Goal: Task Accomplishment & Management: Contribute content

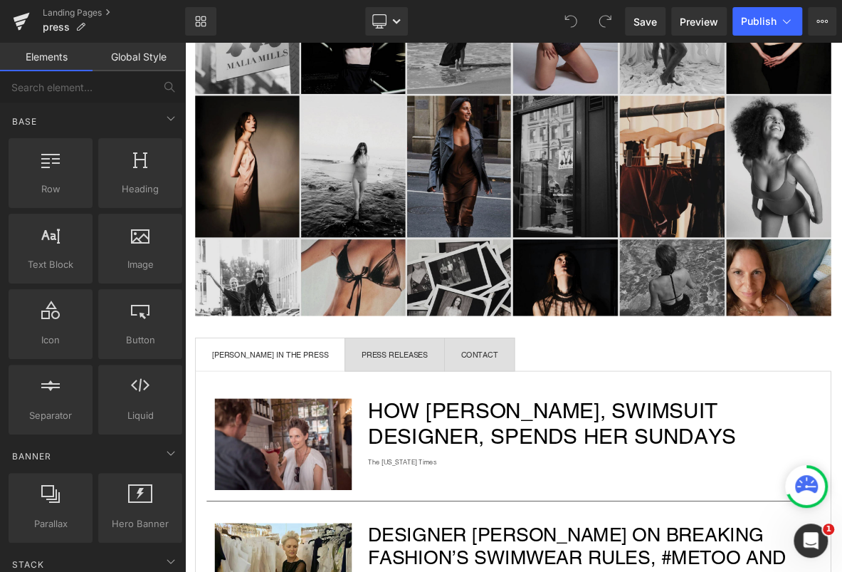
scroll to position [257, 0]
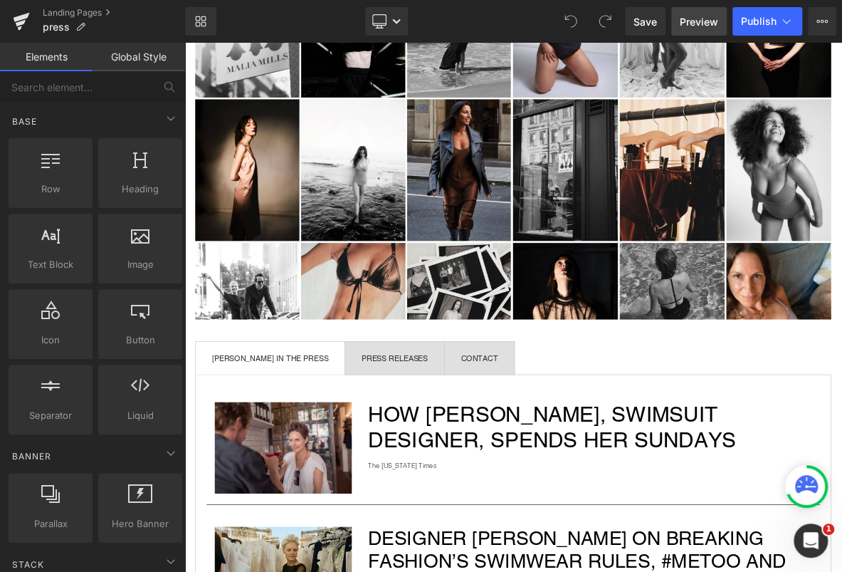
click at [691, 25] on span "Preview" at bounding box center [699, 21] width 38 height 15
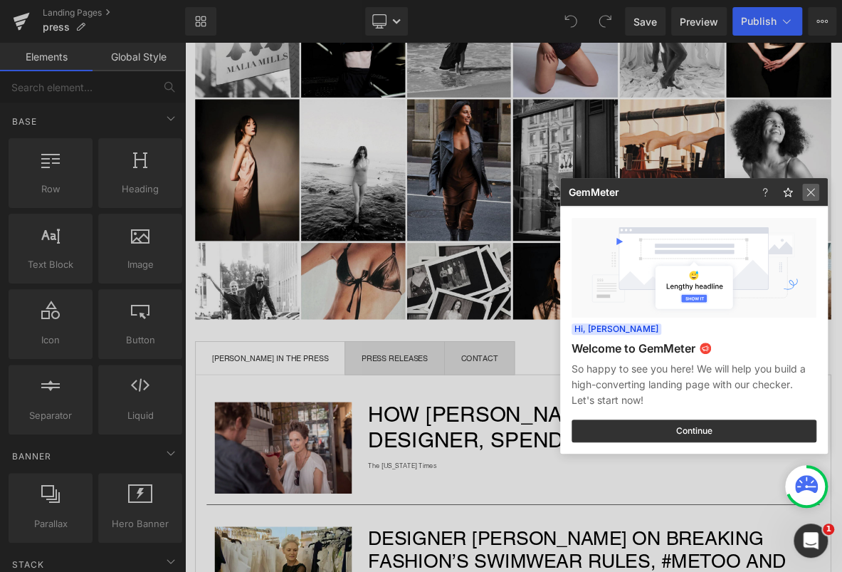
click at [0, 0] on img at bounding box center [0, 0] width 0 height 0
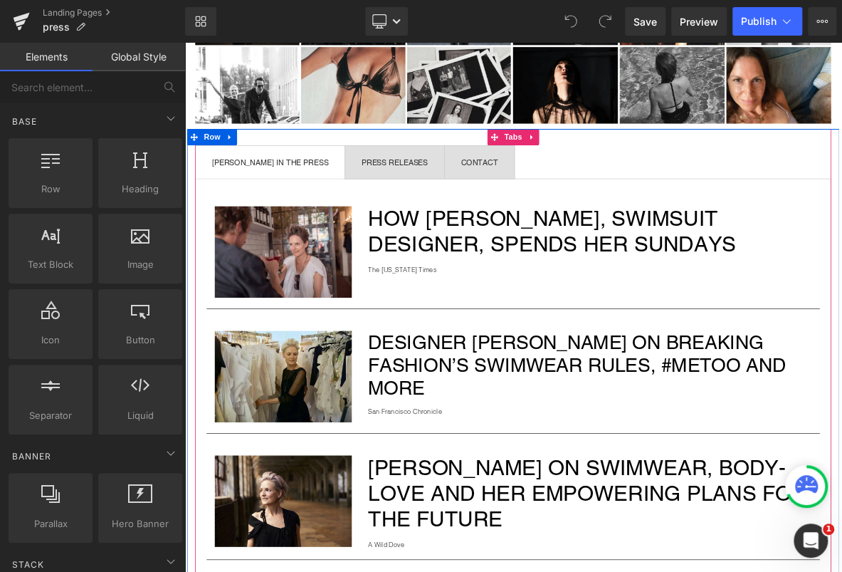
scroll to position [553, 0]
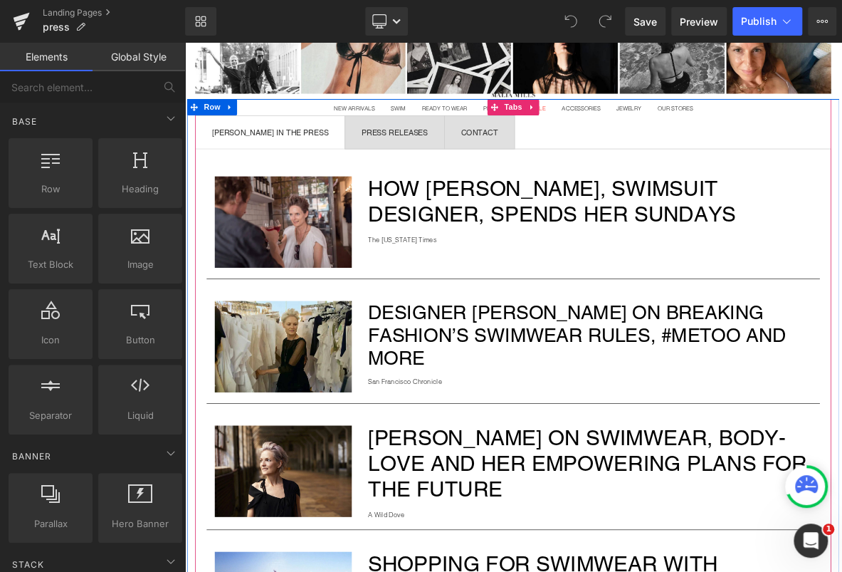
click at [481, 156] on div "PRESS RELEASES Text Block" at bounding box center [460, 159] width 87 height 10
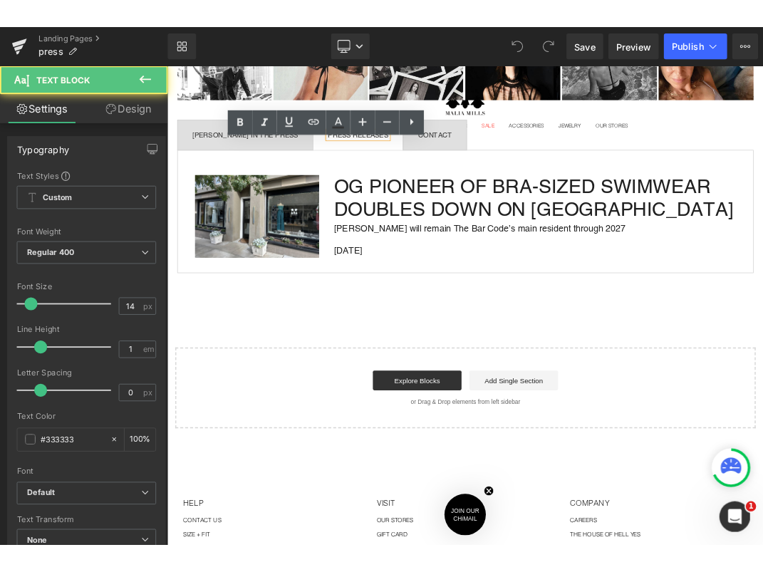
scroll to position [571, 0]
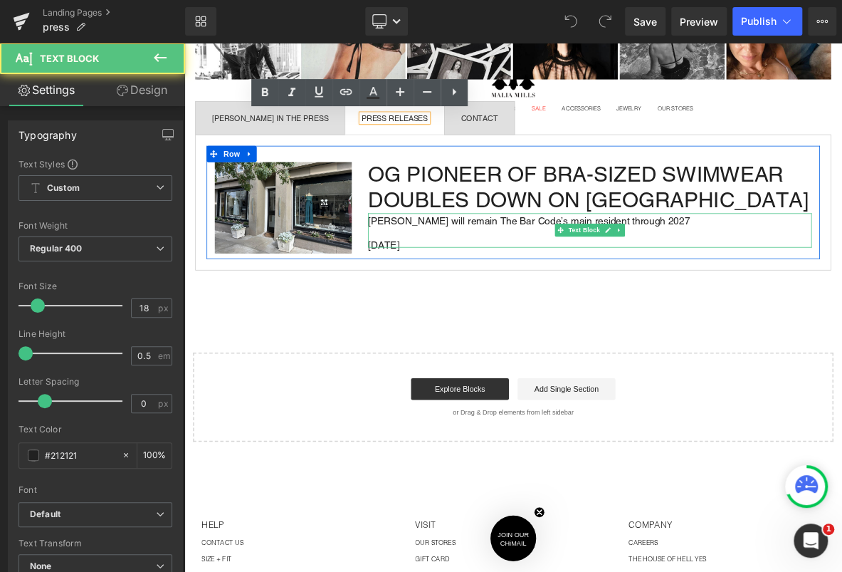
click at [448, 310] on p "8/18/25" at bounding box center [715, 308] width 581 height 6
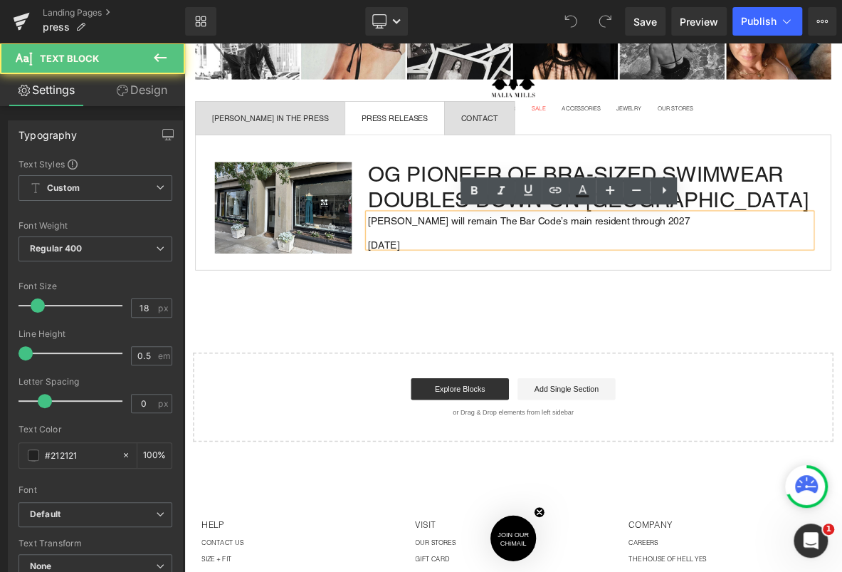
click at [444, 305] on p "8/18/25" at bounding box center [715, 308] width 581 height 6
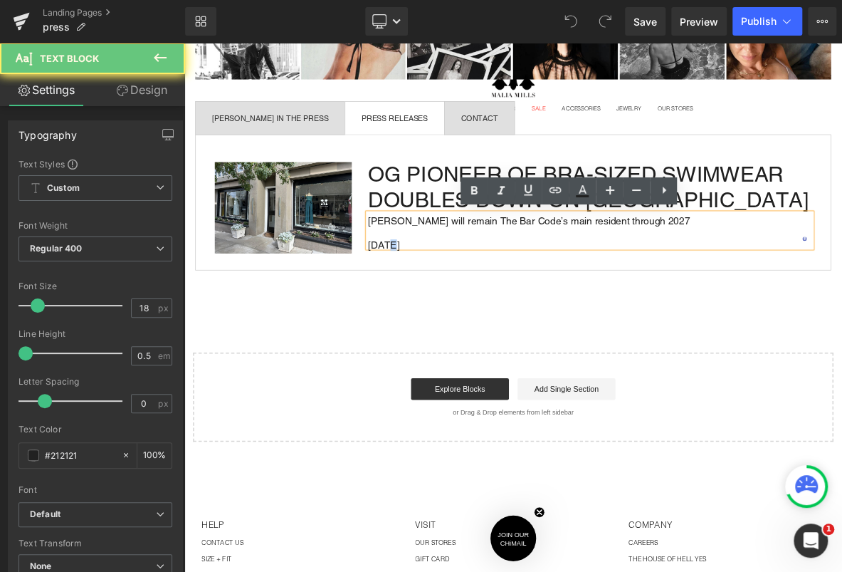
click at [444, 305] on p "8/18/25" at bounding box center [715, 308] width 581 height 6
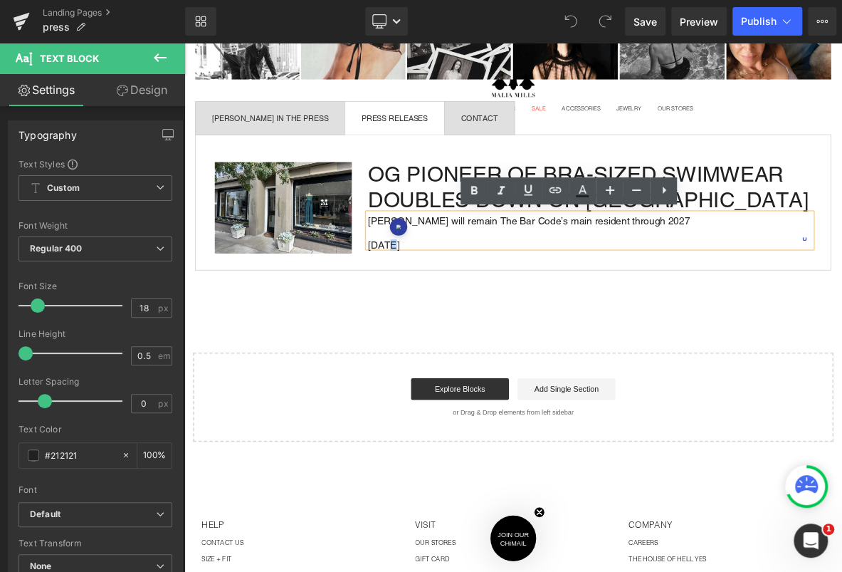
click at [444, 305] on p "8/18/25" at bounding box center [715, 308] width 581 height 6
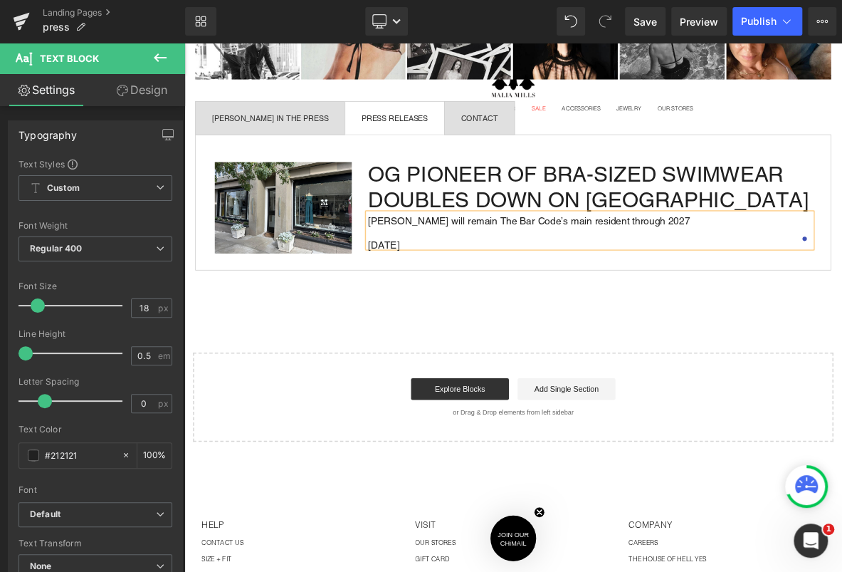
click at [579, 413] on div "press Heading Separator Image Row MALIA MILLS IN THE PRESS Text Block PRESS REL…" at bounding box center [614, 117] width 861 height 895
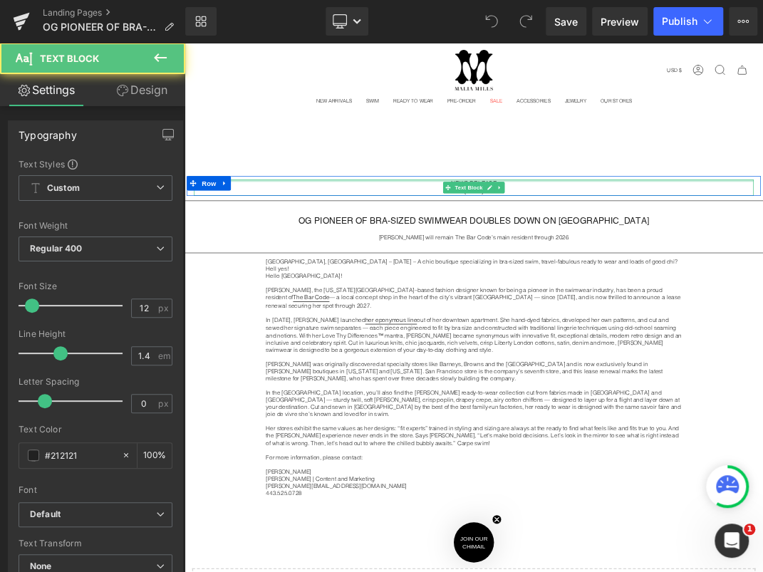
click at [689, 249] on div at bounding box center [615, 248] width 833 height 4
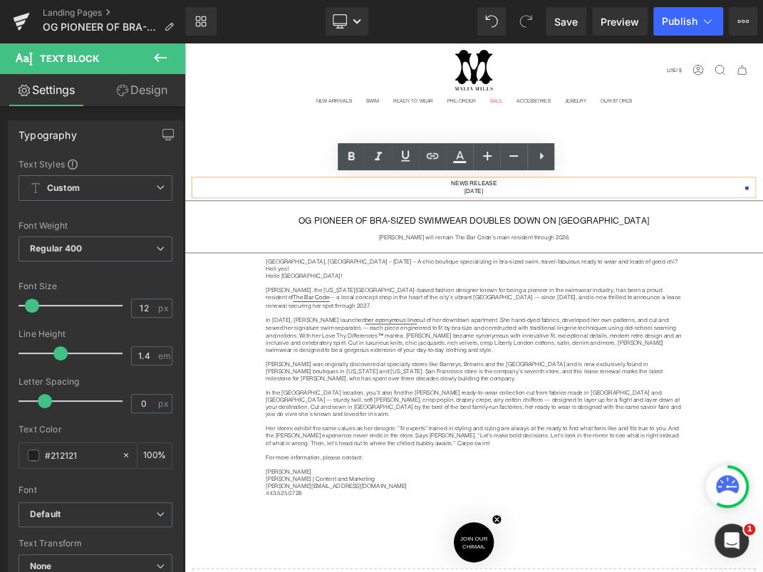
click at [612, 263] on strong "[DATE]" at bounding box center [615, 264] width 27 height 10
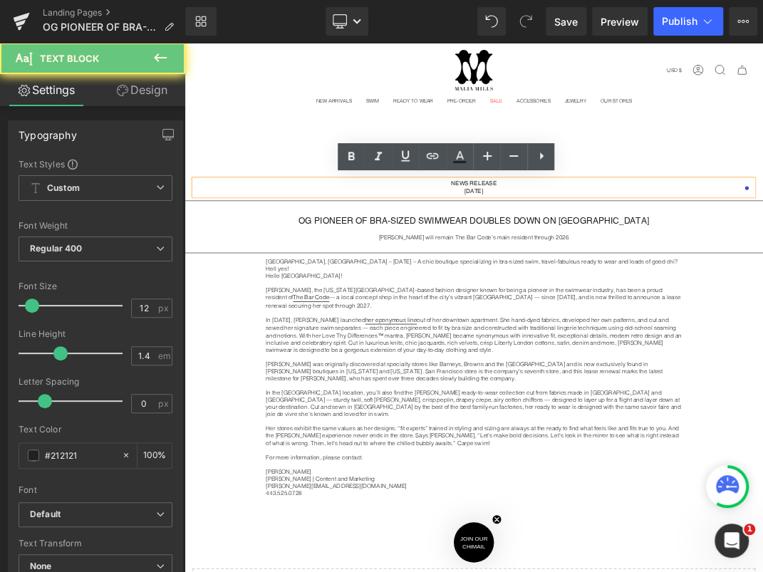
click at [612, 263] on strong "[DATE]" at bounding box center [615, 264] width 27 height 10
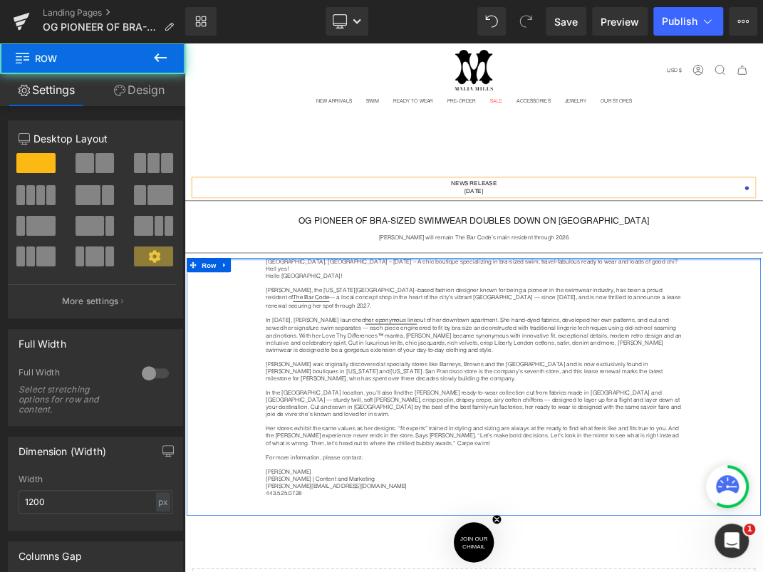
click at [420, 363] on div at bounding box center [615, 365] width 854 height 4
click at [419, 363] on div at bounding box center [615, 365] width 854 height 4
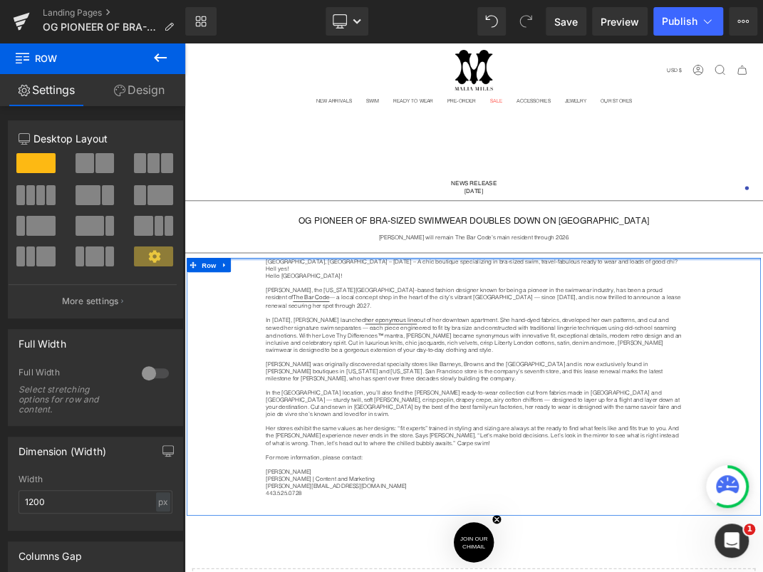
click at [419, 363] on div at bounding box center [615, 365] width 854 height 4
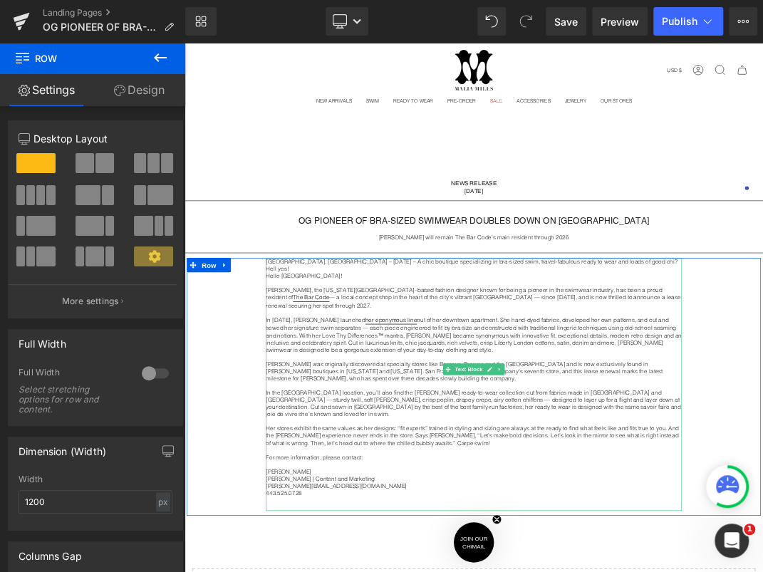
click at [419, 369] on p "[GEOGRAPHIC_DATA], [GEOGRAPHIC_DATA] – [DATE] – A chic boutique specializing in…" at bounding box center [614, 373] width 619 height 21
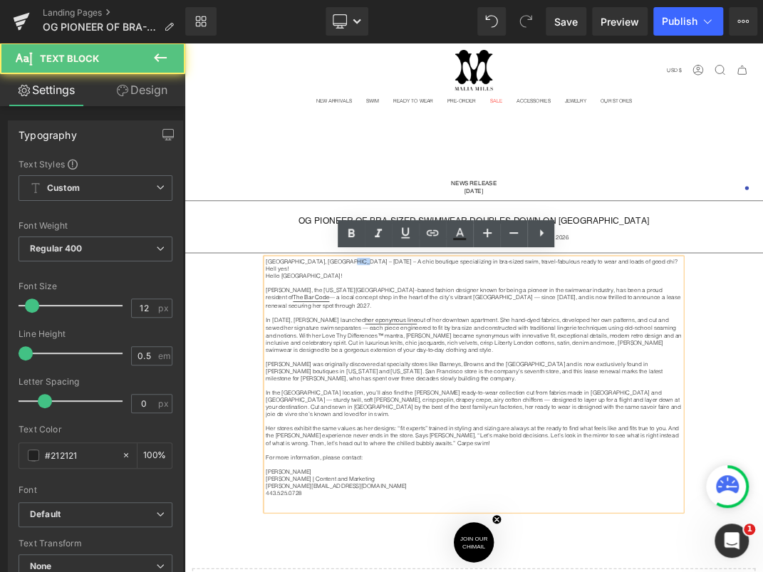
click at [419, 369] on p "[GEOGRAPHIC_DATA], [GEOGRAPHIC_DATA] – [DATE] – A chic boutique specializing in…" at bounding box center [614, 373] width 619 height 21
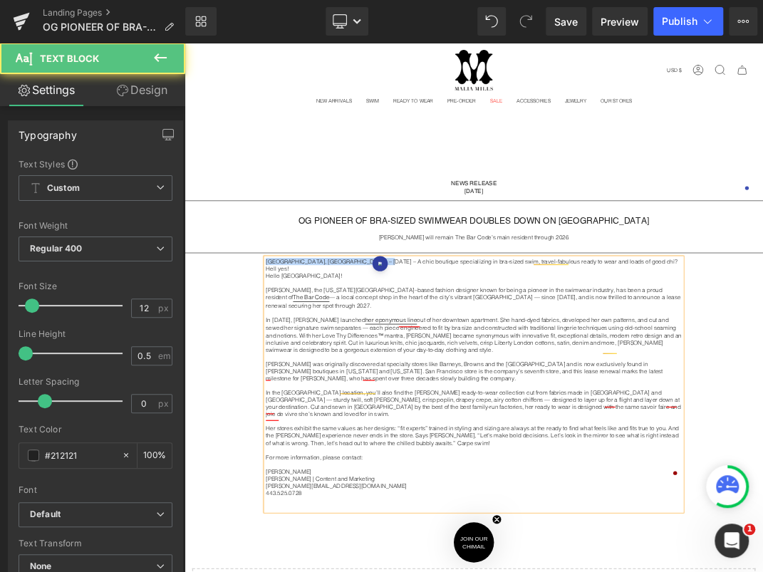
drag, startPoint x: 460, startPoint y: 368, endPoint x: 297, endPoint y: 370, distance: 163.1
click at [297, 370] on div "[GEOGRAPHIC_DATA], [GEOGRAPHIC_DATA] – [DATE] – A chic boutique specializing in…" at bounding box center [615, 551] width 854 height 377
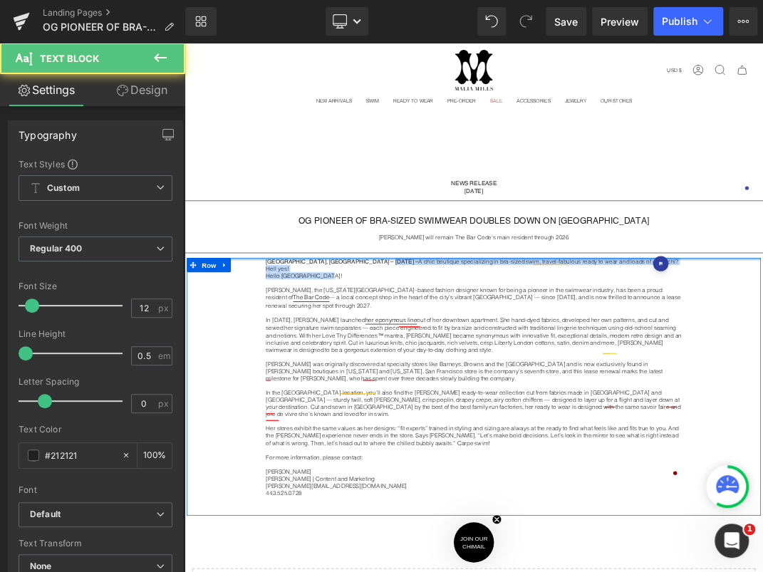
drag, startPoint x: 515, startPoint y: 374, endPoint x: 459, endPoint y: 362, distance: 57.5
click at [459, 363] on div "[GEOGRAPHIC_DATA], [GEOGRAPHIC_DATA] – [DATE] – A chic boutique specializing in…" at bounding box center [615, 555] width 854 height 384
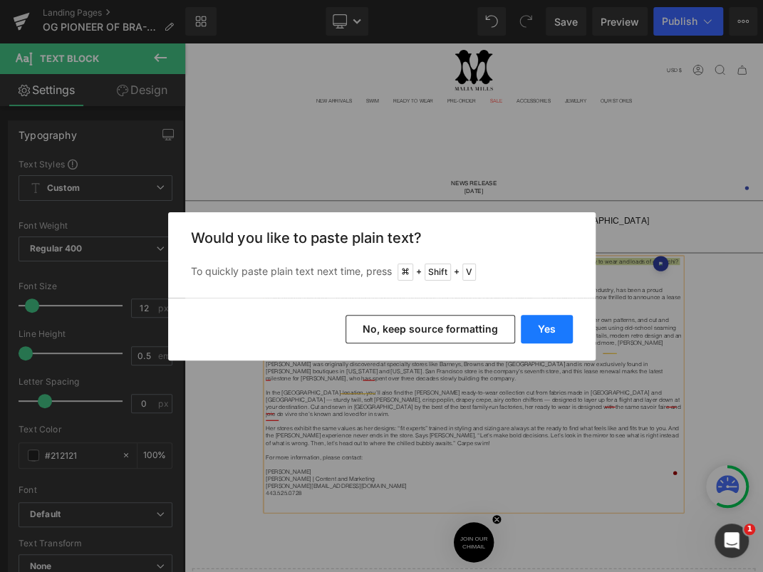
click at [551, 325] on button "Yes" at bounding box center [546, 329] width 52 height 28
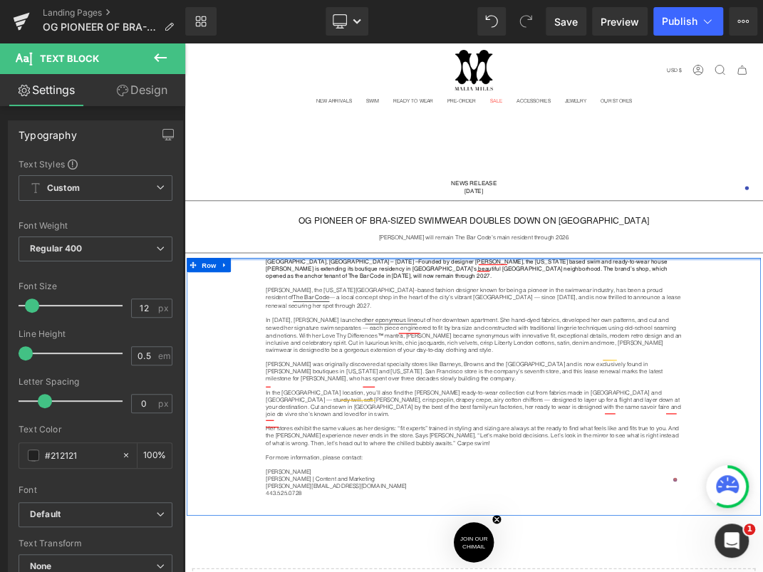
click at [459, 363] on div at bounding box center [615, 365] width 854 height 4
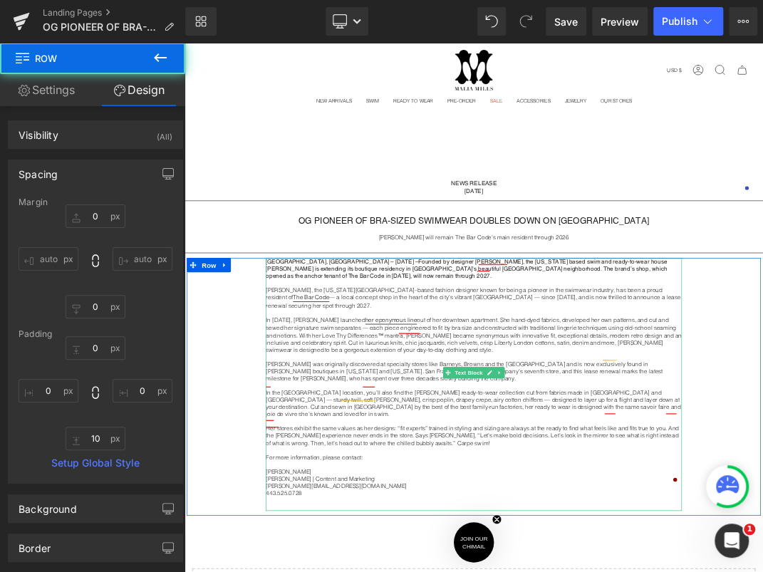
click at [460, 366] on strong "[GEOGRAPHIC_DATA], [GEOGRAPHIC_DATA] – [DATE] –Founded by designer [PERSON_NAME…" at bounding box center [603, 379] width 597 height 31
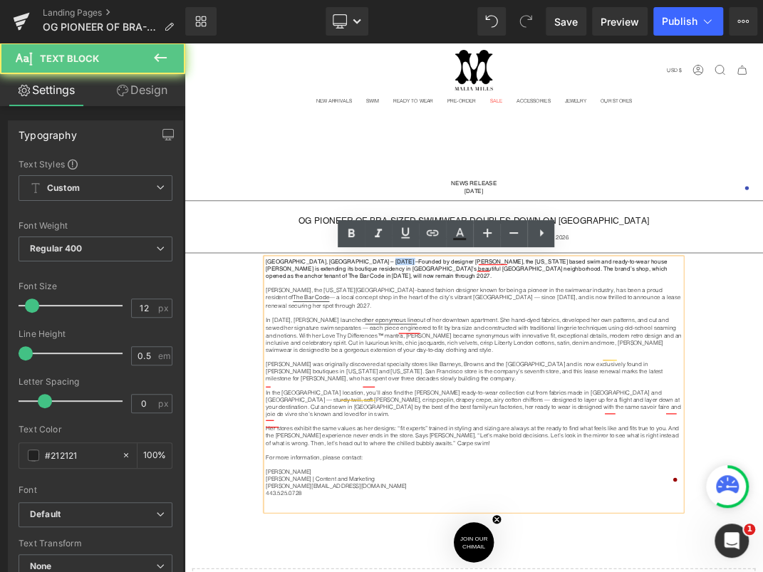
click at [460, 366] on strong "[GEOGRAPHIC_DATA], [GEOGRAPHIC_DATA] – [DATE] –Founded by designer [PERSON_NAME…" at bounding box center [603, 379] width 597 height 31
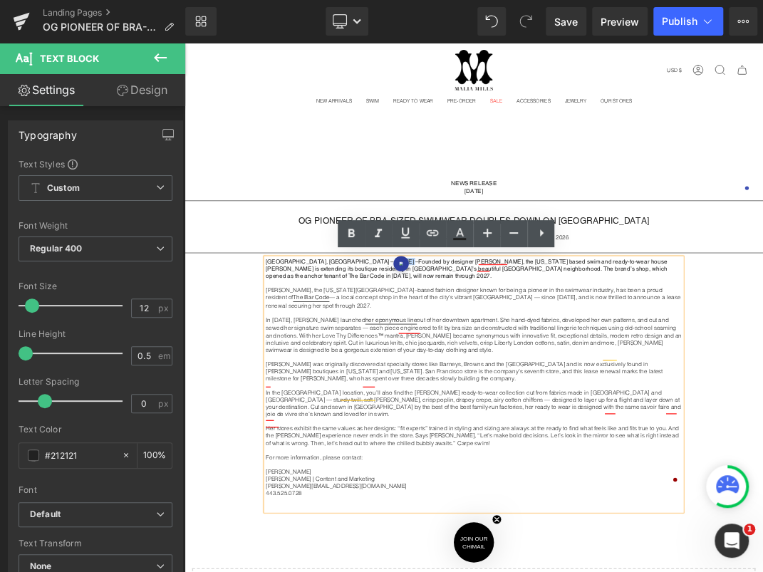
click at [459, 365] on strong "[GEOGRAPHIC_DATA], [GEOGRAPHIC_DATA] – [DATE] –Founded by designer [PERSON_NAME…" at bounding box center [603, 379] width 597 height 31
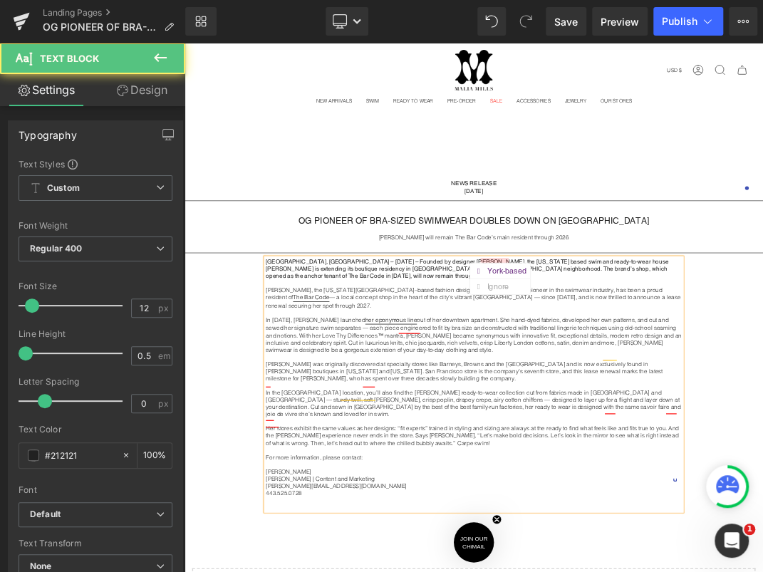
click at [646, 366] on strong "[GEOGRAPHIC_DATA], [GEOGRAPHIC_DATA] – [DATE] – Founded by designer [PERSON_NAM…" at bounding box center [604, 379] width 599 height 31
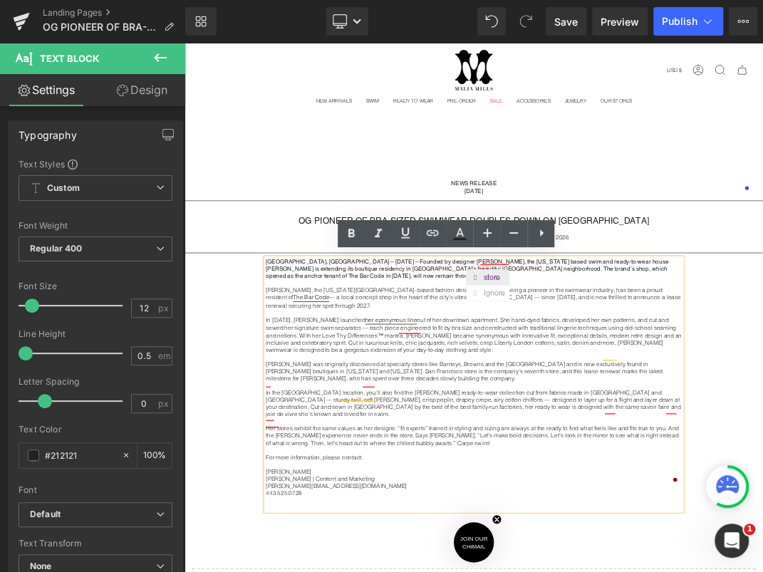
click at [630, 391] on div "store" at bounding box center [645, 392] width 31 height 23
click at [598, 382] on p "[GEOGRAPHIC_DATA], [GEOGRAPHIC_DATA] – [DATE] – Founded by designer [PERSON_NAM…" at bounding box center [614, 379] width 619 height 32
click at [622, 373] on strong "[GEOGRAPHIC_DATA], [GEOGRAPHIC_DATA] – [DATE] – Founded by designer [PERSON_NAM…" at bounding box center [604, 379] width 599 height 31
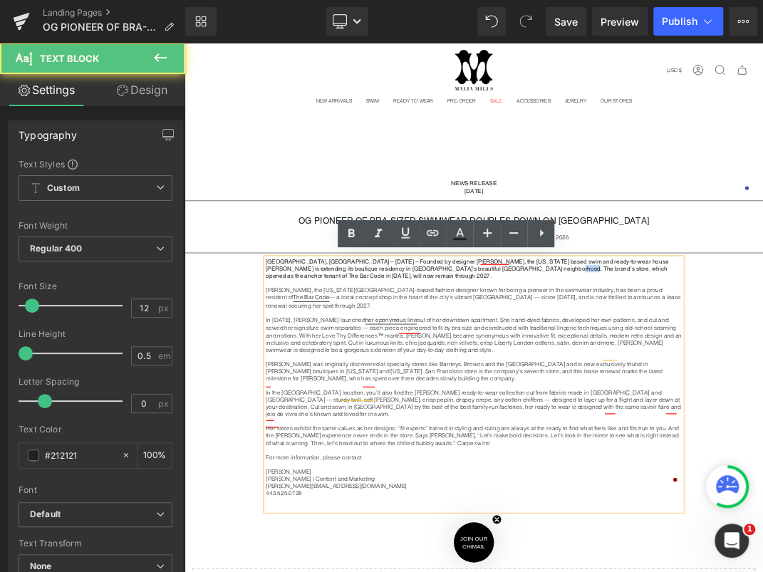
click at [622, 373] on strong "[GEOGRAPHIC_DATA], [GEOGRAPHIC_DATA] – [DATE] – Founded by designer [PERSON_NAM…" at bounding box center [604, 379] width 599 height 31
click at [683, 425] on p "[PERSON_NAME], the [US_STATE][GEOGRAPHIC_DATA]–based fashion designer known for…" at bounding box center [614, 422] width 619 height 33
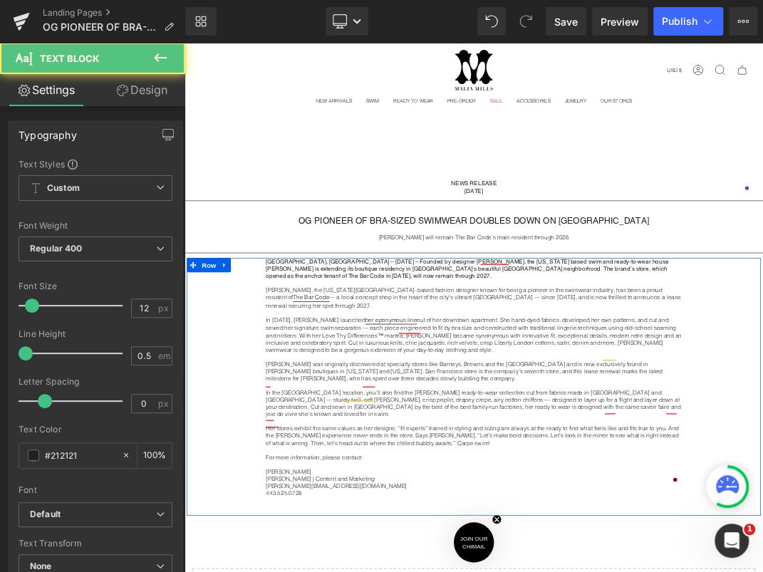
drag, startPoint x: 354, startPoint y: 426, endPoint x: 290, endPoint y: 401, distance: 68.8
click at [290, 401] on div "[GEOGRAPHIC_DATA], [GEOGRAPHIC_DATA] – [DATE] – Founded by designer [PERSON_NAM…" at bounding box center [615, 551] width 854 height 377
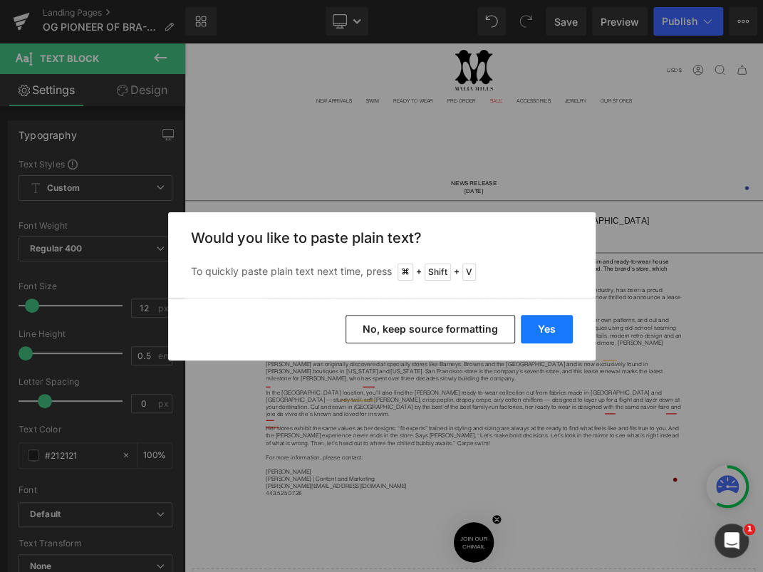
click at [531, 327] on button "Yes" at bounding box center [546, 329] width 52 height 28
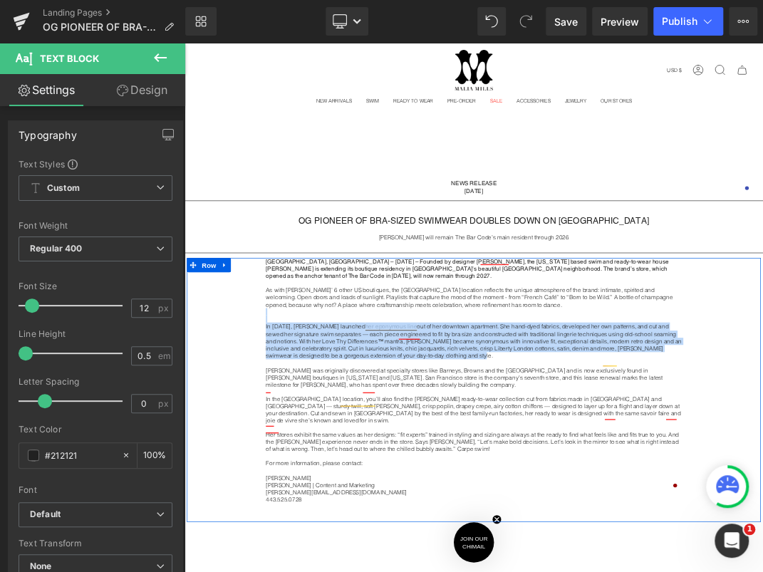
drag, startPoint x: 539, startPoint y: 498, endPoint x: 281, endPoint y: 436, distance: 265.6
click at [281, 436] on div "San Francisco, CA – August 27th, 2025 – Founded by designer Malia Mills, the Ne…" at bounding box center [615, 556] width 854 height 386
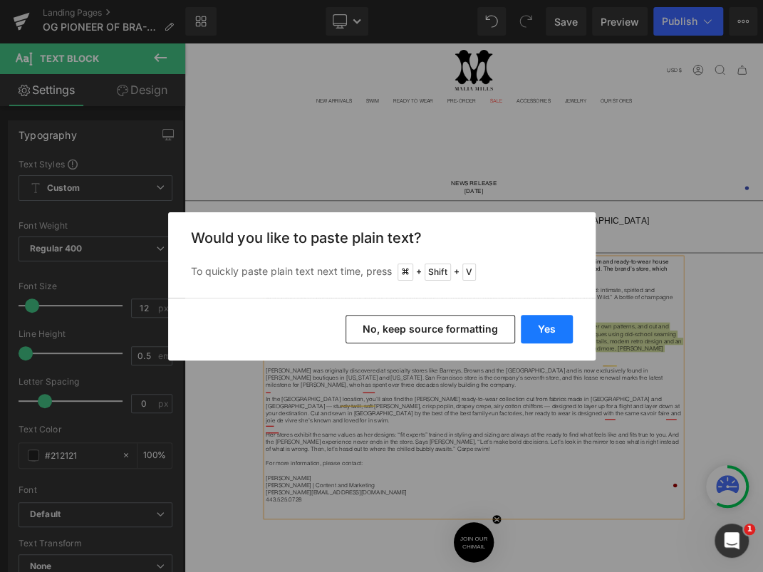
click at [534, 320] on button "Yes" at bounding box center [546, 329] width 52 height 28
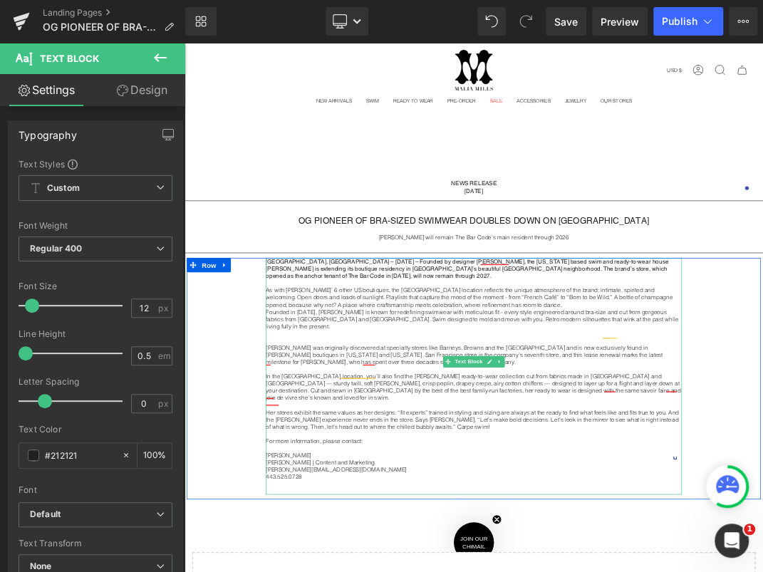
click at [758, 421] on p "As with Mills’ 6 other US boutiques, the Presidio Heights location reflects the…" at bounding box center [614, 422] width 619 height 32
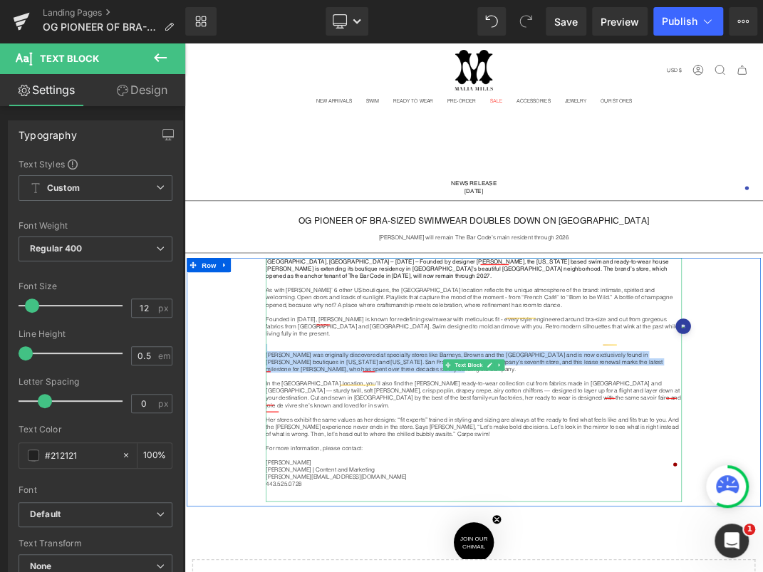
drag, startPoint x: 318, startPoint y: 478, endPoint x: 524, endPoint y: 505, distance: 207.6
click at [524, 505] on div "San Francisco, CA – August 27th, 2025 – Founded by designer Malia Mills, the Ne…" at bounding box center [614, 544] width 619 height 363
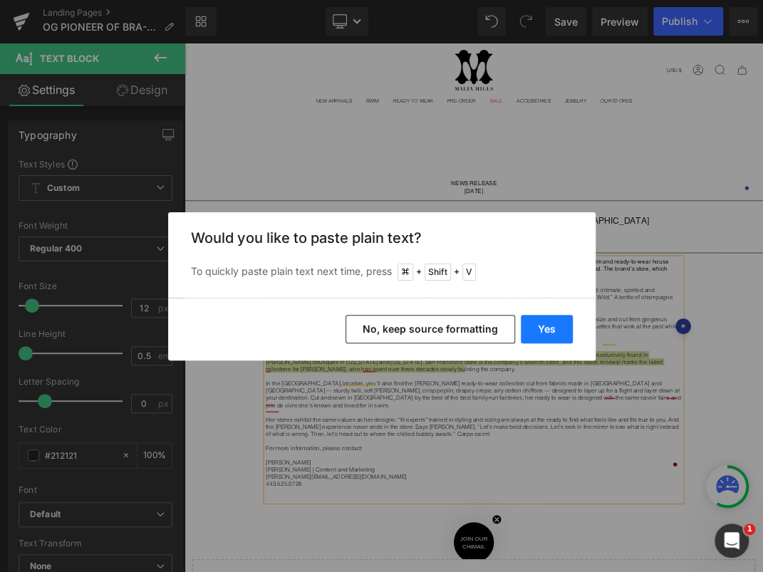
click at [539, 325] on button "Yes" at bounding box center [546, 329] width 52 height 28
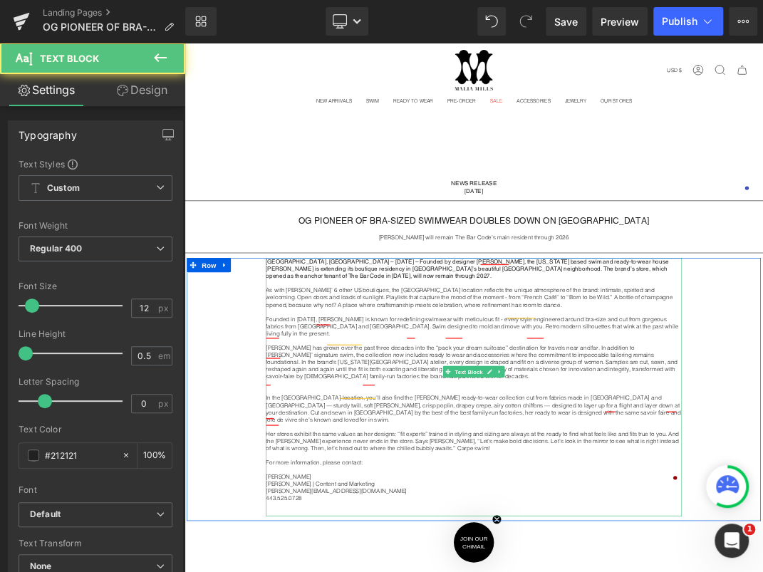
click at [480, 545] on p at bounding box center [614, 550] width 619 height 11
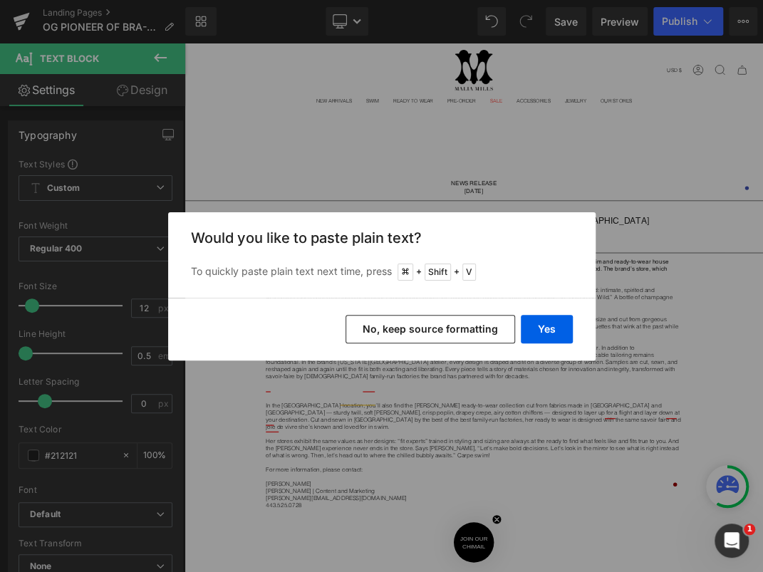
click at [442, 323] on button "No, keep source formatting" at bounding box center [429, 329] width 169 height 28
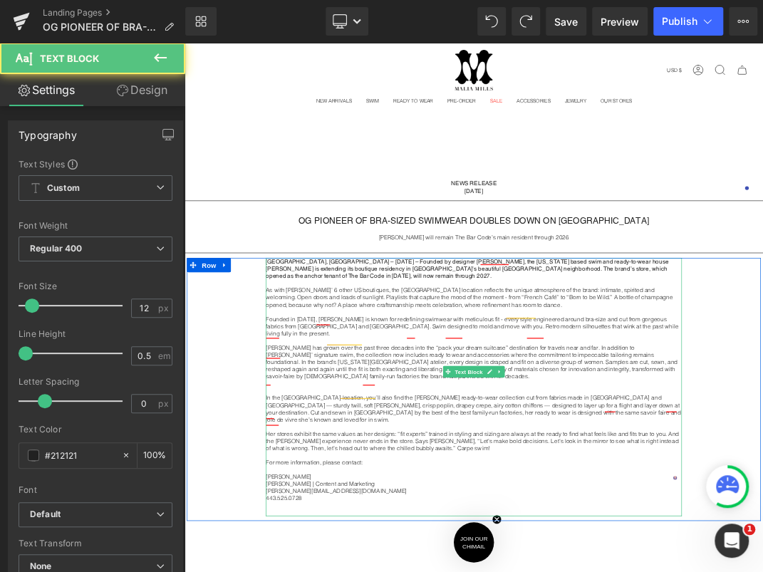
click at [392, 545] on p at bounding box center [614, 550] width 619 height 11
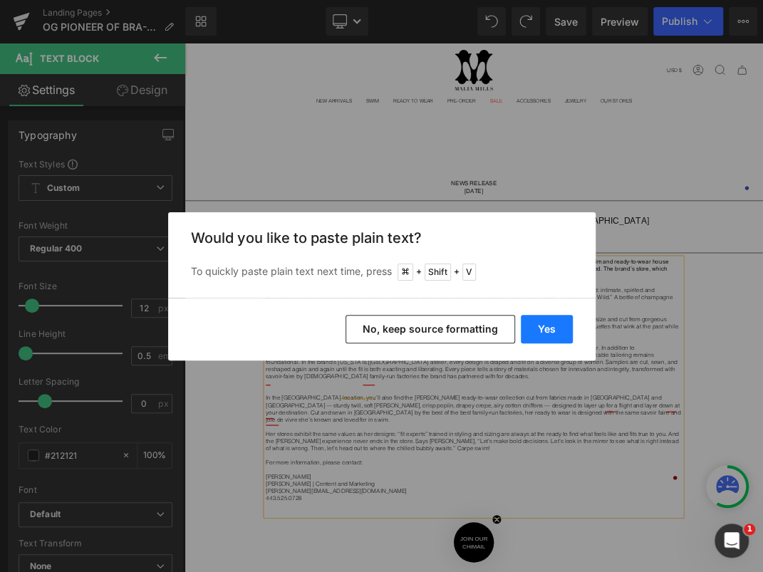
click at [558, 329] on button "Yes" at bounding box center [546, 329] width 52 height 28
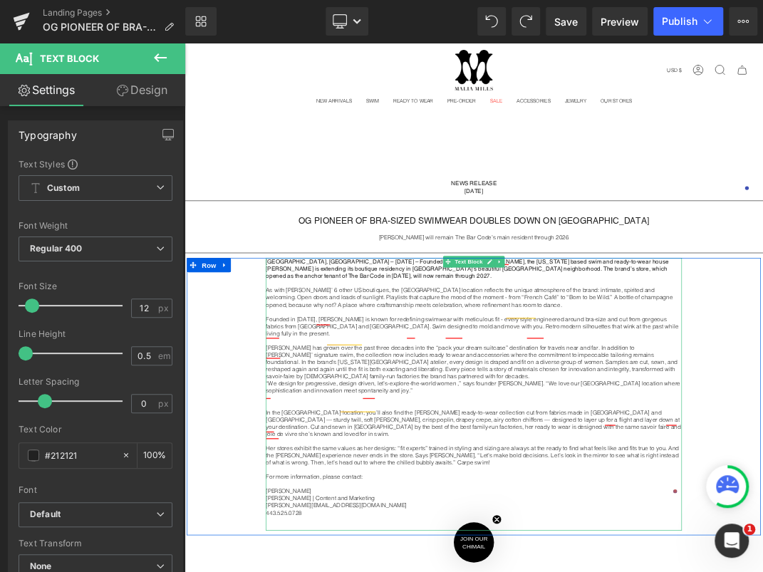
click at [463, 518] on p "Malia Mills has grown over the past three decades into the “pack your dream sui…" at bounding box center [614, 517] width 619 height 53
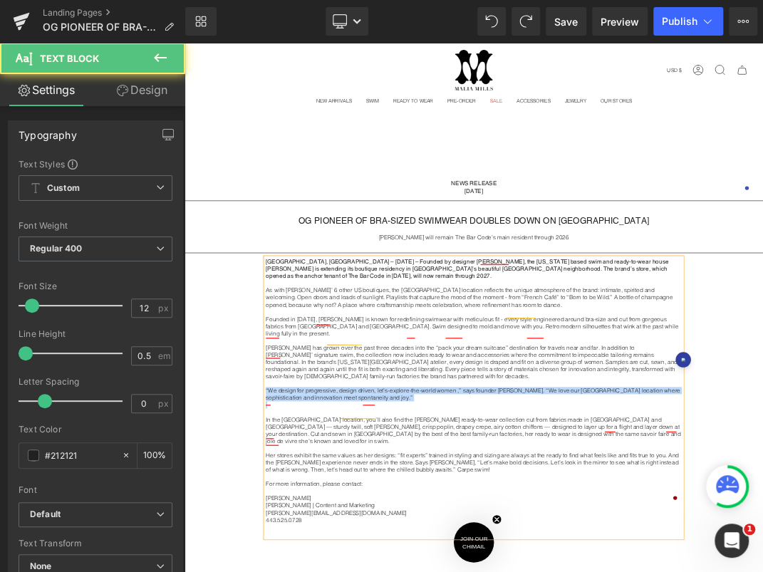
drag, startPoint x: 524, startPoint y: 555, endPoint x: 288, endPoint y: 531, distance: 236.8
click at [288, 531] on div "San Francisco, CA – August 27th, 2025 – Founded by designer Malia Mills, the Ne…" at bounding box center [615, 571] width 854 height 417
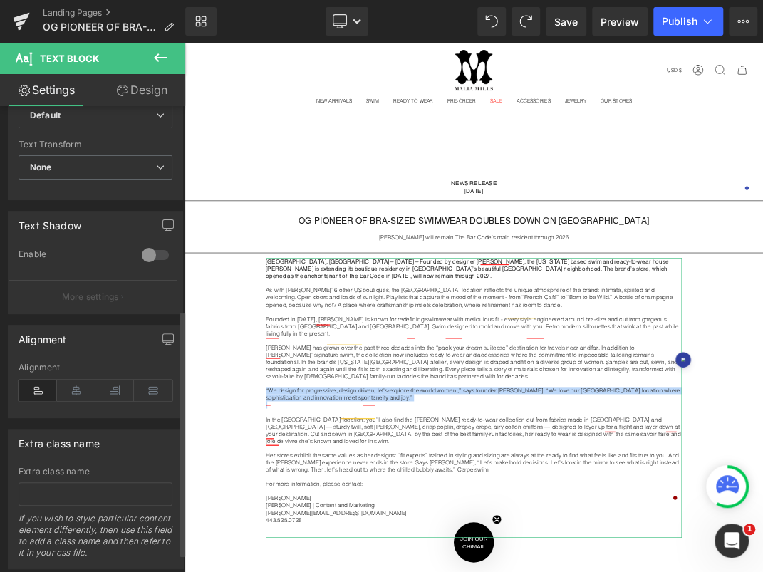
scroll to position [413, 0]
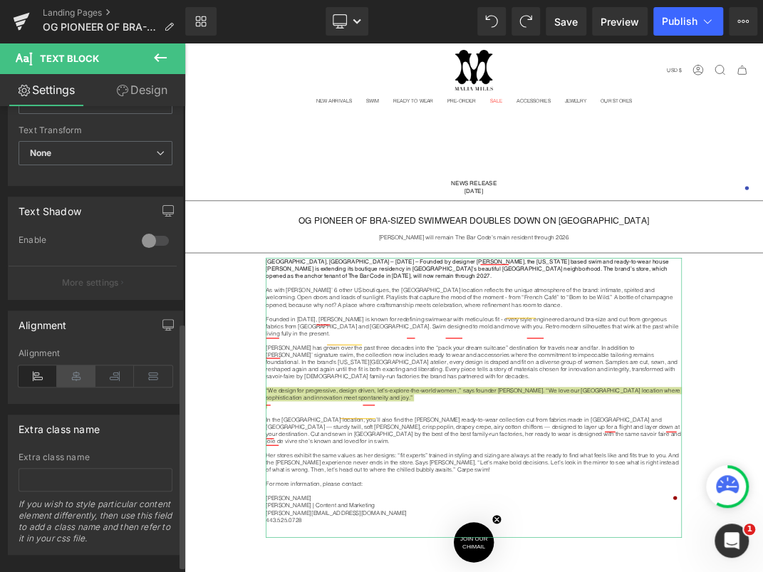
click at [83, 369] on icon at bounding box center [76, 375] width 38 height 21
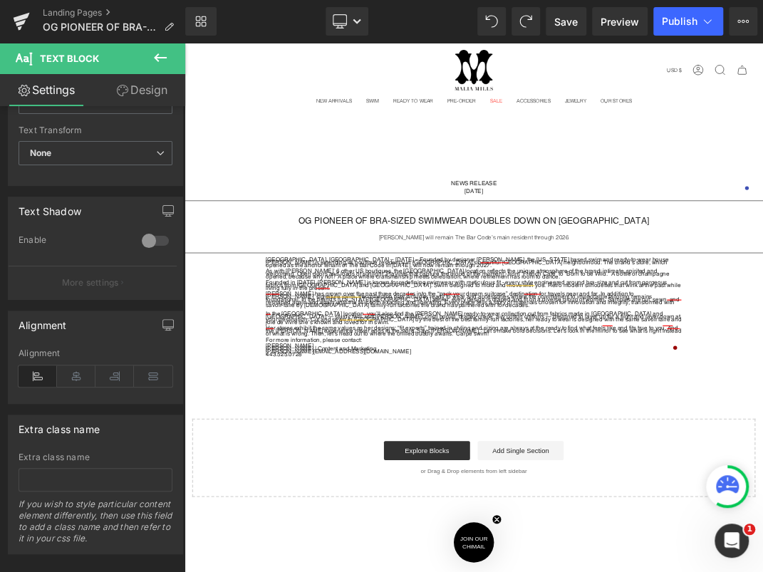
click at [340, 560] on div "NEWS RELEASE August 27, 2025 Text Block Row Separator OG PIONEER OF BRA-SIZED S…" at bounding box center [614, 480] width 861 height 478
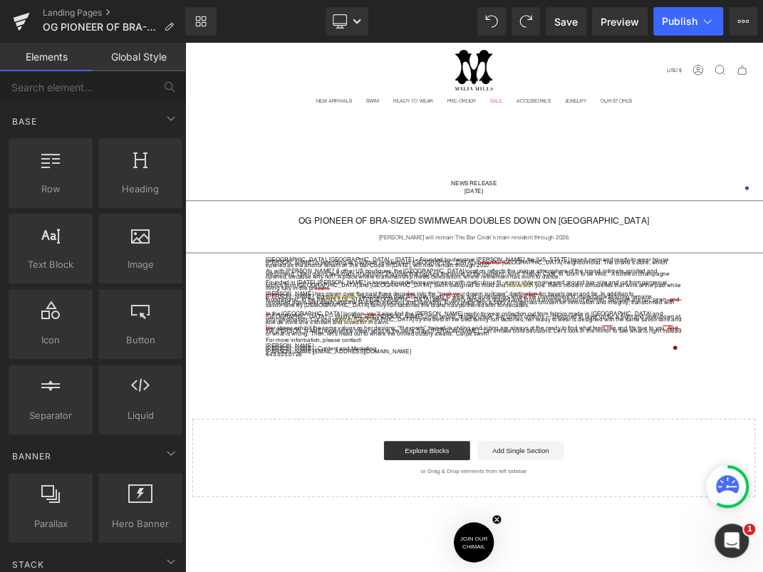
click at [376, 500] on p "susannahy@maliamills.com" at bounding box center [614, 502] width 619 height 4
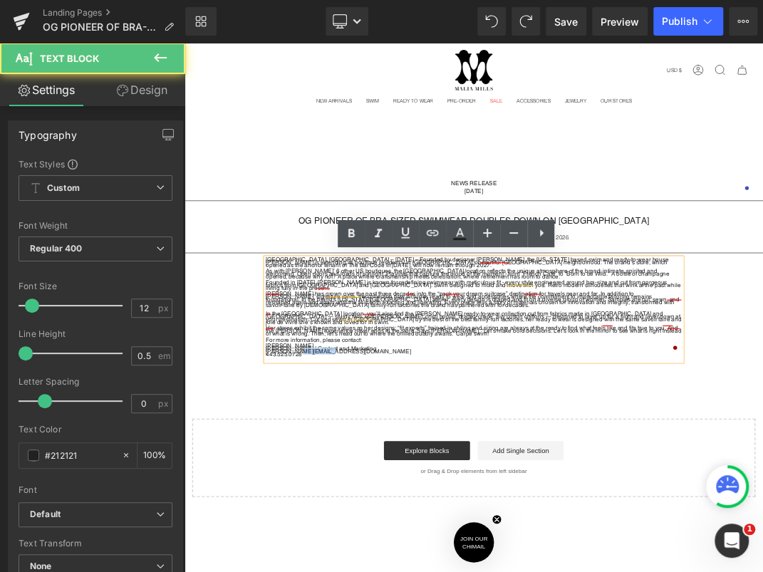
click at [376, 500] on p "susannahy@maliamills.com" at bounding box center [614, 502] width 619 height 4
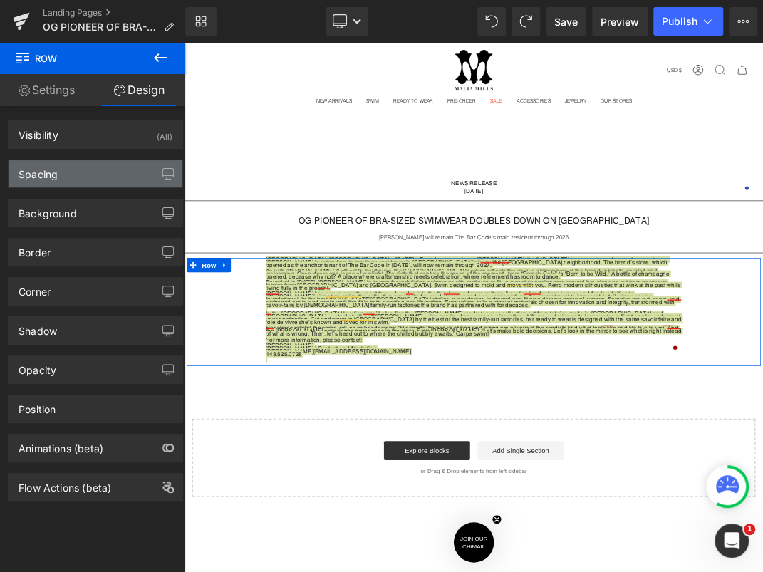
click at [111, 179] on div "Spacing" at bounding box center [96, 173] width 174 height 27
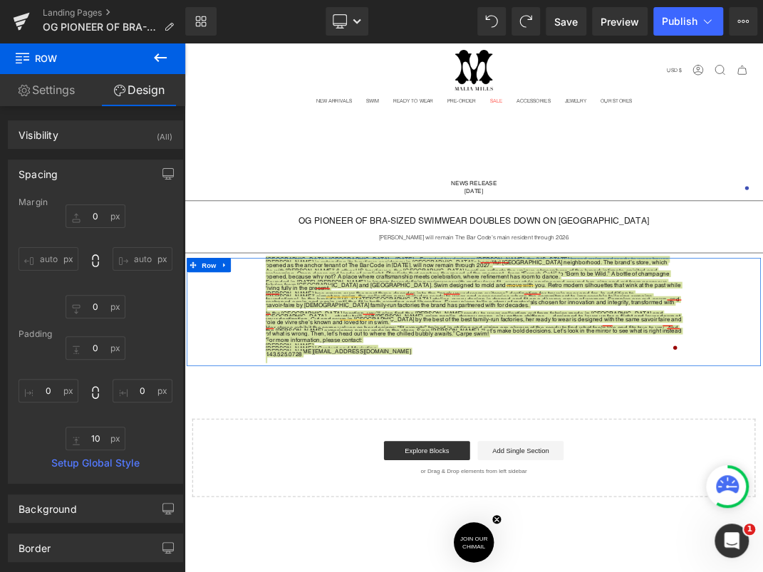
click at [65, 96] on link "Settings" at bounding box center [46, 90] width 93 height 32
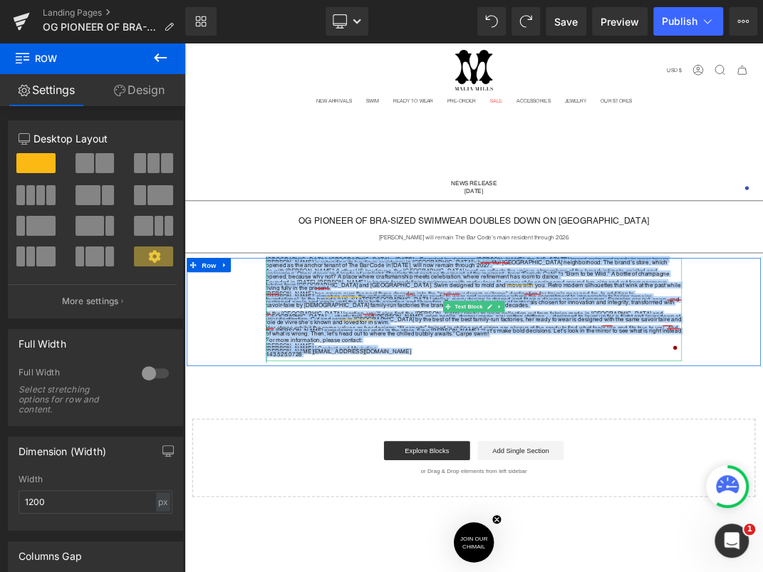
click at [371, 414] on p "Malia Mills has grown over the past three decades into the “pack your dream sui…" at bounding box center [614, 424] width 619 height 21
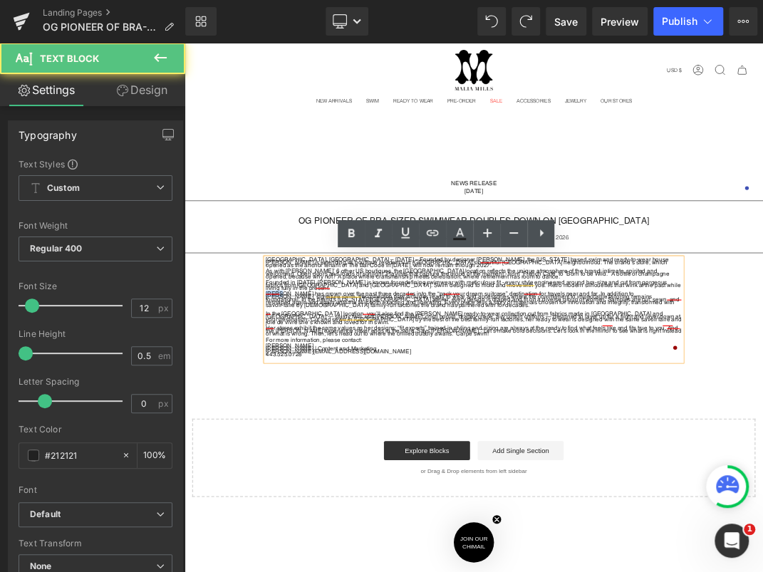
click at [371, 414] on p "Malia Mills has grown over the past three decades into the “pack your dream sui…" at bounding box center [614, 424] width 619 height 21
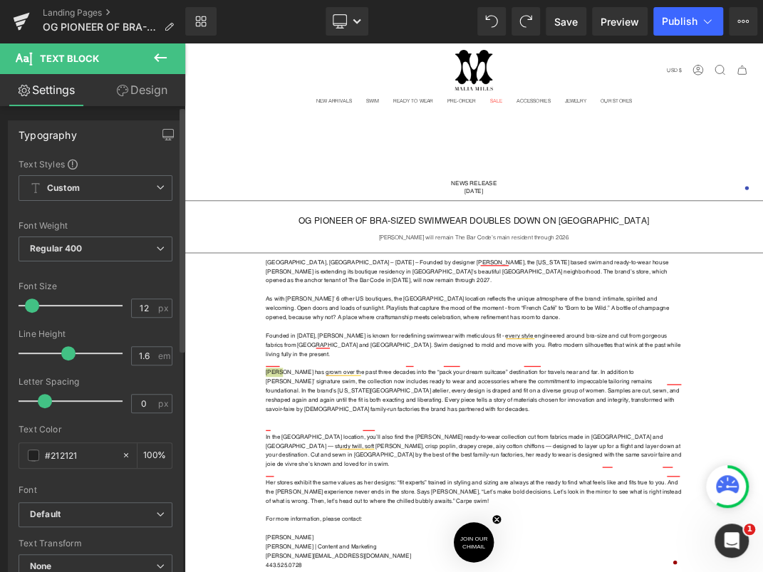
type input "1.5"
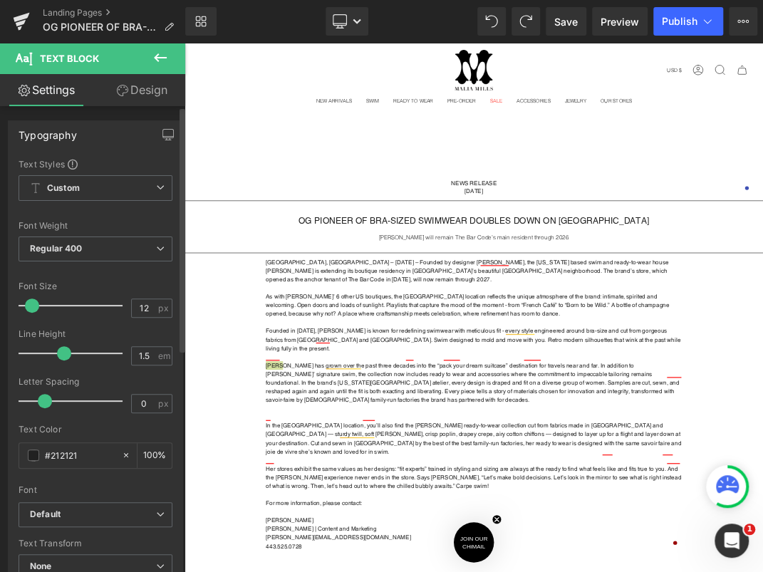
drag, startPoint x: 30, startPoint y: 356, endPoint x: 67, endPoint y: 353, distance: 37.1
click at [67, 353] on span at bounding box center [64, 353] width 14 height 14
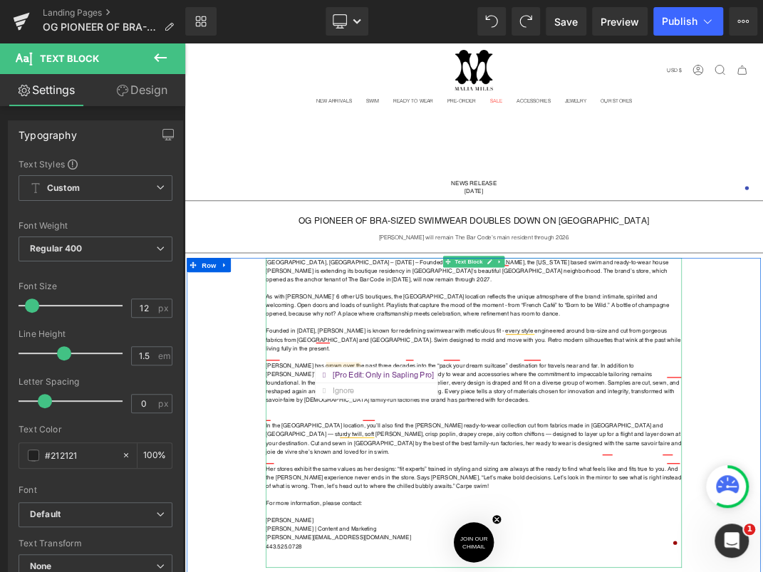
click at [402, 524] on p "Malia Mills has grown over the past three decades into the “pack your dream sui…" at bounding box center [614, 549] width 619 height 64
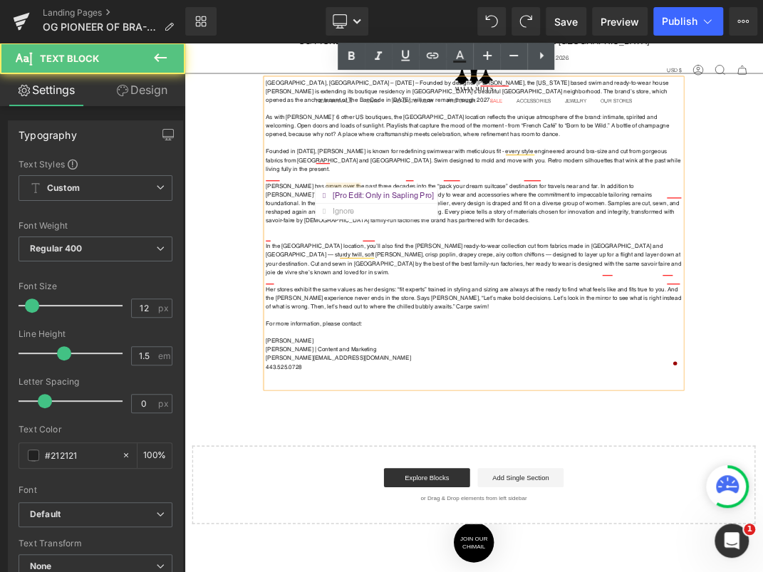
scroll to position [269, 0]
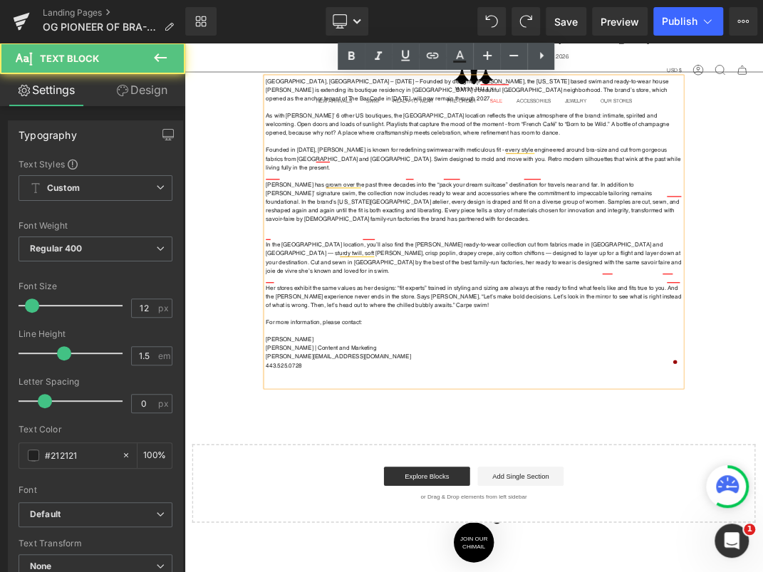
click at [399, 325] on p at bounding box center [614, 331] width 619 height 13
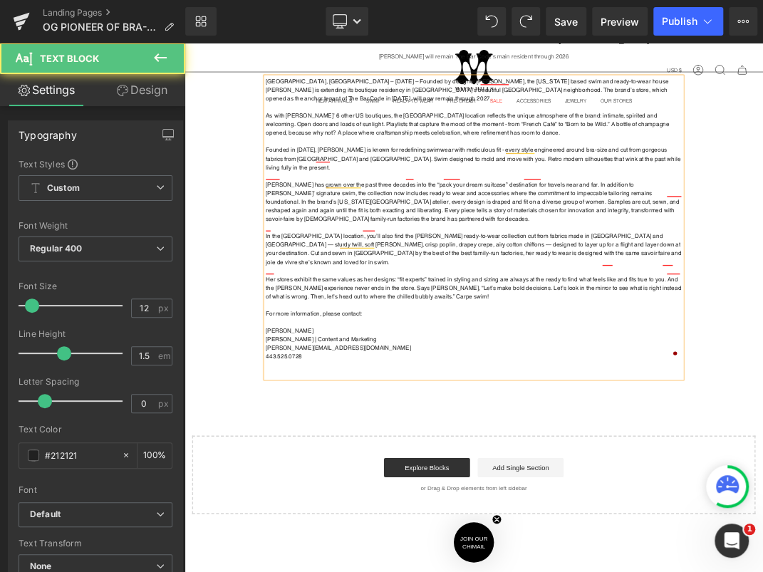
click at [762, 235] on p at bounding box center [614, 241] width 619 height 13
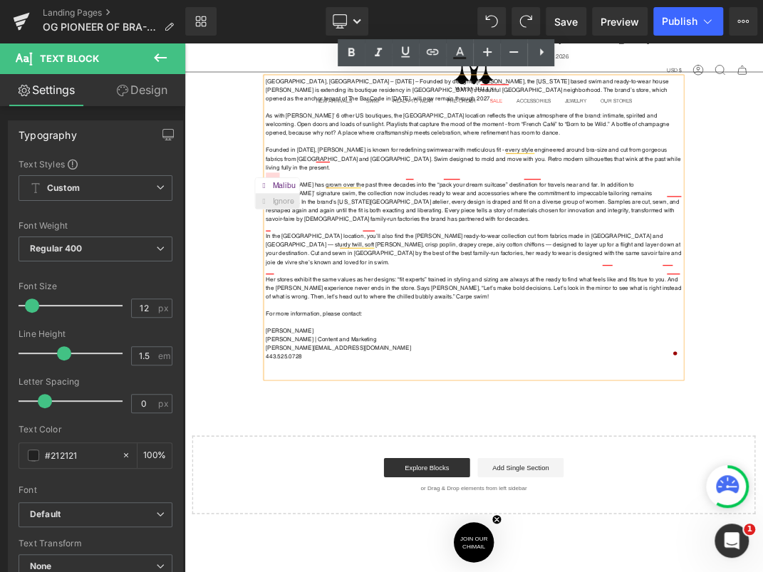
click at [323, 273] on div "Ignore" at bounding box center [334, 279] width 38 height 23
click at [425, 282] on div "Ignore" at bounding box center [424, 292] width 38 height 23
click at [698, 270] on div at bounding box center [687, 279] width 26 height 23
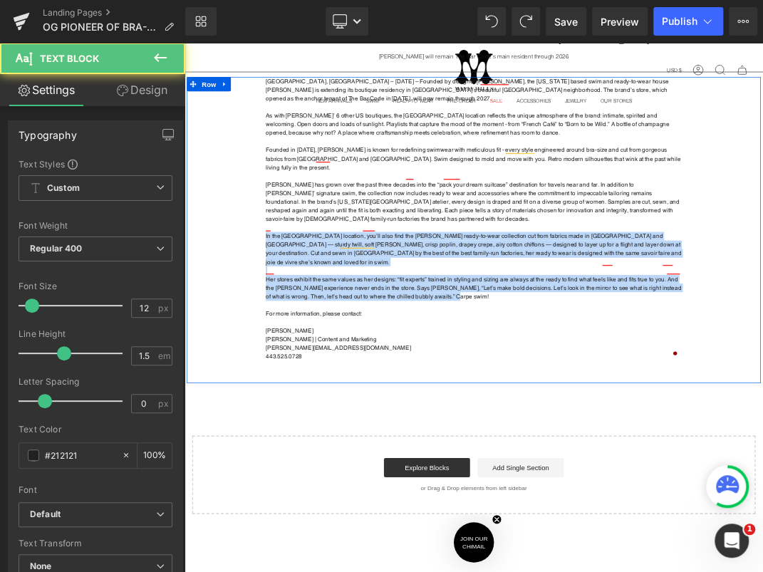
drag, startPoint x: 546, startPoint y: 392, endPoint x: 289, endPoint y: 313, distance: 268.9
click at [289, 313] on div "San Francisco, CA – August 27th, 2025 – Founded by designer Malia Mills, the Ne…" at bounding box center [615, 318] width 854 height 449
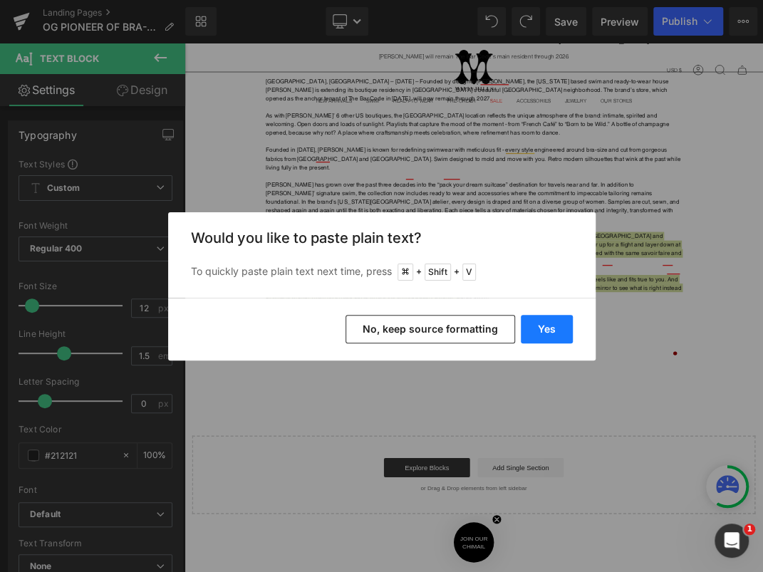
click at [524, 330] on button "Yes" at bounding box center [546, 329] width 52 height 28
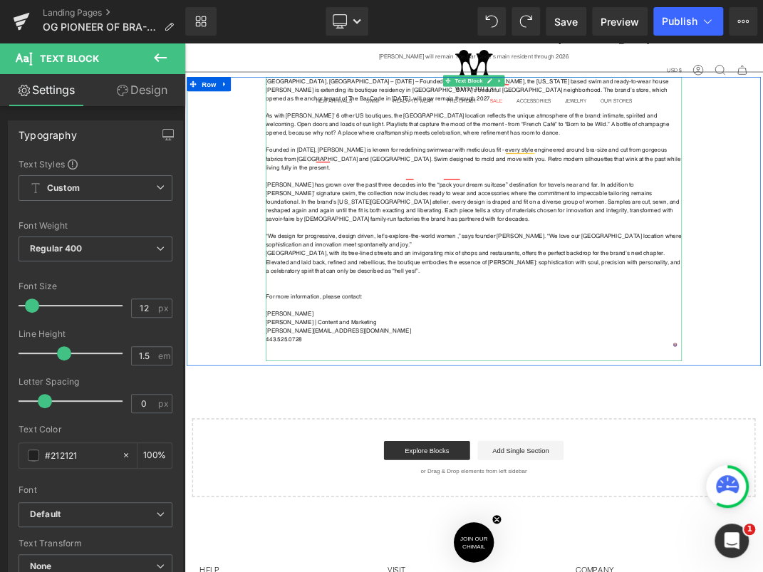
click at [501, 332] on p "“We design for progressive, design driven, let’s-explore-the-world women ,” say…" at bounding box center [614, 338] width 619 height 26
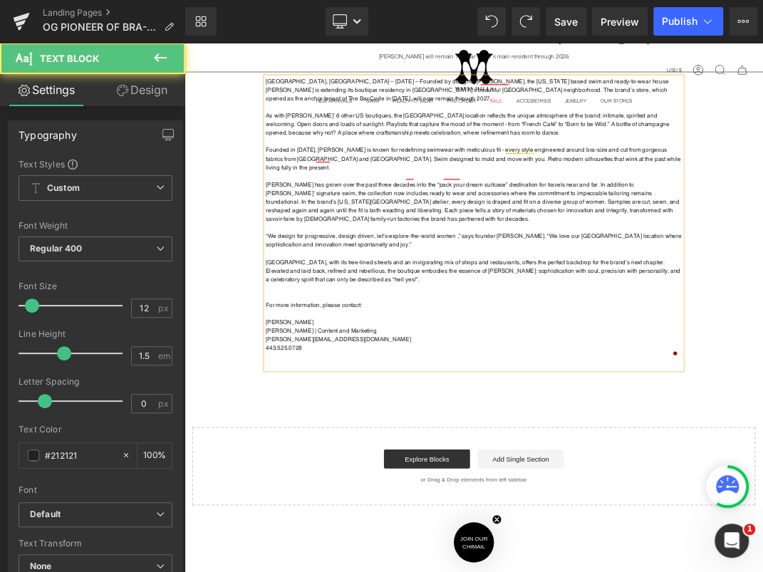
click at [305, 325] on p "“We design for progressive, design driven, let’s-explore-the-world women ,” say…" at bounding box center [614, 338] width 619 height 26
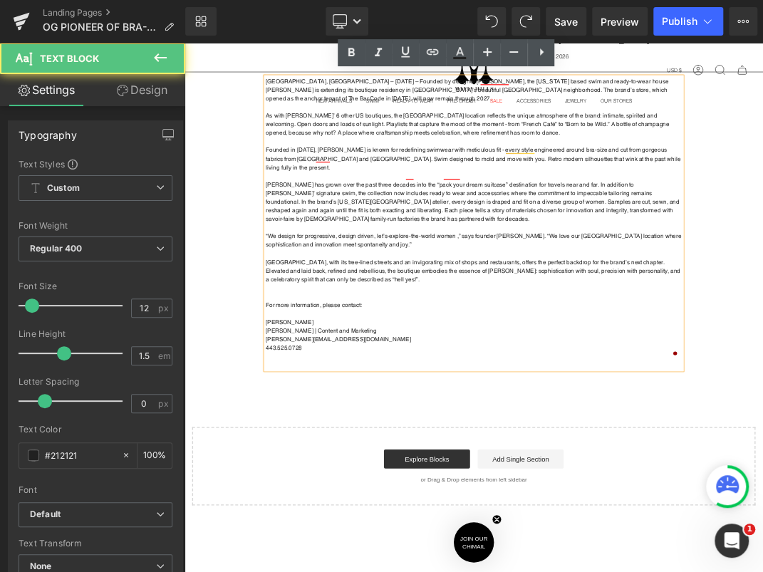
click at [305, 325] on p "“We design for progressive, design driven, let’s-explore-the-world women ,” say…" at bounding box center [614, 338] width 619 height 26
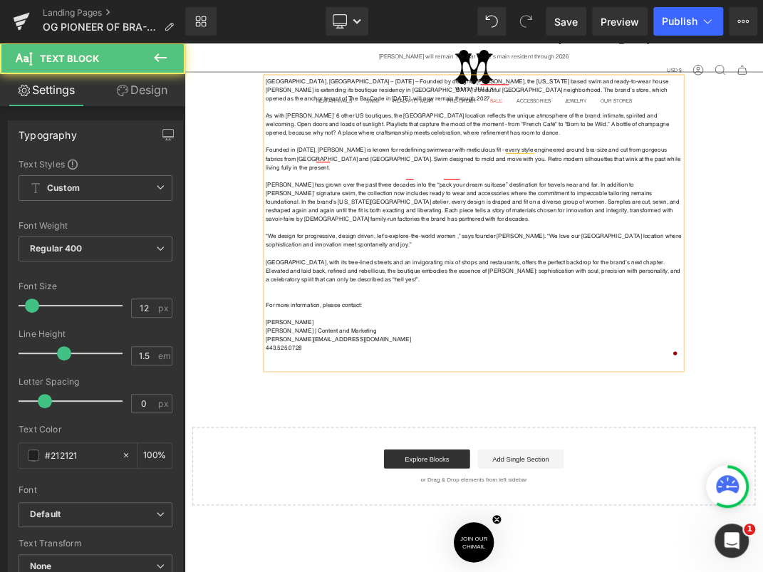
click at [305, 325] on p "“We design for progressive, design driven, let’s-explore-the-world women ,” say…" at bounding box center [614, 338] width 619 height 26
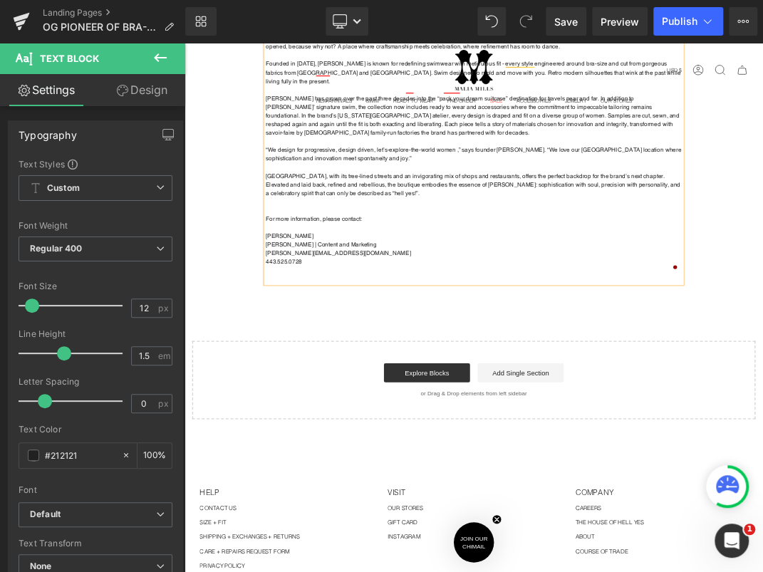
scroll to position [0, 0]
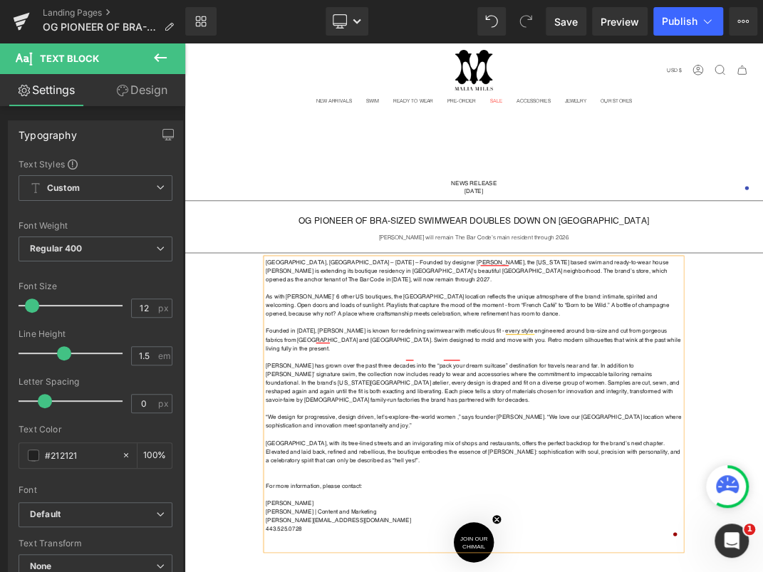
click at [366, 517] on p "Malia Mills has grown over the past three decades into the “pack your dream sui…" at bounding box center [614, 549] width 619 height 64
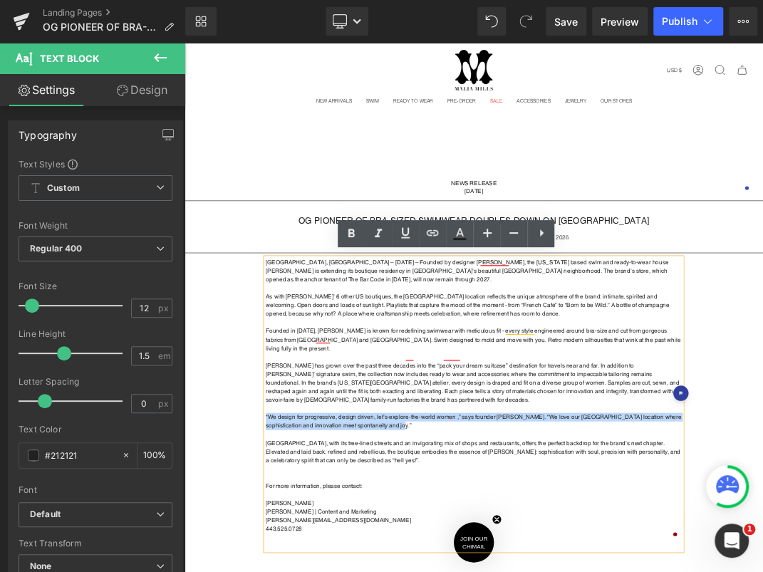
drag, startPoint x: 488, startPoint y: 597, endPoint x: 253, endPoint y: 588, distance: 235.8
click at [253, 571] on div "San Francisco, CA – August 27th, 2025 – Founded by designer Malia Mills, the Ne…" at bounding box center [615, 581] width 854 height 436
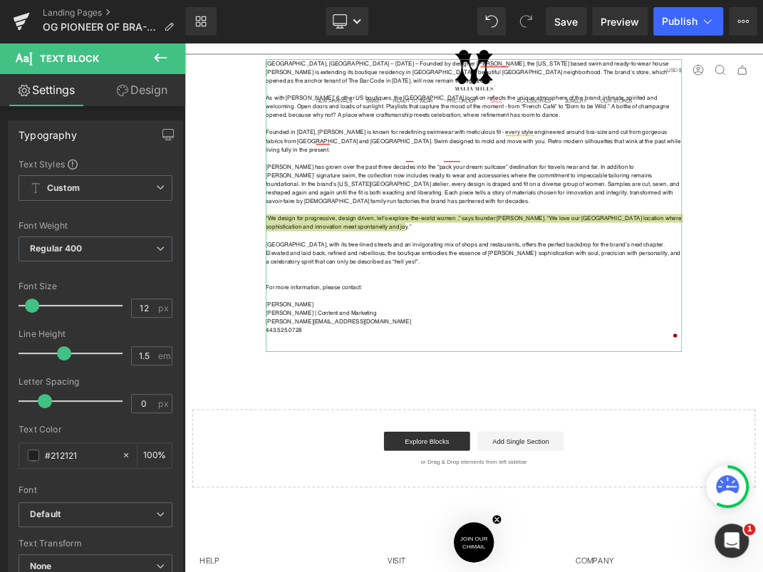
click at [163, 93] on link "Design" at bounding box center [141, 90] width 93 height 32
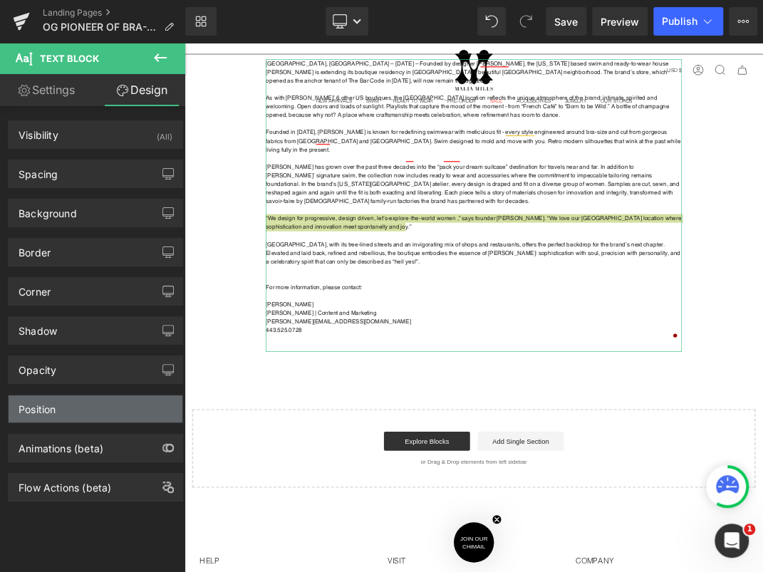
click at [101, 407] on div "Position" at bounding box center [96, 408] width 174 height 27
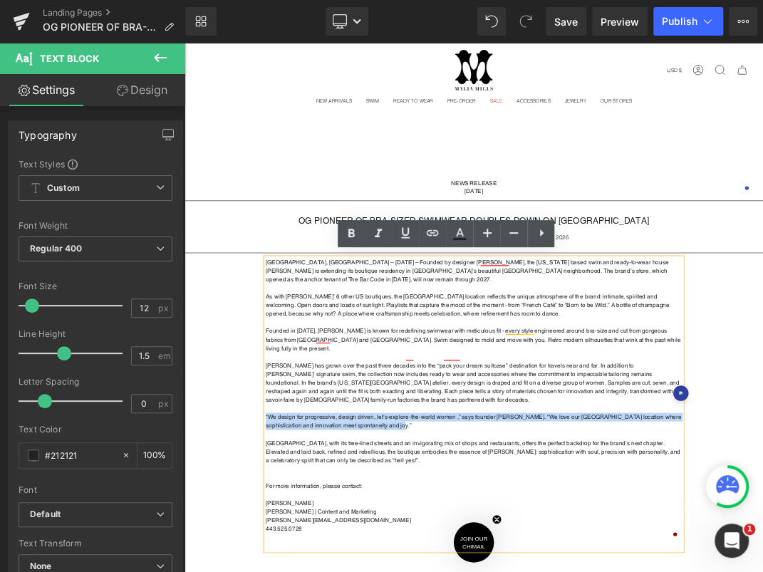
drag, startPoint x: 461, startPoint y: 602, endPoint x: 285, endPoint y: 581, distance: 177.9
click at [285, 571] on div "San Francisco, CA – August 27th, 2025 – Founded by designer Malia Mills, the Ne…" at bounding box center [615, 581] width 854 height 436
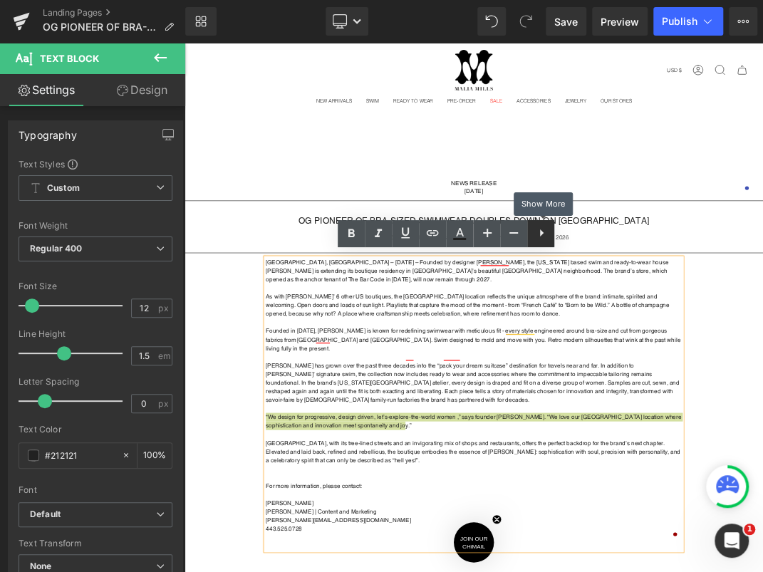
click at [533, 241] on link at bounding box center [540, 233] width 27 height 27
copy p "“We design for progressive, design driven, let’s-explore-the-world women ,” say…"
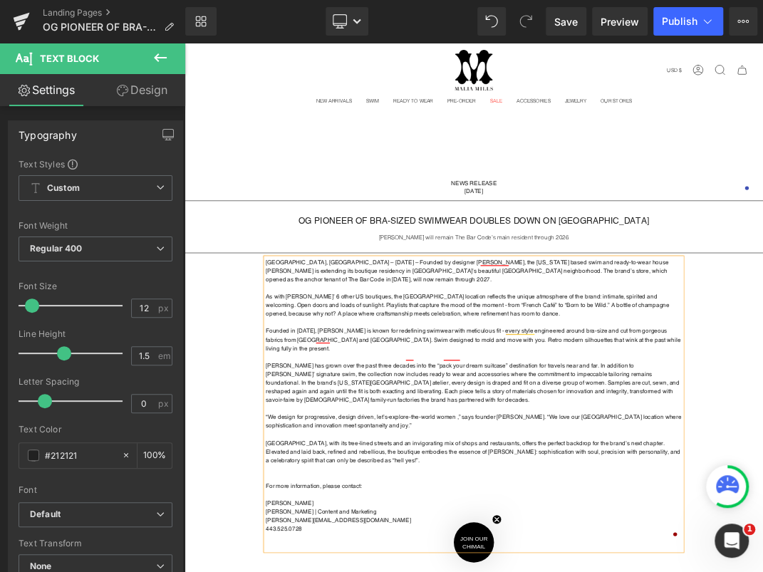
drag, startPoint x: 530, startPoint y: 558, endPoint x: 326, endPoint y: 593, distance: 206.6
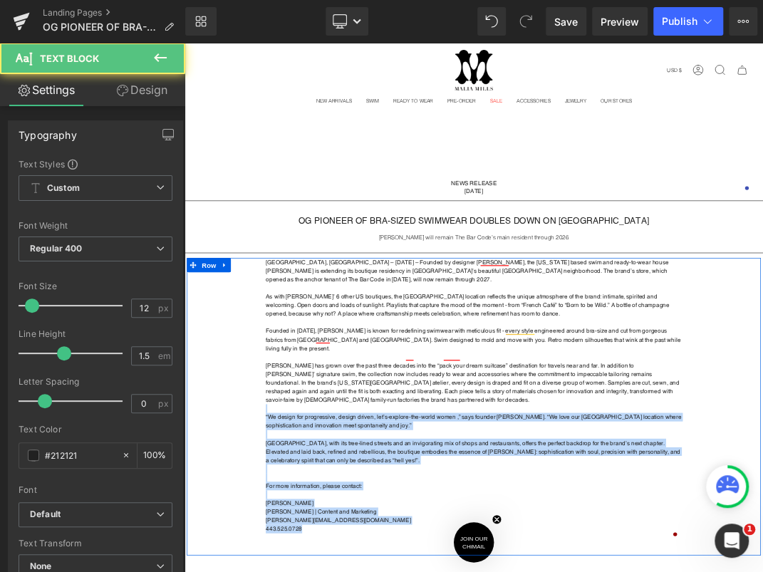
drag, startPoint x: 354, startPoint y: 755, endPoint x: 287, endPoint y: 575, distance: 192.8
click at [287, 571] on div "San Francisco, CA – August 27th, 2025 – Founded by designer Malia Mills, the Ne…" at bounding box center [615, 581] width 854 height 436
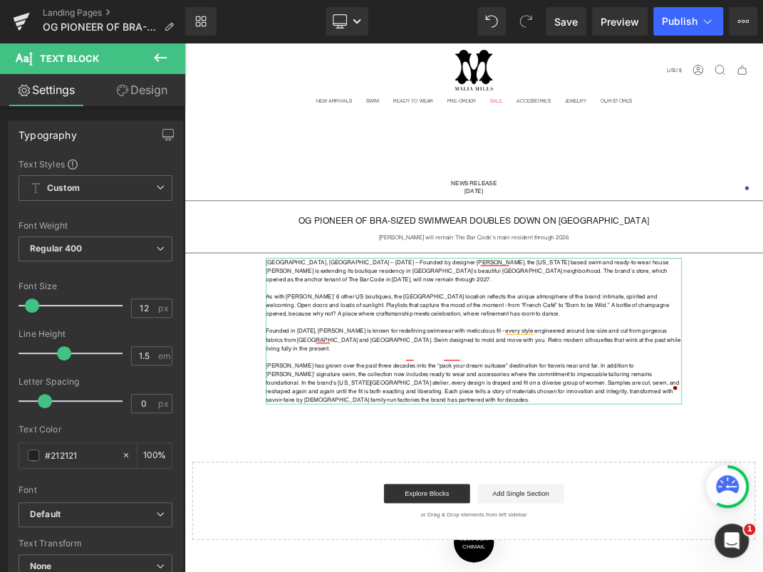
click at [120, 97] on link "Design" at bounding box center [141, 90] width 93 height 32
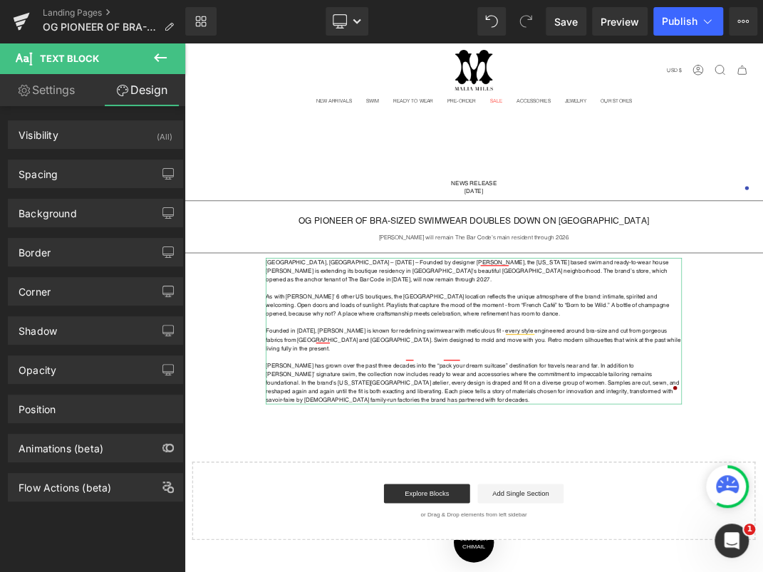
click at [52, 89] on link "Settings" at bounding box center [46, 90] width 93 height 32
type input "100"
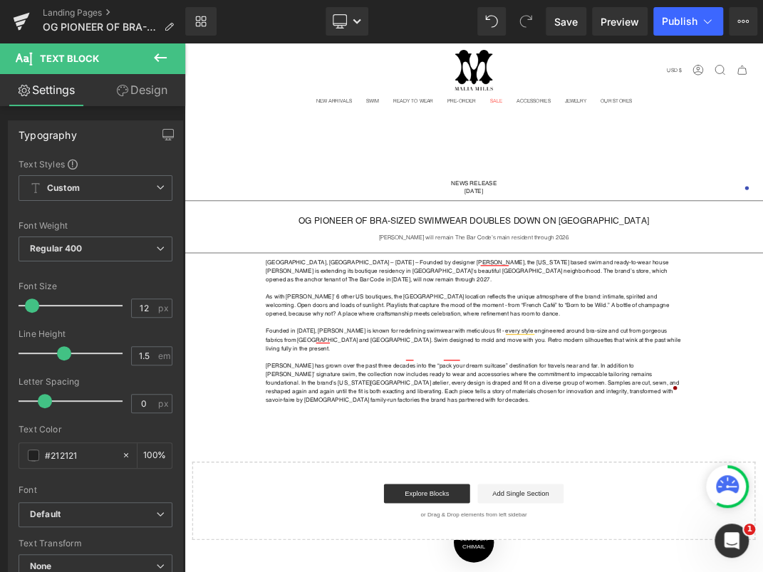
click at [152, 59] on icon at bounding box center [160, 57] width 17 height 17
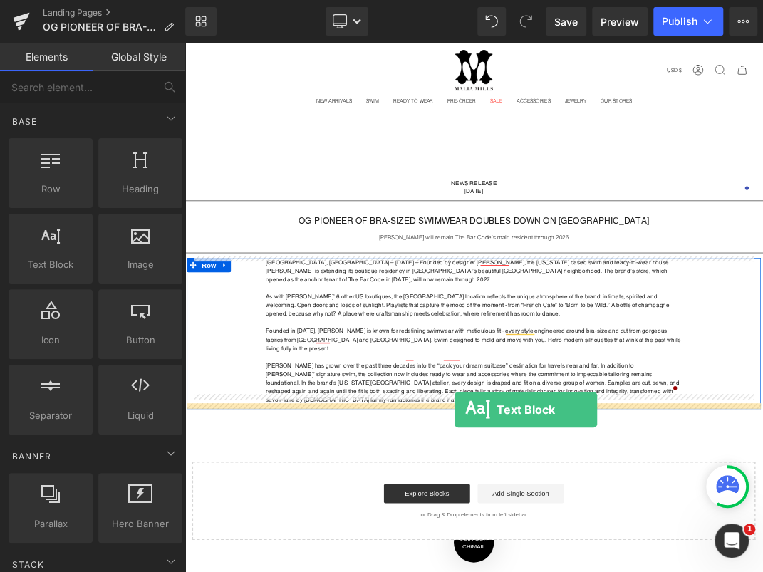
drag, startPoint x: 251, startPoint y: 277, endPoint x: 587, endPoint y: 589, distance: 458.4
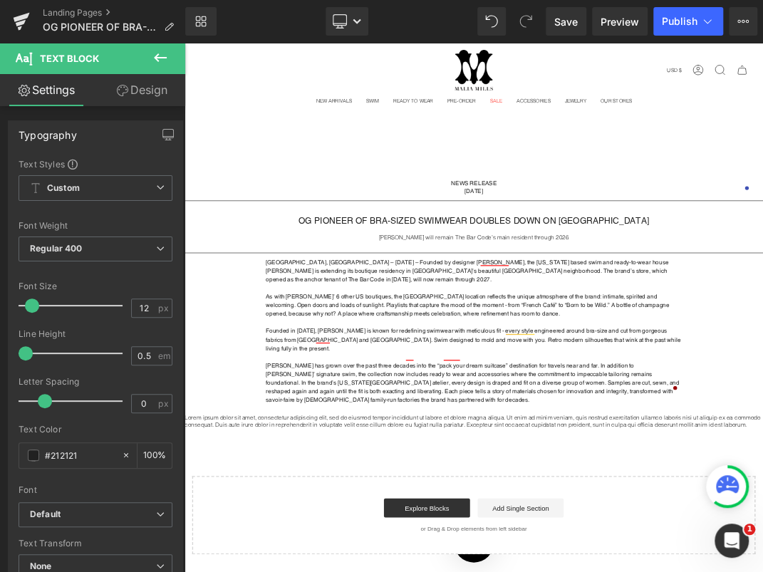
click at [435, 485] on p "Founded in 1993, Malia Mills is known for redefining swimwear with meticulous f…" at bounding box center [614, 485] width 619 height 38
click at [154, 93] on link "Design" at bounding box center [141, 90] width 93 height 32
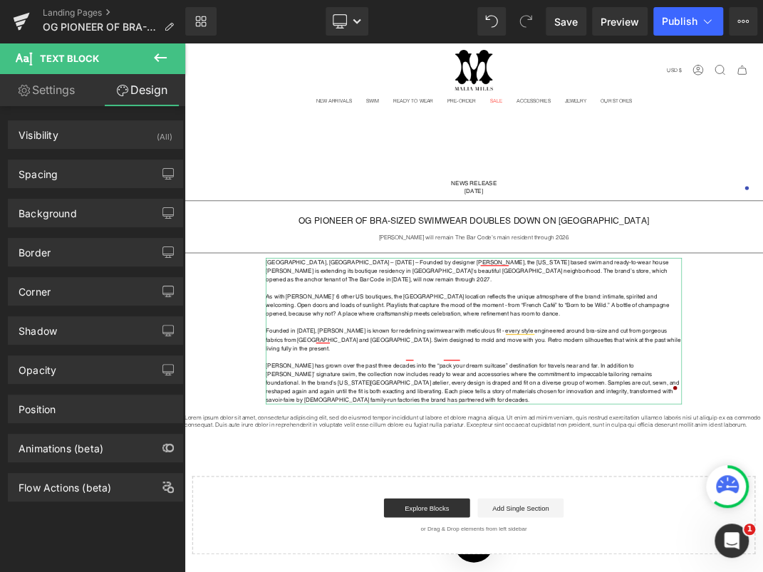
click at [54, 86] on link "Settings" at bounding box center [46, 90] width 93 height 32
type input "100"
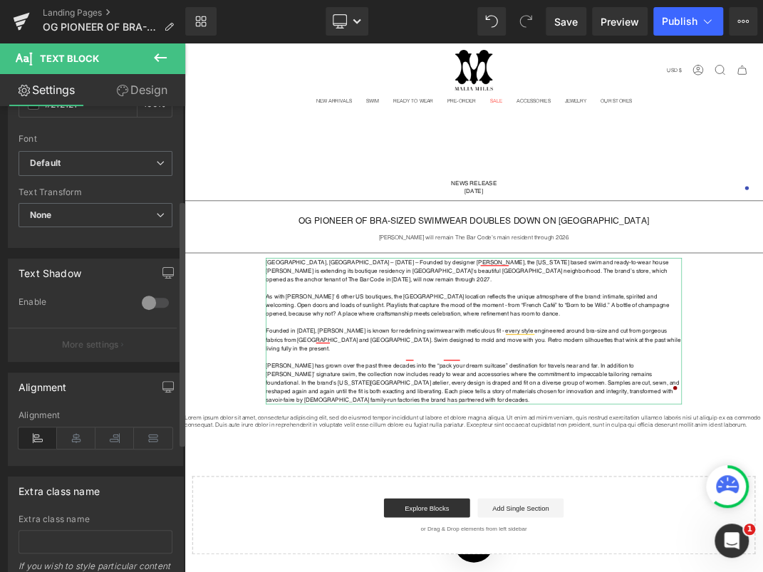
scroll to position [426, 0]
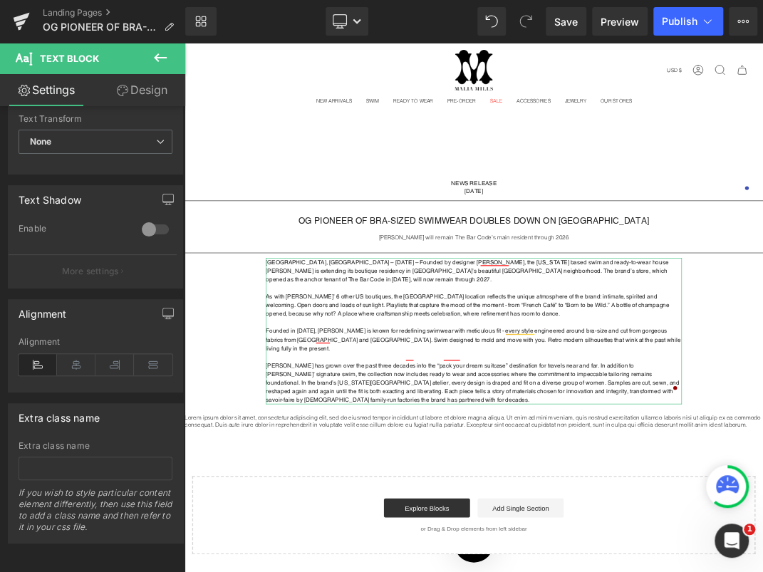
click at [118, 97] on link "Design" at bounding box center [141, 90] width 93 height 32
type input "0"
type input "150"
type input "0"
type input "150"
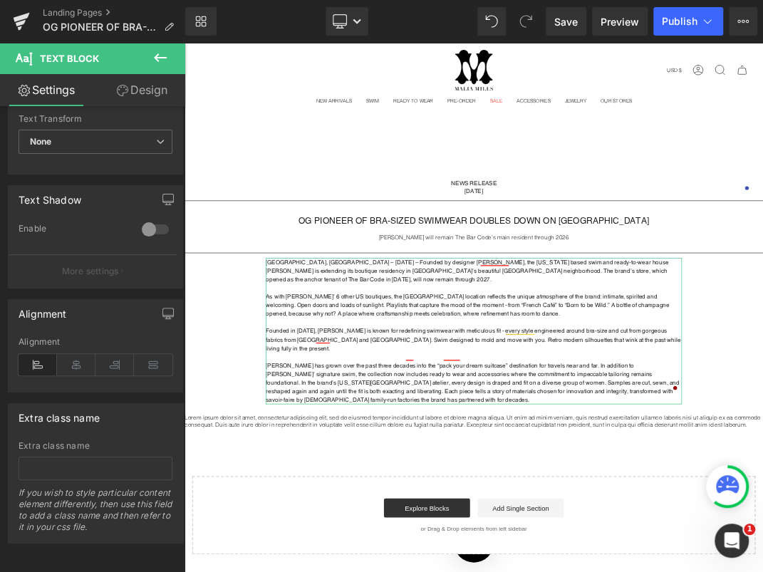
type input "0"
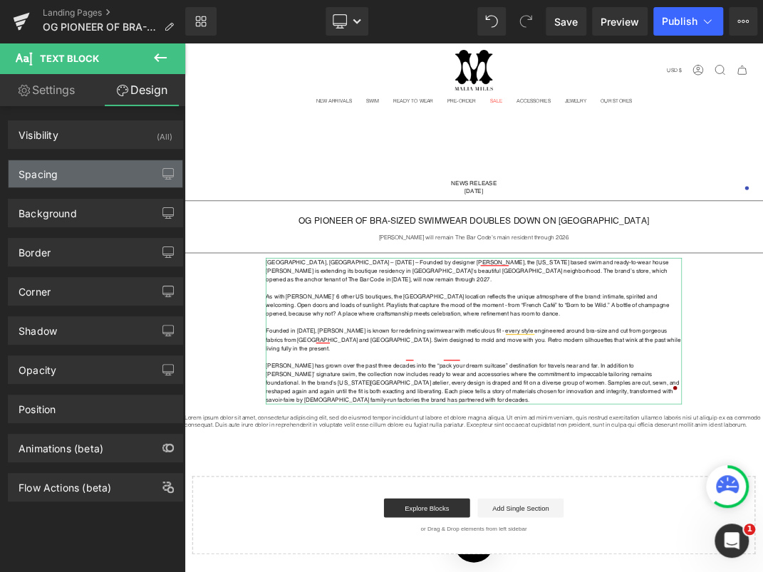
click at [84, 181] on div "Spacing" at bounding box center [96, 173] width 174 height 27
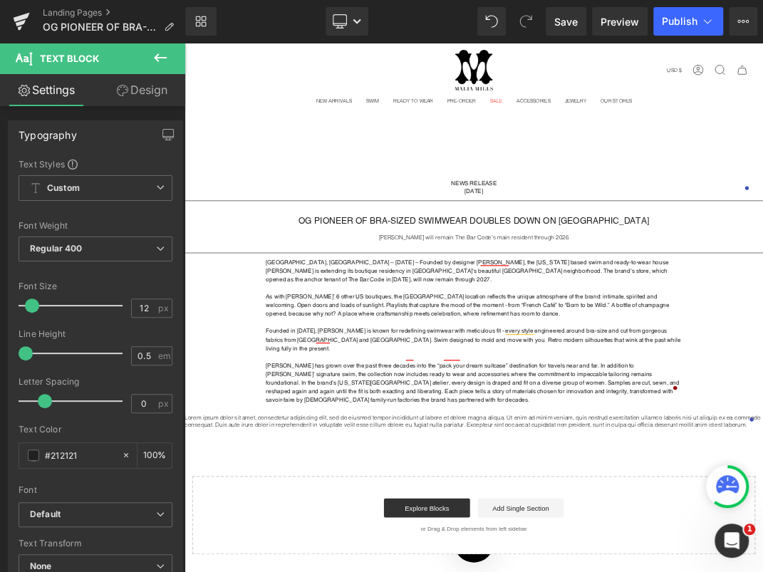
click at [156, 87] on link "Design" at bounding box center [141, 90] width 93 height 32
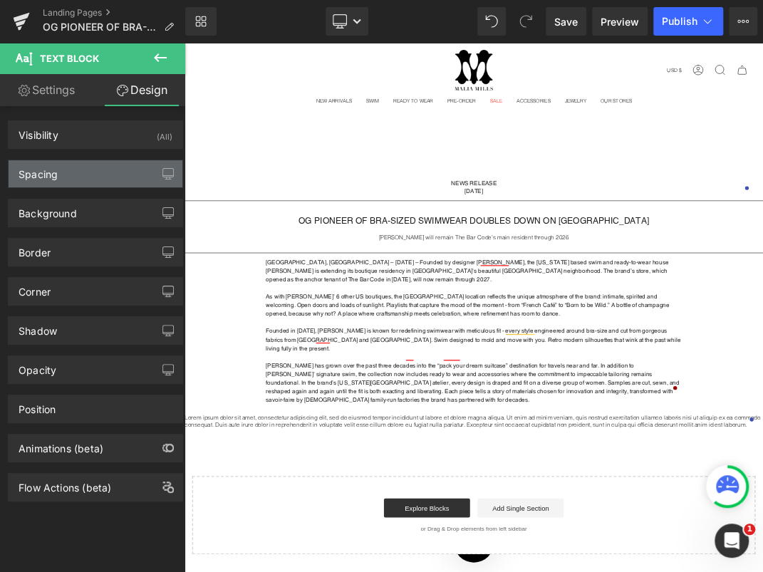
click at [101, 179] on div "Spacing" at bounding box center [96, 173] width 174 height 27
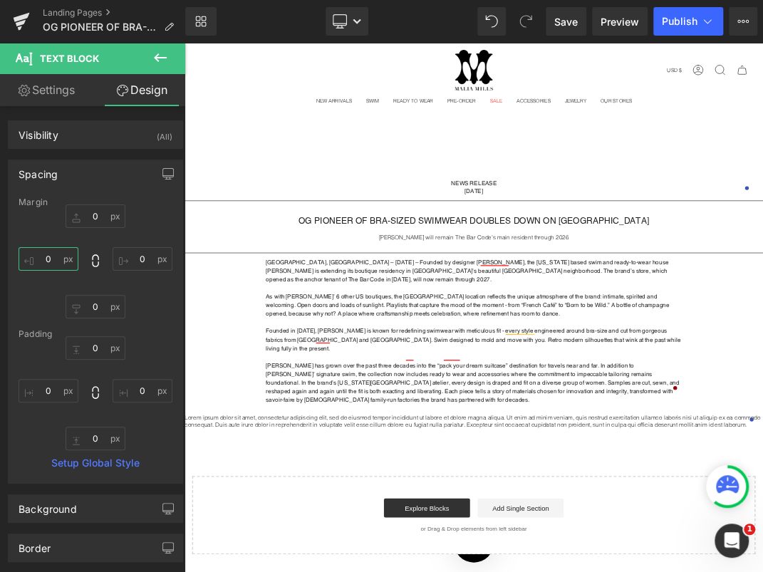
click at [55, 257] on input "0" at bounding box center [49, 258] width 60 height 23
click at [53, 257] on input "0" at bounding box center [49, 258] width 60 height 23
drag, startPoint x: 53, startPoint y: 257, endPoint x: 43, endPoint y: 258, distance: 10.1
click at [43, 258] on input "0" at bounding box center [49, 258] width 60 height 23
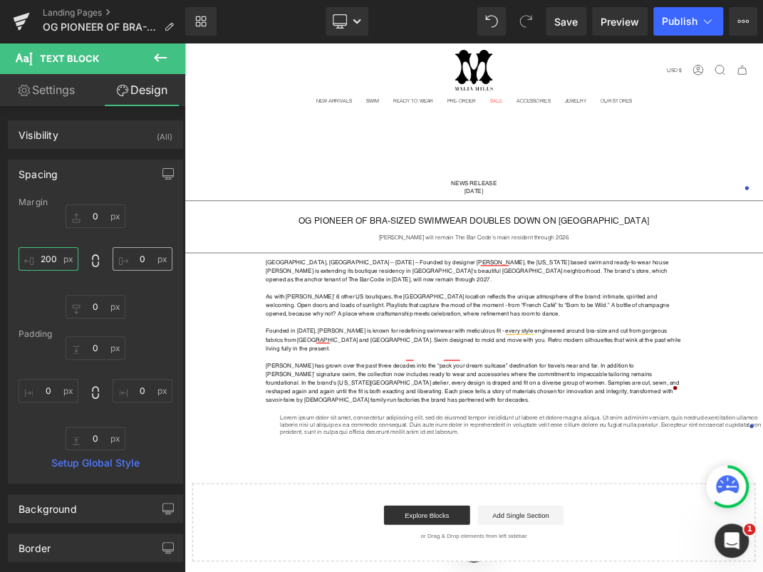
type input "200"
click at [134, 257] on input "0" at bounding box center [142, 258] width 60 height 23
type input "200"
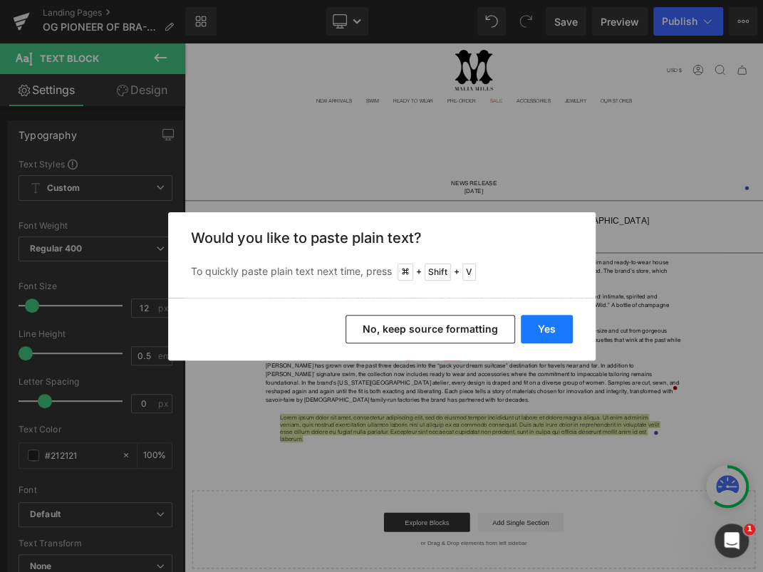
click at [547, 333] on button "Yes" at bounding box center [546, 329] width 52 height 28
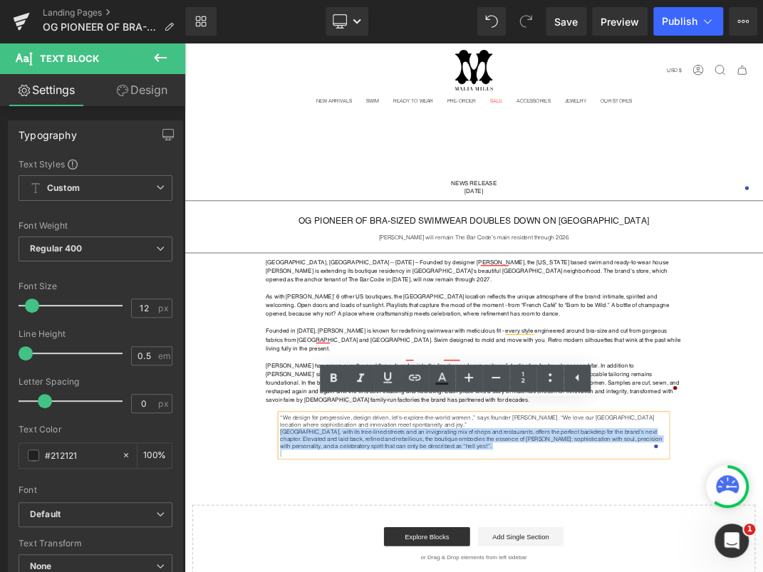
drag, startPoint x: 570, startPoint y: 633, endPoint x: 312, endPoint y: 602, distance: 260.3
click at [312, 571] on div "NEWS RELEASE August 27, 2025 Text Block Row Separator OG PIONEER OF BRA-SIZED S…" at bounding box center [614, 544] width 861 height 606
copy p "Presidio Heights, with its tree-lined streets and an invigorating mix of shops …"
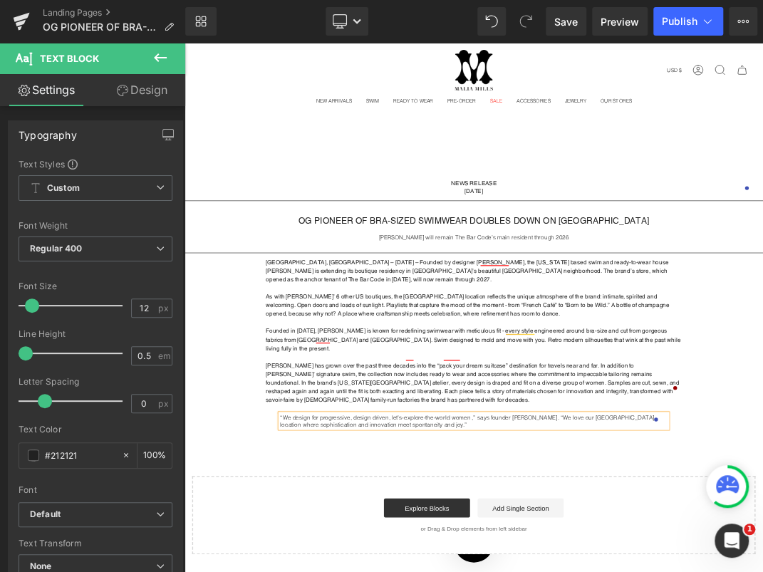
click at [461, 553] on p "Malia Mills has grown over the past three decades into the “pack your dream sui…" at bounding box center [614, 549] width 619 height 64
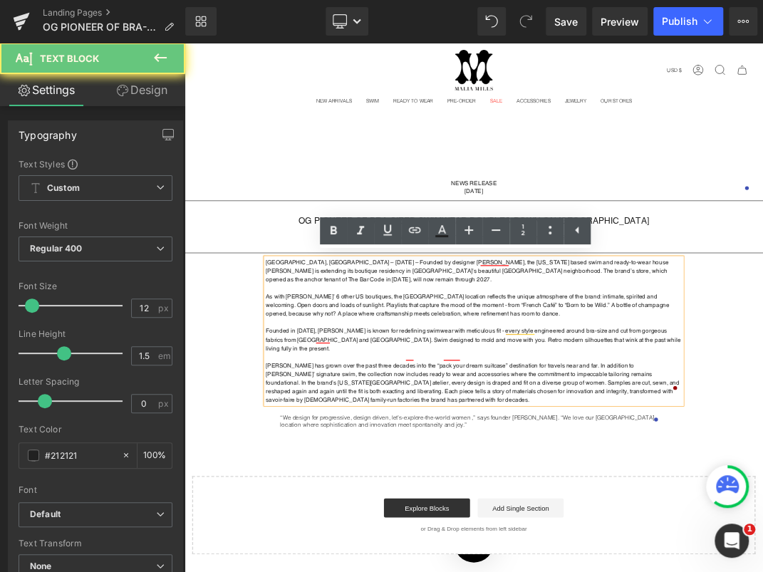
click at [458, 534] on p "Malia Mills has grown over the past three decades into the “pack your dream sui…" at bounding box center [614, 549] width 619 height 64
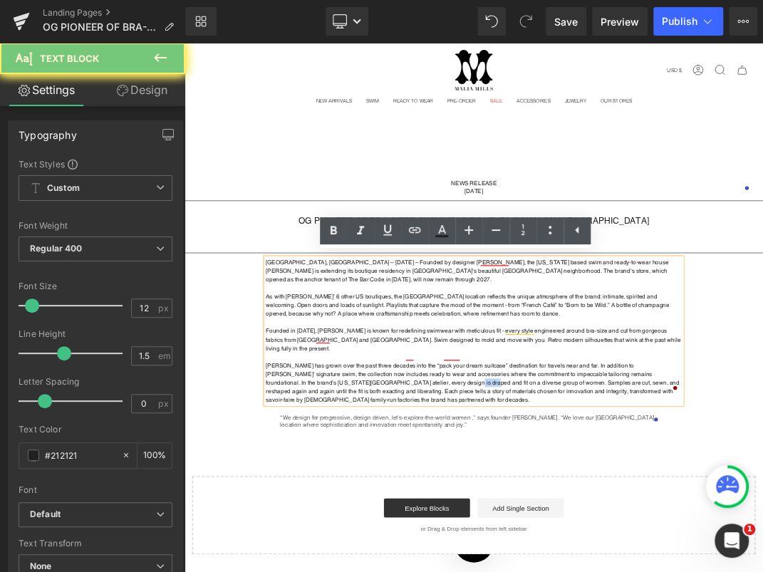
click at [458, 534] on p "Malia Mills has grown over the past three decades into the “pack your dream sui…" at bounding box center [614, 549] width 619 height 64
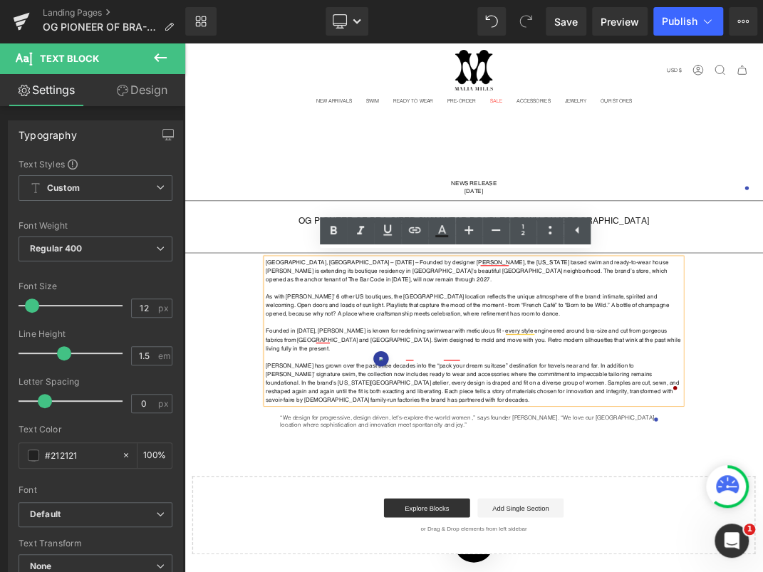
click at [455, 571] on div "NEWS RELEASE August 27, 2025 Text Block Row Separator OG PIONEER OF BRA-SIZED S…" at bounding box center [614, 522] width 861 height 563
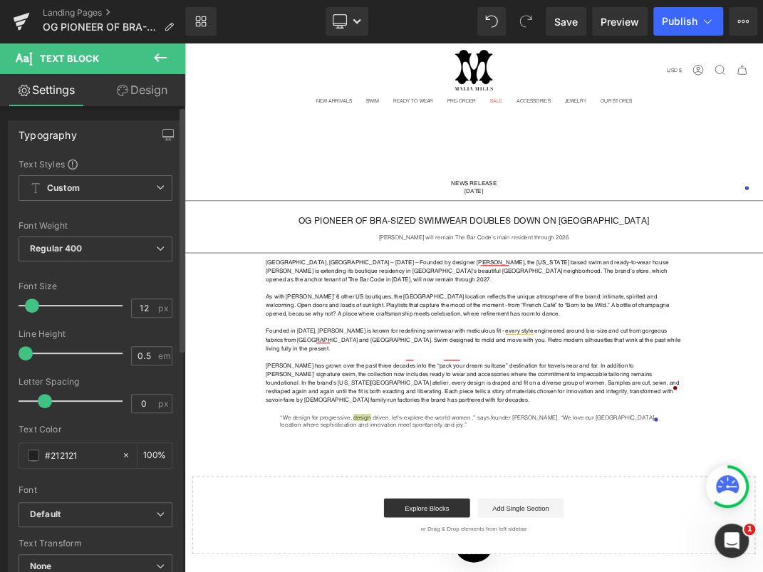
click at [40, 399] on span at bounding box center [45, 401] width 14 height 14
type input "1.5"
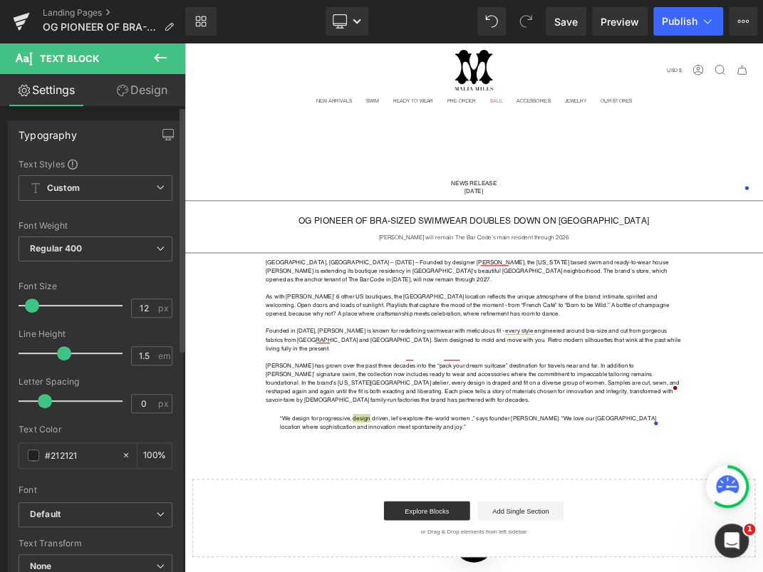
drag, startPoint x: 21, startPoint y: 353, endPoint x: 58, endPoint y: 347, distance: 38.2
click at [58, 347] on span at bounding box center [64, 353] width 14 height 14
click at [464, 571] on div "NEWS RELEASE August 27, 2025 Text Block Row Separator OG PIONEER OF BRA-SIZED S…" at bounding box center [614, 524] width 861 height 567
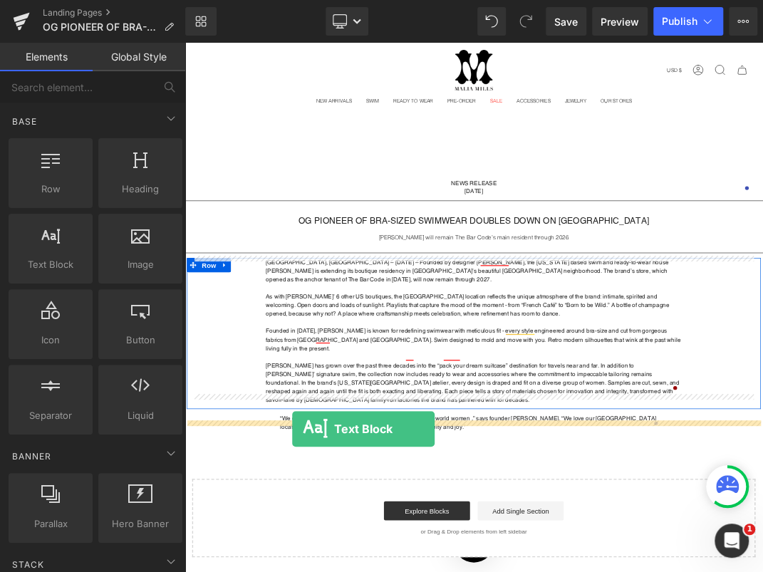
drag, startPoint x: 253, startPoint y: 325, endPoint x: 345, endPoint y: 617, distance: 306.2
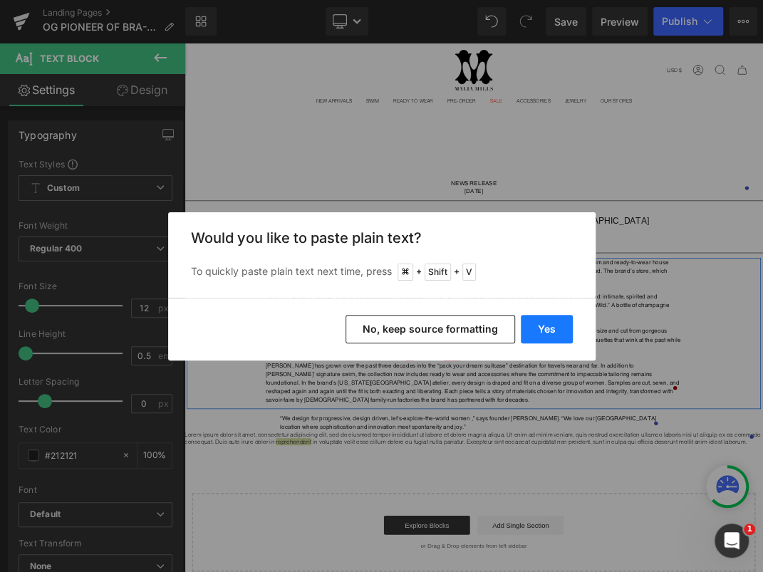
click at [557, 322] on button "Yes" at bounding box center [546, 329] width 52 height 28
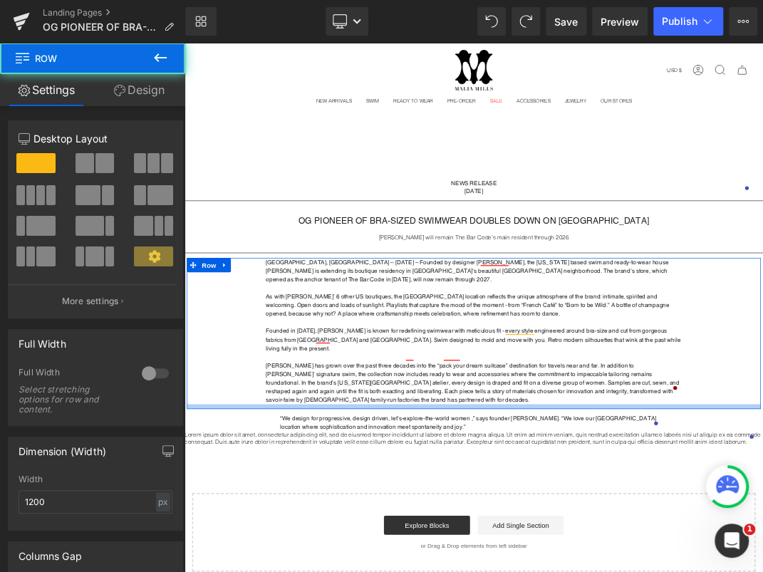
click at [436, 569] on div "San Francisco, CA – August 27th, 2025 – Founded by designer Malia Mills, the Ne…" at bounding box center [615, 475] width 854 height 225
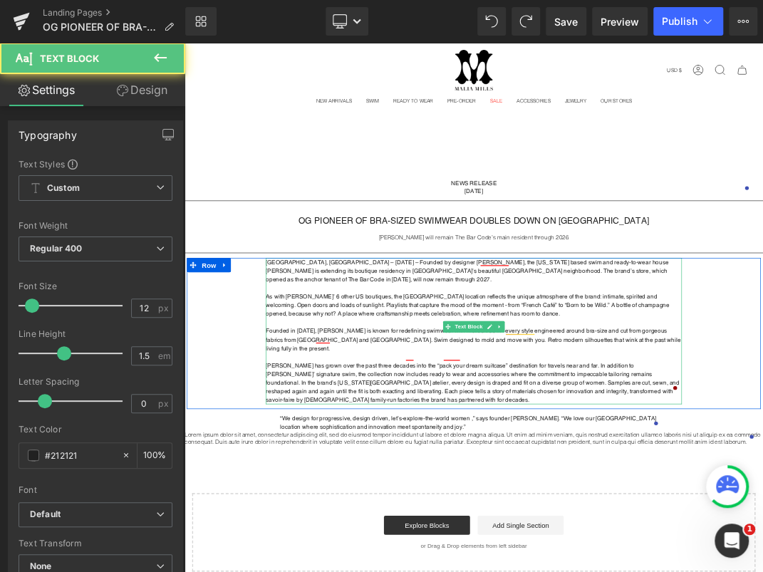
click at [471, 556] on p "Malia Mills has grown over the past three decades into the “pack your dream sui…" at bounding box center [614, 549] width 619 height 64
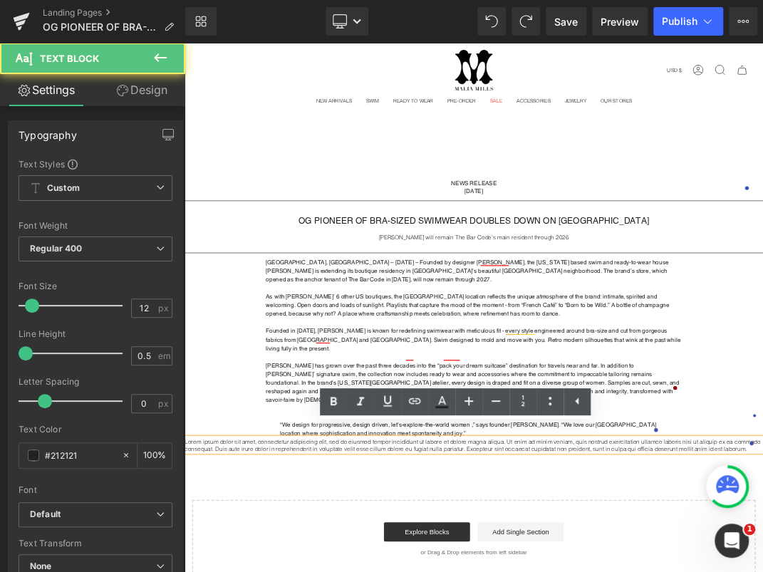
click at [339, 571] on div "NEWS RELEASE August 27, 2025 Text Block Row Separator OG PIONEER OF BRA-SIZED S…" at bounding box center [614, 540] width 861 height 599
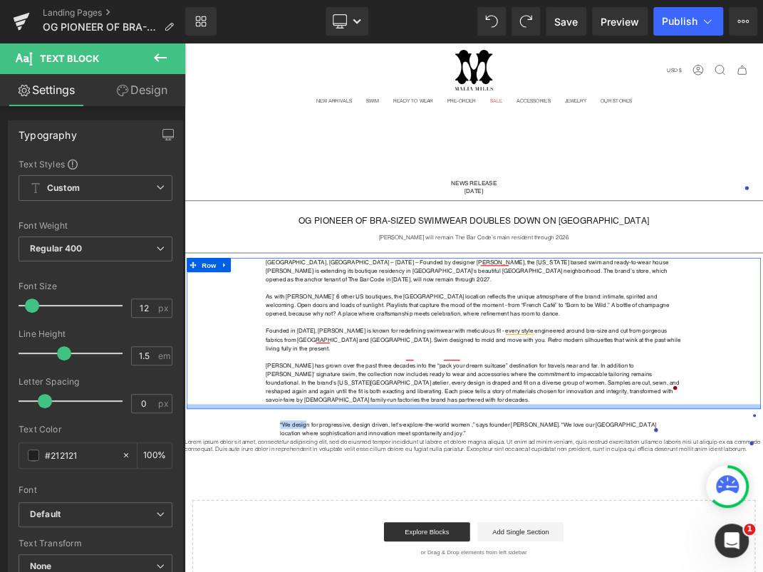
drag, startPoint x: 365, startPoint y: 596, endPoint x: 368, endPoint y: 570, distance: 26.6
click at [368, 570] on div "NEWS RELEASE August 27, 2025 Text Block Row Separator OG PIONEER OF BRA-SIZED S…" at bounding box center [614, 540] width 861 height 599
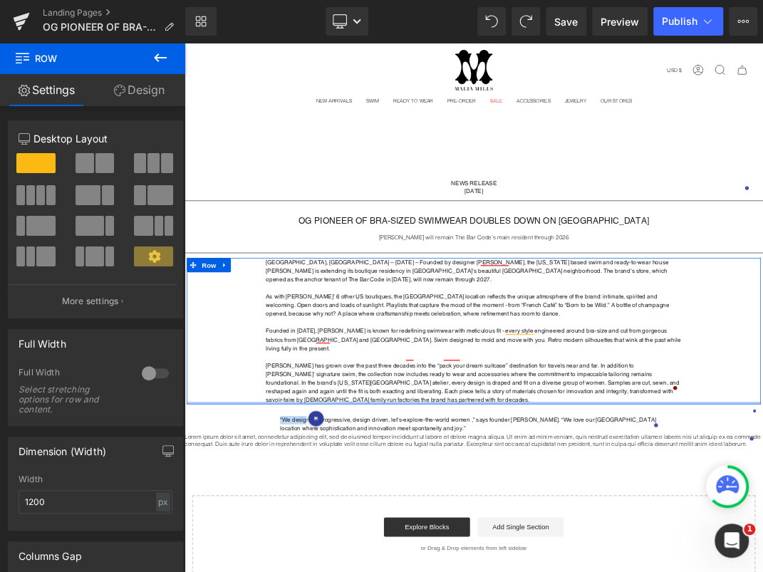
drag, startPoint x: 367, startPoint y: 568, endPoint x: 363, endPoint y: 542, distance: 26.7
click at [363, 542] on div "San Francisco, CA – August 27th, 2025 – Founded by designer Malia Mills, the Ne…" at bounding box center [615, 472] width 854 height 218
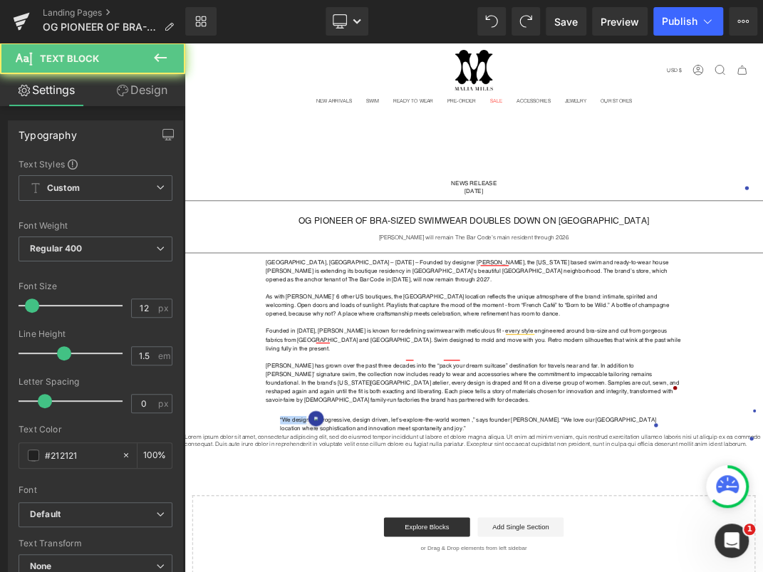
click at [184, 43] on div at bounding box center [184, 43] width 0 height 0
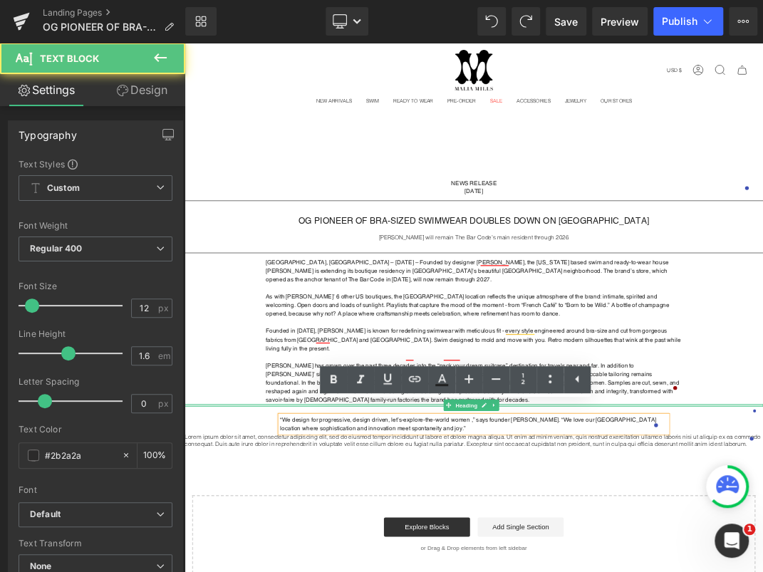
drag, startPoint x: 362, startPoint y: 577, endPoint x: 364, endPoint y: 567, distance: 10.2
click at [364, 567] on div "NEWS RELEASE August 27, 2025 Text Block Row Separator OG PIONEER OF BRA-SIZED S…" at bounding box center [614, 537] width 861 height 592
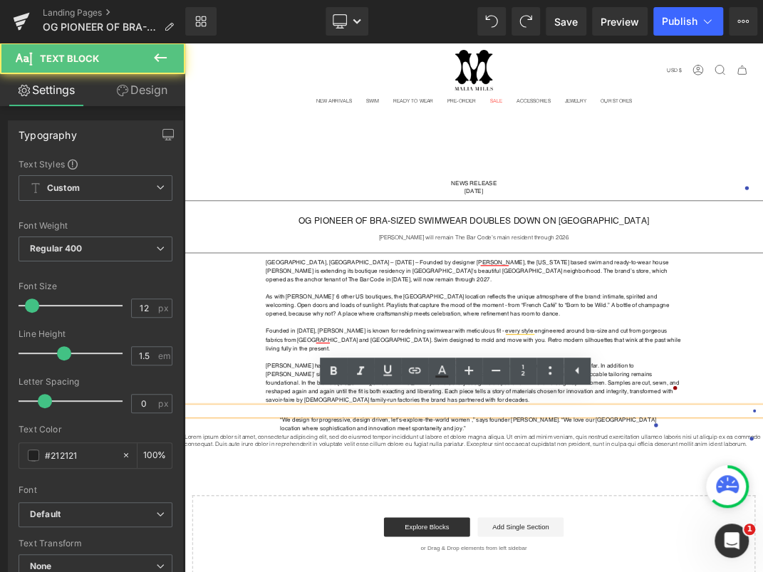
click at [370, 570] on div "NEWS RELEASE August 27, 2025 Text Block Row Separator OG PIONEER OF BRA-SIZED S…" at bounding box center [614, 537] width 861 height 592
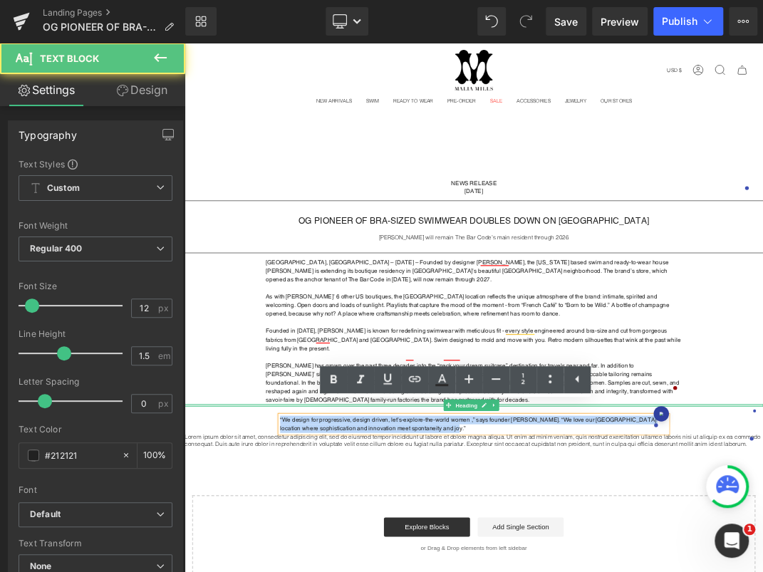
drag, startPoint x: 368, startPoint y: 580, endPoint x: 371, endPoint y: 567, distance: 13.8
click at [371, 567] on div "NEWS RELEASE August 27, 2025 Text Block Row Separator OG PIONEER OF BRA-SIZED S…" at bounding box center [614, 537] width 861 height 592
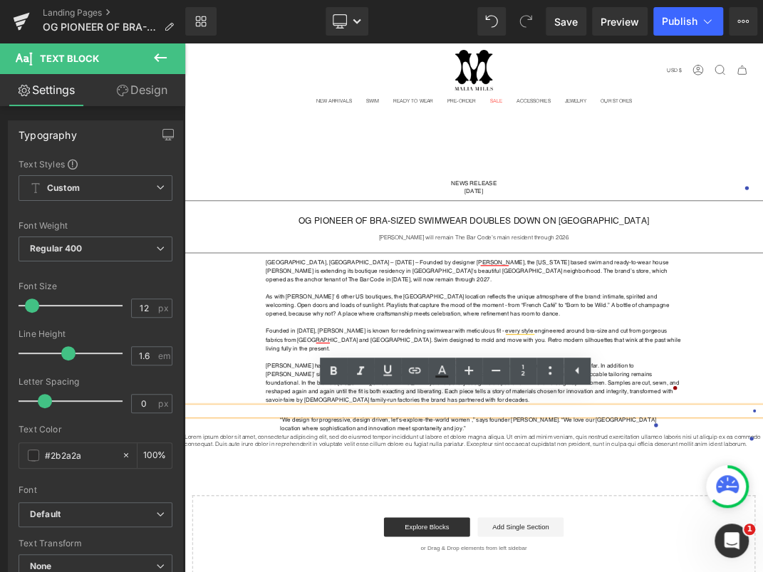
drag, startPoint x: 362, startPoint y: 571, endPoint x: 348, endPoint y: 571, distance: 14.2
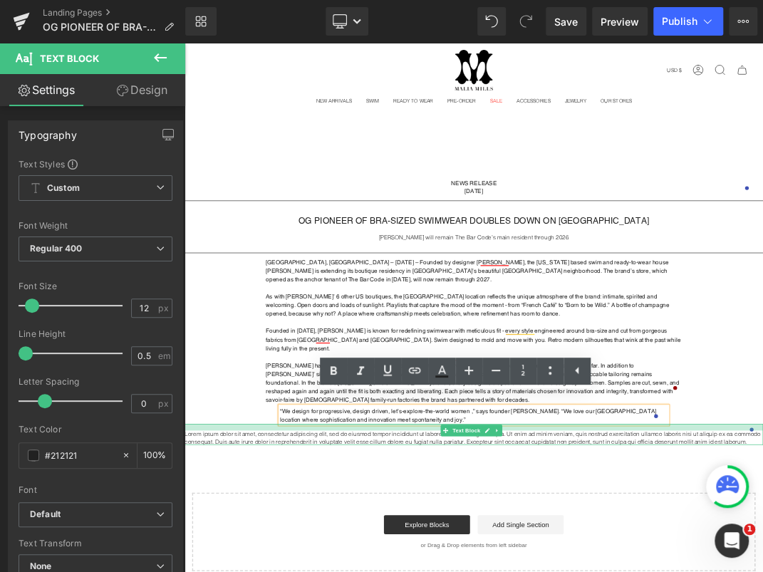
drag, startPoint x: 499, startPoint y: 594, endPoint x: 494, endPoint y: 604, distance: 11.1
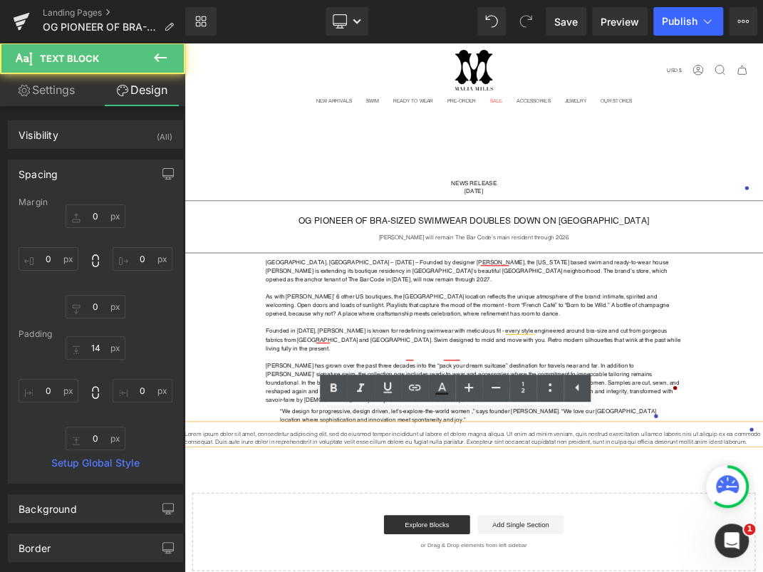
click at [480, 571] on div "NEWS RELEASE August 27, 2025 Text Block Row Separator OG PIONEER OF BRA-SIZED S…" at bounding box center [614, 535] width 861 height 588
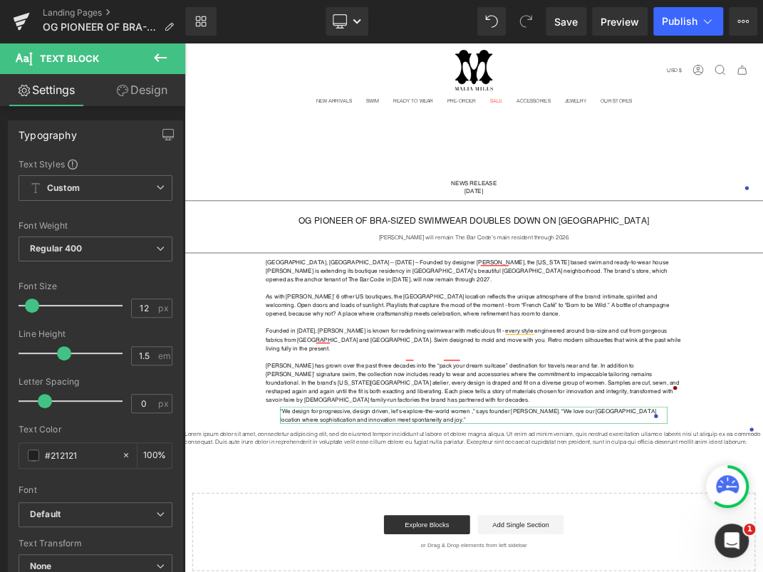
click at [148, 83] on link "Design" at bounding box center [141, 90] width 93 height 32
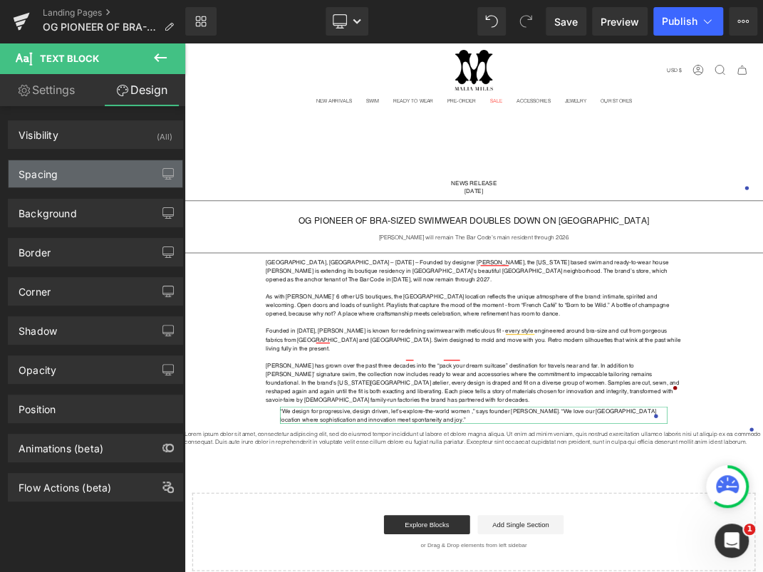
click at [97, 175] on div "Spacing" at bounding box center [96, 173] width 174 height 27
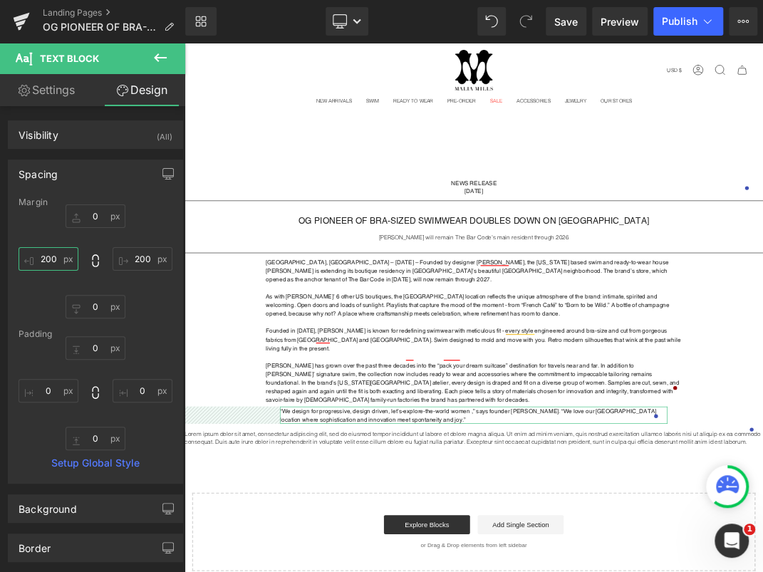
click at [54, 253] on input "200" at bounding box center [49, 258] width 60 height 23
type input "250"
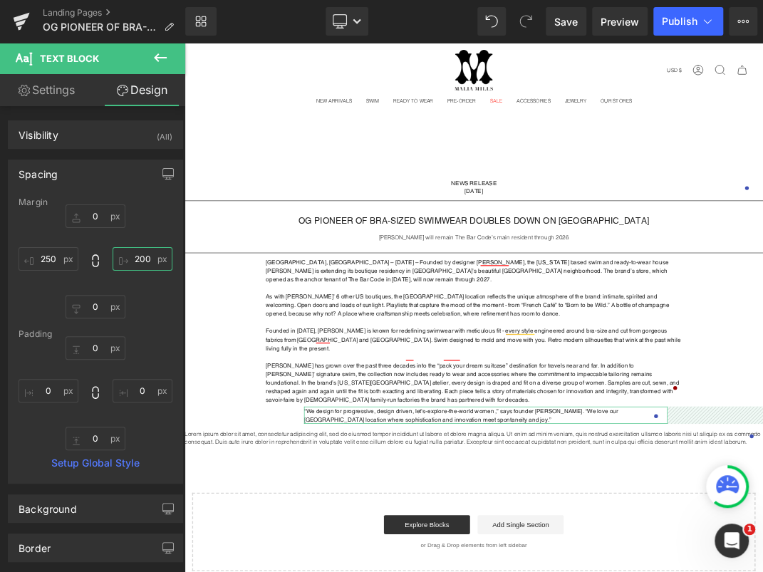
click at [131, 258] on input "200" at bounding box center [142, 258] width 60 height 23
type input "250"
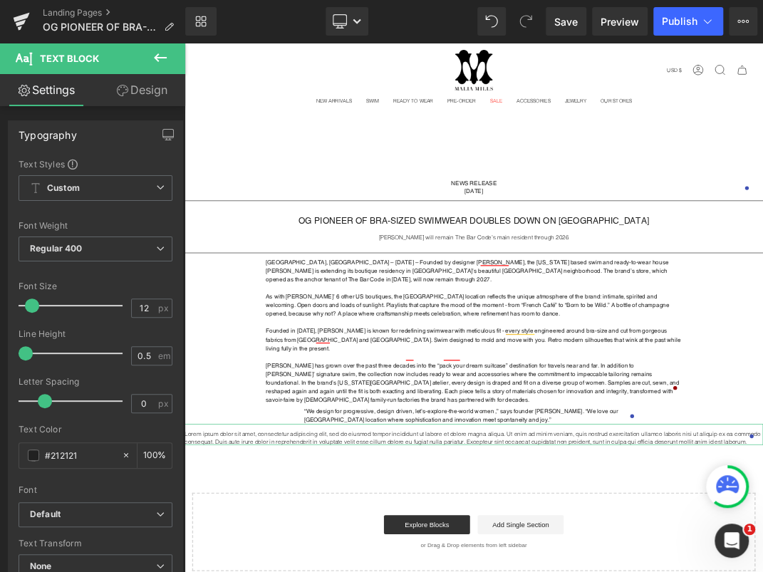
click at [140, 88] on link "Design" at bounding box center [141, 90] width 93 height 32
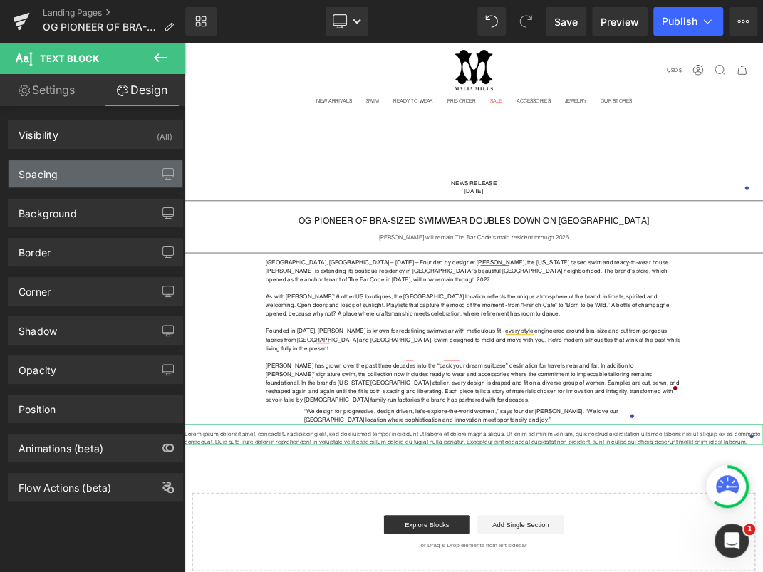
click at [115, 162] on div "Spacing" at bounding box center [96, 173] width 174 height 27
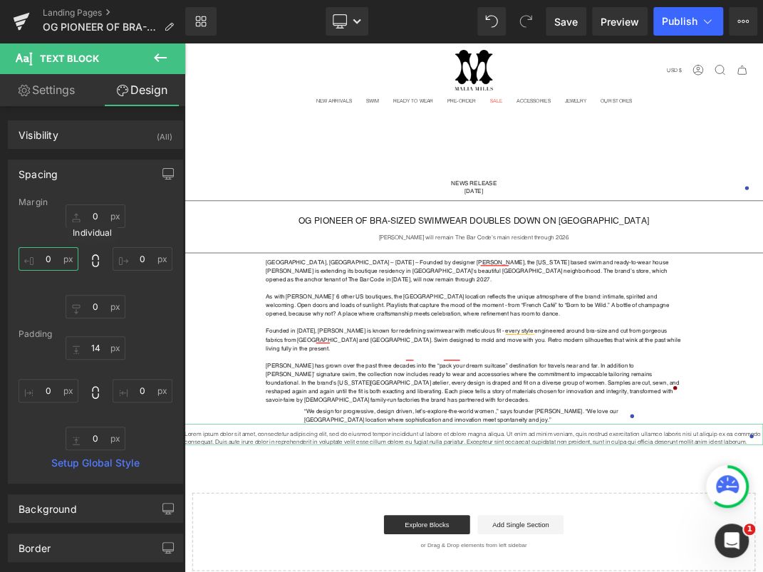
drag, startPoint x: 53, startPoint y: 258, endPoint x: 91, endPoint y: 268, distance: 39.7
click at [91, 268] on div "0px 0 0px 0 0px 0 0px 0" at bounding box center [96, 261] width 154 height 114
click at [50, 258] on input "0" at bounding box center [49, 258] width 60 height 23
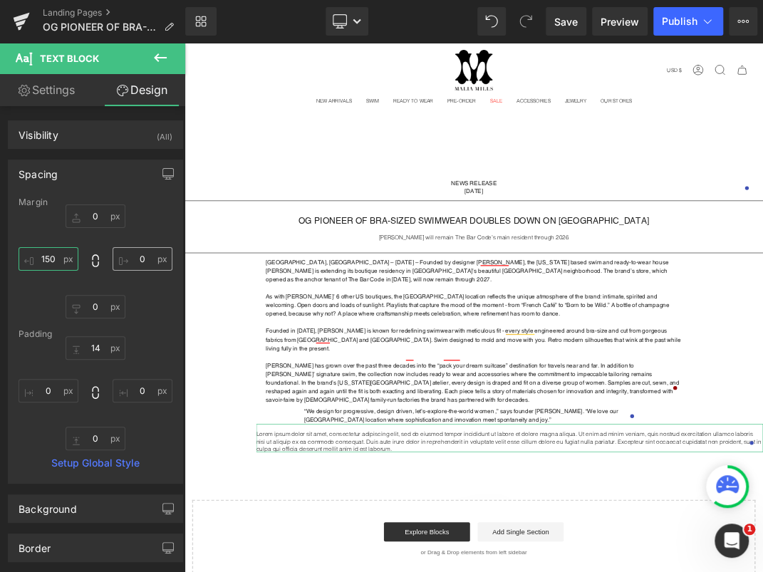
type input "150"
click at [137, 258] on input "0" at bounding box center [142, 258] width 60 height 23
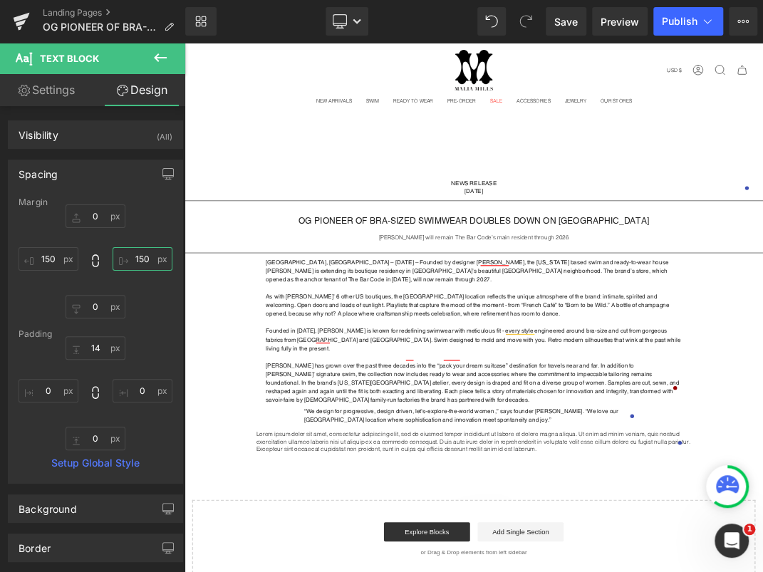
type input "150"
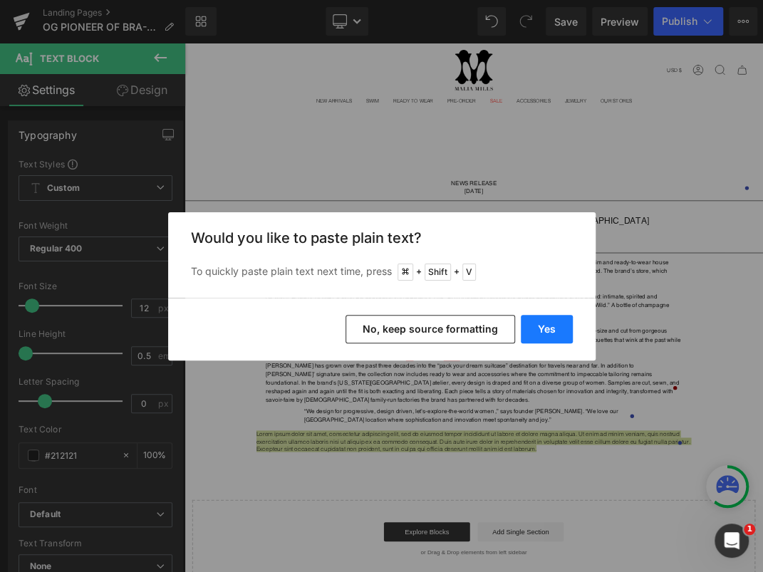
click at [555, 330] on button "Yes" at bounding box center [546, 329] width 52 height 28
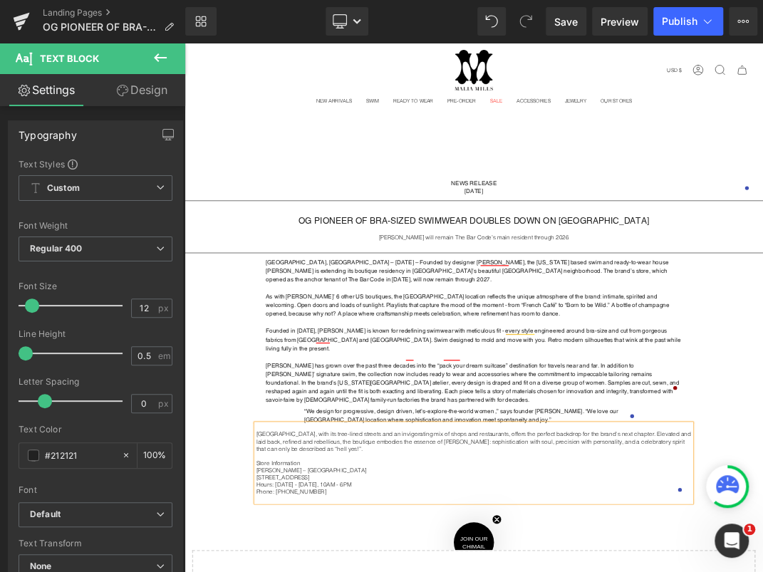
click at [500, 529] on p "Malia Mills has grown over the past three decades into the “pack your dream sui…" at bounding box center [614, 549] width 619 height 64
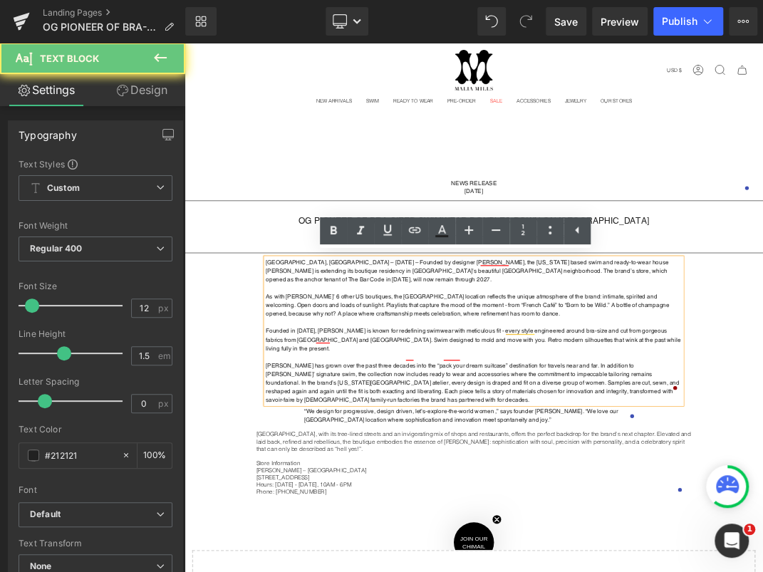
click at [459, 554] on p "Malia Mills has grown over the past three decades into the “pack your dream sui…" at bounding box center [614, 549] width 619 height 64
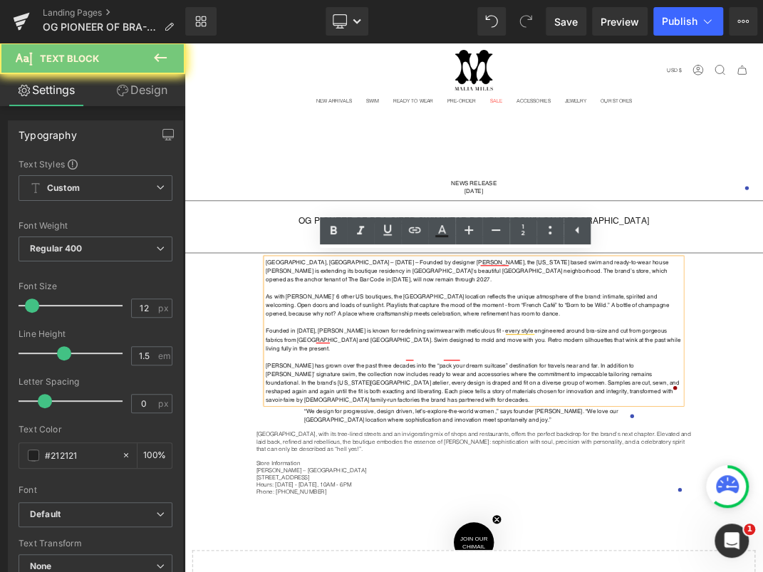
click at [459, 554] on p "Malia Mills has grown over the past three decades into the “pack your dream sui…" at bounding box center [614, 549] width 619 height 64
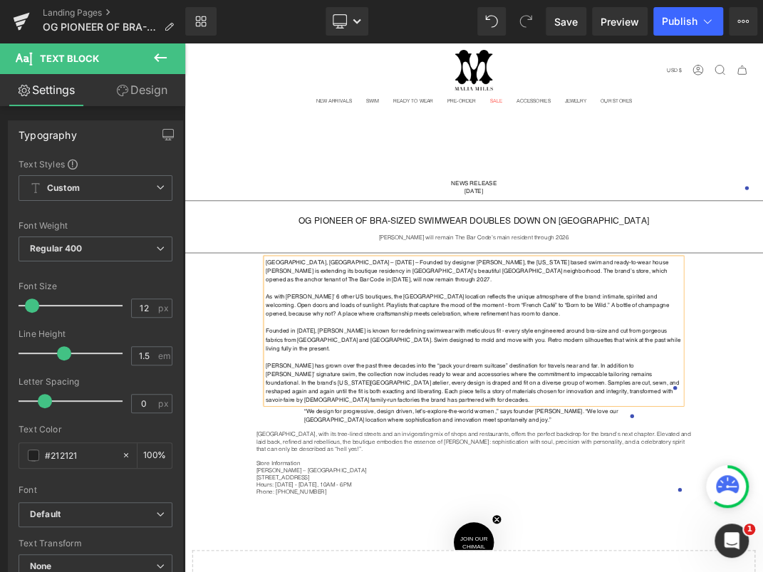
click at [459, 554] on p "Malia Mills has grown over the past three decades into the “pack your dream sui…" at bounding box center [614, 549] width 619 height 64
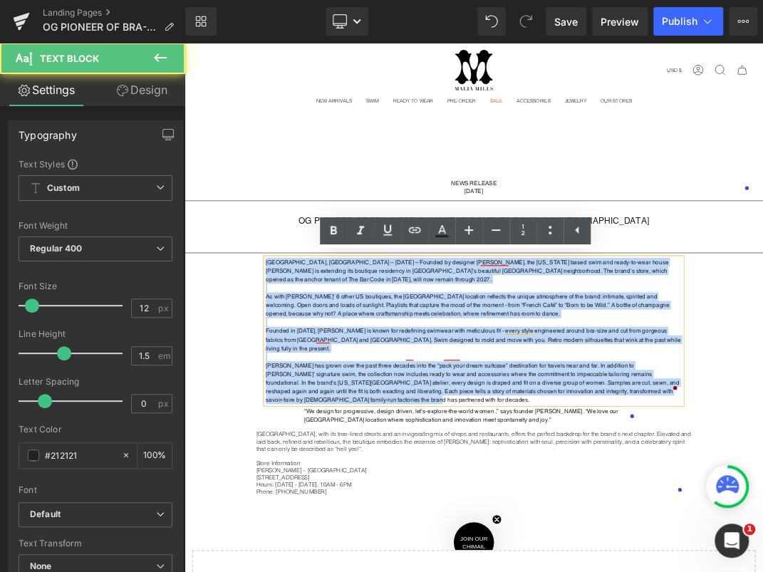
drag, startPoint x: 438, startPoint y: 554, endPoint x: 302, endPoint y: 339, distance: 254.4
click at [302, 339] on div "NEWS RELEASE August 27, 2025 Text Block Row Separator OG PIONEER OF BRA-SIZED S…" at bounding box center [614, 578] width 861 height 674
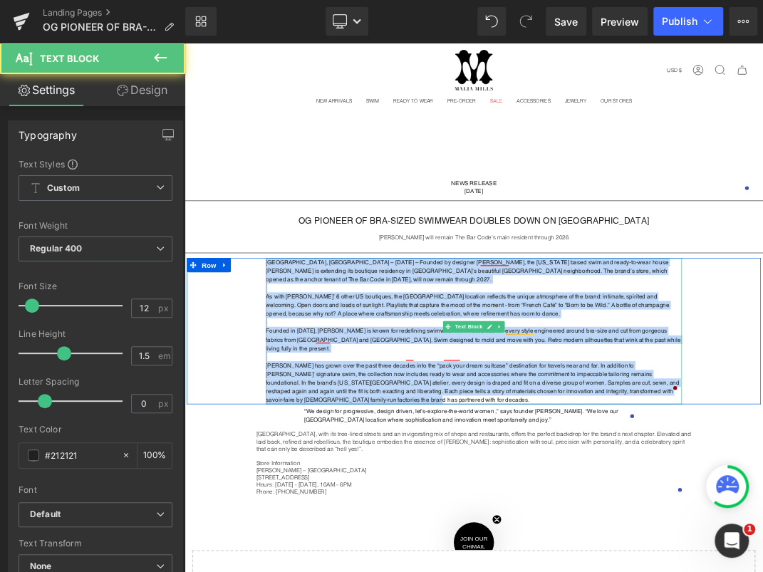
click at [424, 430] on strong "As with Mills’ 6 other US boutiques, the Presidio Heights location reflects the…" at bounding box center [605, 434] width 601 height 36
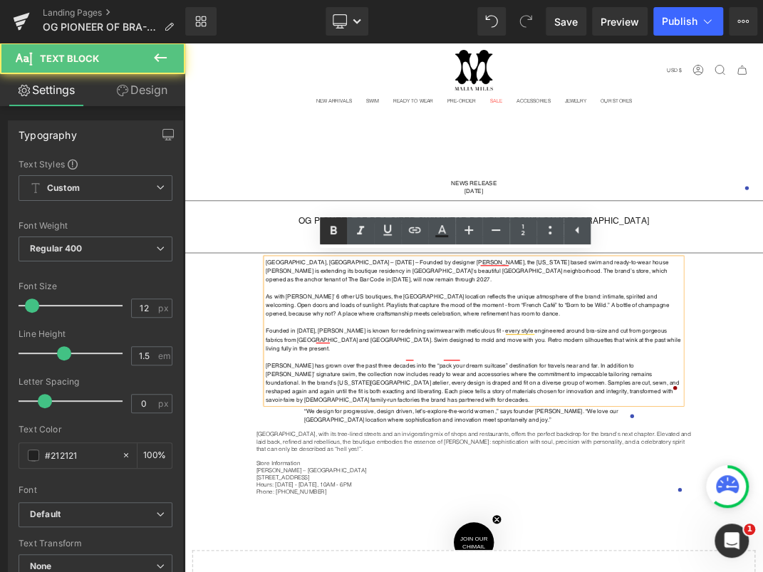
click at [0, 0] on icon at bounding box center [0, 0] width 0 height 0
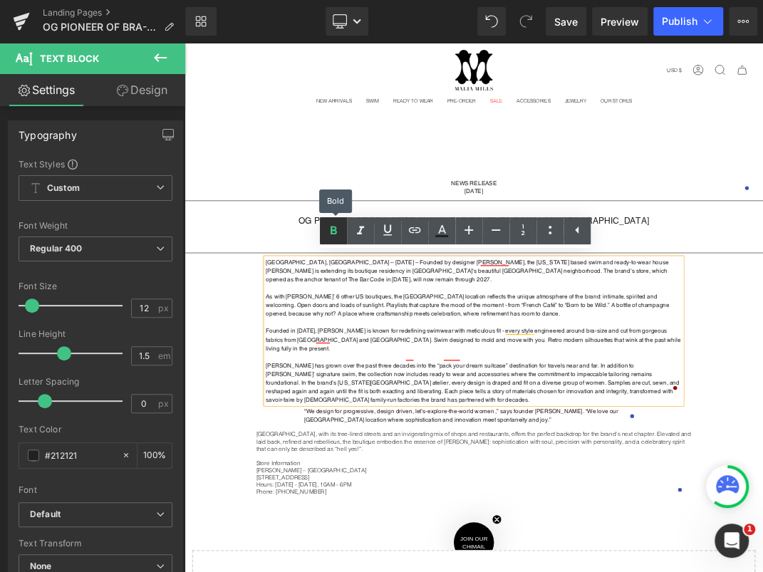
click at [0, 0] on icon at bounding box center [0, 0] width 0 height 0
click at [391, 393] on strong "San Francisco, CA – August 27th, 2025 – Founded by designer Malia Mills, the Ne…" at bounding box center [604, 383] width 599 height 36
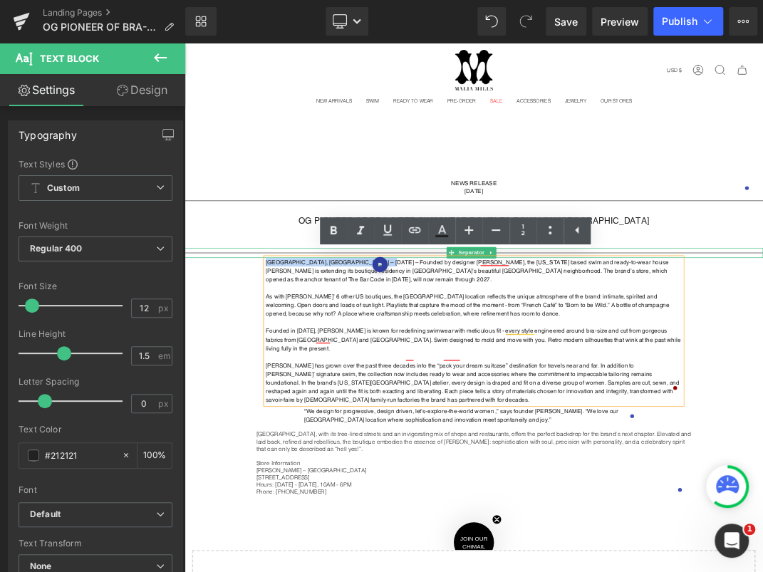
drag, startPoint x: 461, startPoint y: 362, endPoint x: 516, endPoint y: 284, distance: 96.0
click at [308, 353] on div "NEWS RELEASE August 27, 2025 Text Block Row Separator OG PIONEER OF BRA-SIZED S…" at bounding box center [614, 578] width 861 height 674
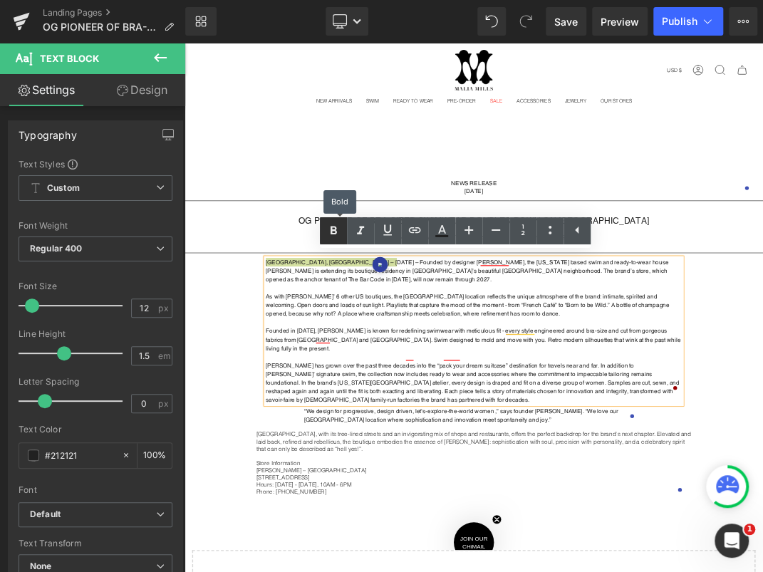
click at [0, 0] on icon at bounding box center [0, 0] width 0 height 0
click at [439, 467] on strong "Founded in 1993, Malia Mills is known for redefining swimwear with meticulous f…" at bounding box center [614, 485] width 618 height 36
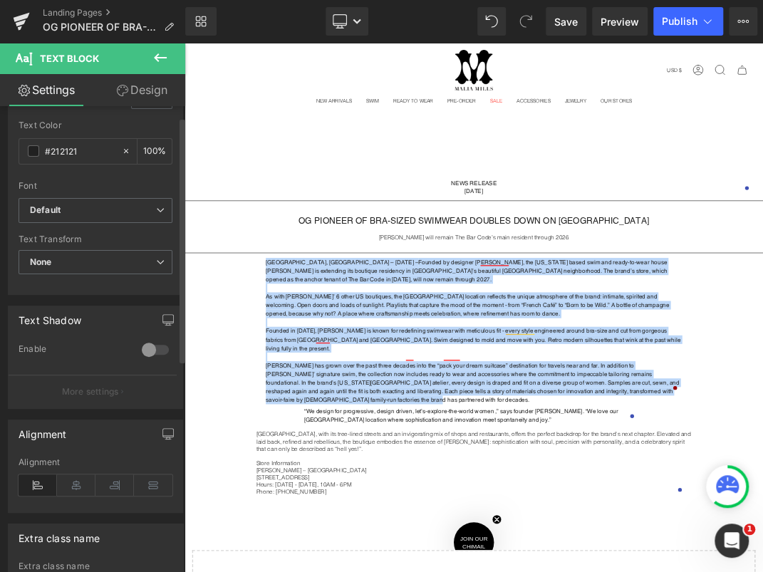
scroll to position [422, 0]
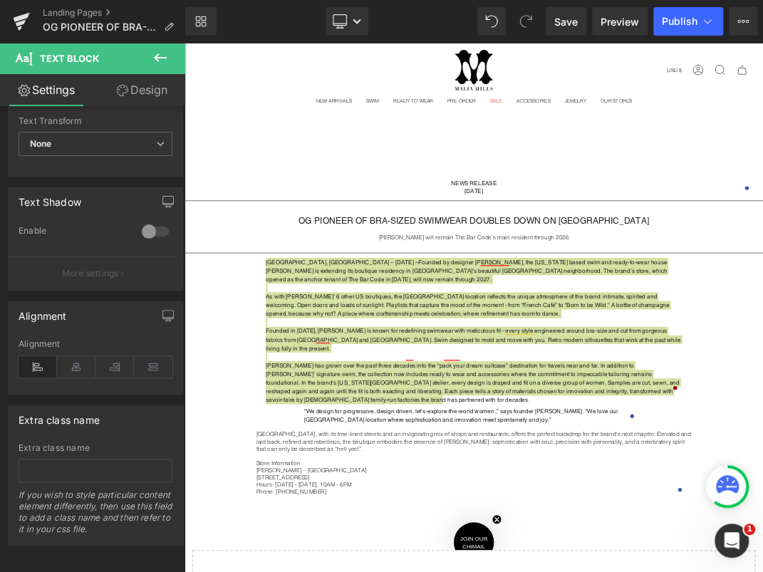
click at [164, 90] on link "Design" at bounding box center [141, 90] width 93 height 32
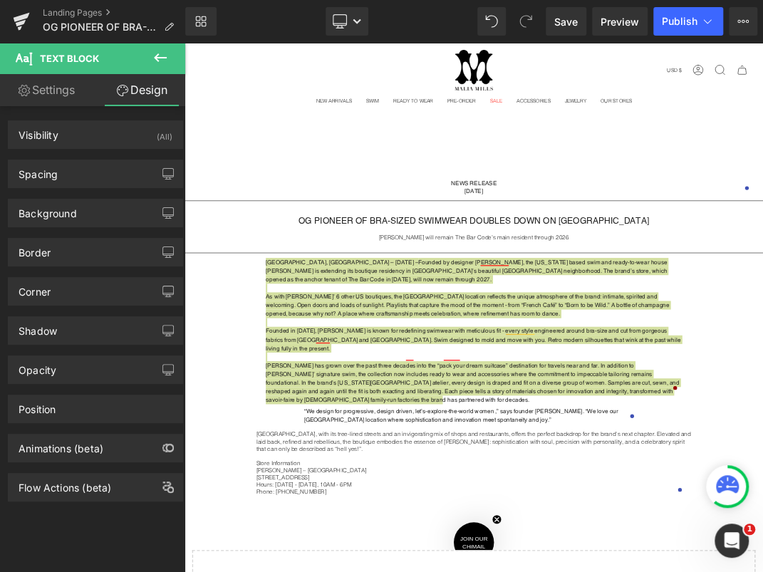
click at [65, 91] on link "Settings" at bounding box center [46, 90] width 93 height 32
type input "100"
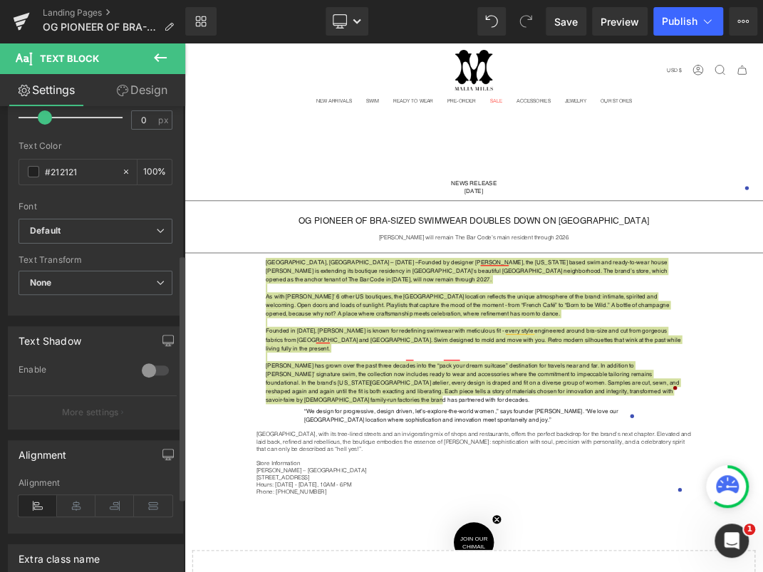
scroll to position [285, 0]
click at [95, 227] on b "Default" at bounding box center [93, 230] width 126 height 12
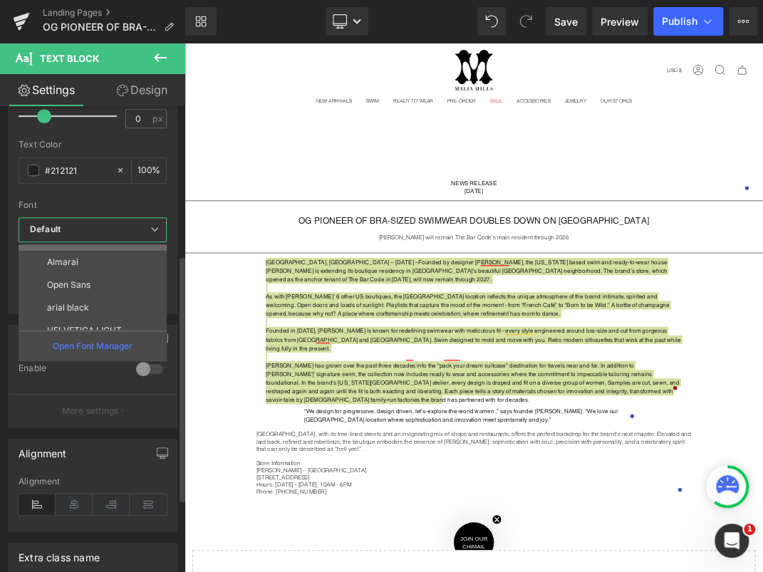
scroll to position [74, 0]
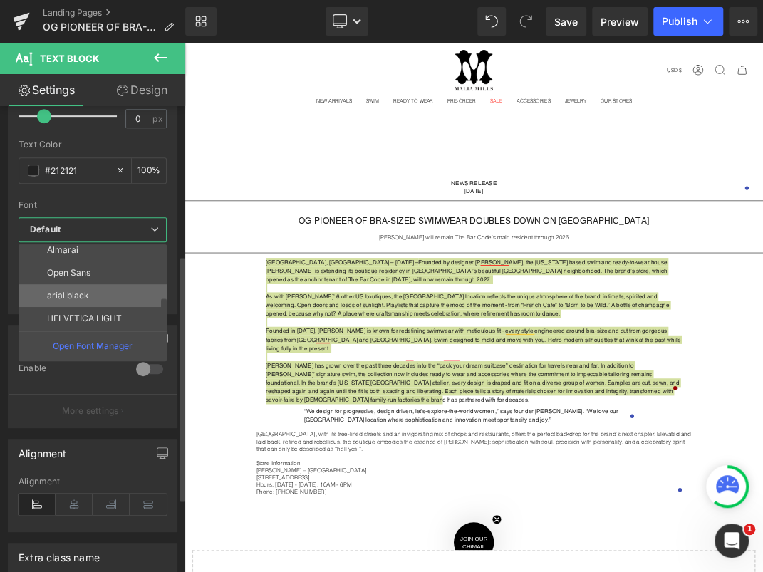
click at [88, 292] on p "arial black" at bounding box center [68, 295] width 42 height 10
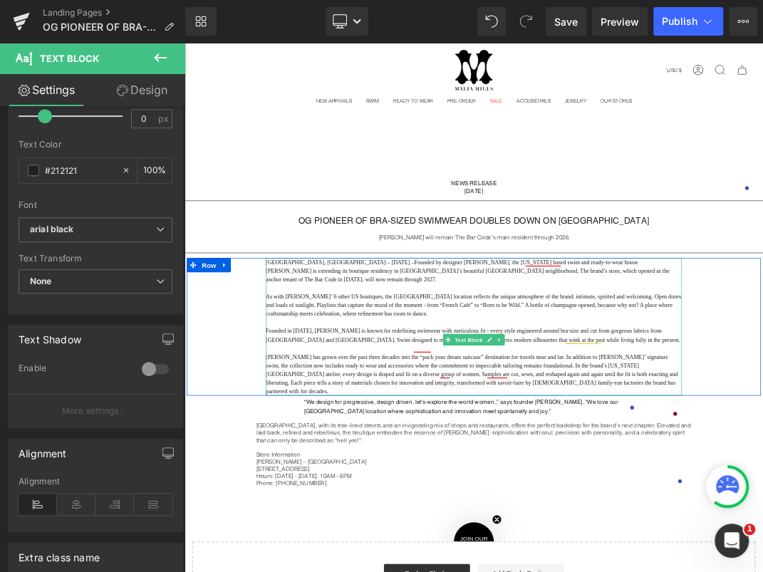
click at [384, 382] on strong "San Francisco, CA – August 27th, 2025 – Founded by designer Malia Mills, the Ne…" at bounding box center [605, 383] width 601 height 36
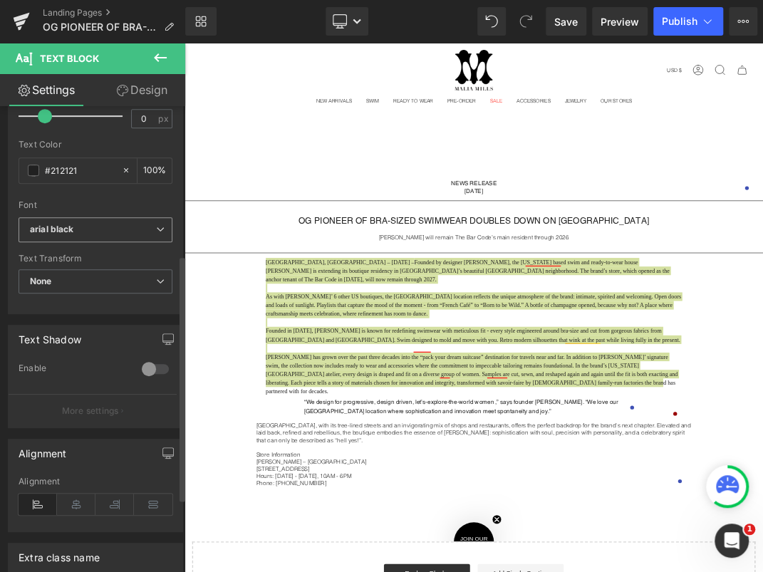
click at [82, 224] on b "arial black" at bounding box center [93, 230] width 126 height 12
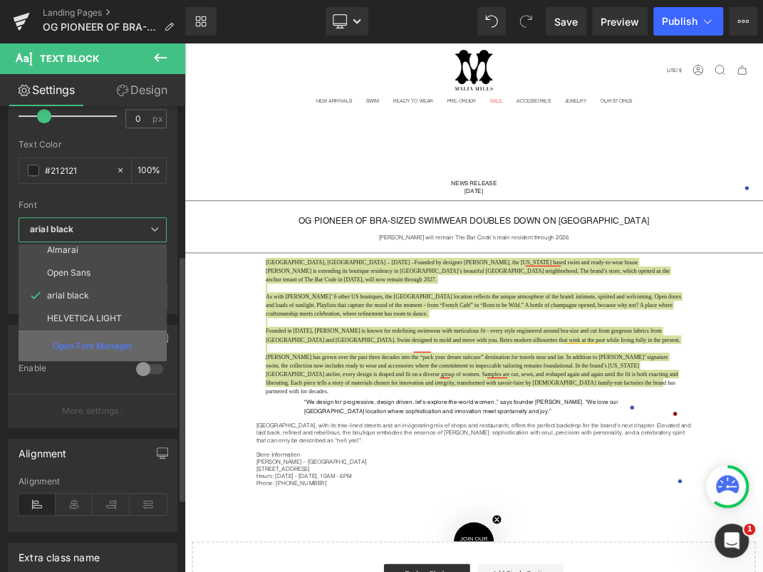
click at [100, 333] on div "Open Font Manager" at bounding box center [93, 345] width 148 height 31
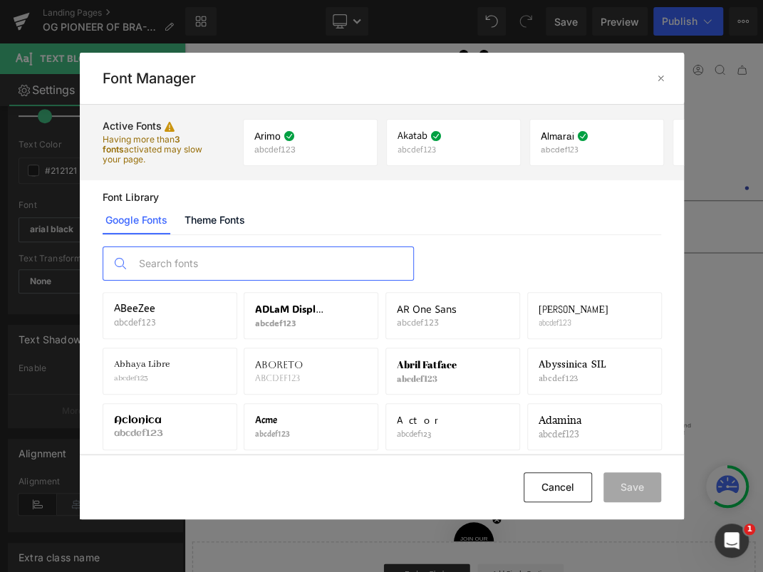
click at [273, 268] on input "text" at bounding box center [272, 263] width 281 height 33
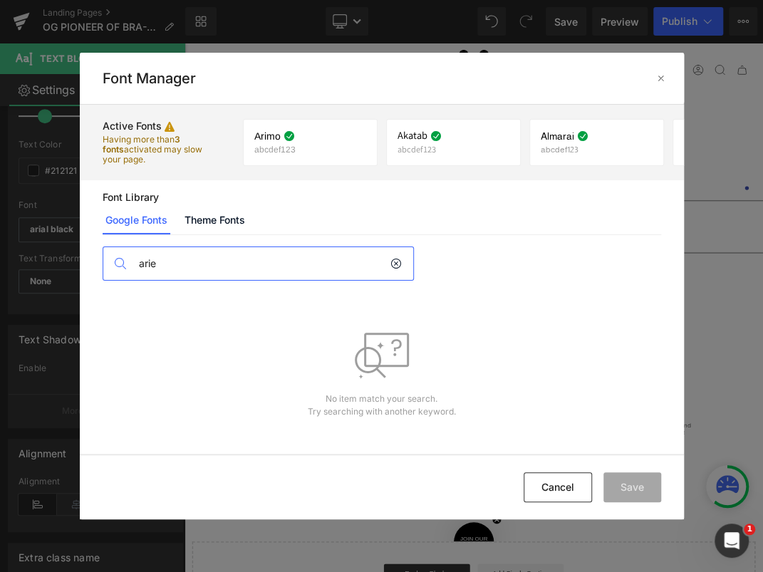
type input "ari"
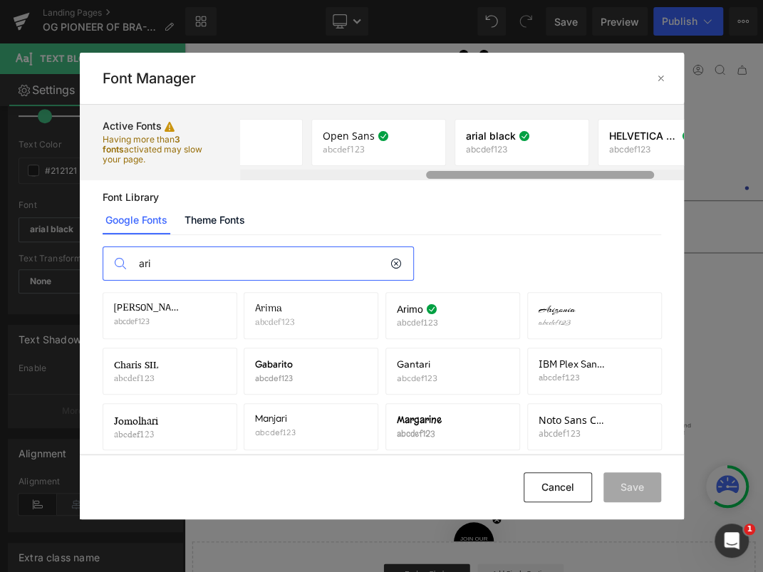
scroll to position [0, 417]
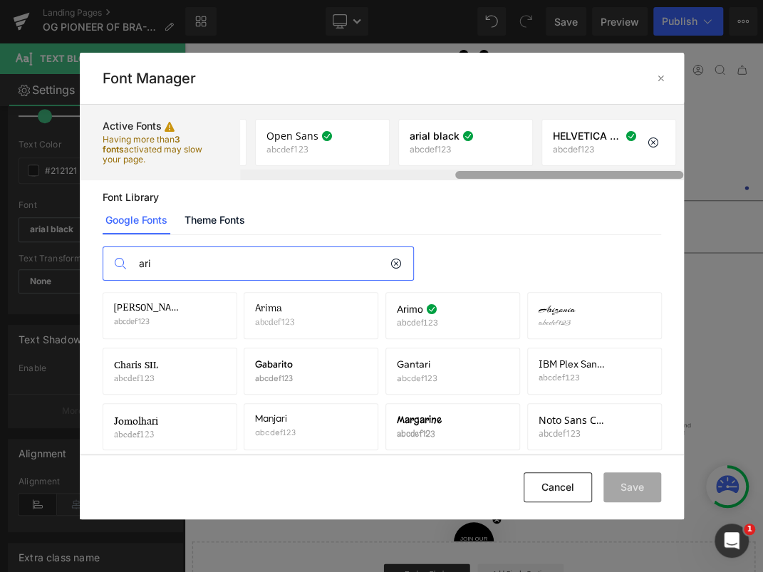
drag, startPoint x: 332, startPoint y: 177, endPoint x: 635, endPoint y: 145, distance: 305.1
click at [635, 145] on div "Arimo abcdef123 If you wish to deactivate this font, all applied settings will …" at bounding box center [462, 142] width 444 height 75
drag, startPoint x: 193, startPoint y: 266, endPoint x: 93, endPoint y: 247, distance: 102.2
click at [93, 247] on div "ari Anek Devanagari abcdef123 Activate font Arima abcdef123 Activate font Arimo…" at bounding box center [382, 344] width 604 height 219
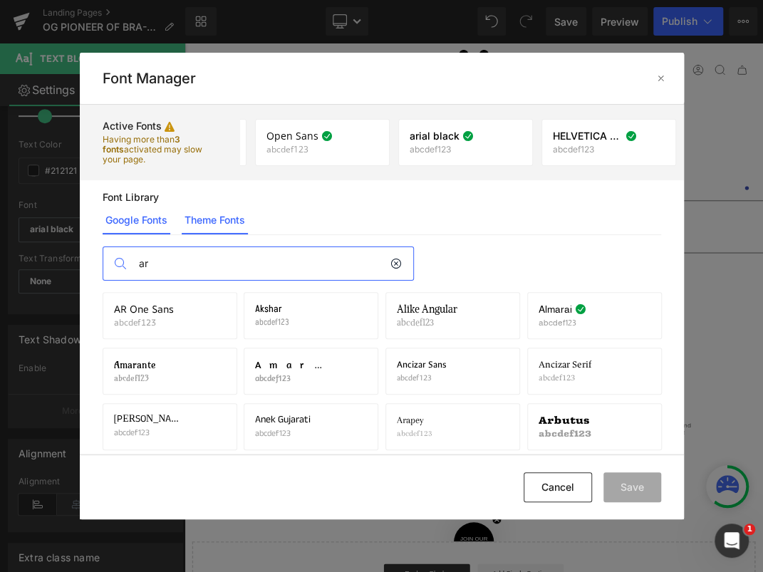
type input "ar"
click at [208, 222] on link "Theme Fonts" at bounding box center [215, 220] width 66 height 28
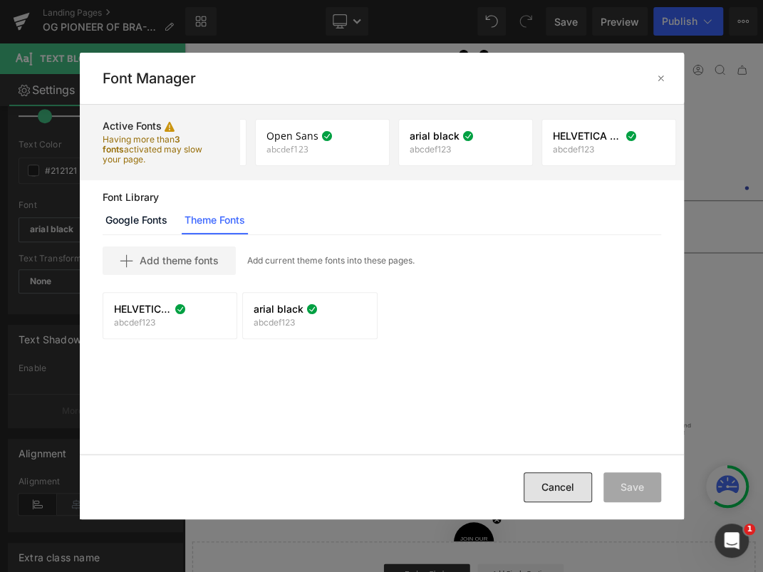
click at [567, 477] on button "Cancel" at bounding box center [557, 487] width 68 height 30
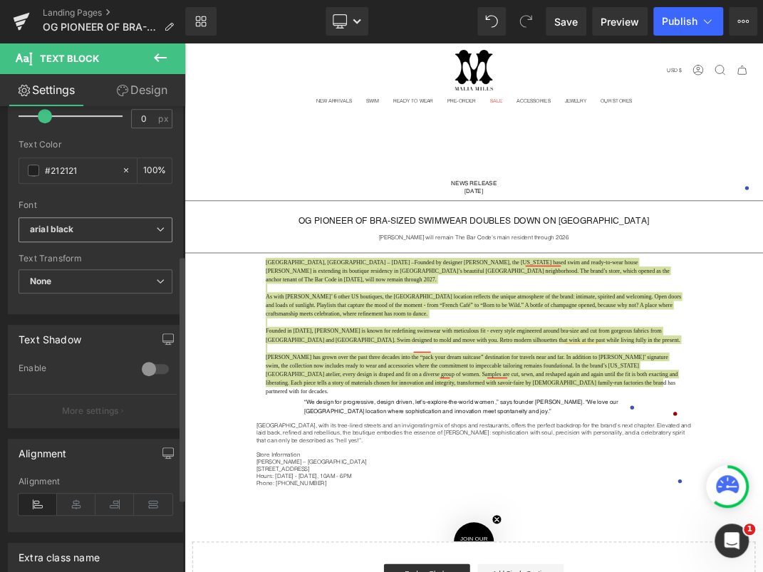
click at [118, 224] on b "arial black" at bounding box center [93, 230] width 126 height 12
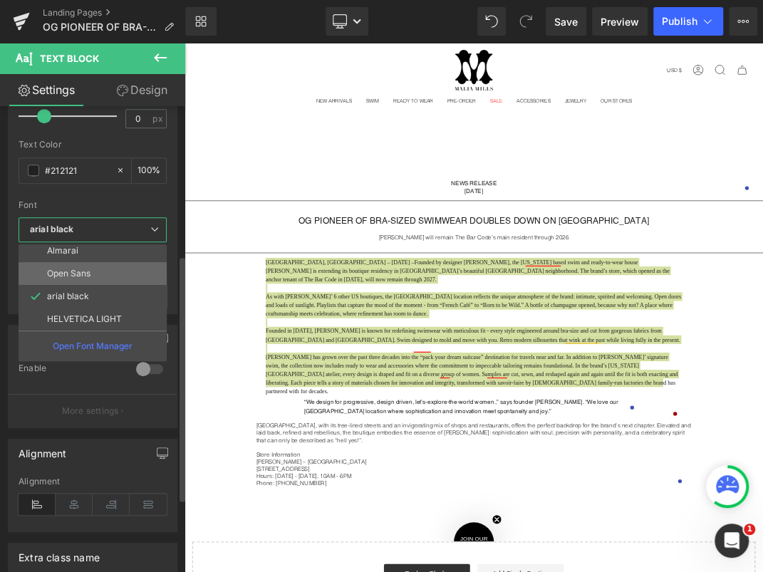
scroll to position [74, 0]
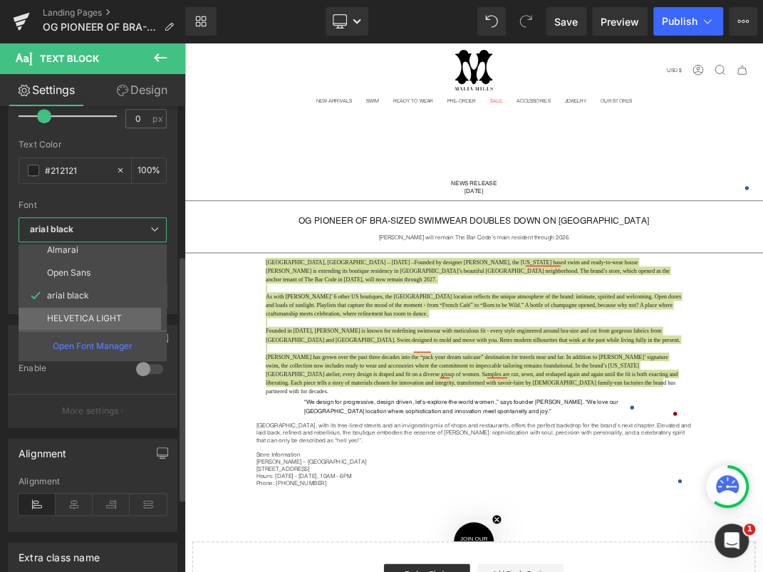
click at [116, 322] on li "HELVETICA LIGHT" at bounding box center [96, 318] width 154 height 23
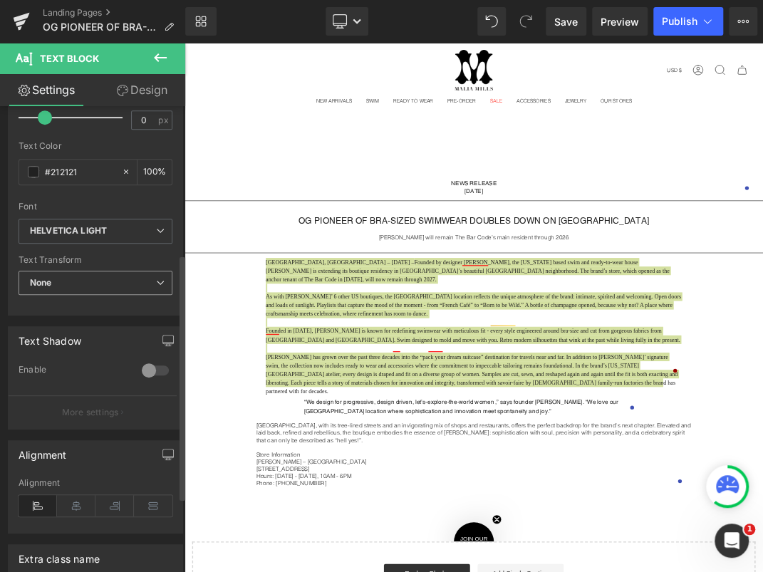
scroll to position [283, 0]
click at [109, 276] on span "None" at bounding box center [96, 283] width 154 height 25
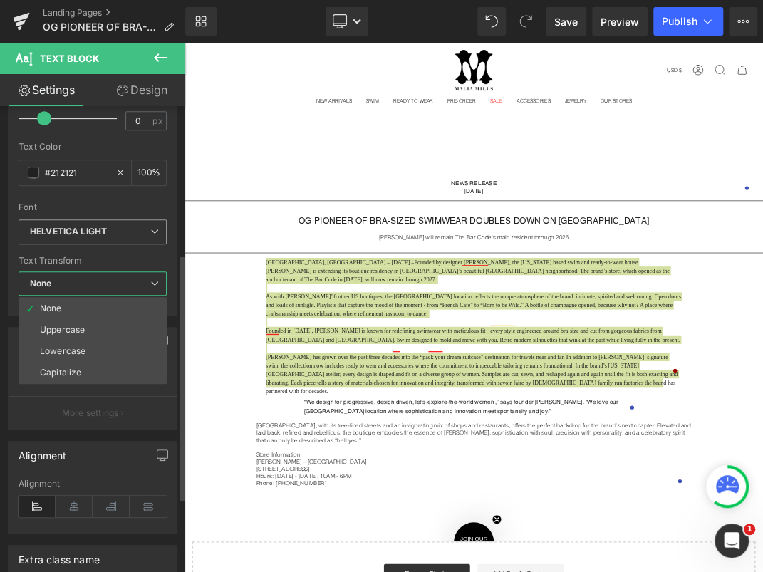
click at [123, 234] on b "HELVETICA LIGHT" at bounding box center [90, 232] width 120 height 12
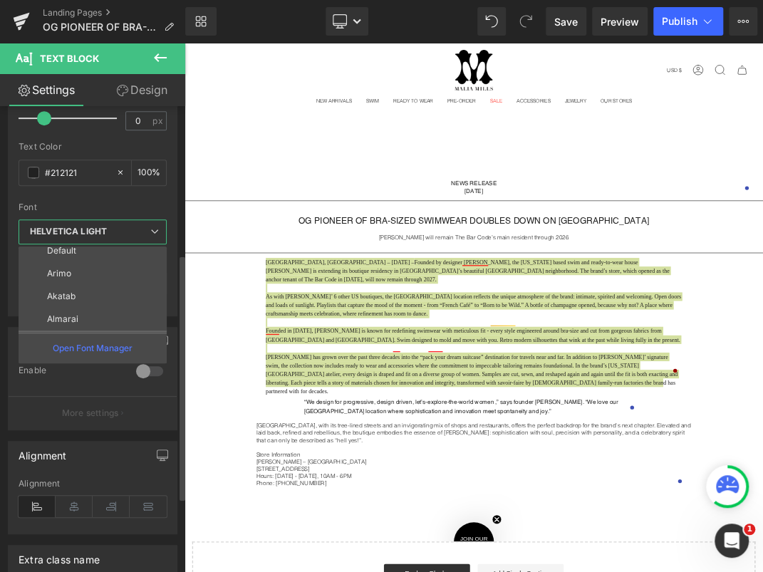
scroll to position [0, 0]
click at [105, 261] on li "Default" at bounding box center [96, 257] width 154 height 23
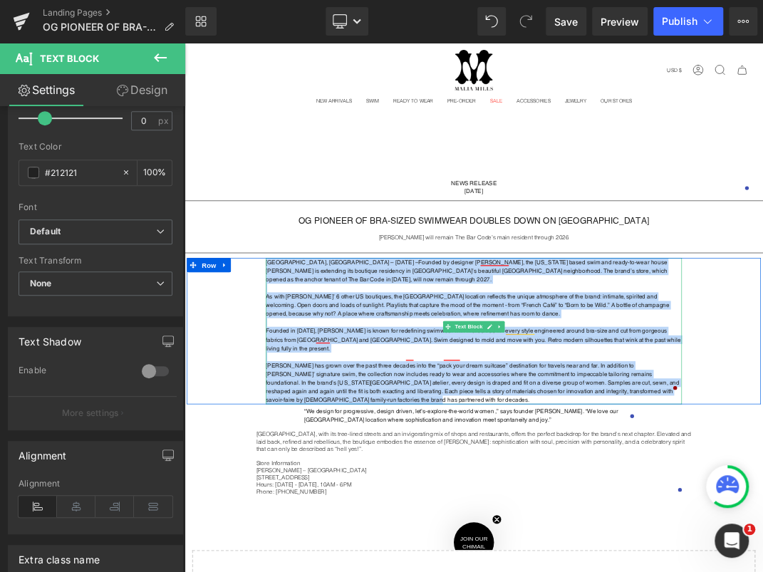
click at [473, 389] on p "San Francisco, CA – August 27th, 2025 – Founded by designer Malia Mills, the Ne…" at bounding box center [614, 382] width 619 height 38
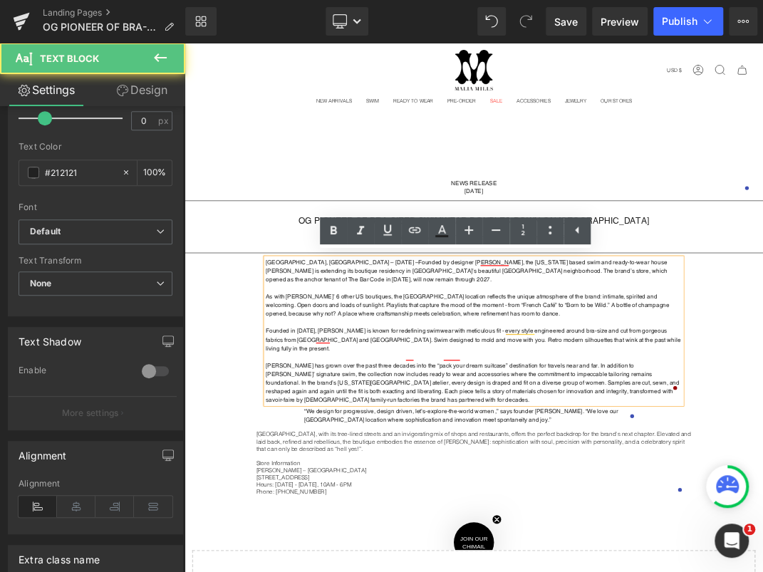
click at [462, 373] on p "San Francisco, CA – August 27th, 2025 – Founded by designer Malia Mills, the Ne…" at bounding box center [614, 382] width 619 height 38
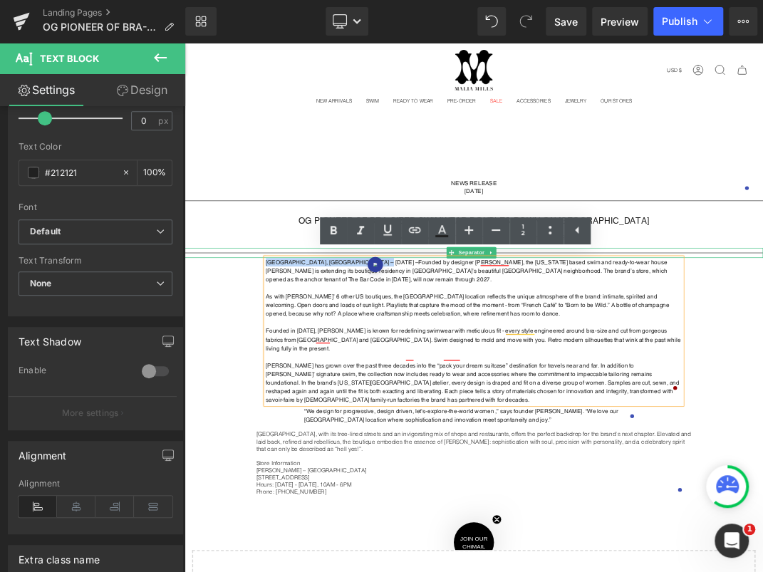
drag, startPoint x: 455, startPoint y: 366, endPoint x: 357, endPoint y: 355, distance: 98.2
click at [357, 354] on div "NEWS RELEASE August 27, 2025 Text Block Row Separator OG PIONEER OF BRA-SIZED S…" at bounding box center [614, 578] width 861 height 674
click at [360, 365] on strong "San Francisco, CA – August 27th, 2025 –" at bounding box center [418, 370] width 227 height 10
drag, startPoint x: 455, startPoint y: 366, endPoint x: 303, endPoint y: 367, distance: 151.7
click at [305, 367] on strong "San Francisco, CA – August 27th, 2025 –" at bounding box center [418, 370] width 227 height 10
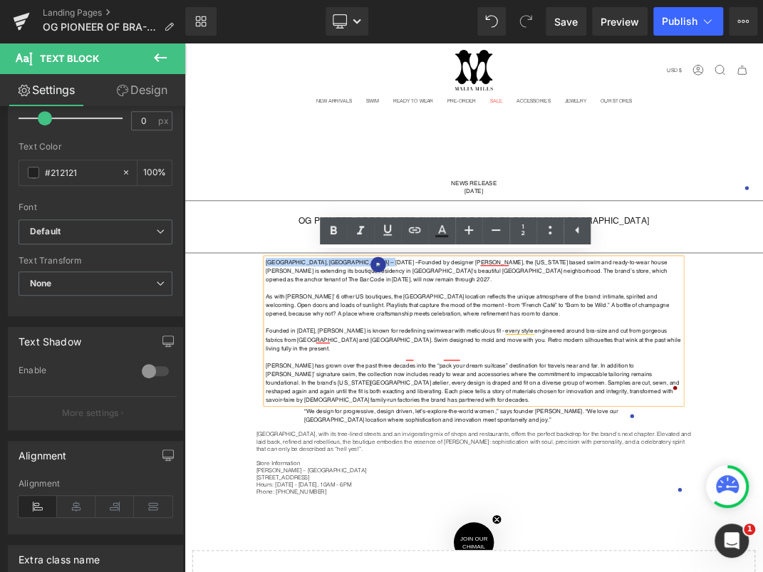
click at [383, 321] on div at bounding box center [614, 321] width 861 height 11
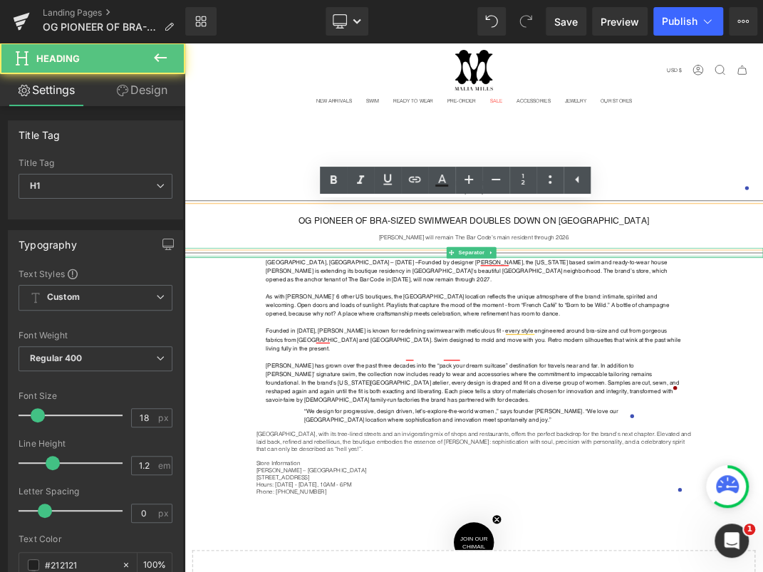
click at [446, 360] on div at bounding box center [614, 362] width 861 height 4
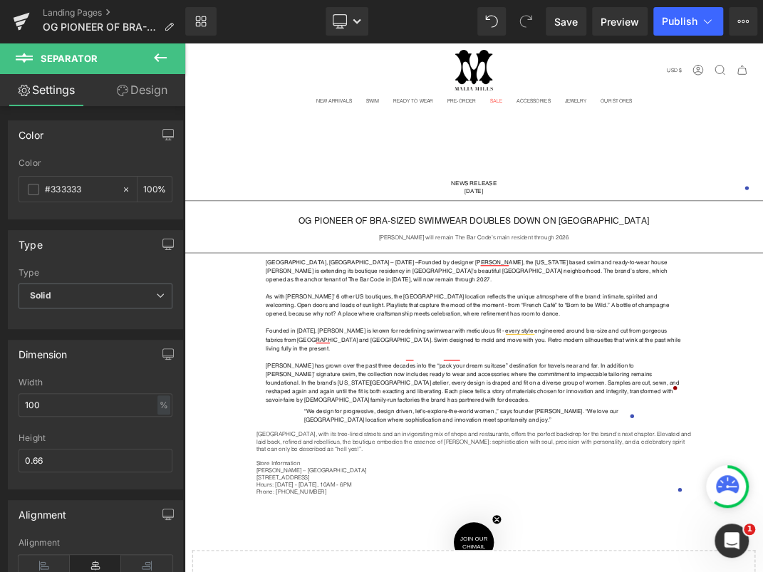
click at [450, 370] on strong "San Francisco, CA – August 27th, 2025 –" at bounding box center [418, 370] width 227 height 10
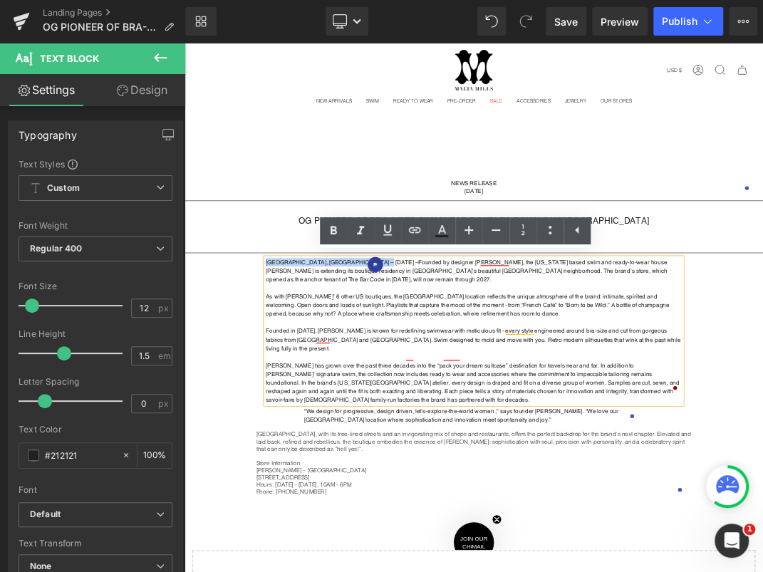
drag, startPoint x: 453, startPoint y: 367, endPoint x: 305, endPoint y: 362, distance: 148.2
click at [305, 365] on strong "San Francisco, CA – August 27th, 2025 –" at bounding box center [418, 370] width 227 height 10
click at [331, 232] on icon at bounding box center [333, 230] width 6 height 9
click at [0, 0] on icon at bounding box center [0, 0] width 0 height 0
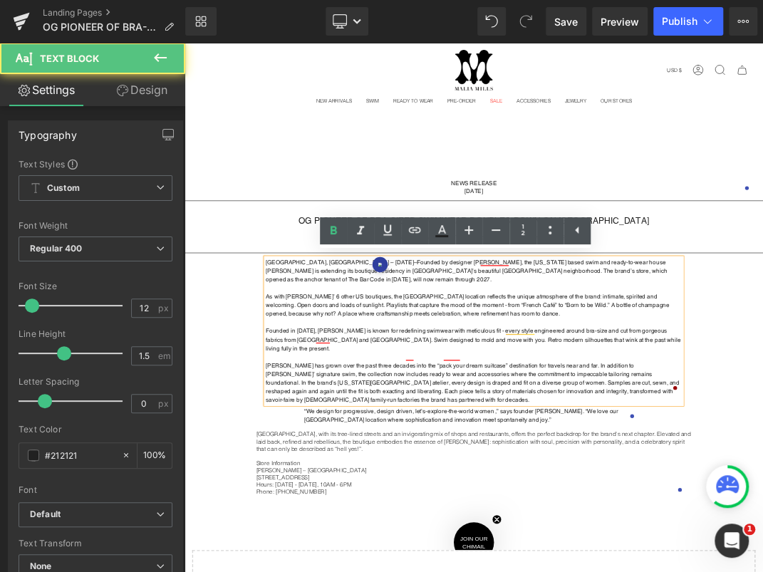
drag, startPoint x: 461, startPoint y: 367, endPoint x: 285, endPoint y: 362, distance: 175.9
click at [286, 363] on div "San Francisco, CA – August 27th, 2025 – Founded by designer Malia Mills, the Ne…" at bounding box center [615, 472] width 854 height 218
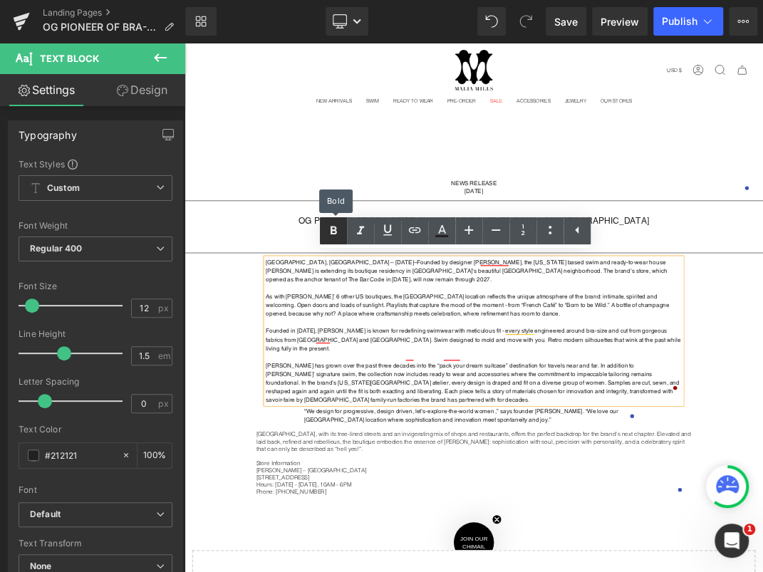
click at [342, 231] on link at bounding box center [333, 230] width 27 height 27
click at [435, 368] on strong "San Francisco, CA – August 27th, 2025 –" at bounding box center [418, 370] width 227 height 10
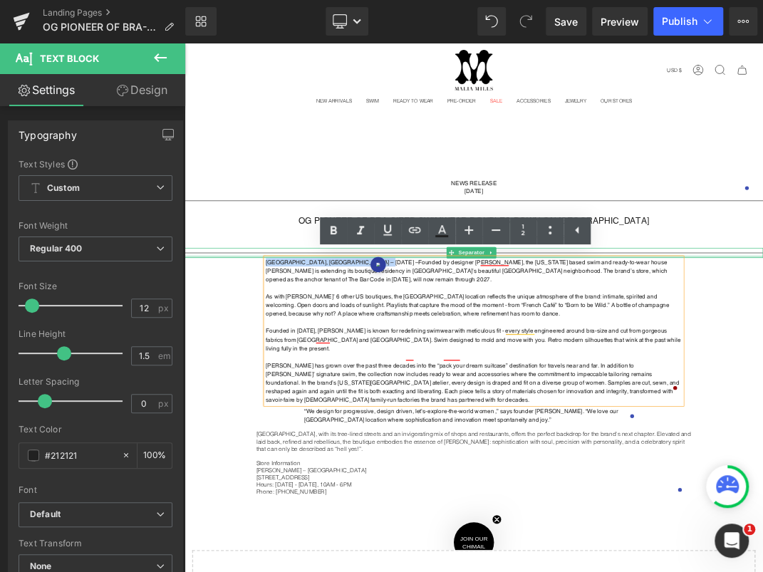
drag, startPoint x: 457, startPoint y: 367, endPoint x: 281, endPoint y: 359, distance: 176.0
click at [281, 359] on div "NEWS RELEASE August 27, 2025 Text Block Row Separator OG PIONEER OF BRA-SIZED S…" at bounding box center [614, 578] width 861 height 674
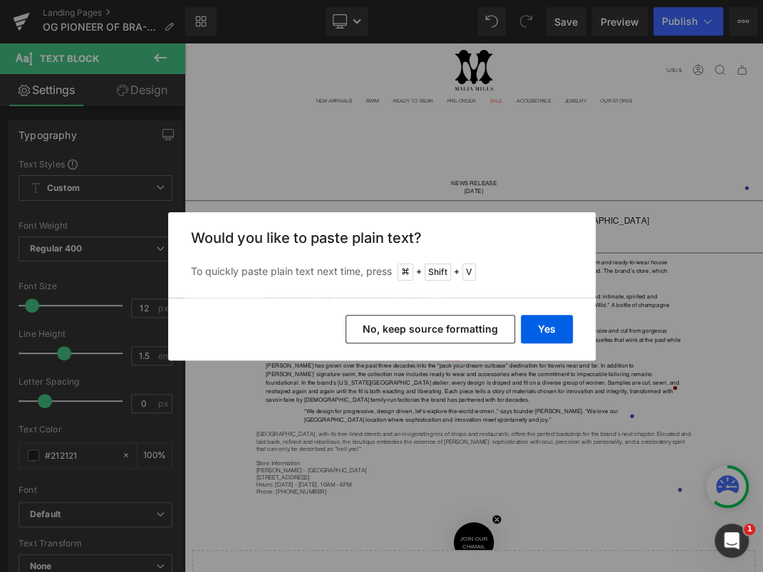
click at [487, 374] on div "Back to Library Insert Would you like to paste plain text? To quickly paste pla…" at bounding box center [381, 286] width 763 height 572
click at [500, 331] on button "No, keep source formatting" at bounding box center [429, 329] width 169 height 28
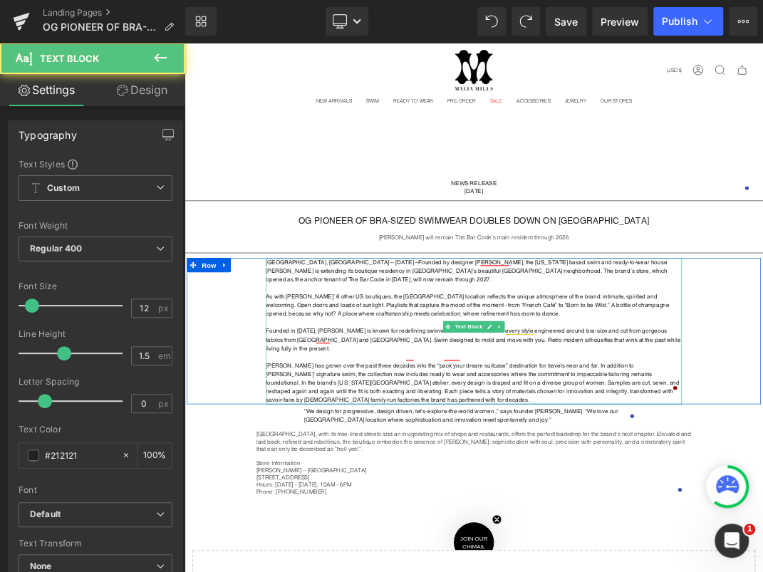
click at [450, 366] on strong "San Francisco, CA – August 27th, 2025 –" at bounding box center [418, 370] width 227 height 10
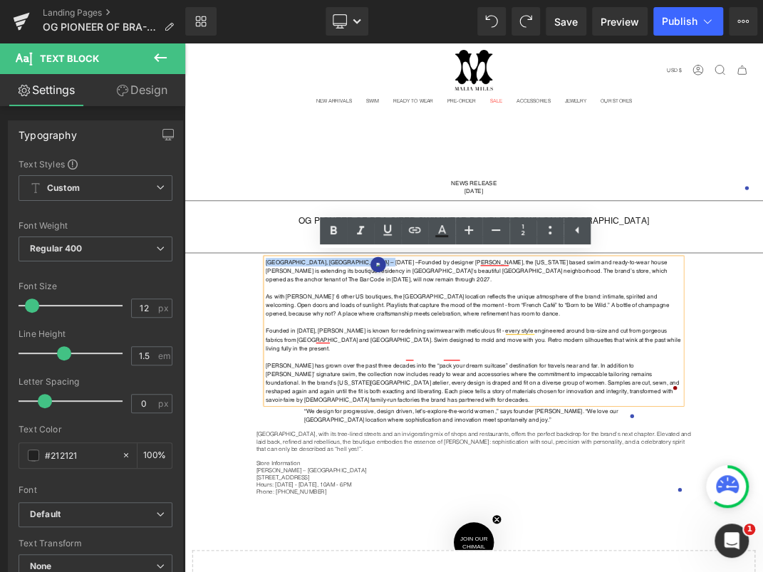
drag, startPoint x: 458, startPoint y: 365, endPoint x: 295, endPoint y: 365, distance: 162.3
click at [295, 365] on div "San Francisco, CA – August 27th, 2025 – Founded by designer Malia Mills, the Ne…" at bounding box center [615, 472] width 854 height 218
drag, startPoint x: 303, startPoint y: 366, endPoint x: 452, endPoint y: 372, distance: 148.9
click at [452, 372] on p "San Francisco, CA – August 27th, 2025 – Founded by designer Malia Mills, the Ne…" at bounding box center [614, 382] width 619 height 38
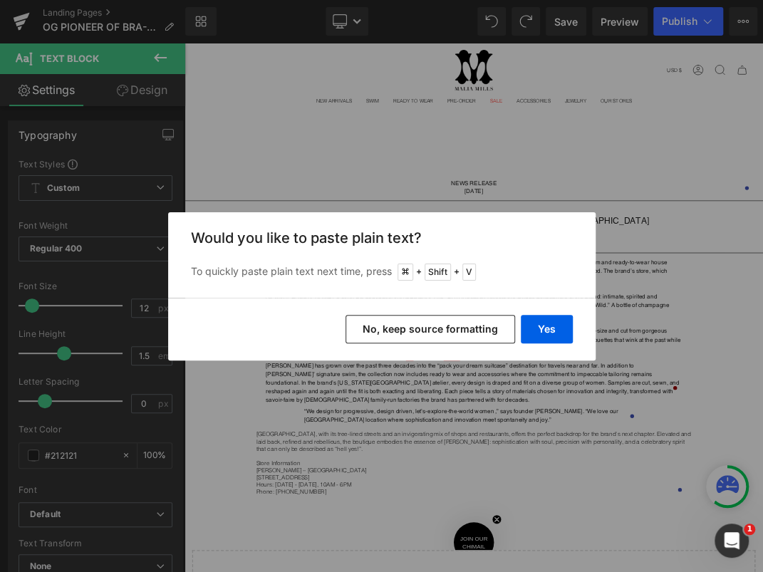
click at [538, 377] on div "Back to Library Insert Would you like to paste plain text? To quickly paste pla…" at bounding box center [381, 286] width 763 height 572
click at [574, 334] on div "Yes No, keep source formatting" at bounding box center [381, 329] width 427 height 63
click at [542, 328] on button "Yes" at bounding box center [546, 329] width 52 height 28
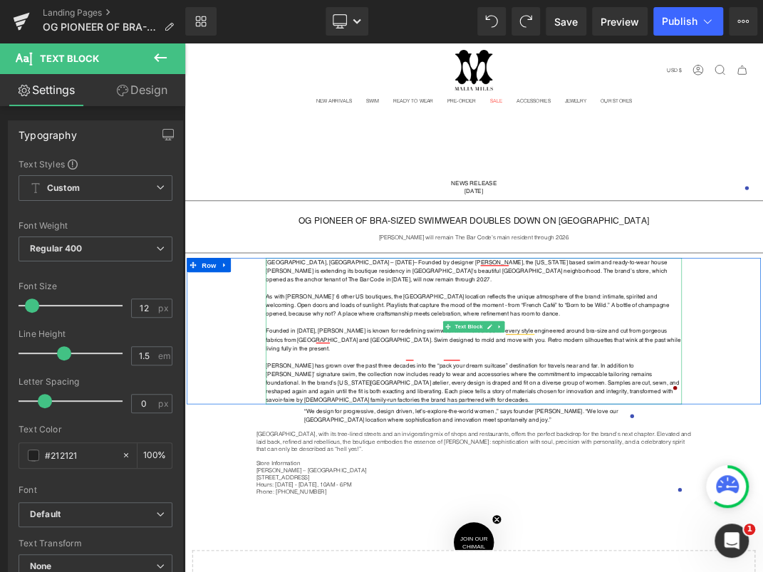
click at [384, 370] on strong "San Francisco, CA – August 27th, 2025" at bounding box center [415, 370] width 220 height 10
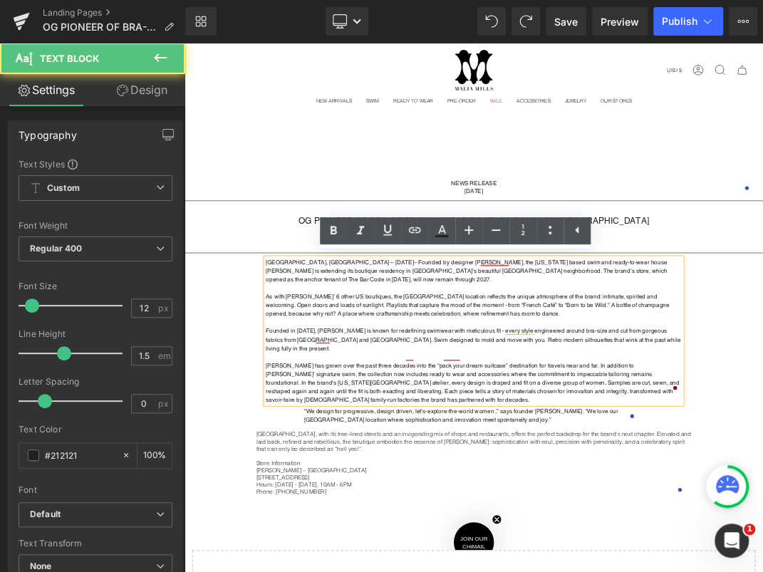
click at [305, 365] on strong "San Francisco, CA – August 27th, 2025" at bounding box center [415, 370] width 220 height 10
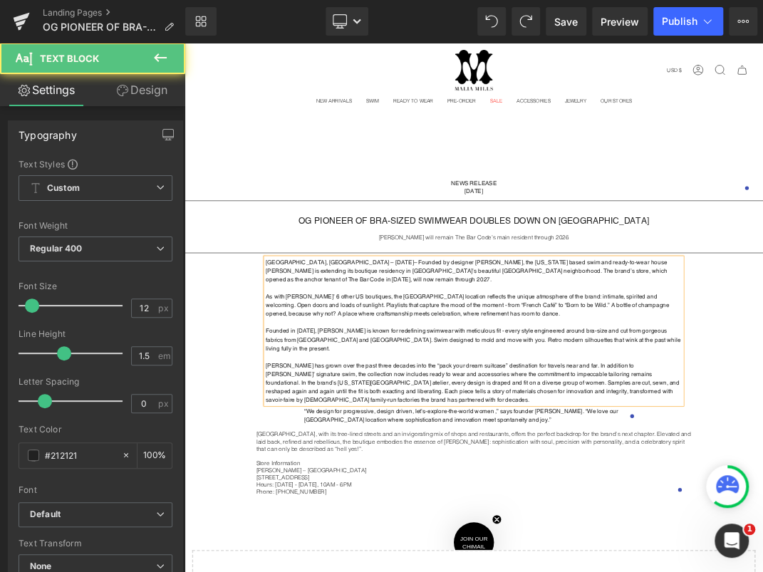
click at [305, 365] on strong "San Francisco, CA – August 27th, 2025" at bounding box center [415, 370] width 220 height 10
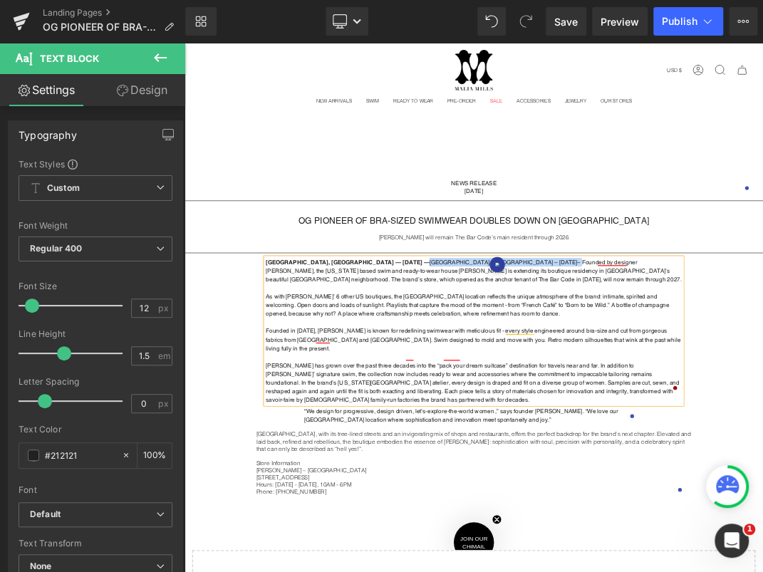
drag, startPoint x: 637, startPoint y: 364, endPoint x: 473, endPoint y: 371, distance: 164.6
click at [473, 371] on strong "San Francisco, CA — August 27th, 2025 — San Francisco, CA – August 27th, 2025 –…" at bounding box center [614, 383] width 619 height 36
click at [657, 372] on div "York-based" at bounding box center [681, 383] width 64 height 23
click at [698, 394] on p "San Francisco, CA — August 27th, 2025 — Founded by designer Malia Mills, the Ne…" at bounding box center [614, 382] width 619 height 38
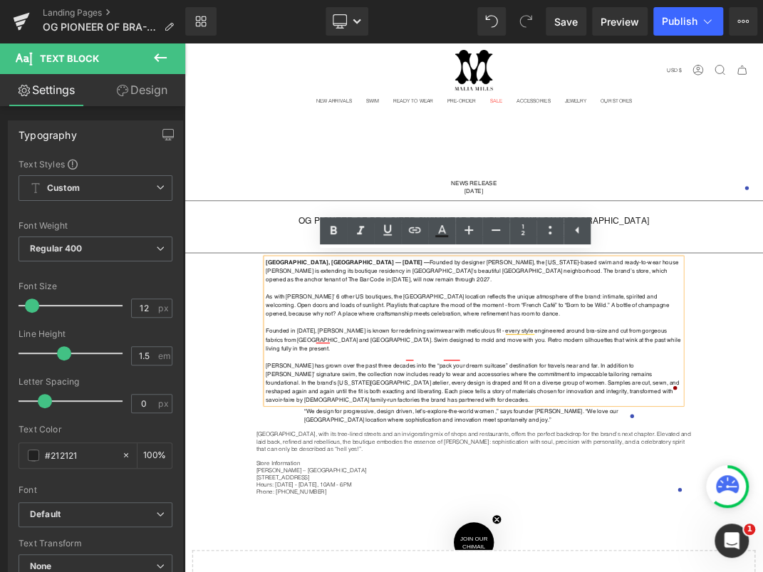
click at [695, 453] on p at bounding box center [614, 459] width 619 height 13
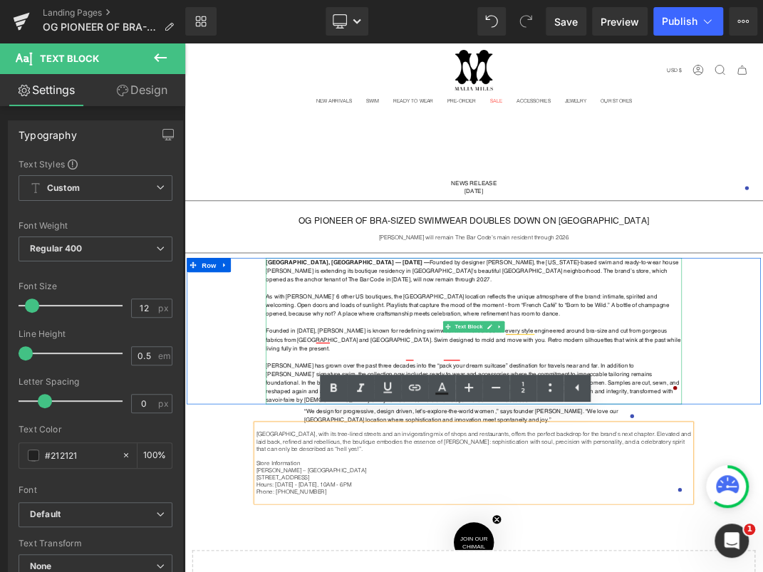
click at [463, 457] on p at bounding box center [614, 459] width 619 height 13
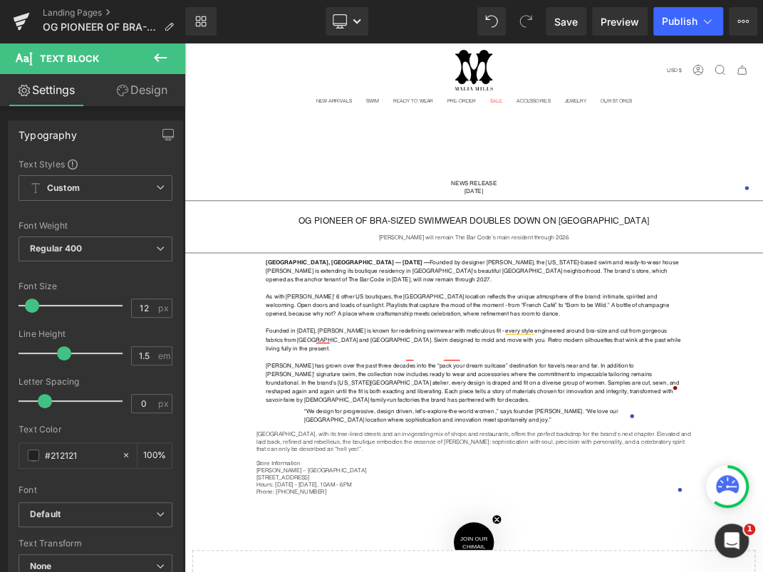
click at [131, 91] on link "Design" at bounding box center [141, 90] width 93 height 32
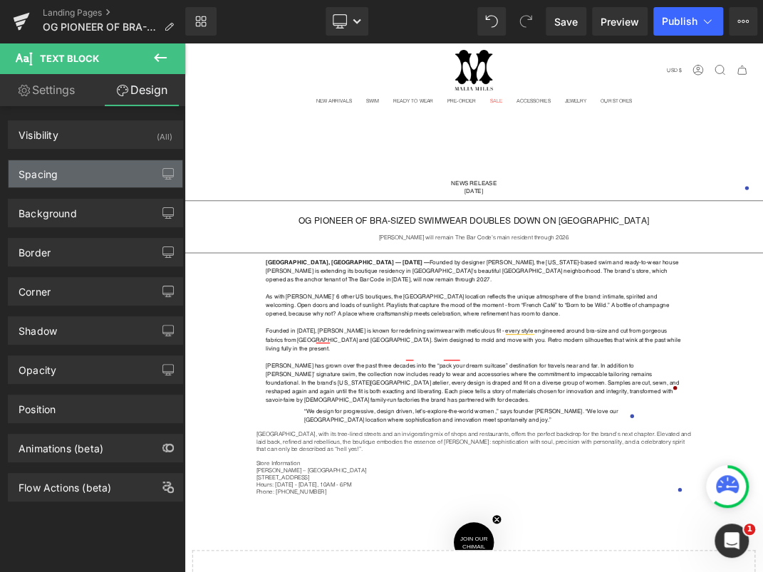
click at [71, 175] on div "Spacing" at bounding box center [96, 173] width 174 height 27
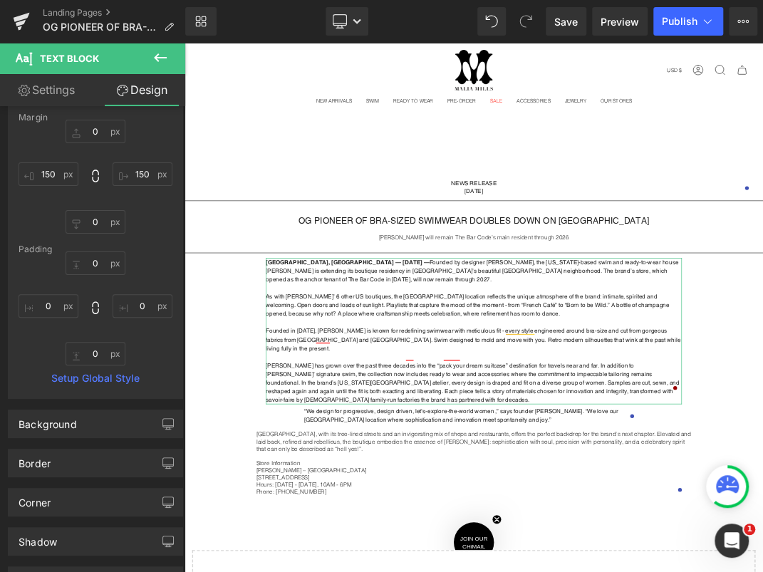
scroll to position [91, 0]
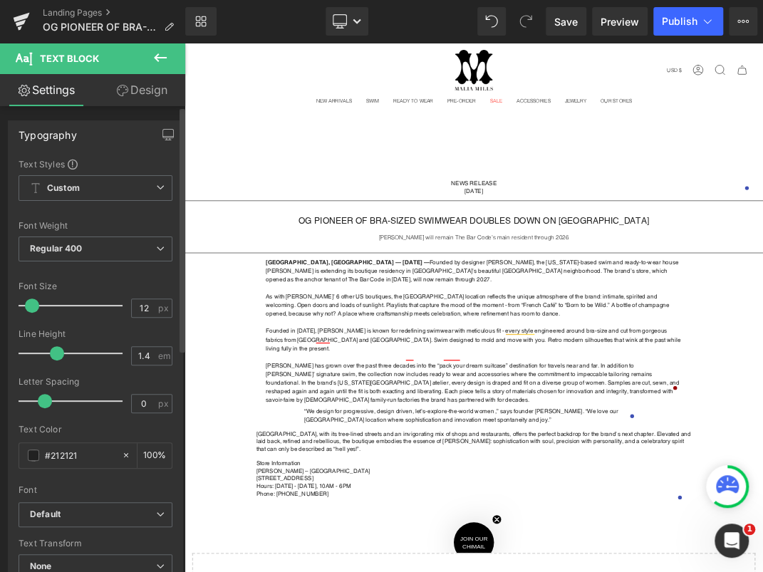
type input "1.5"
drag, startPoint x: 27, startPoint y: 345, endPoint x: 66, endPoint y: 349, distance: 38.6
click at [66, 349] on span at bounding box center [64, 353] width 14 height 14
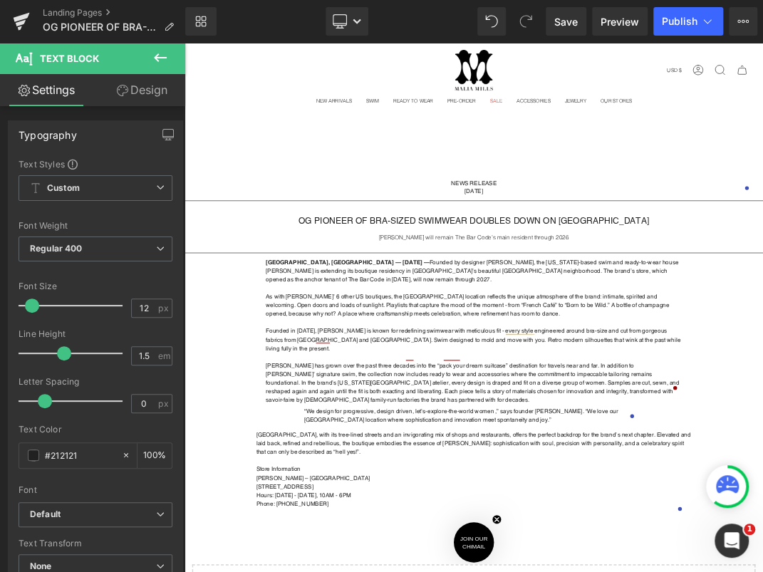
click at [152, 99] on link "Design" at bounding box center [141, 90] width 93 height 32
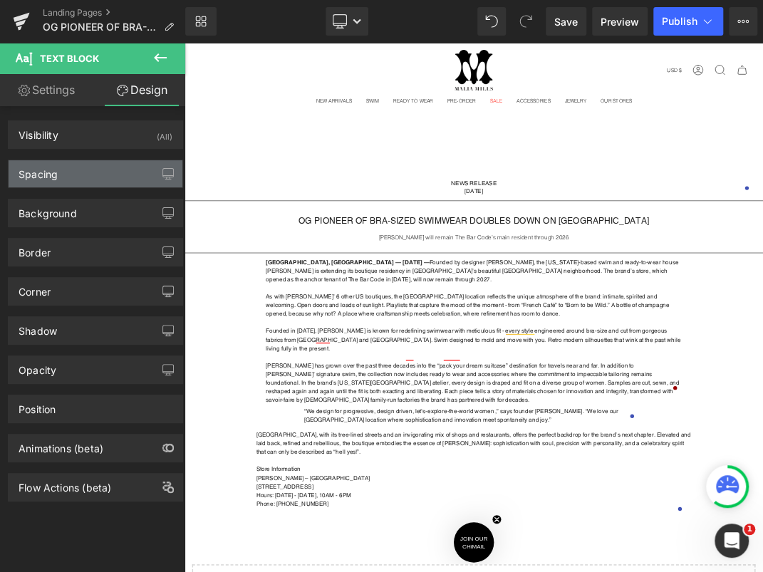
click at [108, 172] on div "Spacing" at bounding box center [96, 173] width 174 height 27
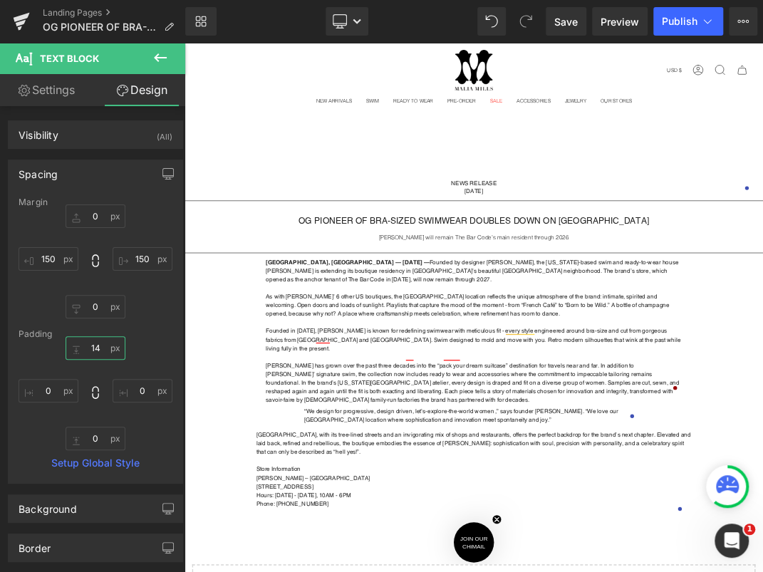
click at [103, 348] on input "14" at bounding box center [96, 347] width 60 height 23
drag, startPoint x: 103, startPoint y: 348, endPoint x: 84, endPoint y: 342, distance: 20.0
click at [84, 342] on input "14" at bounding box center [96, 347] width 60 height 23
click at [90, 342] on input "14" at bounding box center [96, 347] width 60 height 23
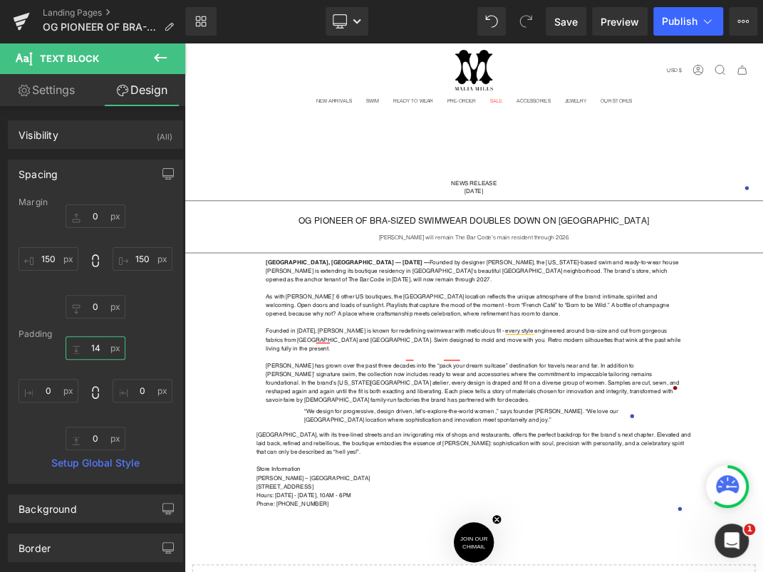
click at [90, 342] on input "14" at bounding box center [96, 347] width 60 height 23
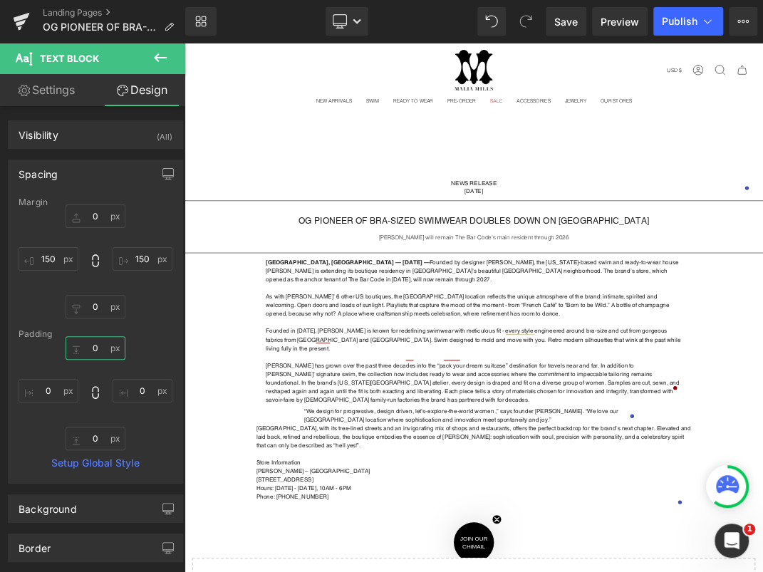
type input "0"
click at [149, 320] on div "Margin 0px 0 150px 150 0px 0 150px 150 Padding 0 0 0px 0 0px 0 0px 0 Setup Glob…" at bounding box center [96, 339] width 174 height 285
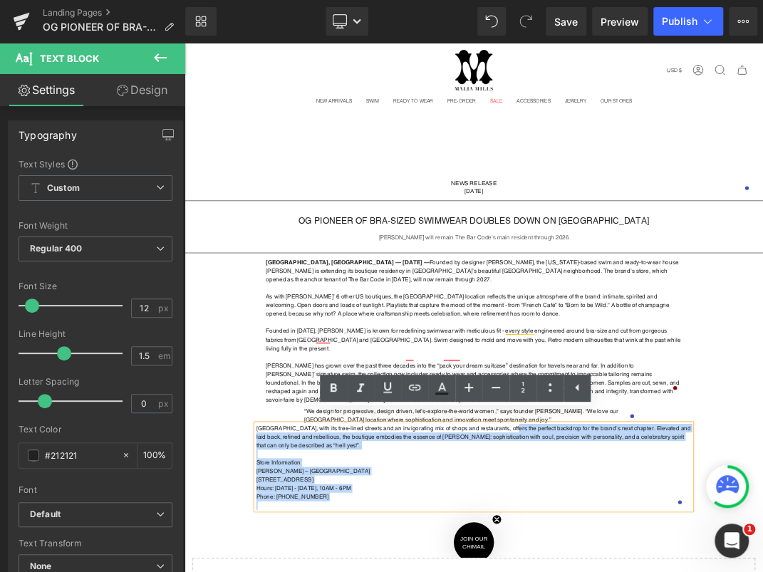
drag, startPoint x: 656, startPoint y: 591, endPoint x: 675, endPoint y: 443, distance: 149.3
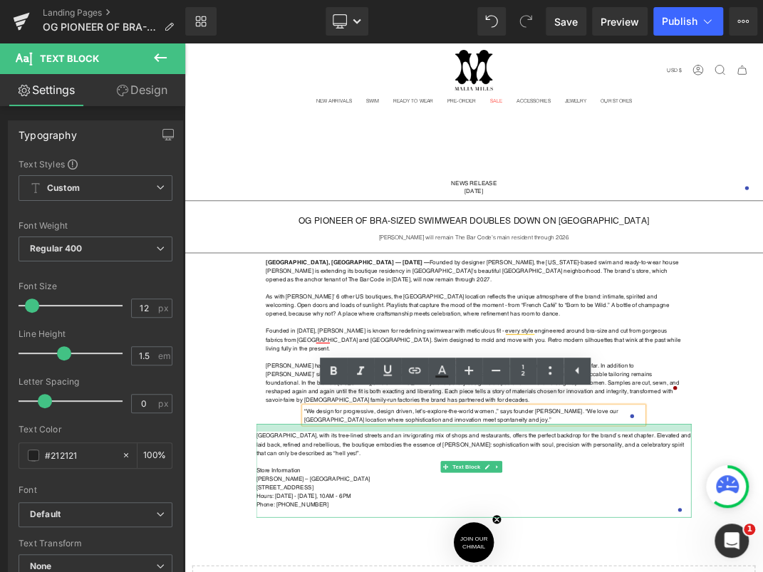
drag, startPoint x: 714, startPoint y: 594, endPoint x: 716, endPoint y: 606, distance: 11.6
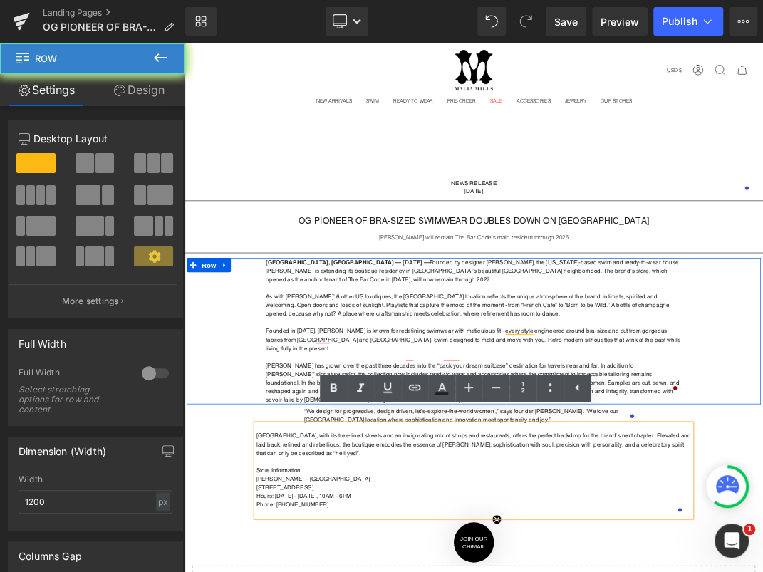
click at [762, 539] on div "San Francisco, CA — August 27th, 2025 — Founded by designer Malia Mills, the Ne…" at bounding box center [615, 472] width 854 height 218
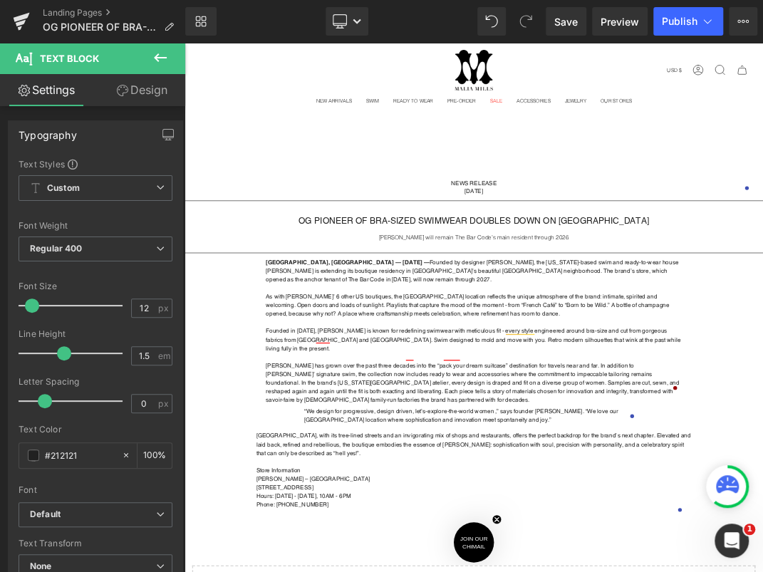
click at [143, 91] on link "Design" at bounding box center [141, 90] width 93 height 32
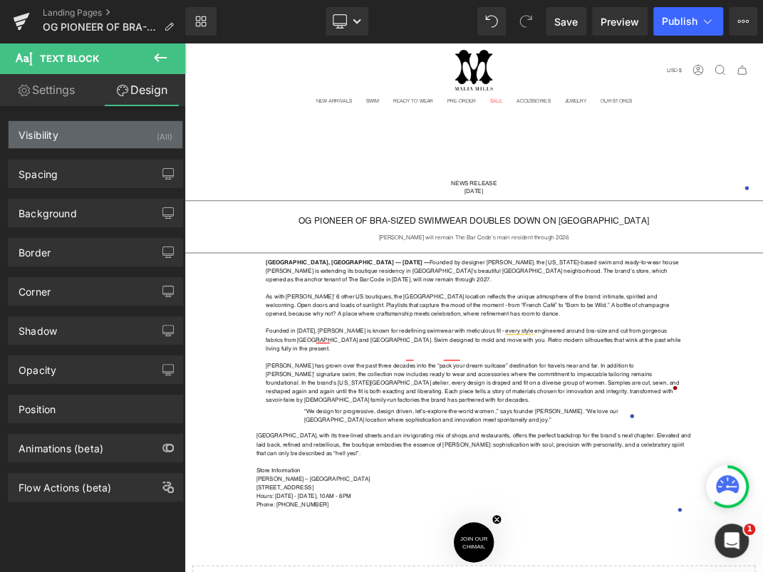
type input "0"
type input "150"
type input "0"
type input "150"
type input "16"
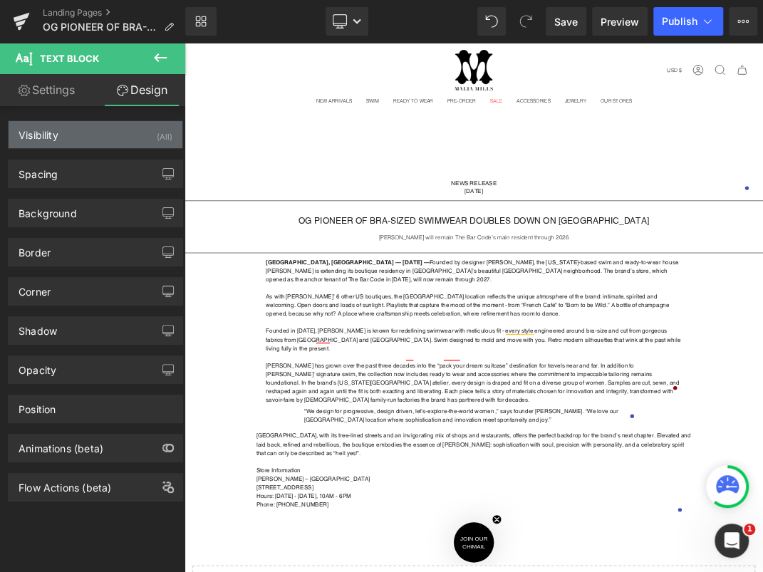
type input "0"
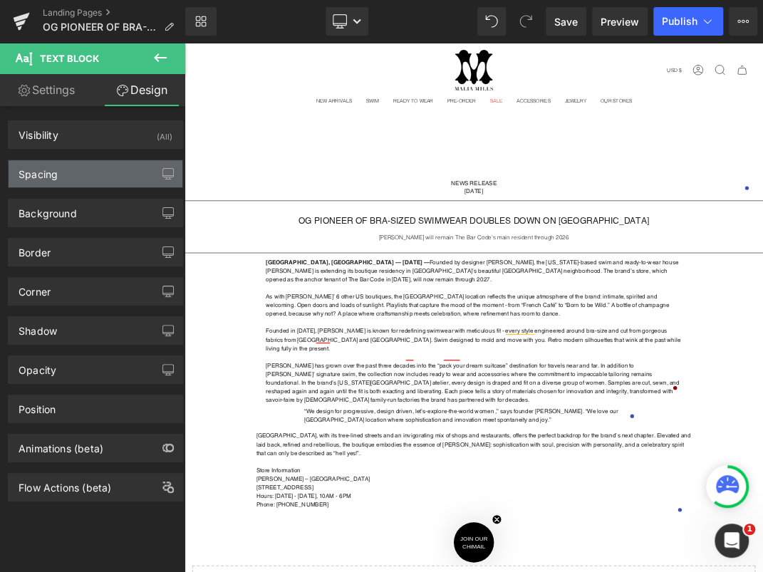
click at [108, 166] on div "Spacing" at bounding box center [96, 173] width 174 height 27
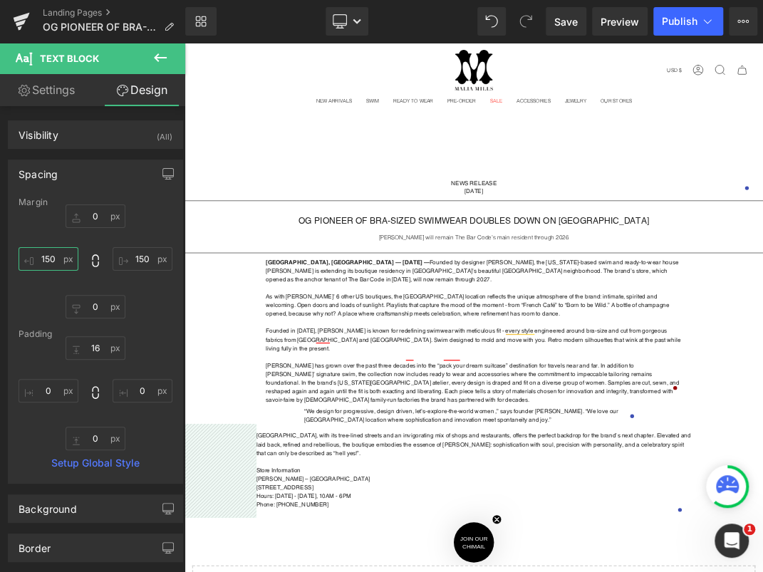
click at [54, 253] on input "150" at bounding box center [49, 258] width 60 height 23
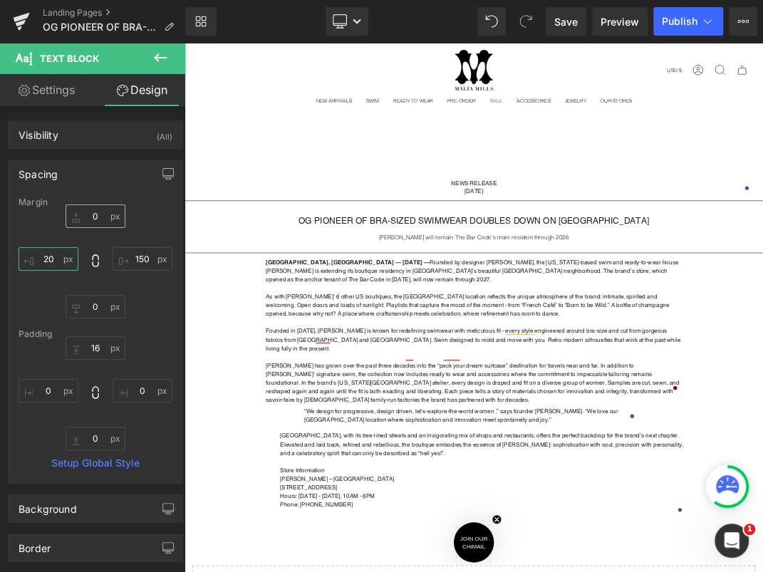
type input "2"
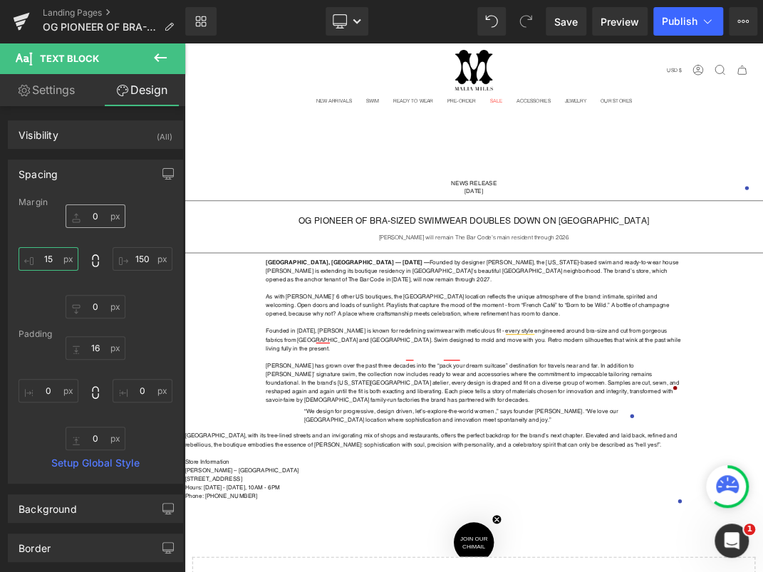
type input "150"
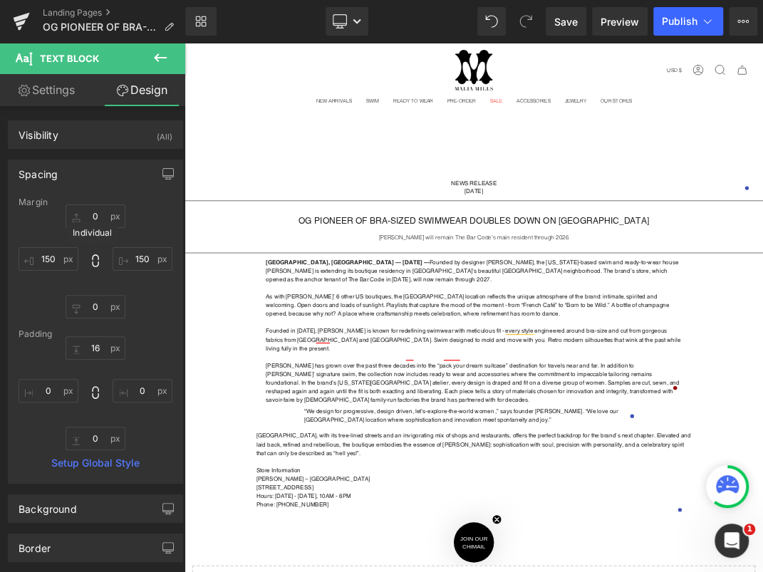
click at [92, 263] on icon at bounding box center [95, 260] width 14 height 14
type input "150"
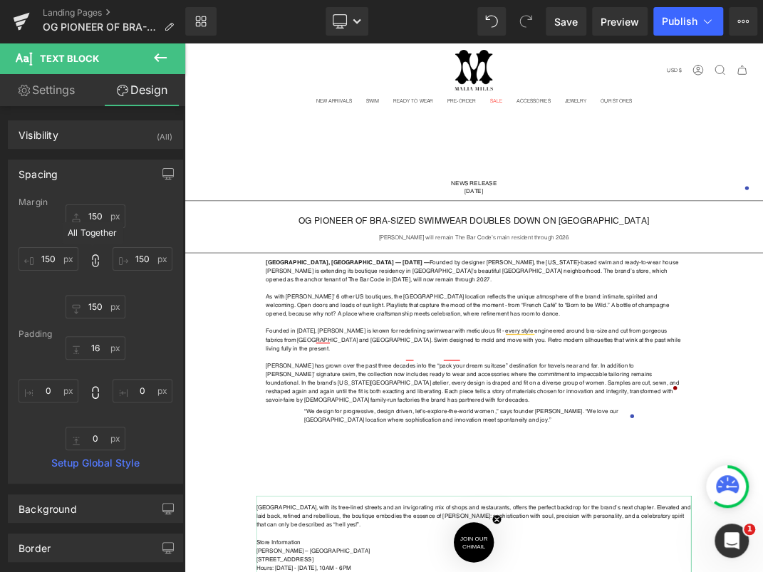
click at [92, 263] on icon at bounding box center [95, 260] width 14 height 14
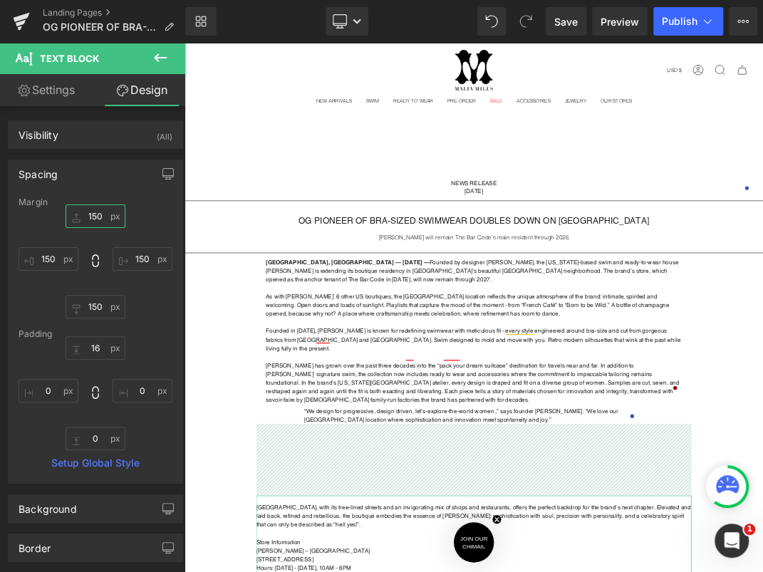
click at [99, 214] on input "150" at bounding box center [96, 215] width 60 height 23
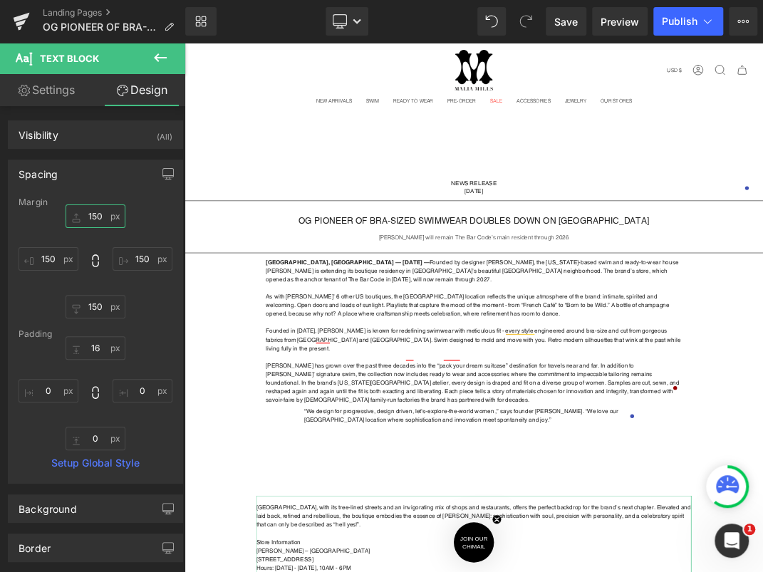
click at [97, 214] on input "150" at bounding box center [96, 215] width 60 height 23
click at [90, 214] on input "150" at bounding box center [96, 215] width 60 height 23
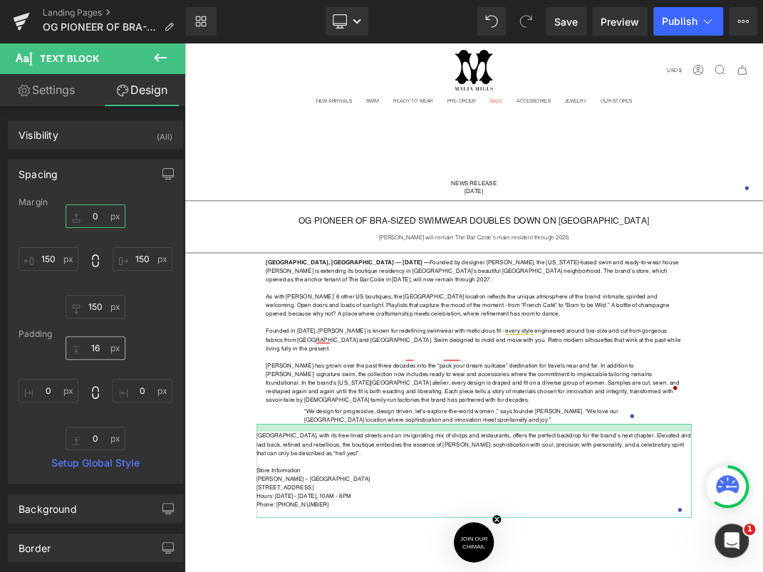
type input "0"
click at [91, 348] on input "16" at bounding box center [96, 347] width 60 height 23
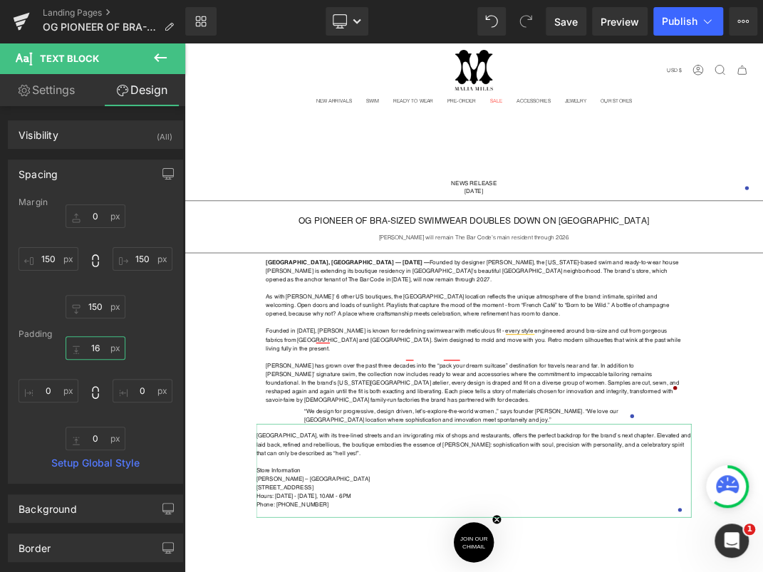
click at [91, 348] on input "16" at bounding box center [96, 347] width 60 height 23
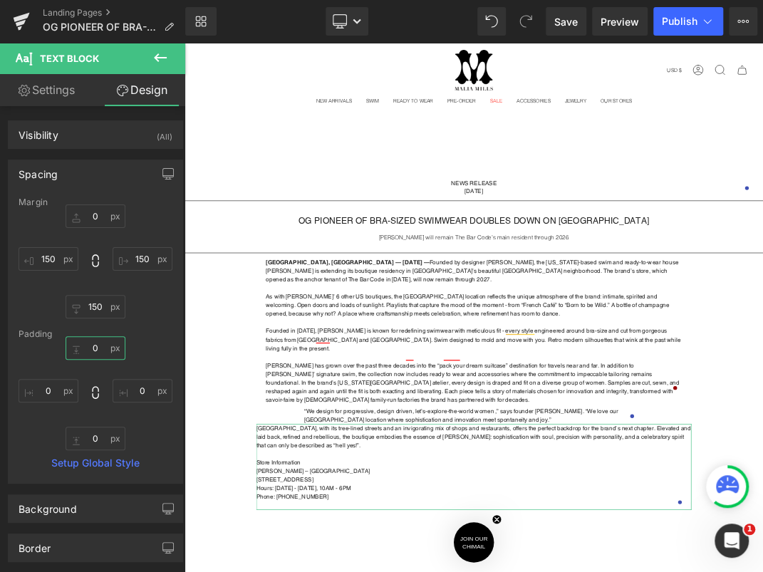
type input "0"
click at [150, 301] on div "0 0 150px 150 150px 150 150px 150" at bounding box center [96, 261] width 154 height 114
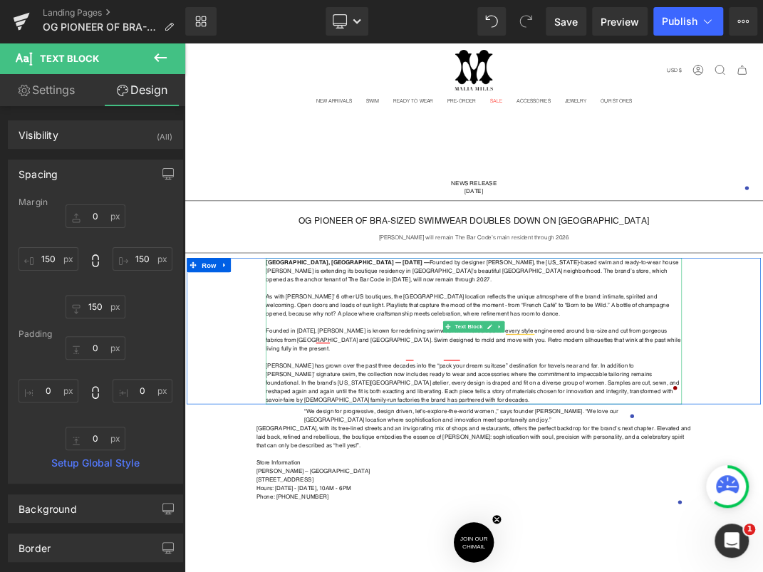
click at [471, 423] on p "As with Mills’ 6 other US boutiques, the Presidio Heights location reflects the…" at bounding box center [614, 433] width 619 height 38
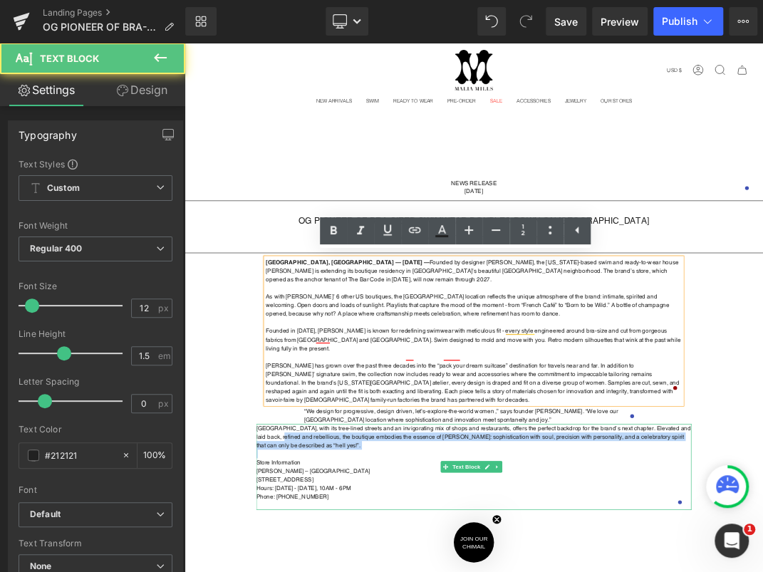
drag, startPoint x: 321, startPoint y: 613, endPoint x: 321, endPoint y: 638, distance: 24.9
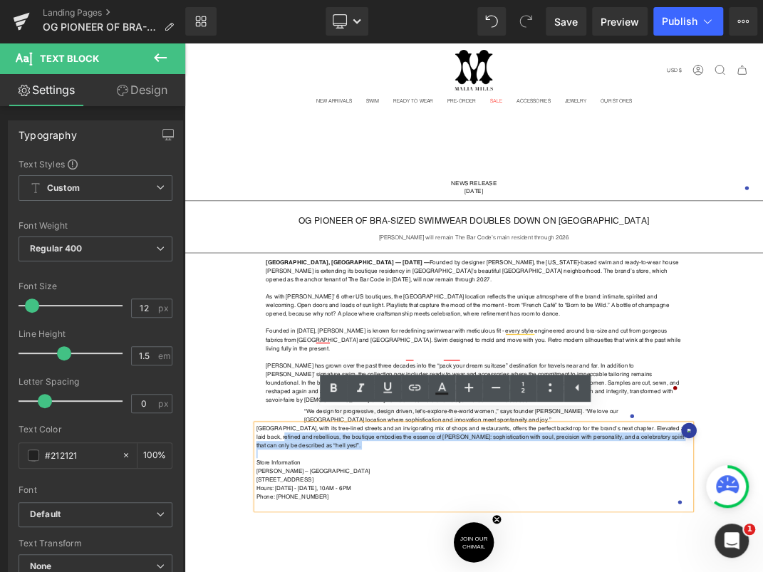
click at [340, 418] on strong "As with Mills’ 6 other US boutiques, the Presidio Heights location reflects the…" at bounding box center [605, 434] width 601 height 36
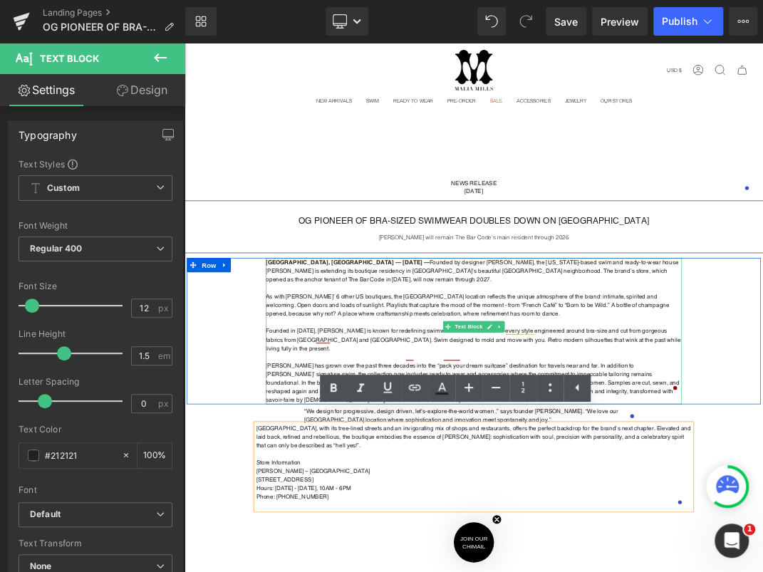
click at [363, 444] on strong "As with Mills’ 6 other US boutiques, the Presidio Heights location reflects the…" at bounding box center [605, 434] width 601 height 36
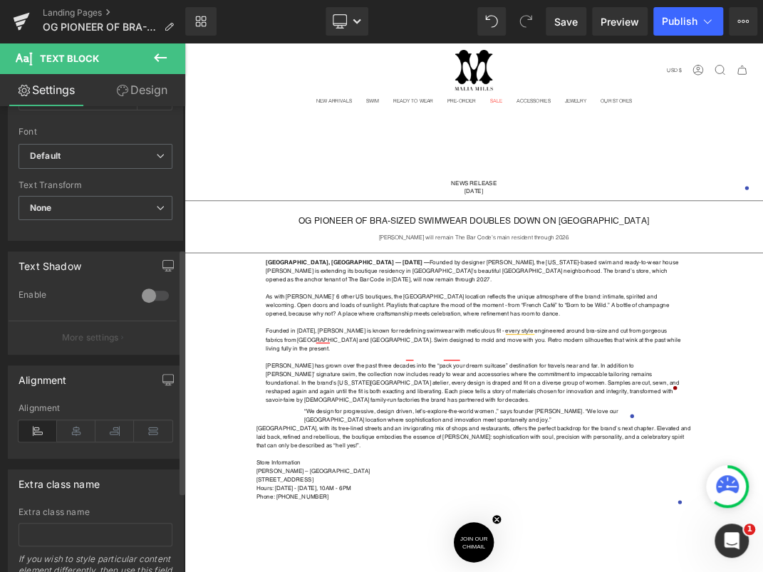
scroll to position [426, 0]
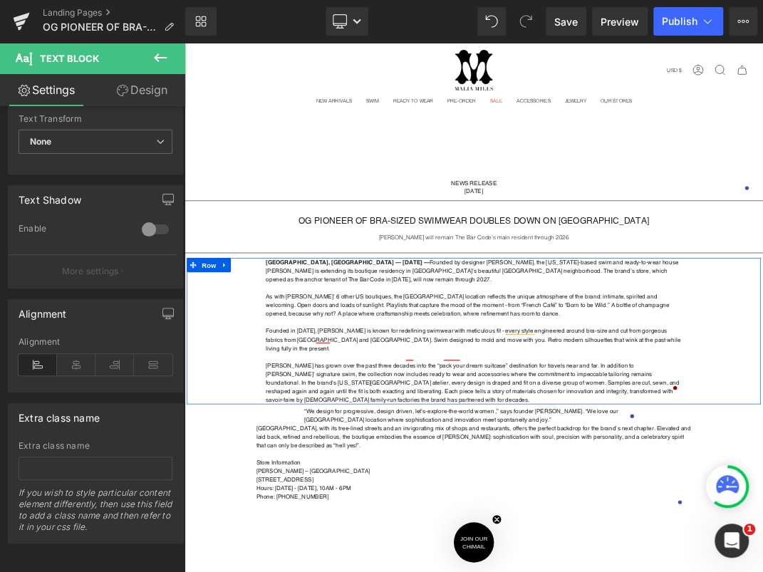
click at [382, 471] on strong "Founded in 1993, Malia Mills is known for redefining swimwear with meticulous f…" at bounding box center [614, 485] width 618 height 36
click at [370, 466] on p "Founded in 1993, Malia Mills is known for redefining swimwear with meticulous f…" at bounding box center [614, 485] width 619 height 38
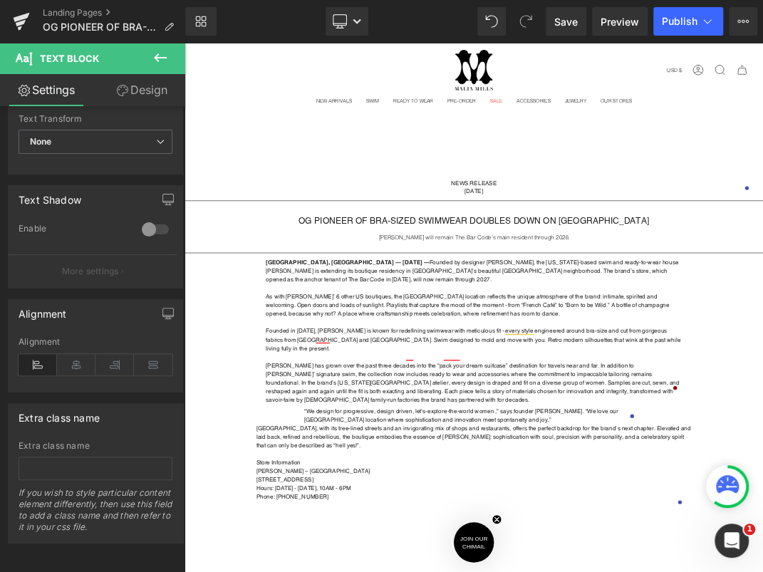
click at [145, 91] on link "Design" at bounding box center [141, 90] width 93 height 32
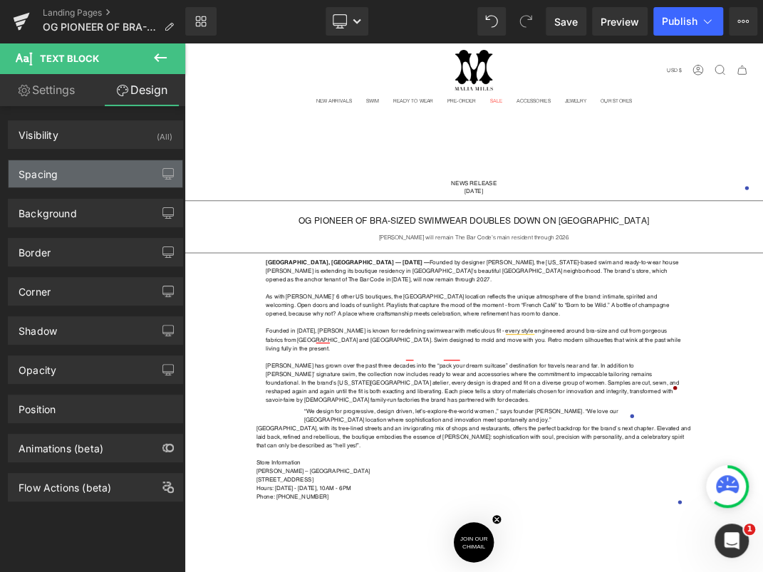
click at [96, 185] on div "Spacing" at bounding box center [96, 173] width 174 height 27
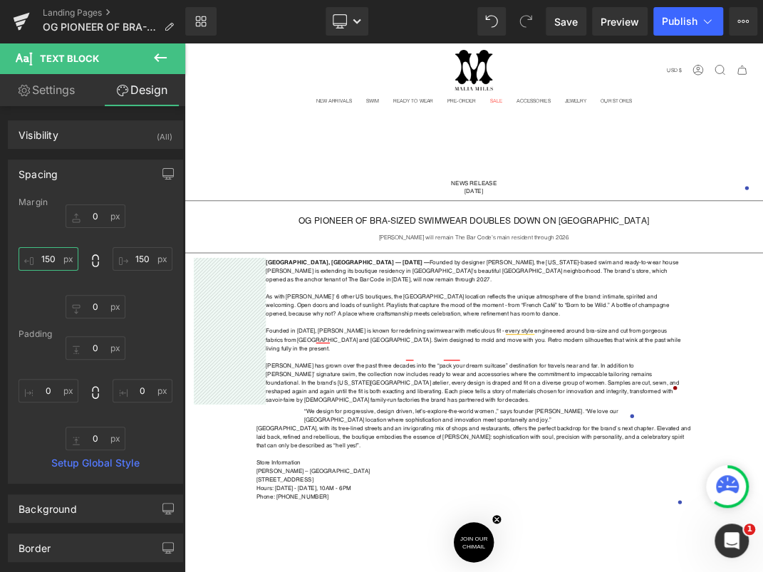
click at [51, 258] on input "150" at bounding box center [49, 258] width 60 height 23
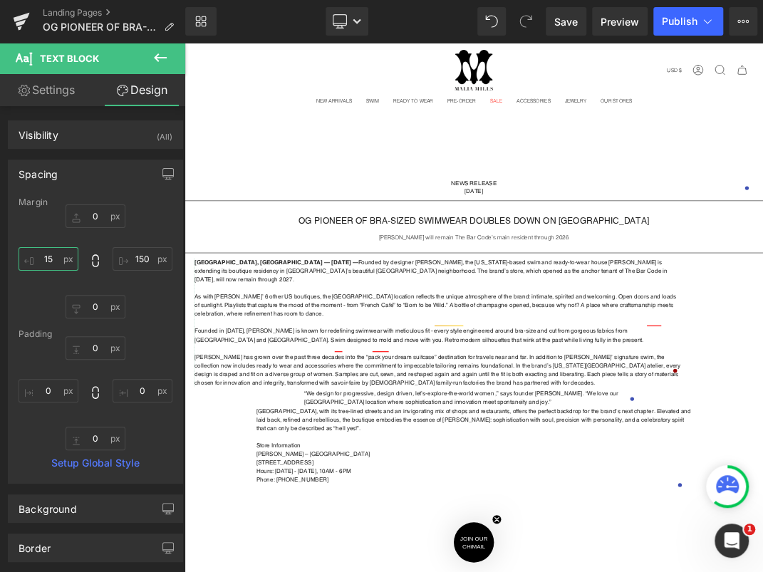
type input "150"
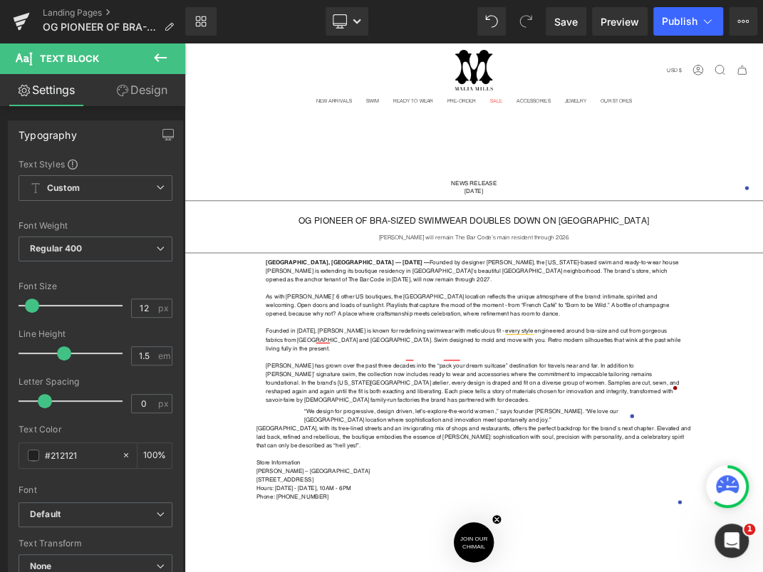
click at [135, 86] on link "Design" at bounding box center [141, 90] width 93 height 32
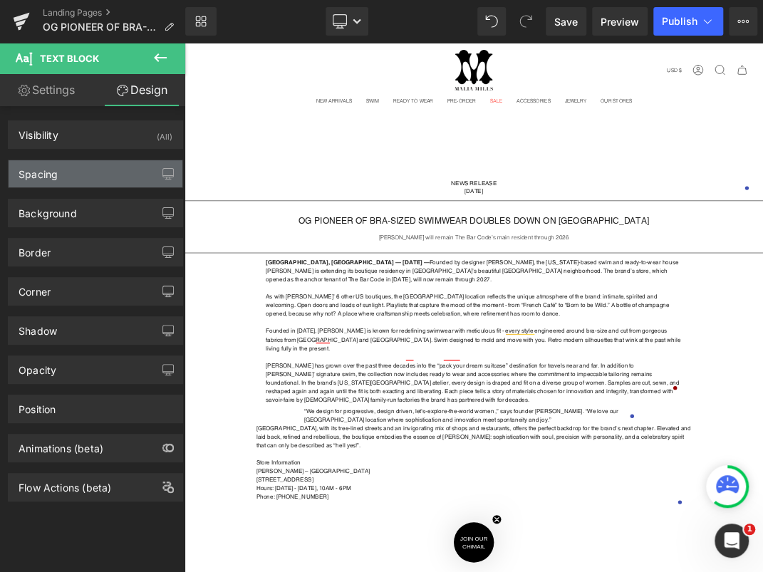
click at [70, 160] on div "Spacing" at bounding box center [96, 173] width 174 height 27
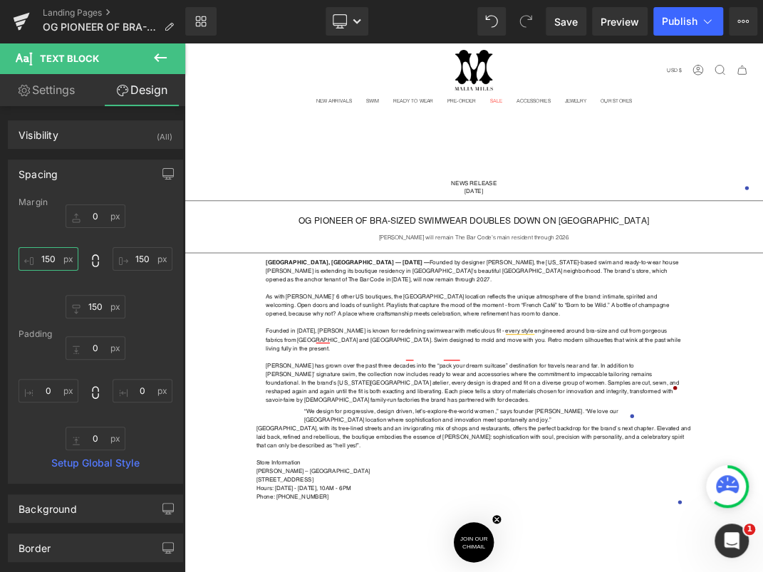
click at [48, 256] on input "150" at bounding box center [49, 258] width 60 height 23
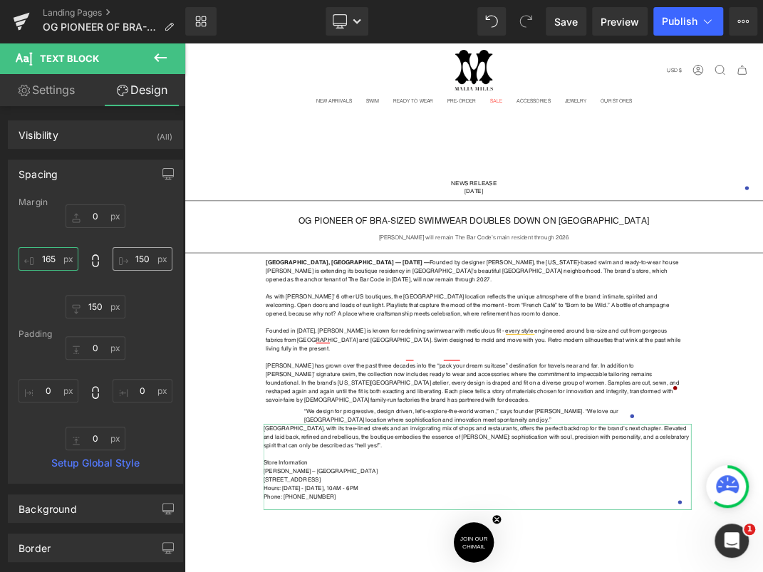
type input "165"
click at [140, 258] on input "150" at bounding box center [142, 258] width 60 height 23
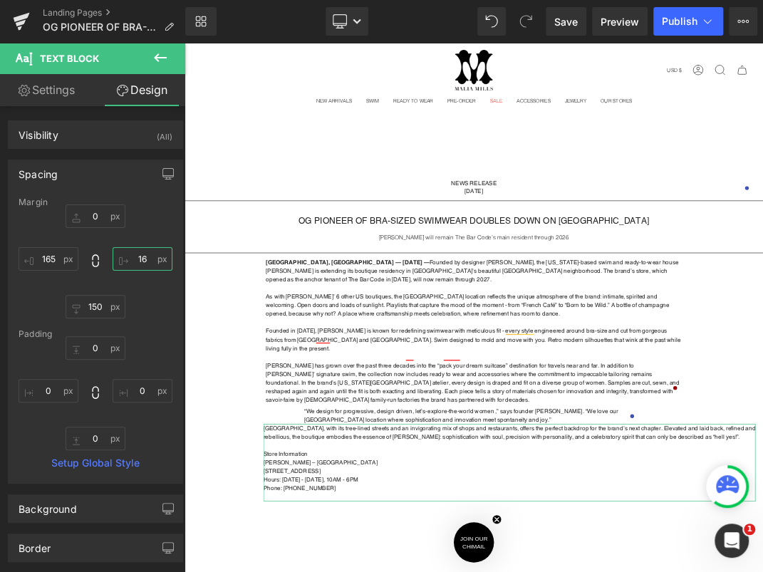
type input "165"
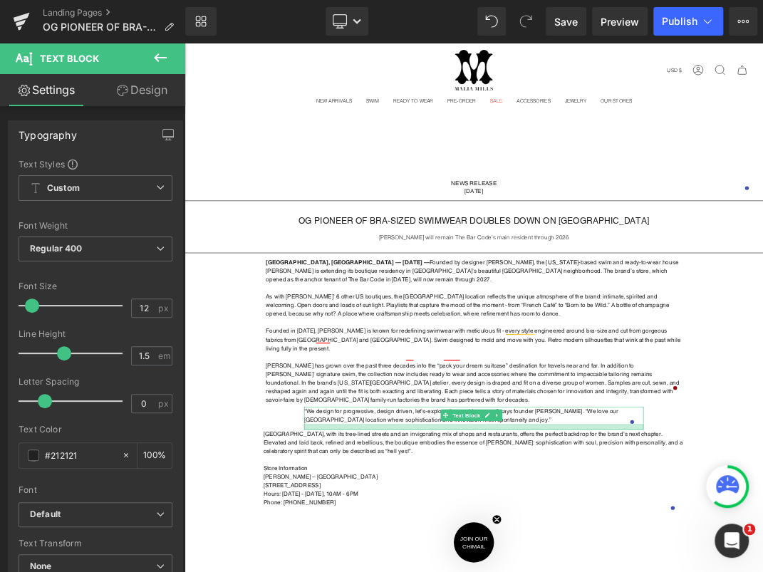
drag, startPoint x: 477, startPoint y: 592, endPoint x: 477, endPoint y: 600, distance: 8.5
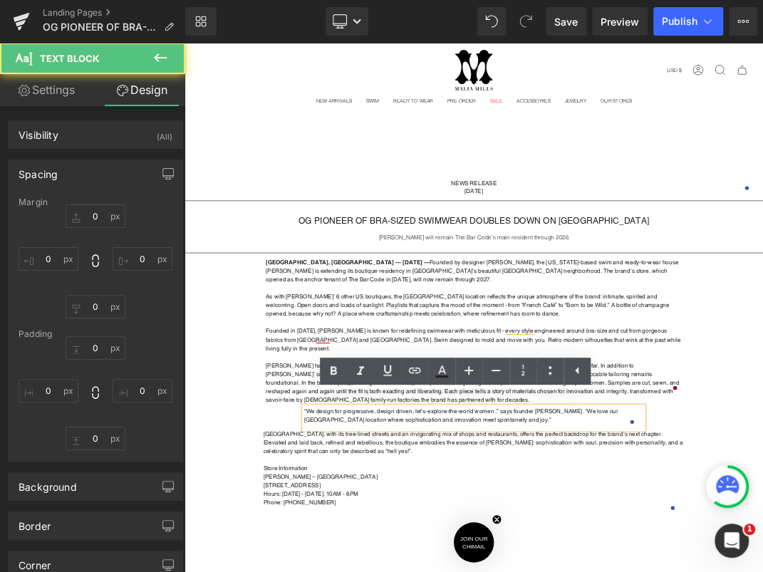
type input "0"
type input "250"
type input "0"
type input "250"
type input "0"
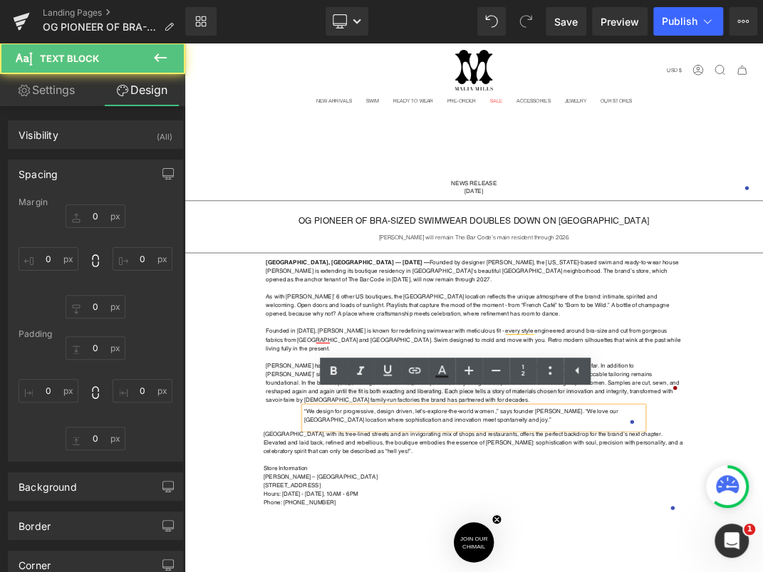
type input "0"
type input "12"
type input "0"
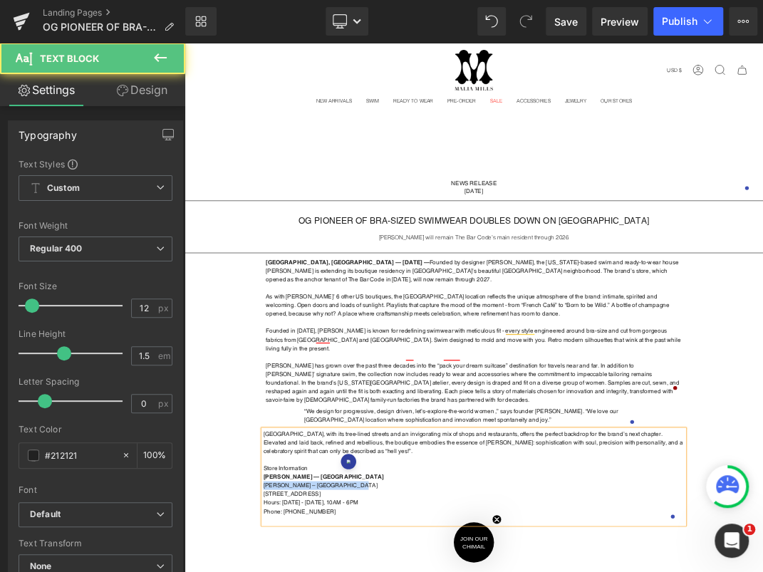
drag, startPoint x: 417, startPoint y: 690, endPoint x: 272, endPoint y: 688, distance: 144.5
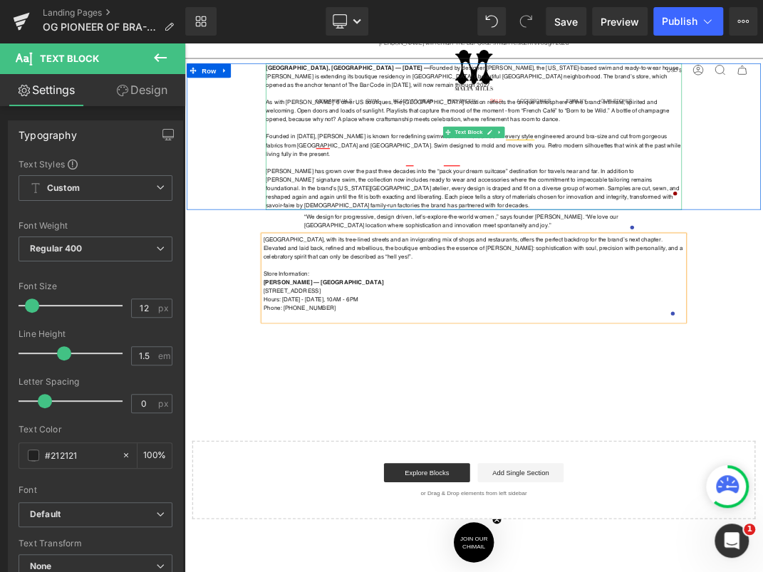
scroll to position [289, 0]
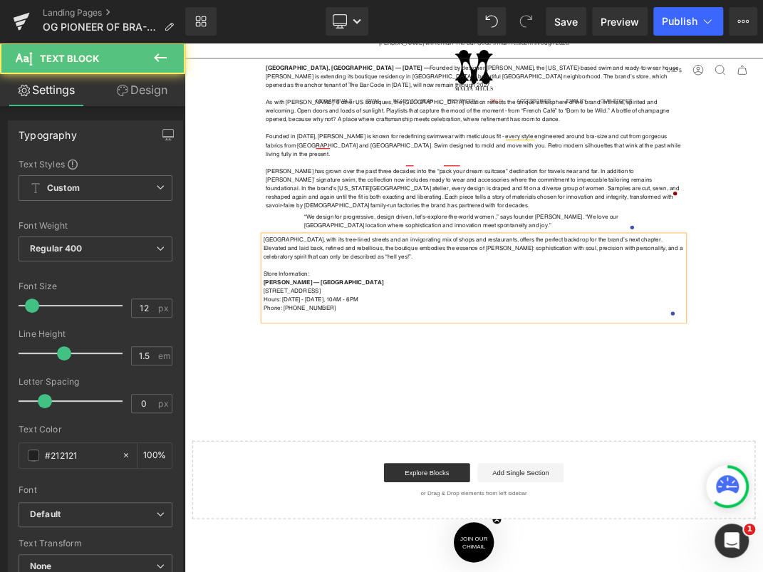
click at [411, 432] on p "Phone: (415) 342-0059" at bounding box center [615, 438] width 627 height 13
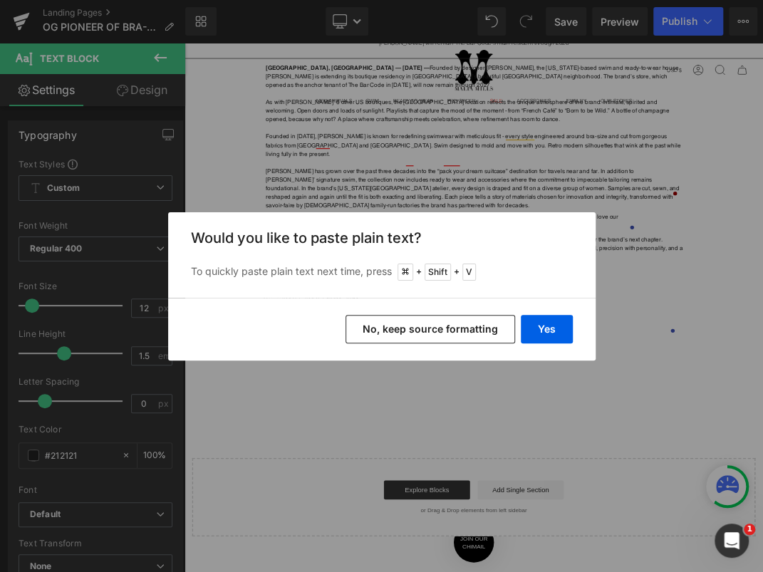
click at [503, 330] on button "No, keep source formatting" at bounding box center [429, 329] width 169 height 28
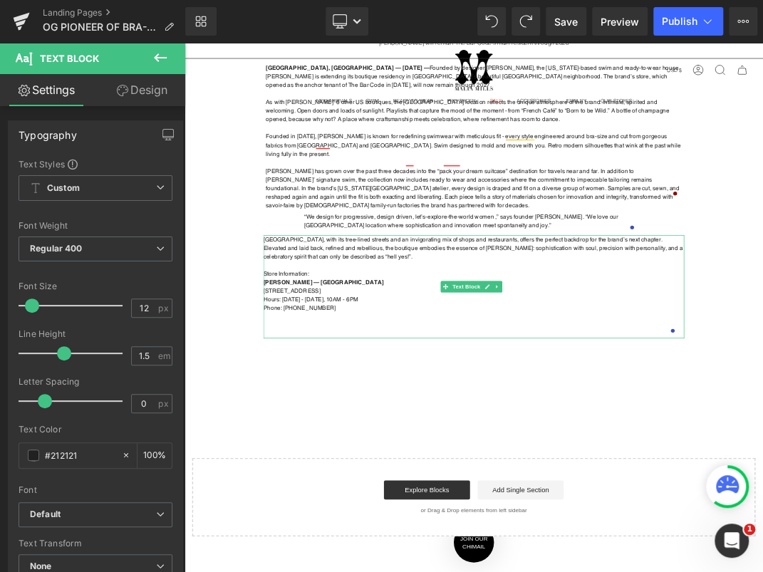
click at [396, 458] on p at bounding box center [615, 464] width 627 height 13
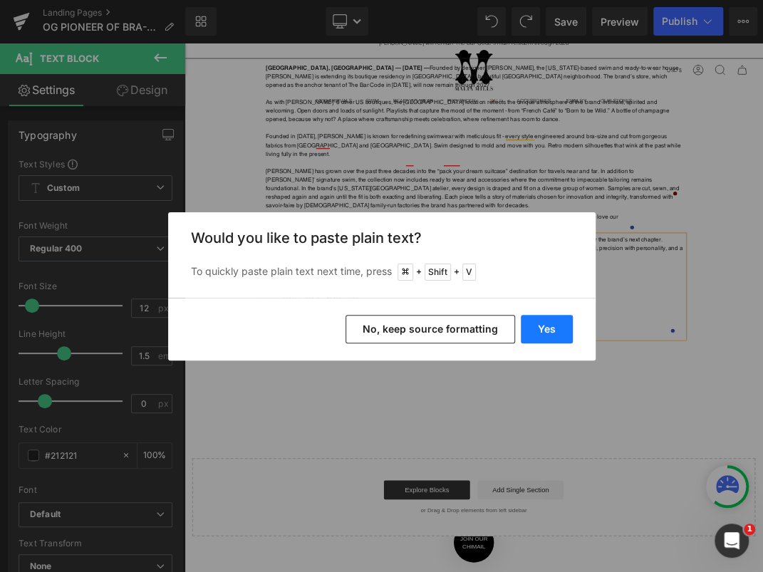
click at [557, 331] on button "Yes" at bounding box center [546, 329] width 52 height 28
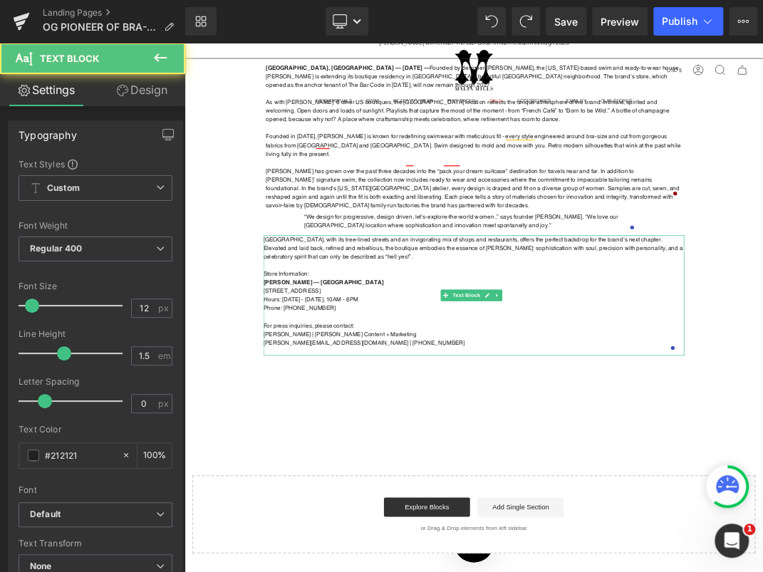
click at [451, 496] on p at bounding box center [615, 502] width 627 height 13
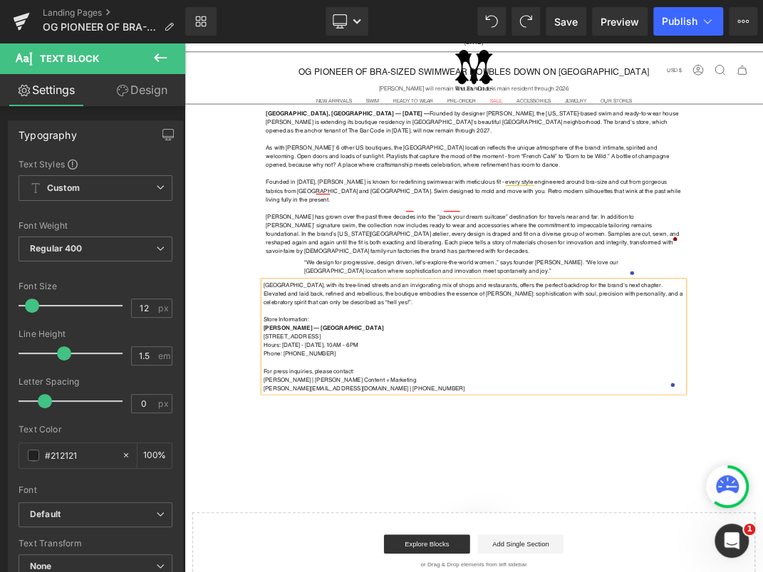
scroll to position [0, 0]
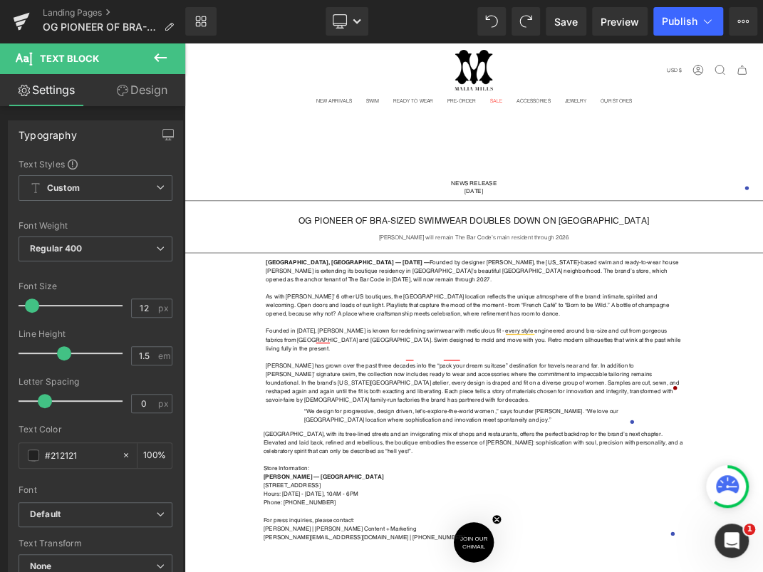
click at [161, 61] on icon at bounding box center [160, 57] width 17 height 17
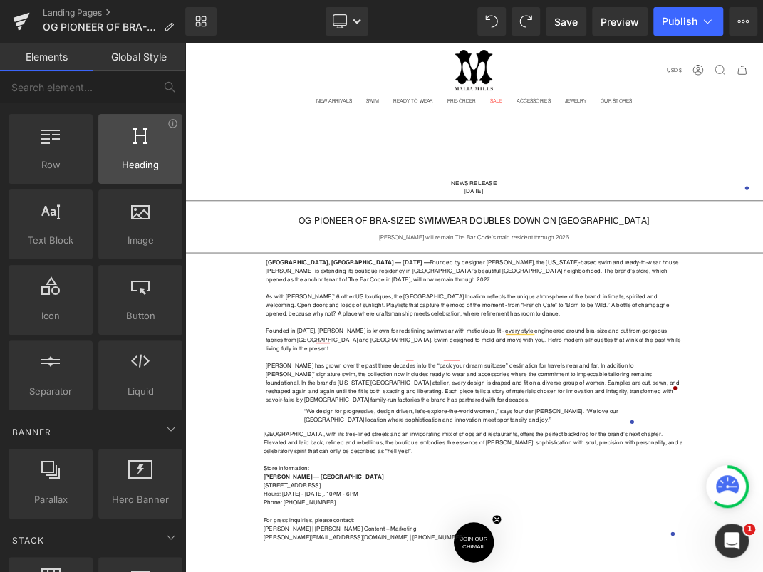
scroll to position [53, 0]
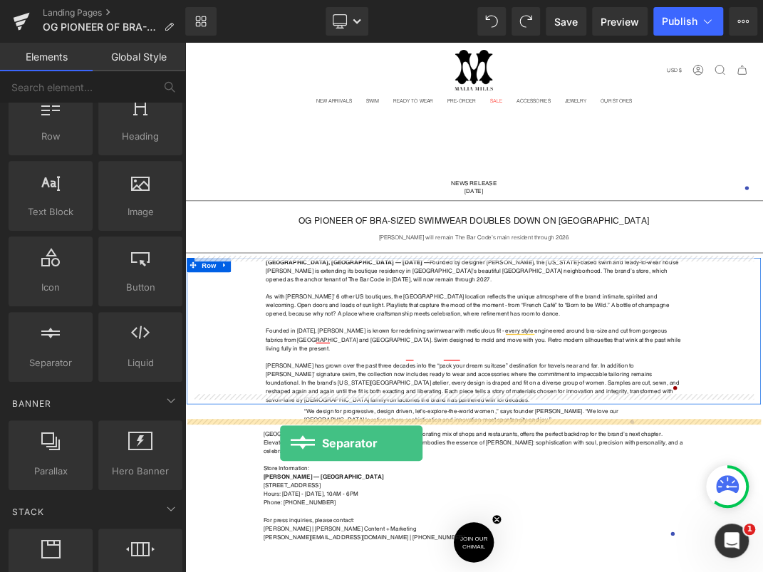
drag, startPoint x: 241, startPoint y: 382, endPoint x: 327, endPoint y: 639, distance: 271.1
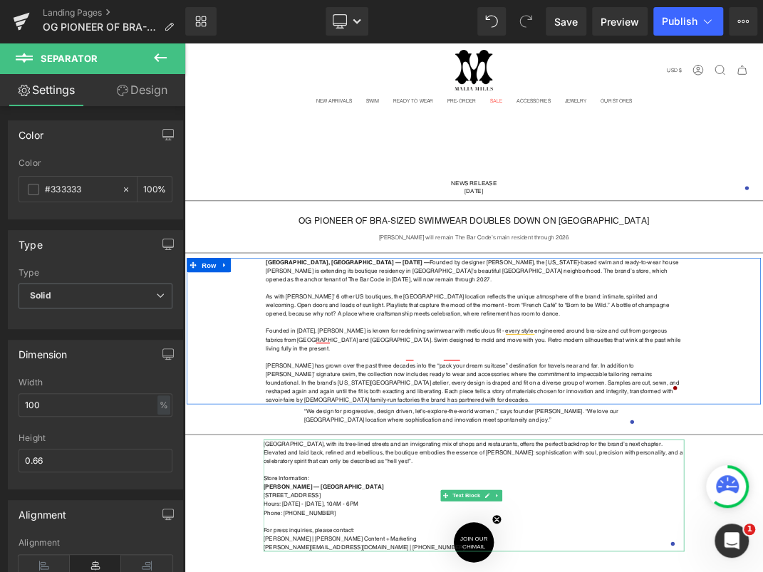
drag, startPoint x: 355, startPoint y: 607, endPoint x: 411, endPoint y: 698, distance: 106.7
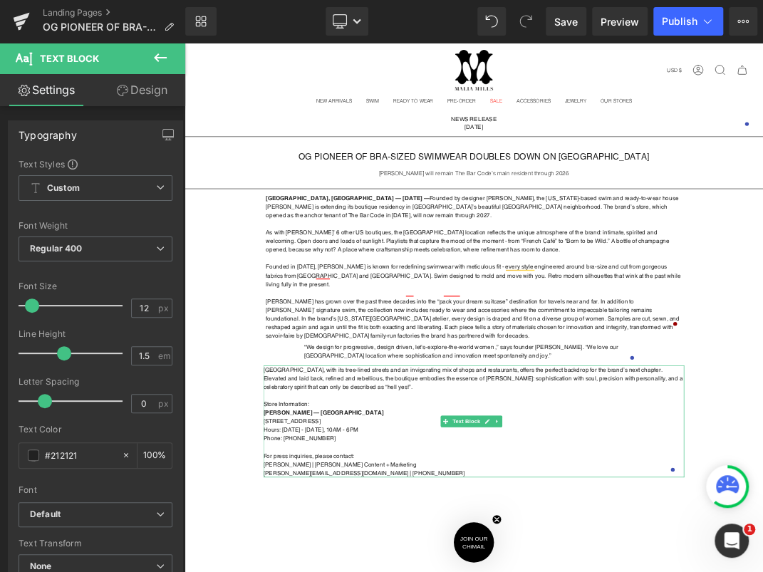
scroll to position [0, 0]
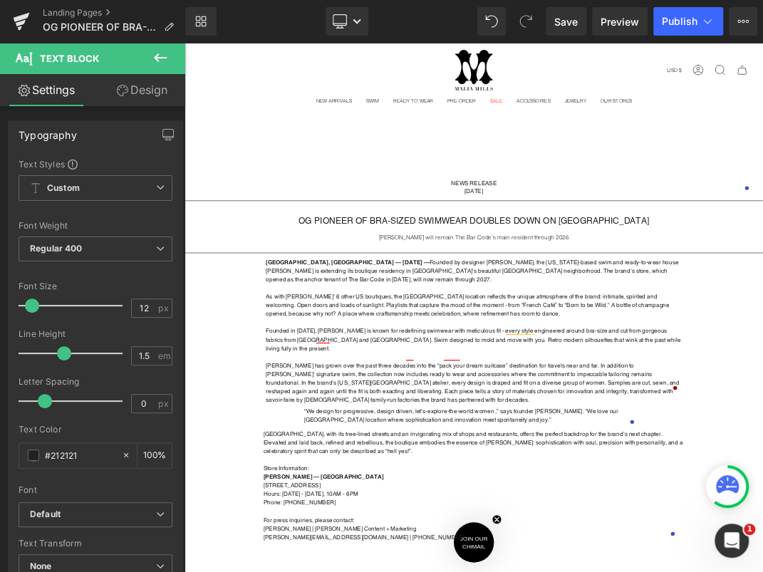
drag, startPoint x: 570, startPoint y: 565, endPoint x: 367, endPoint y: 733, distance: 263.0
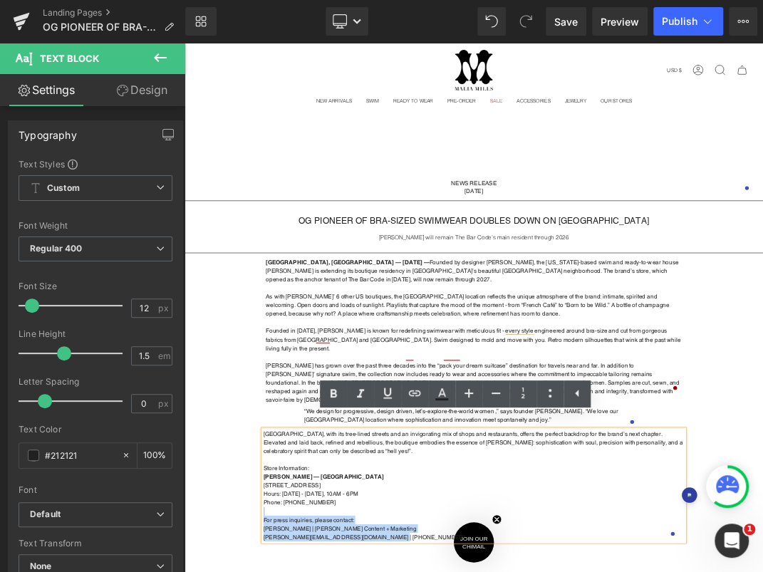
drag, startPoint x: 479, startPoint y: 763, endPoint x: 290, endPoint y: 724, distance: 192.7
copy div "For press inquiries, please contact: Susannah Yezzi | Malia Mills Content + Mar…"
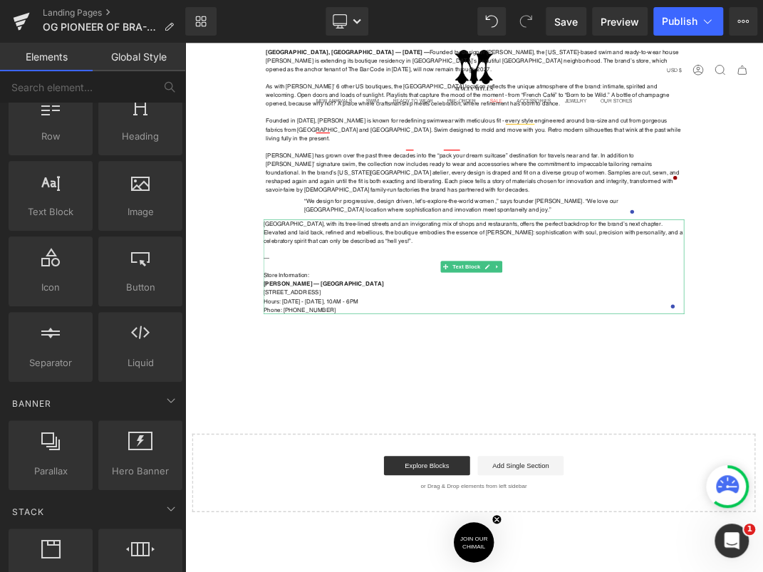
scroll to position [312, 0]
click at [318, 371] on p at bounding box center [615, 377] width 627 height 13
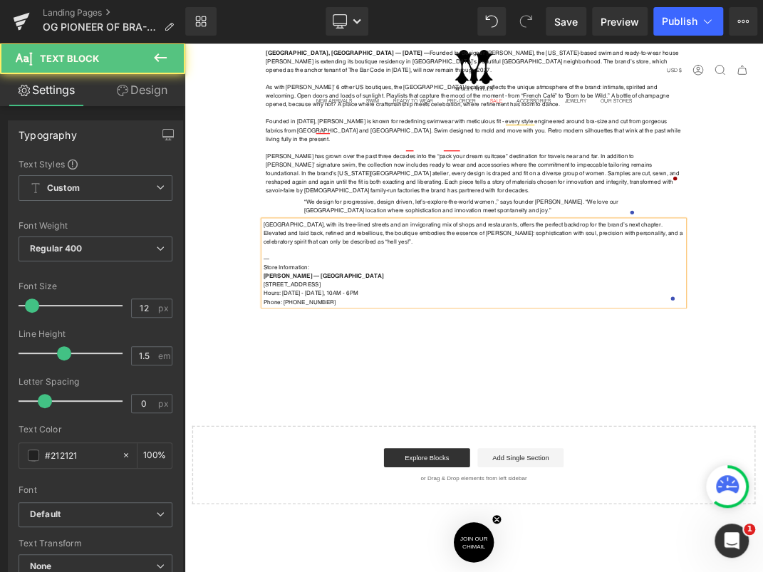
click at [562, 409] on p "Hours: Tuesday - Saturday, 10AM - 6PM" at bounding box center [615, 415] width 627 height 13
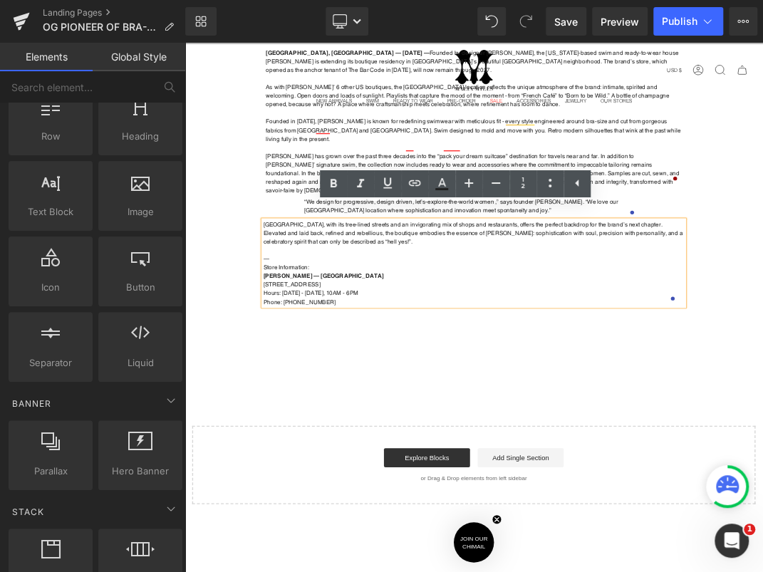
click at [527, 478] on div "NEWS RELEASE August 27, 2025 Text Block Row Separator OG PIONEER OF BRA-SIZED S…" at bounding box center [614, 330] width 861 height 800
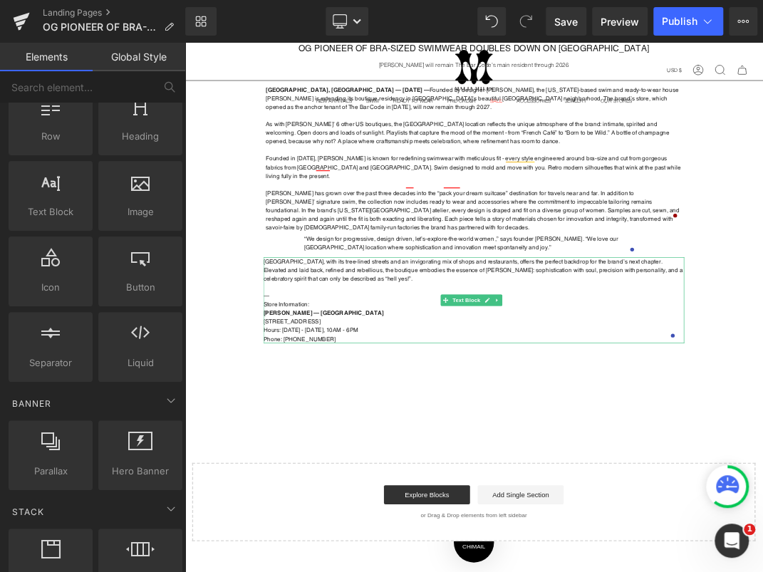
scroll to position [62, 0]
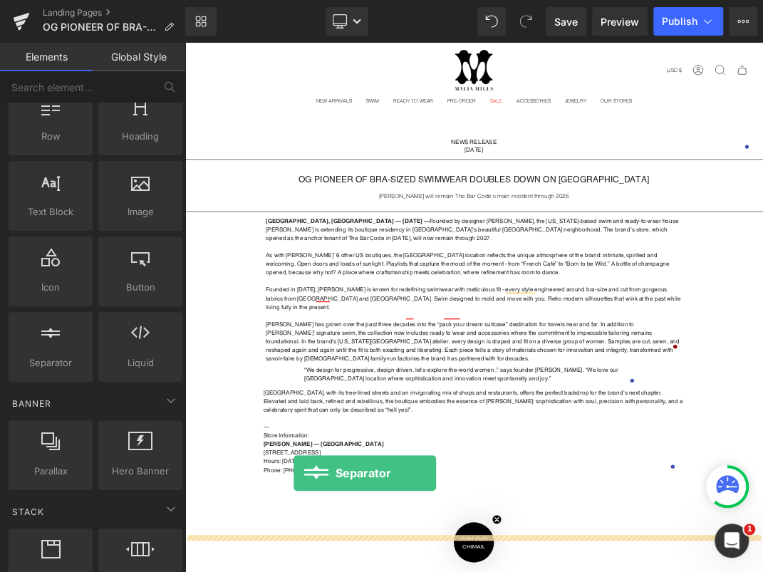
drag, startPoint x: 236, startPoint y: 377, endPoint x: 347, endPoint y: 683, distance: 326.3
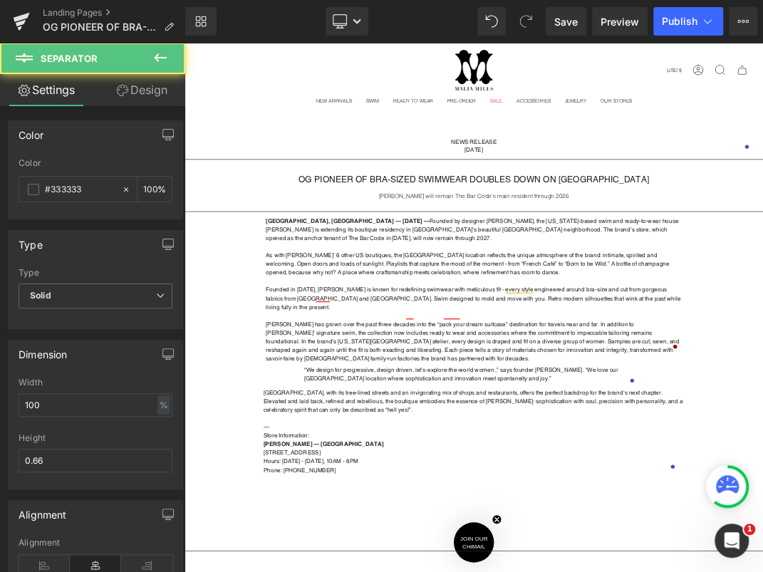
drag, startPoint x: 377, startPoint y: 780, endPoint x: 385, endPoint y: 688, distance: 92.9
drag, startPoint x: 378, startPoint y: 785, endPoint x: 393, endPoint y: 683, distance: 102.9
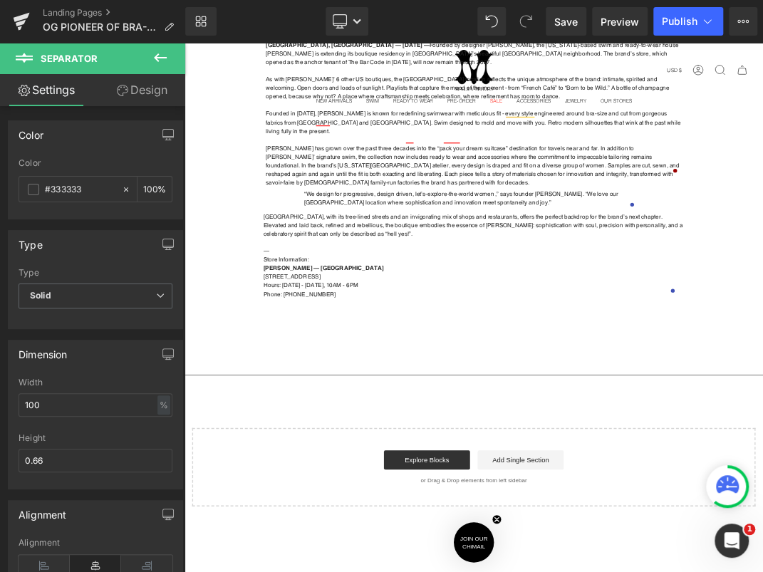
scroll to position [367, 0]
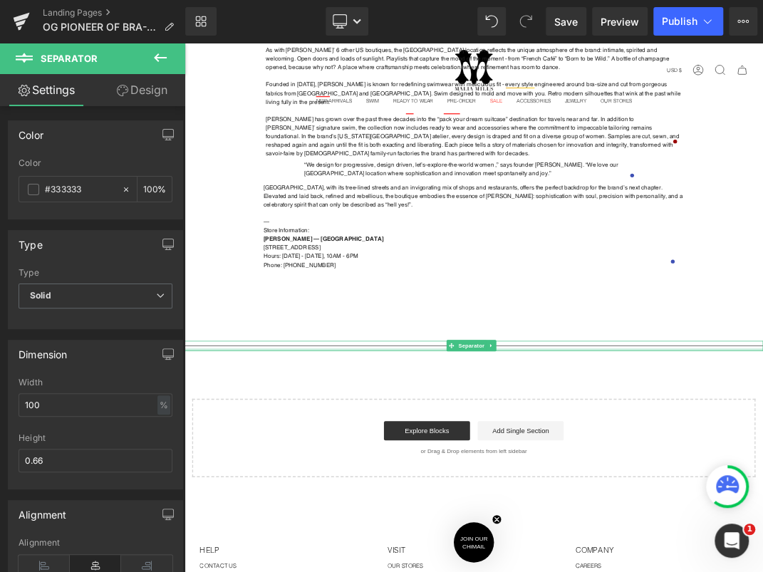
click at [507, 498] on div at bounding box center [614, 500] width 861 height 4
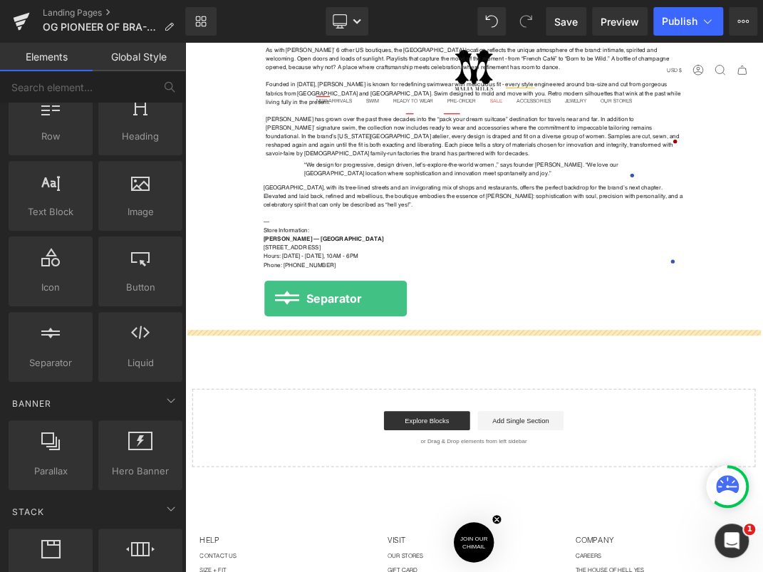
drag, startPoint x: 228, startPoint y: 379, endPoint x: 303, endPoint y: 424, distance: 88.2
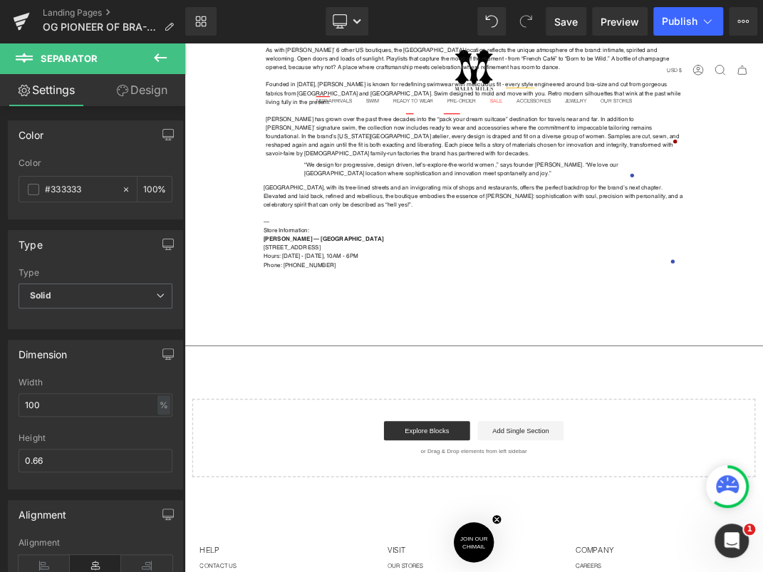
click at [167, 56] on icon at bounding box center [160, 57] width 17 height 17
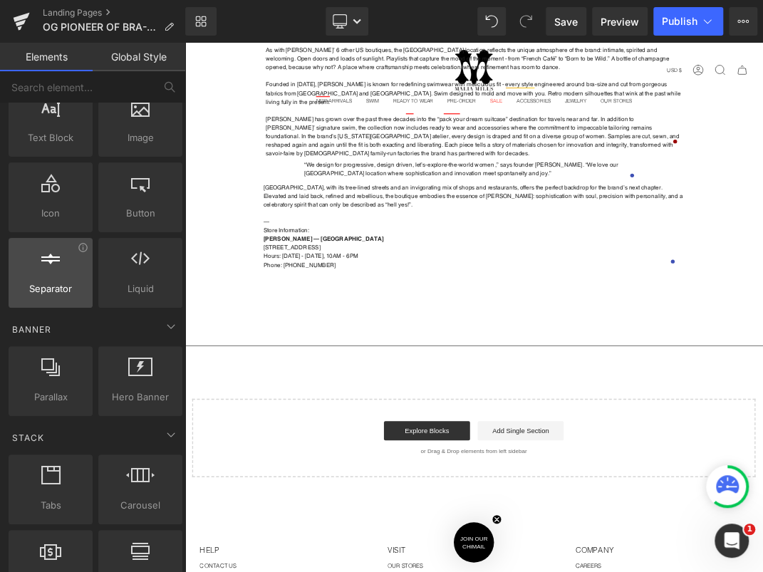
scroll to position [0, 0]
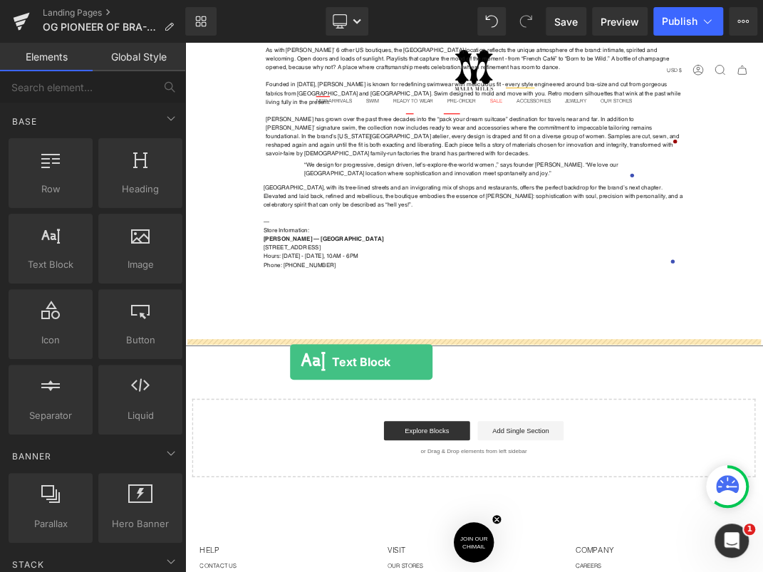
drag, startPoint x: 231, startPoint y: 309, endPoint x: 342, endPoint y: 518, distance: 236.6
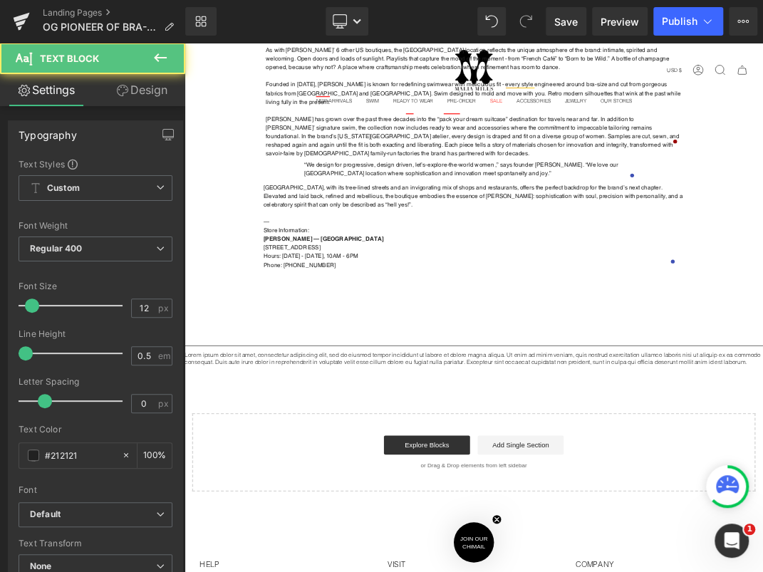
click at [184, 43] on div at bounding box center [184, 43] width 0 height 0
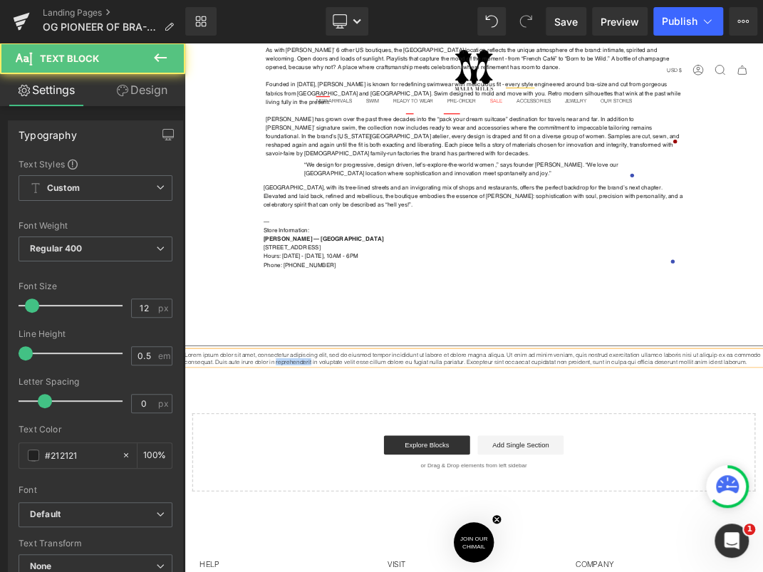
click at [340, 503] on p "Lorem ipsum dolor sit amet, consectetur adipiscing elit, sed do eiusmod tempor …" at bounding box center [614, 511] width 861 height 21
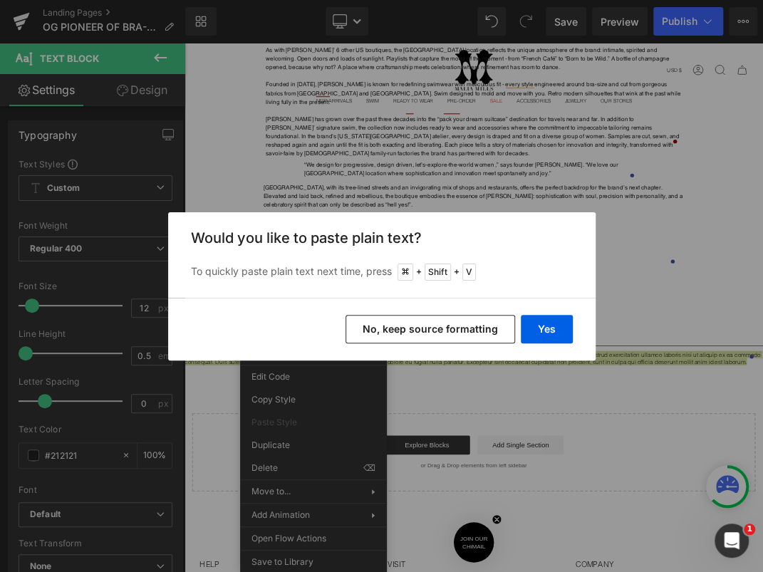
click at [502, 323] on button "No, keep source formatting" at bounding box center [429, 329] width 169 height 28
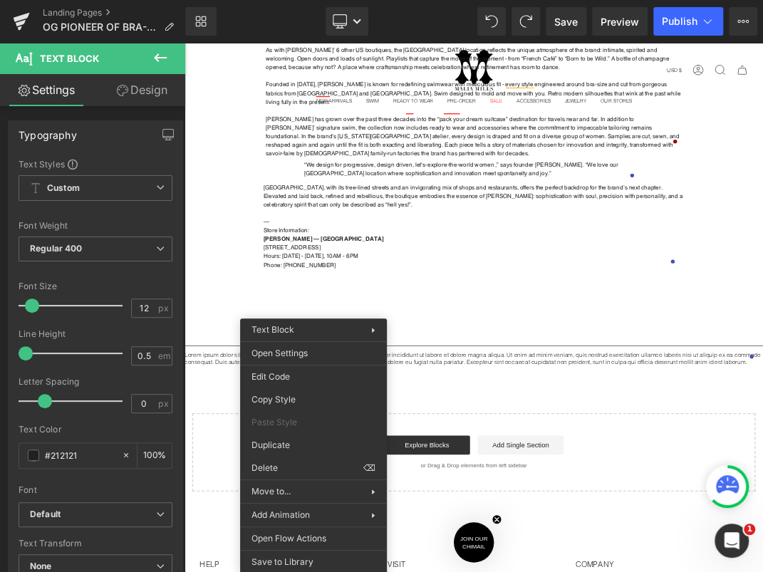
click at [690, 501] on p "Lorem ipsum dolor sit amet, consectetur adipiscing elit, sed do eiusmod tempor …" at bounding box center [614, 511] width 861 height 21
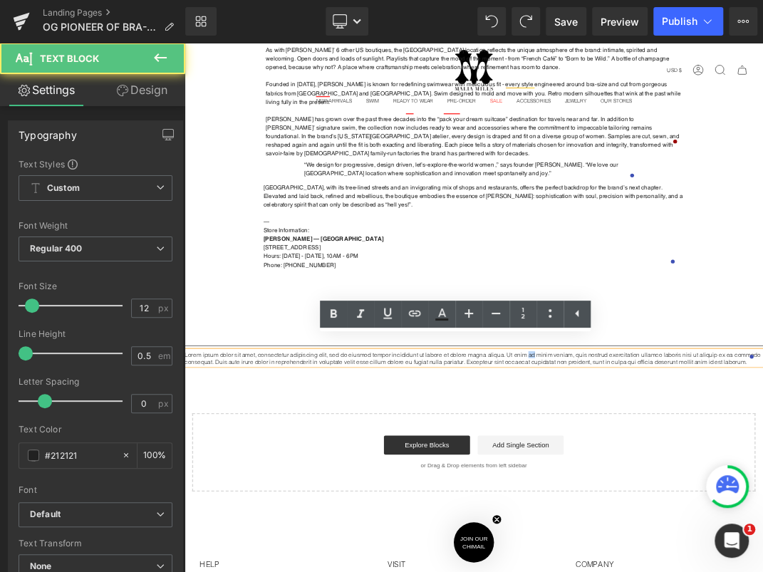
click at [690, 501] on p "Lorem ipsum dolor sit amet, consectetur adipiscing elit, sed do eiusmod tempor …" at bounding box center [614, 511] width 861 height 21
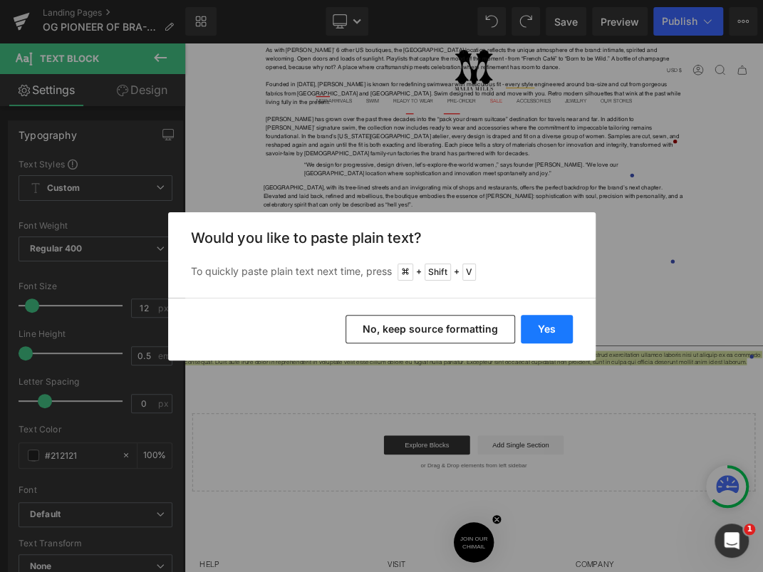
click at [532, 335] on button "Yes" at bounding box center [546, 329] width 52 height 28
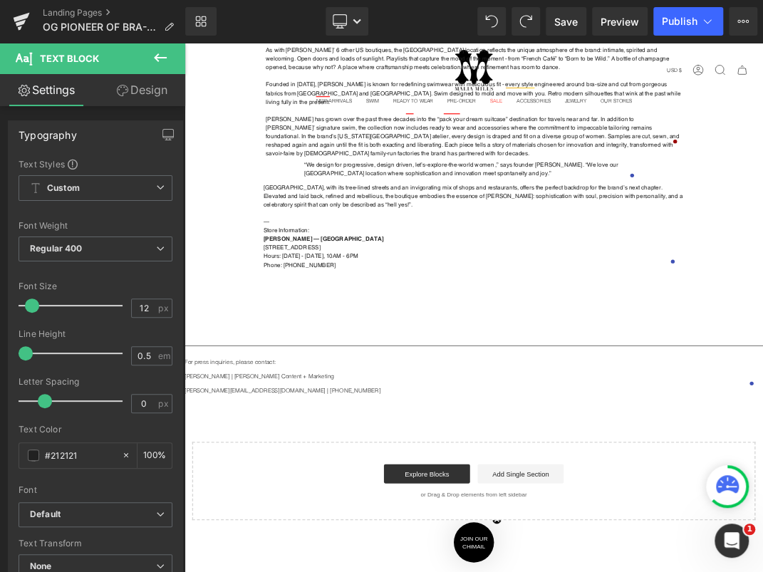
click at [309, 533] on p "Susannah Yezzi | Malia Mills Content + Marketing" at bounding box center [614, 538] width 861 height 11
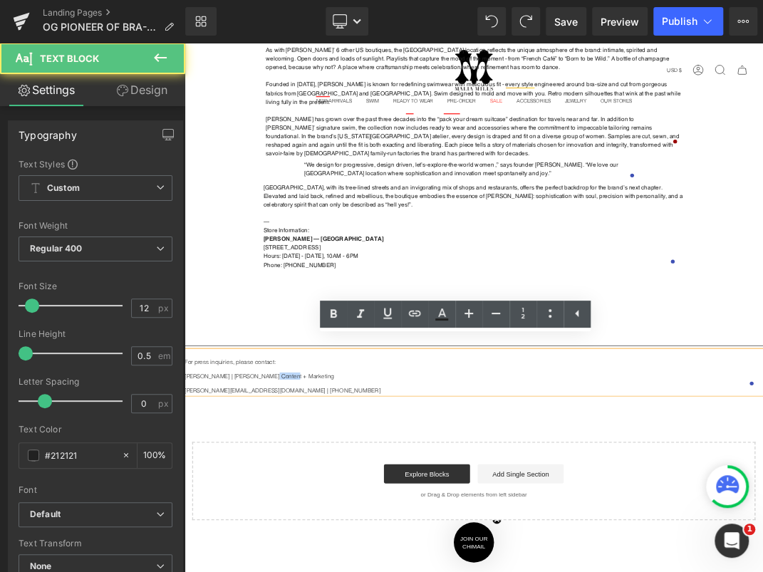
click at [309, 533] on p "Susannah Yezzi | Malia Mills Content + Marketing" at bounding box center [614, 538] width 861 height 11
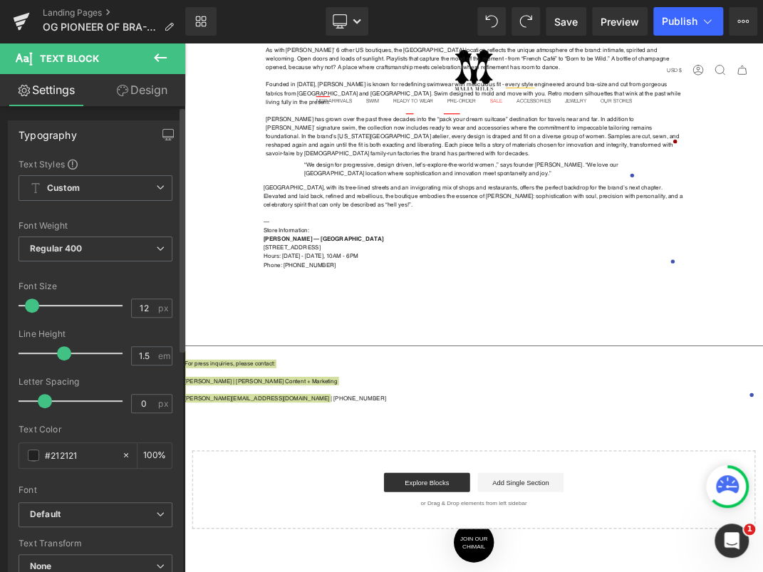
drag, startPoint x: 21, startPoint y: 352, endPoint x: 58, endPoint y: 351, distance: 37.0
click at [58, 351] on span at bounding box center [64, 353] width 14 height 14
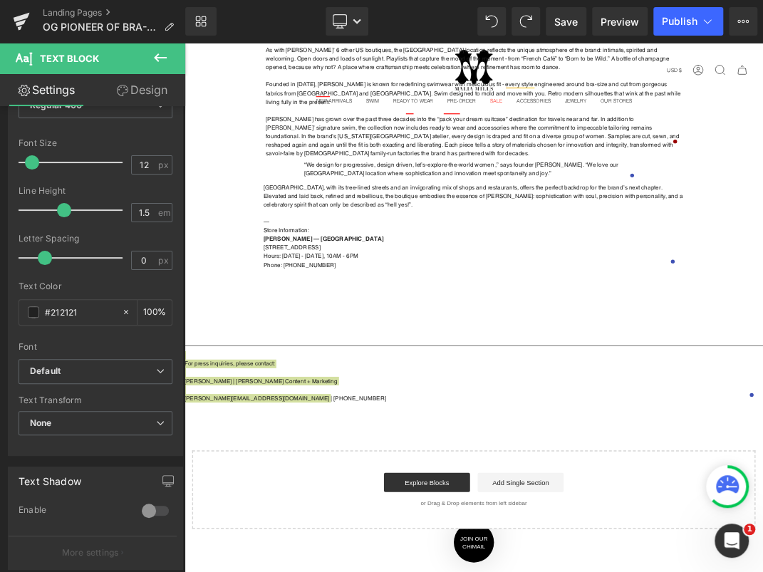
scroll to position [147, 0]
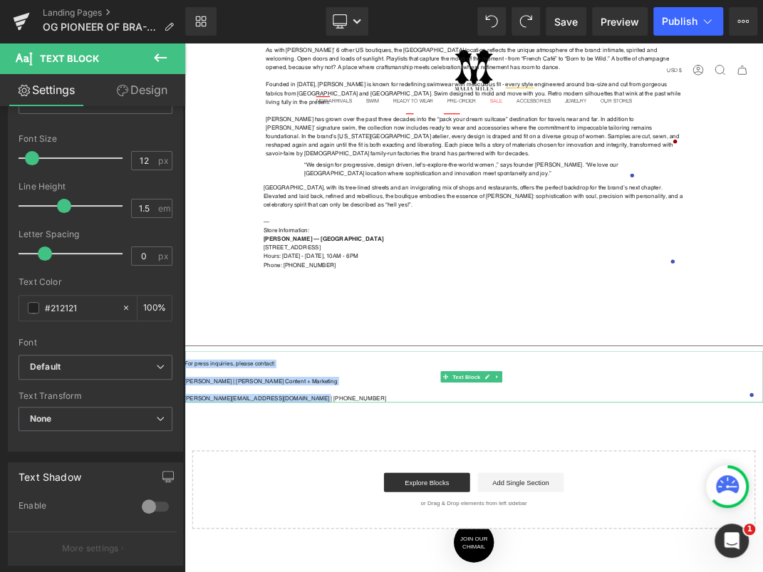
click at [384, 514] on p "For press inquiries, please contact:" at bounding box center [614, 520] width 861 height 13
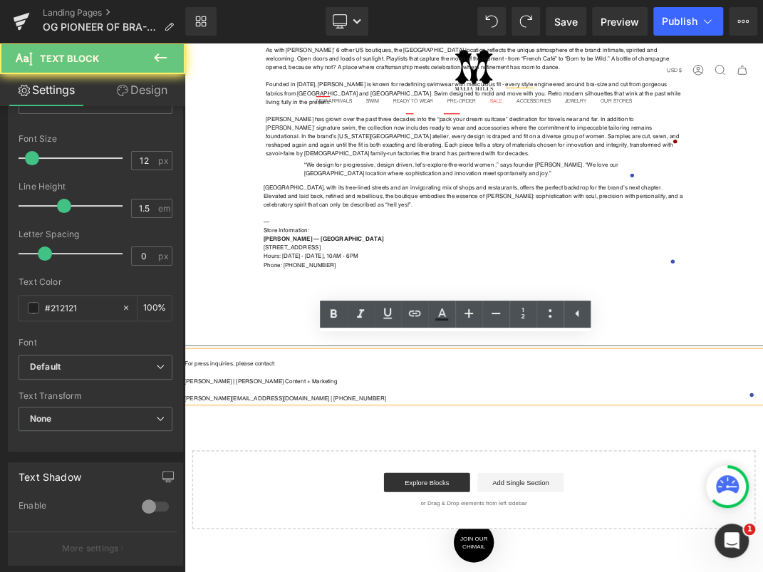
drag, startPoint x: 330, startPoint y: 511, endPoint x: 312, endPoint y: 523, distance: 21.1
click at [328, 527] on p at bounding box center [614, 533] width 861 height 13
click at [312, 540] on p "Susannah Yezzi | Malia Mills Content + Marketing" at bounding box center [614, 546] width 861 height 13
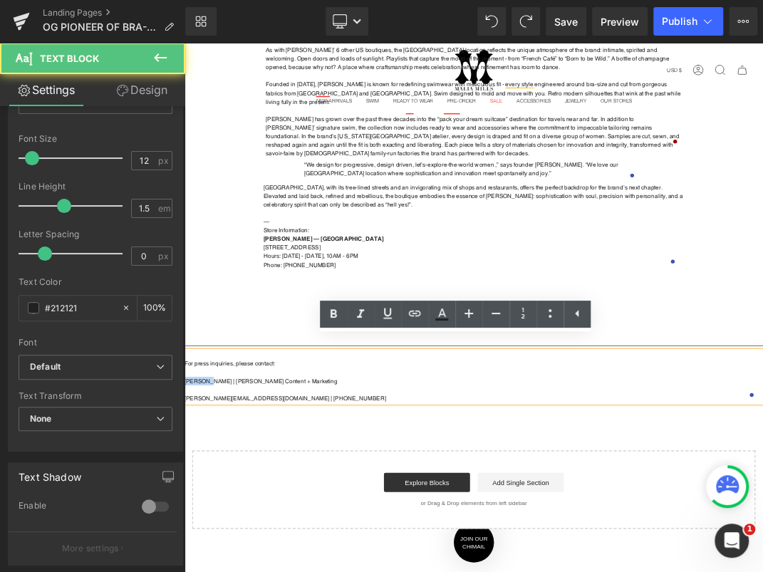
click at [312, 540] on p "Susannah Yezzi | Malia Mills Content + Marketing" at bounding box center [614, 546] width 861 height 13
click at [308, 527] on p at bounding box center [614, 533] width 861 height 13
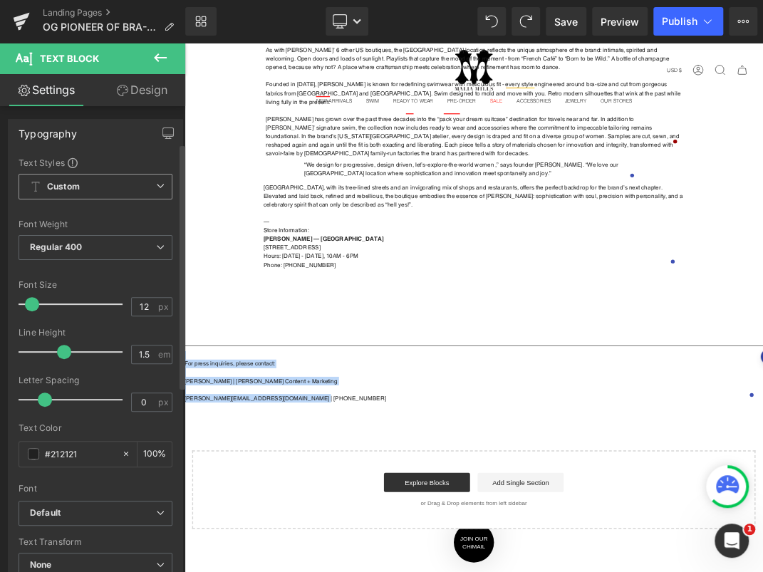
scroll to position [0, 0]
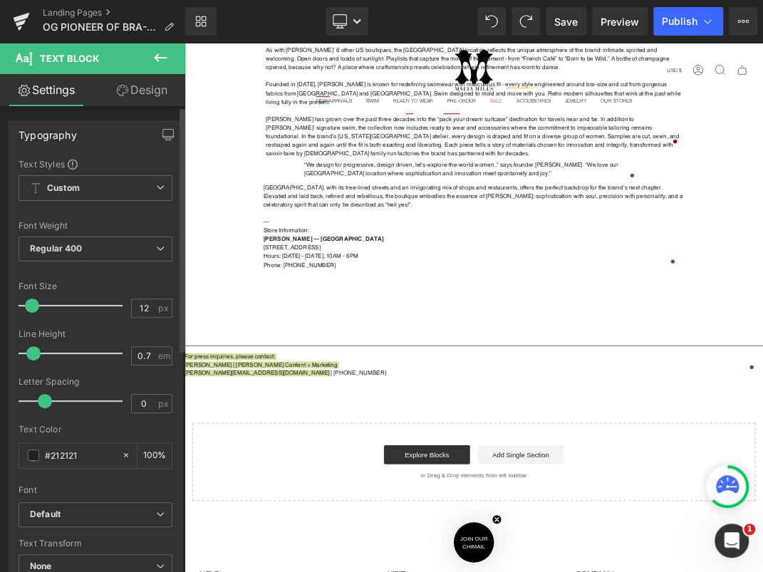
type input "0.8"
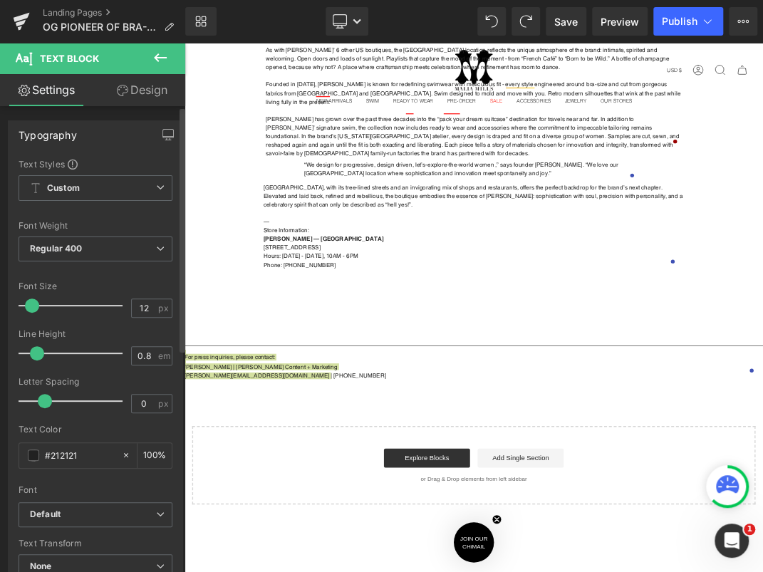
drag, startPoint x: 53, startPoint y: 350, endPoint x: 35, endPoint y: 341, distance: 20.7
click at [35, 341] on div at bounding box center [74, 353] width 97 height 28
click at [405, 559] on div "NEWS RELEASE August 27, 2025 Text Block Row Separator OG PIONEER OF BRA-SIZED S…" at bounding box center [614, 302] width 861 height 856
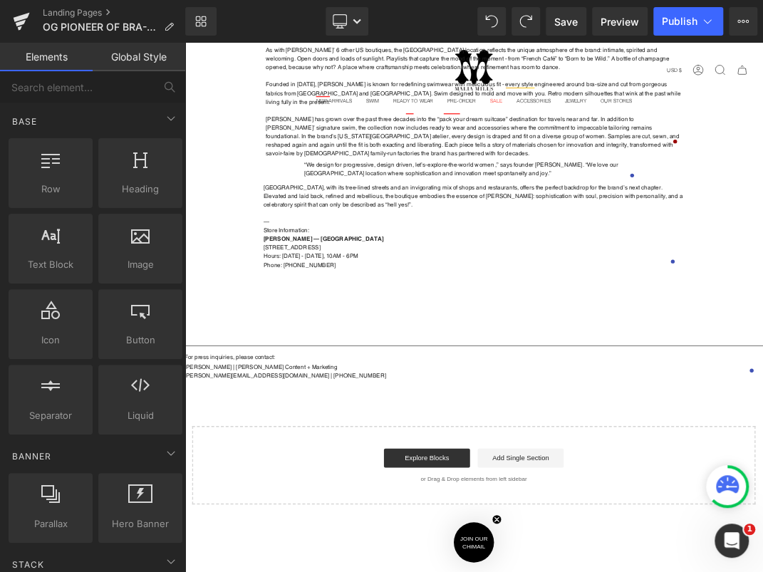
click at [184, 43] on div at bounding box center [184, 43] width 0 height 0
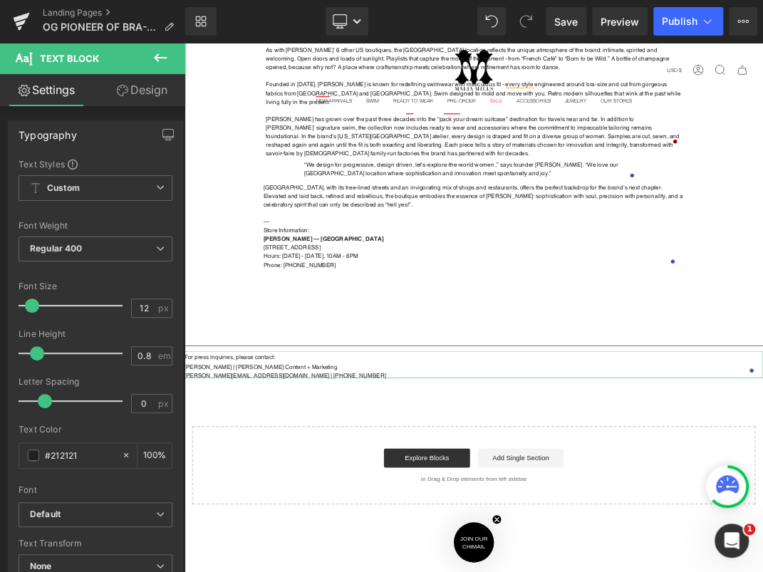
click at [137, 90] on link "Design" at bounding box center [141, 90] width 93 height 32
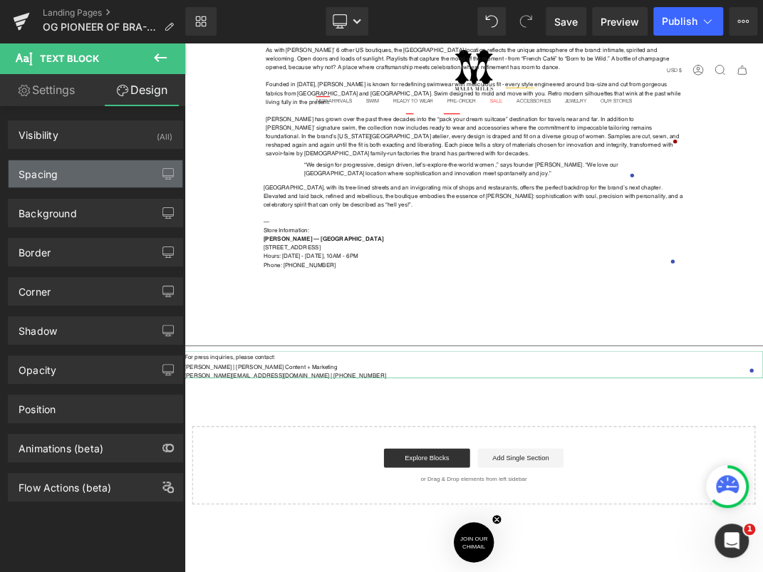
click at [73, 169] on div "Spacing" at bounding box center [96, 173] width 174 height 27
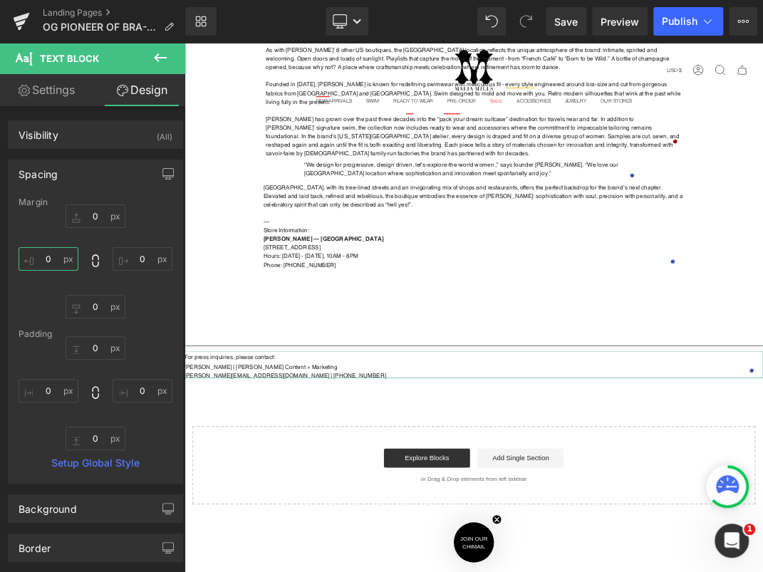
click at [51, 250] on input "0" at bounding box center [49, 258] width 60 height 23
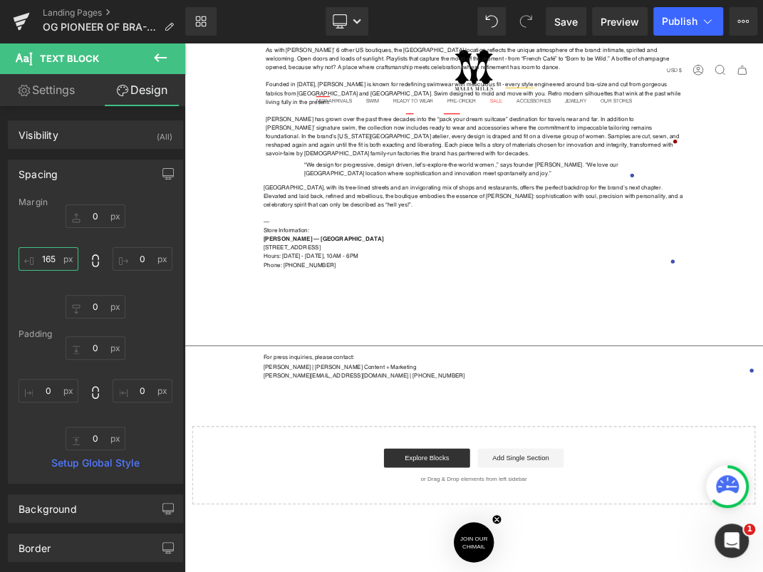
type input "165"
click at [379, 571] on div "NEWS RELEASE August 27, 2025 Text Block Row Separator OG PIONEER OF BRA-SIZED S…" at bounding box center [614, 302] width 861 height 856
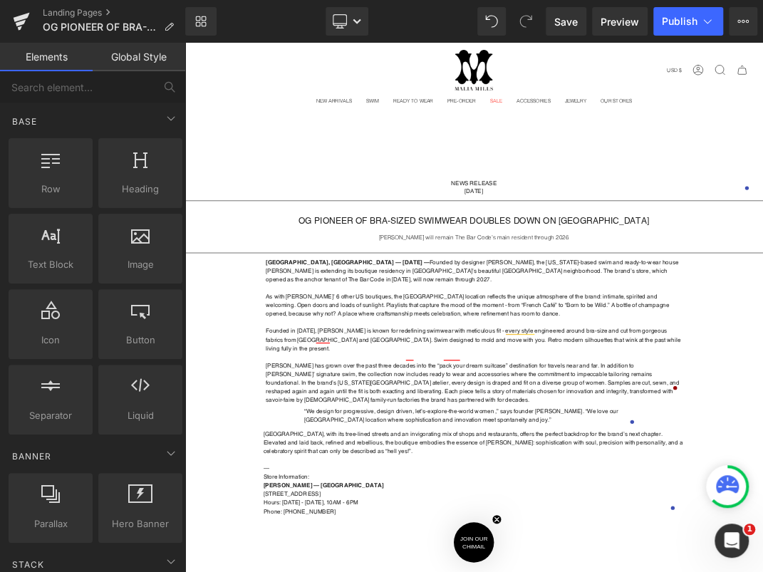
scroll to position [200, 0]
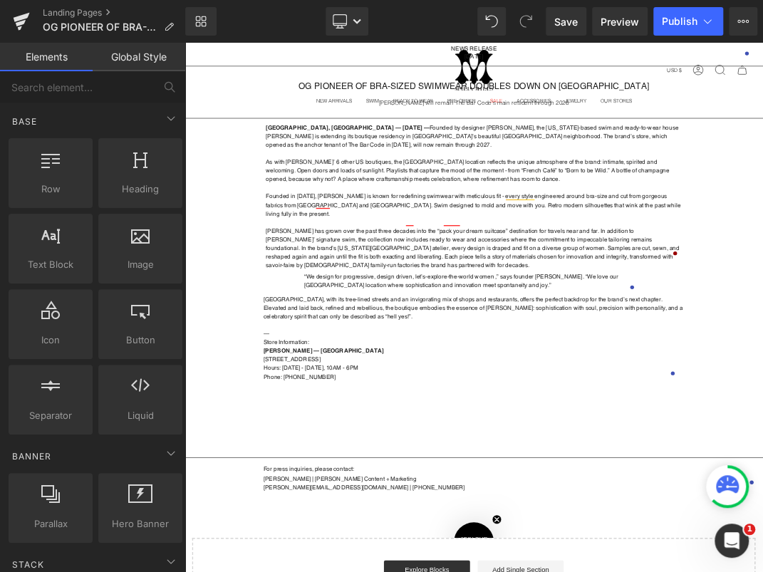
click at [432, 530] on div "Presidio Heights, with its tree-lined streets and an invigorating mix of shops …" at bounding box center [615, 483] width 627 height 128
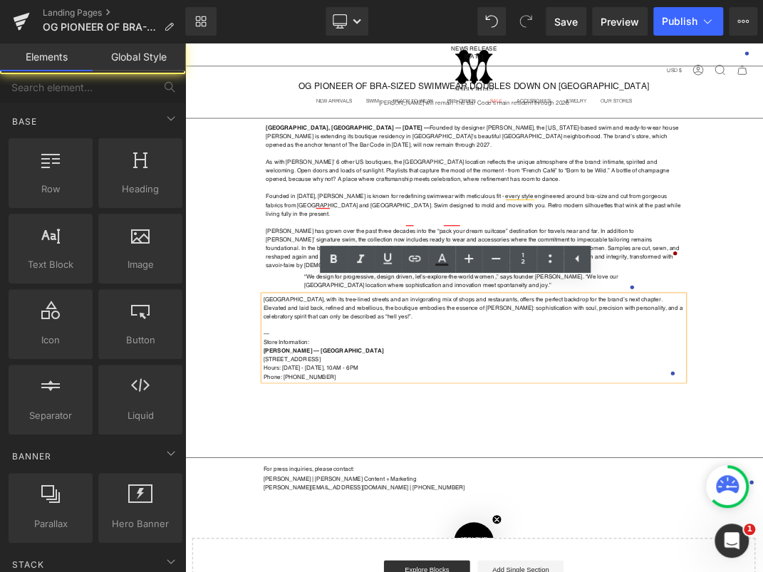
click at [444, 571] on div "NEWS RELEASE August 27, 2025 Text Block Row Separator OG PIONEER OF BRA-SIZED S…" at bounding box center [614, 469] width 861 height 856
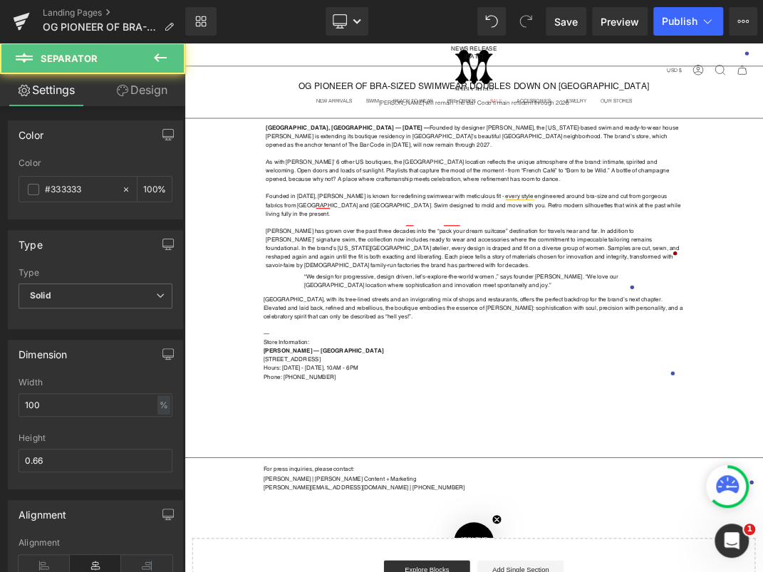
drag, startPoint x: 443, startPoint y: 646, endPoint x: 451, endPoint y: 598, distance: 49.2
click at [451, 571] on div "NEWS RELEASE August 27, 2025 Text Block Row Separator OG PIONEER OF BRA-SIZED S…" at bounding box center [614, 469] width 861 height 856
click at [454, 530] on div "Presidio Heights, with its tree-lined streets and an invigorating mix of shops …" at bounding box center [615, 483] width 627 height 128
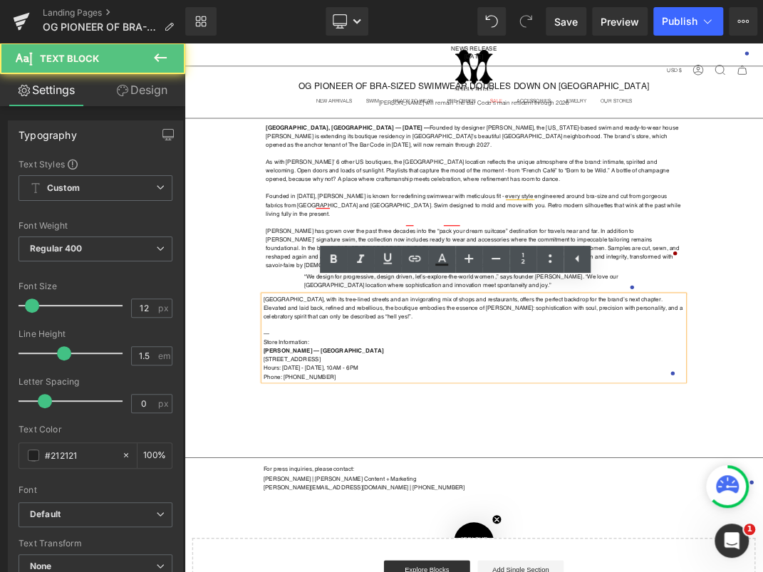
drag, startPoint x: 435, startPoint y: 534, endPoint x: 434, endPoint y: 543, distance: 9.3
click at [434, 543] on div "NEWS RELEASE August 27, 2025 Text Block Row Separator OG PIONEER OF BRA-SIZED S…" at bounding box center [614, 469] width 861 height 856
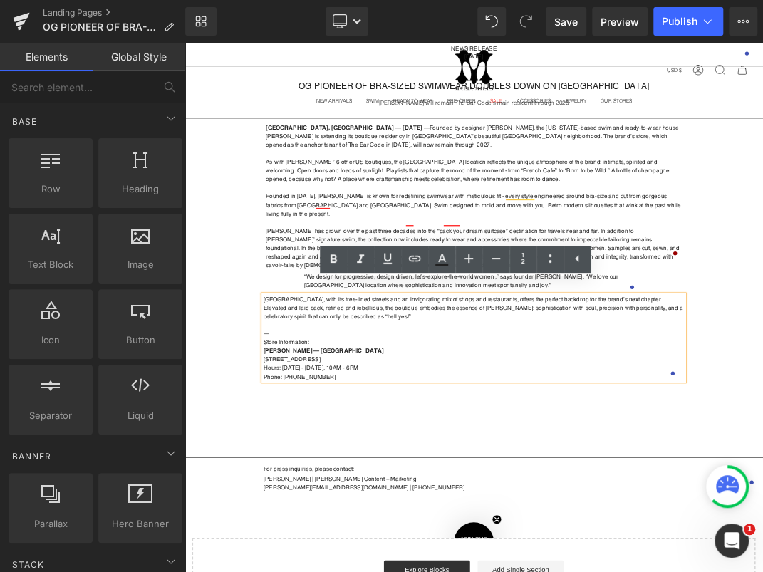
click at [537, 571] on div "NEWS RELEASE August 27, 2025 Text Block Row Separator OG PIONEER OF BRA-SIZED S…" at bounding box center [614, 469] width 861 height 856
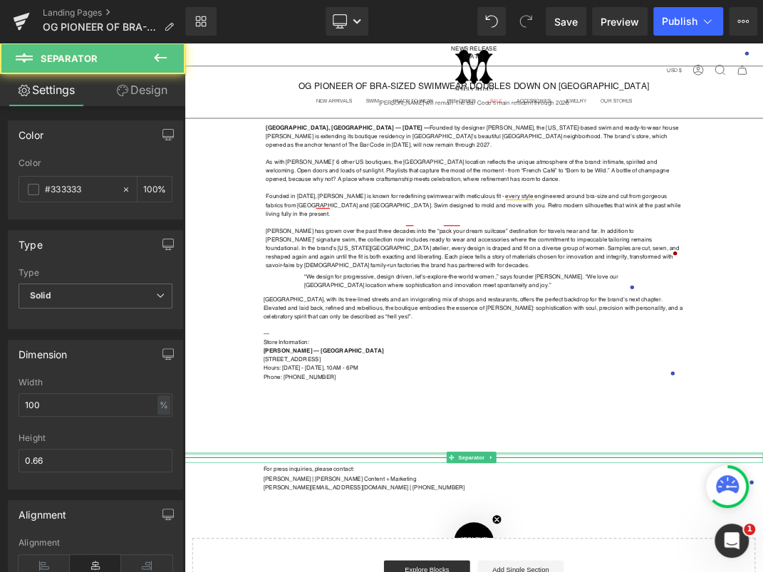
drag, startPoint x: 280, startPoint y: 639, endPoint x: 290, endPoint y: 624, distance: 19.0
click at [290, 571] on div "NEWS RELEASE August 27, 2025 Text Block Row Separator OG PIONEER OF BRA-SIZED S…" at bounding box center [614, 469] width 861 height 856
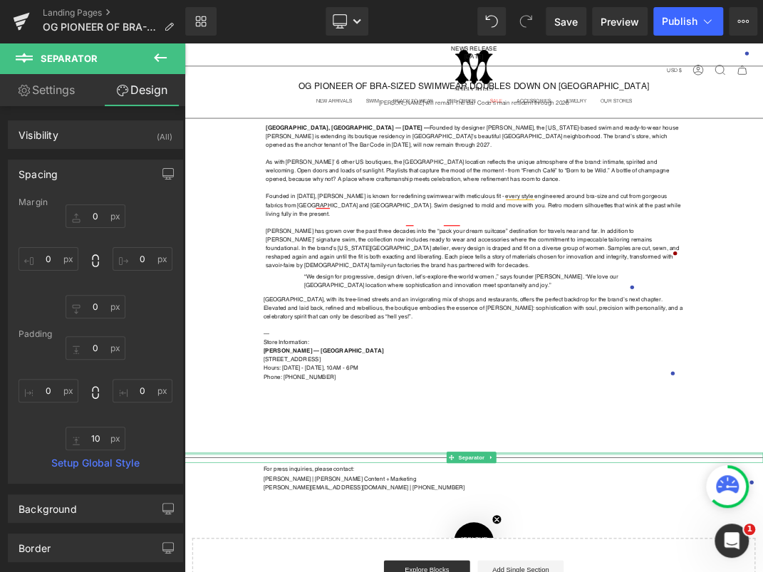
type input "0px"
drag, startPoint x: 288, startPoint y: 637, endPoint x: 308, endPoint y: 584, distance: 57.0
click at [308, 571] on div "NEWS RELEASE August 27, 2025 Text Block Row Separator OG PIONEER OF BRA-SIZED S…" at bounding box center [614, 469] width 861 height 856
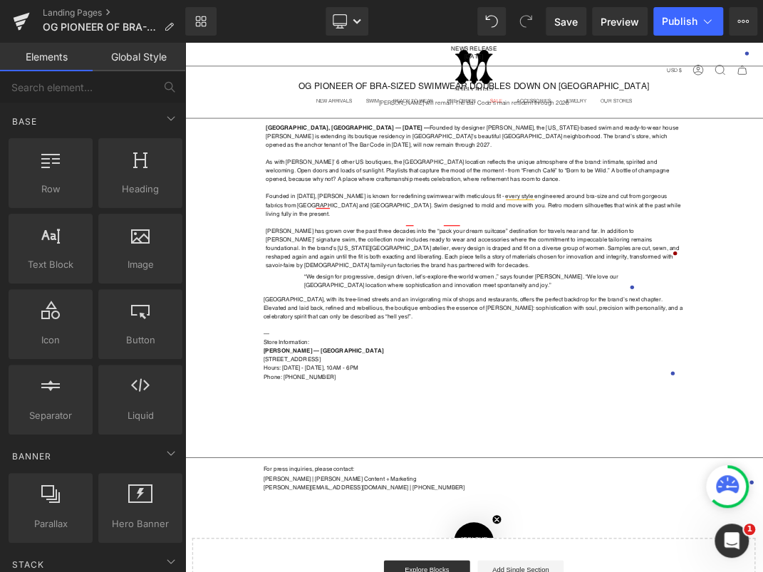
click at [592, 571] on div "NEWS RELEASE August 27, 2025 Text Block Row Separator OG PIONEER OF BRA-SIZED S…" at bounding box center [614, 469] width 861 height 856
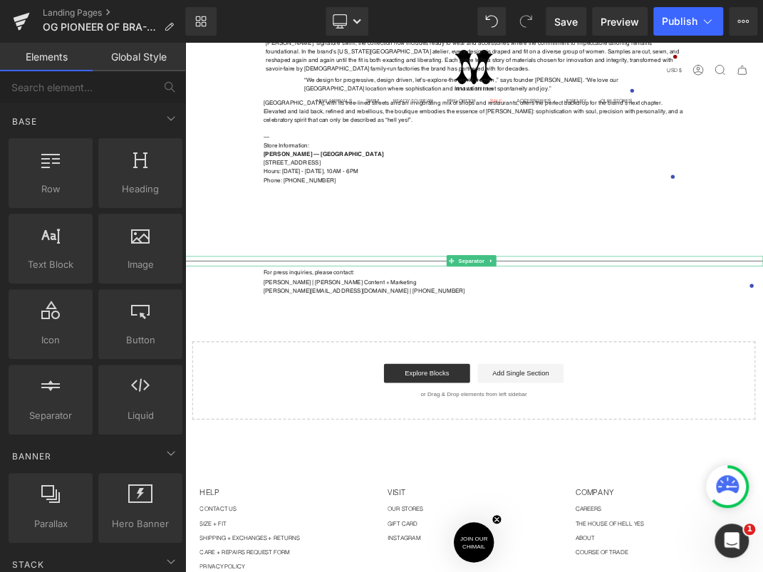
scroll to position [0, 0]
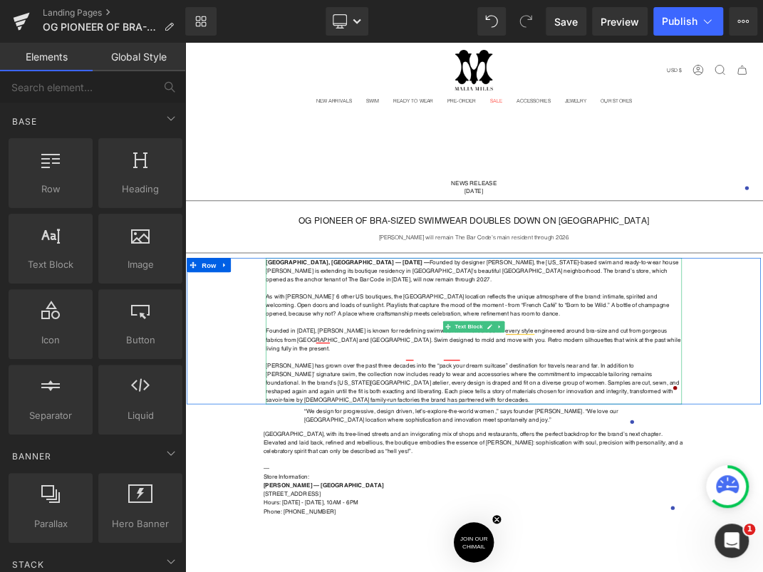
click at [762, 379] on strong "San Francisco, CA — August 27th, 2025 — Founded by designer Malia Mills, the Ne…" at bounding box center [612, 383] width 614 height 36
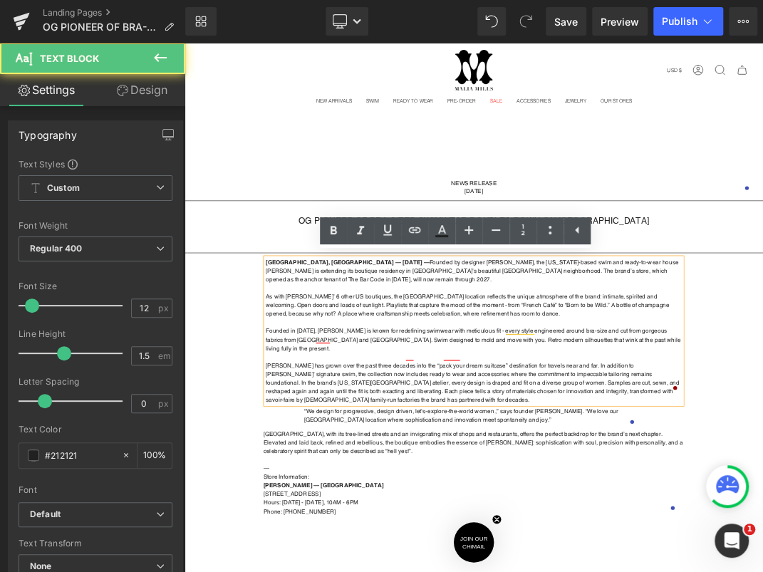
click at [762, 367] on strong "San Francisco, CA — August 27th, 2025 — Founded by designer Malia Mills, the Ne…" at bounding box center [612, 383] width 614 height 36
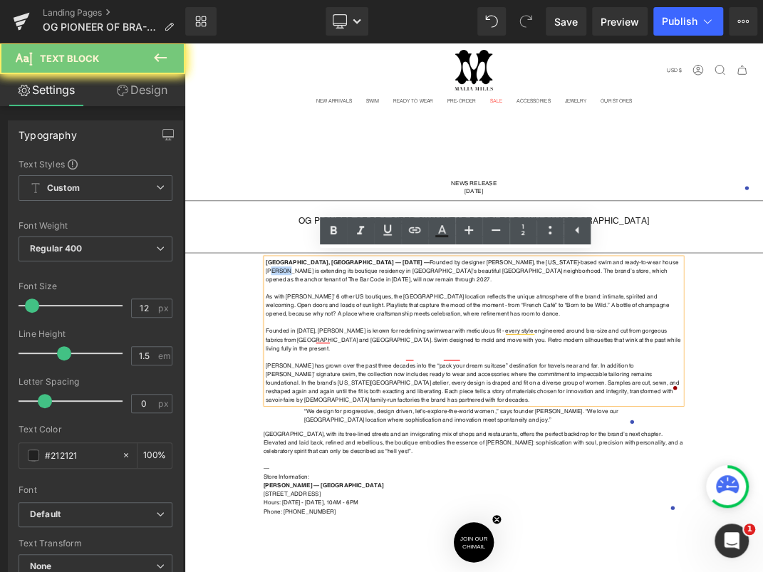
click at [762, 367] on strong "San Francisco, CA — August 27th, 2025 — Founded by designer Malia Mills, the Ne…" at bounding box center [612, 383] width 614 height 36
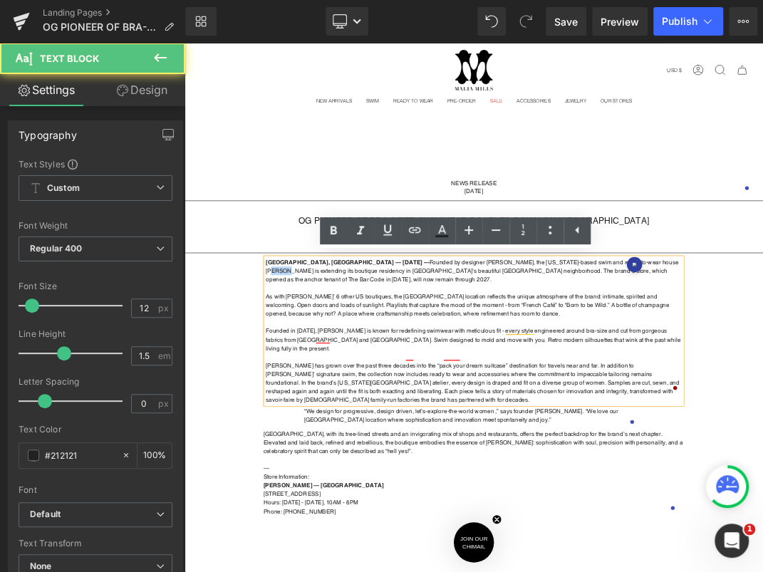
click at [762, 366] on strong "San Francisco, CA — August 27th, 2025 — Founded by designer Malia Mills, the Ne…" at bounding box center [612, 383] width 614 height 36
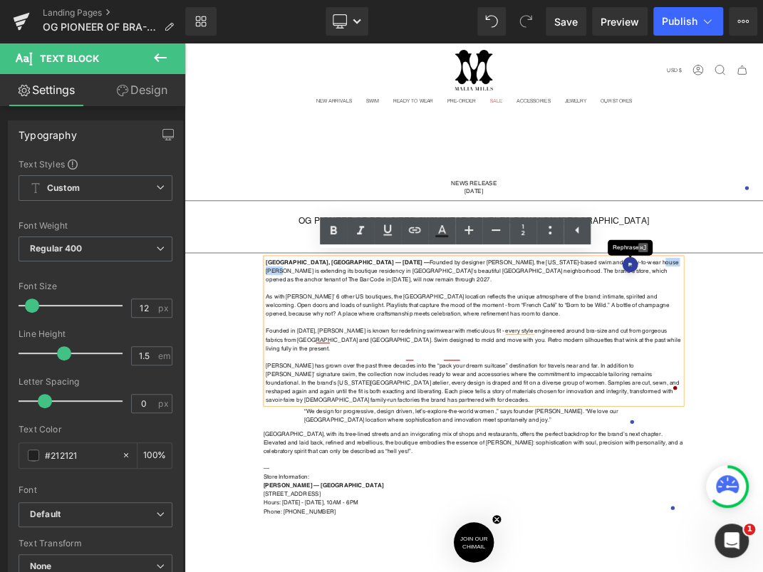
drag, startPoint x: 797, startPoint y: 368, endPoint x: 834, endPoint y: 365, distance: 37.1
click at [762, 365] on strong "San Francisco, CA — August 27th, 2025 — Founded by designer Malia Mills, the Ne…" at bounding box center [612, 383] width 614 height 36
click at [762, 367] on strong "San Francisco, CA — August 27th, 2025 — Founded by designer Malia Mills, the Ne…" at bounding box center [612, 383] width 614 height 36
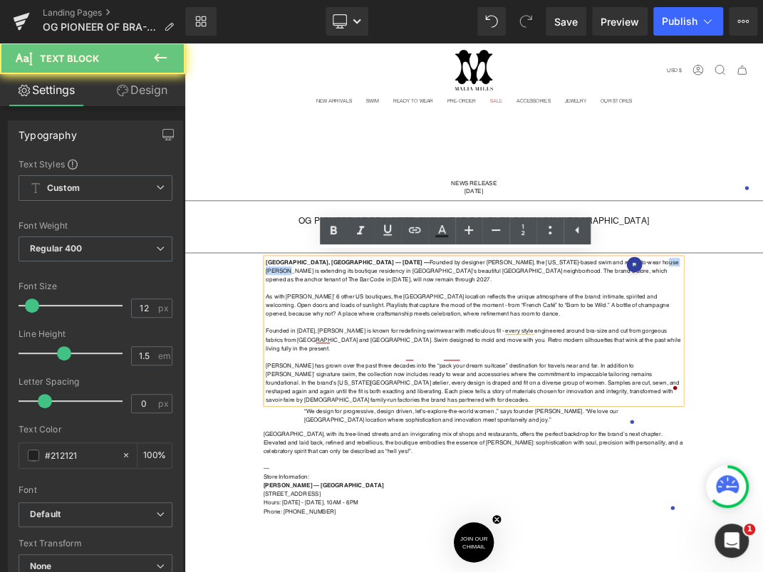
drag, startPoint x: 802, startPoint y: 367, endPoint x: 827, endPoint y: 367, distance: 24.2
click at [762, 367] on strong "San Francisco, CA — August 27th, 2025 — Founded by designer Malia Mills, the Ne…" at bounding box center [612, 383] width 614 height 36
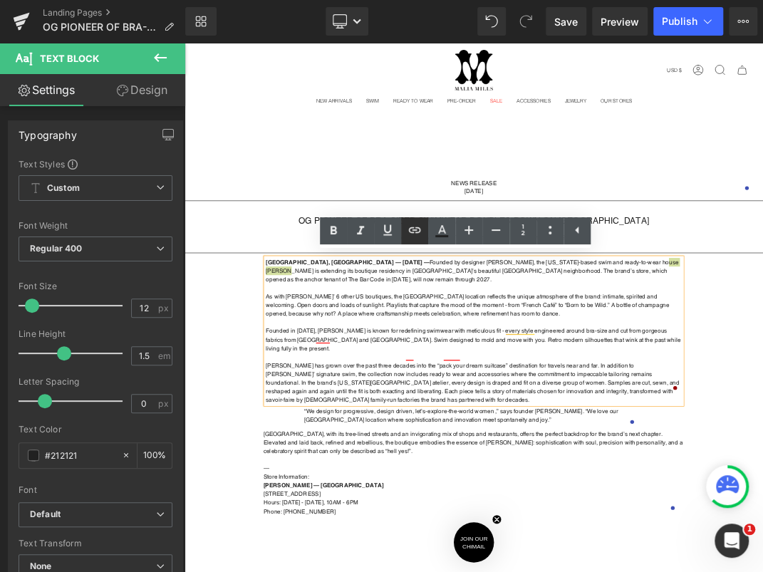
click at [421, 238] on icon at bounding box center [414, 229] width 17 height 17
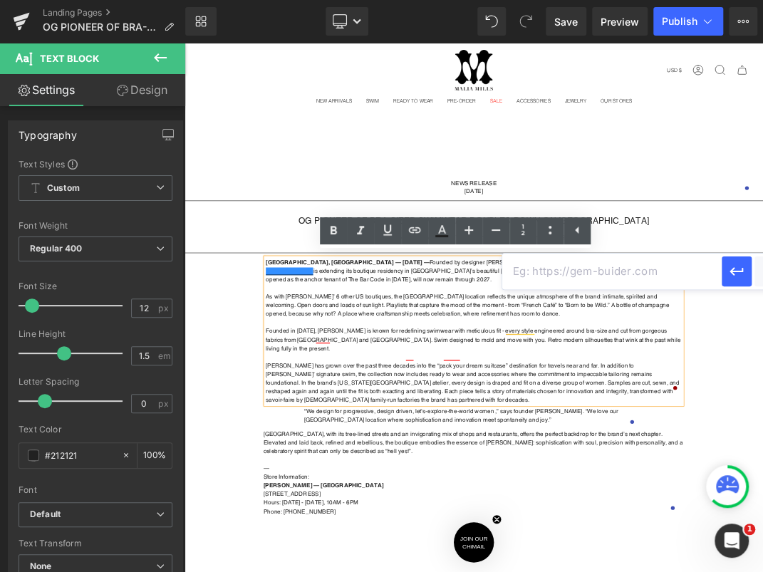
click at [564, 278] on input "text" at bounding box center [611, 271] width 219 height 36
paste input "https://www.maliamills.com/"
type input "https://www.maliamills.com/"
click at [745, 268] on button "button" at bounding box center [736, 271] width 30 height 30
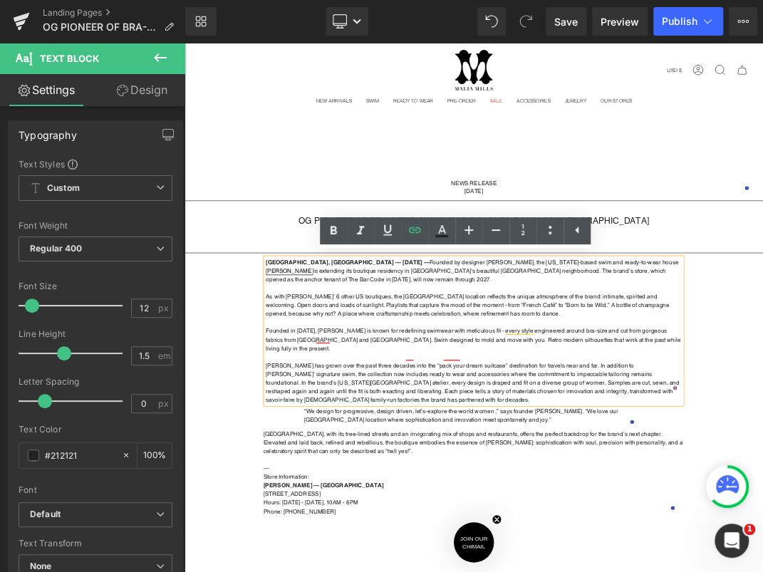
click at [762, 424] on p "As with Mills’ 6 other US boutiques, the Presidio Heights location reflects the…" at bounding box center [614, 433] width 619 height 38
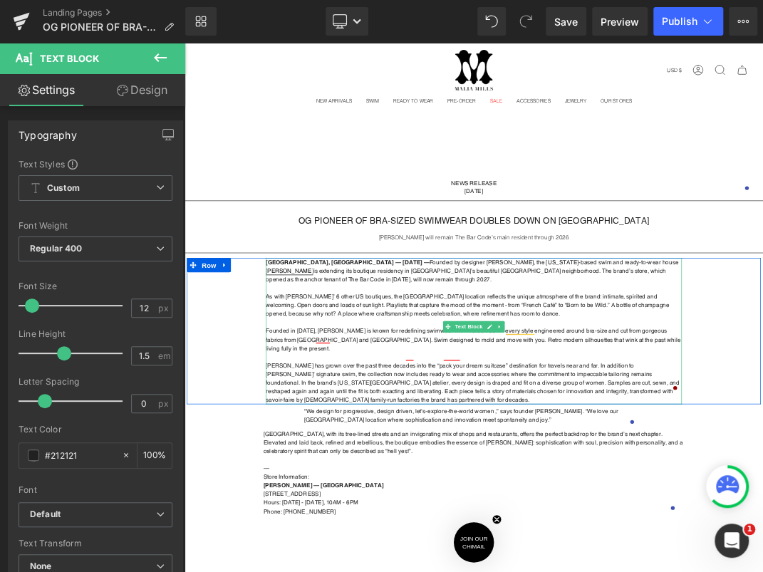
click at [449, 402] on p at bounding box center [614, 408] width 619 height 13
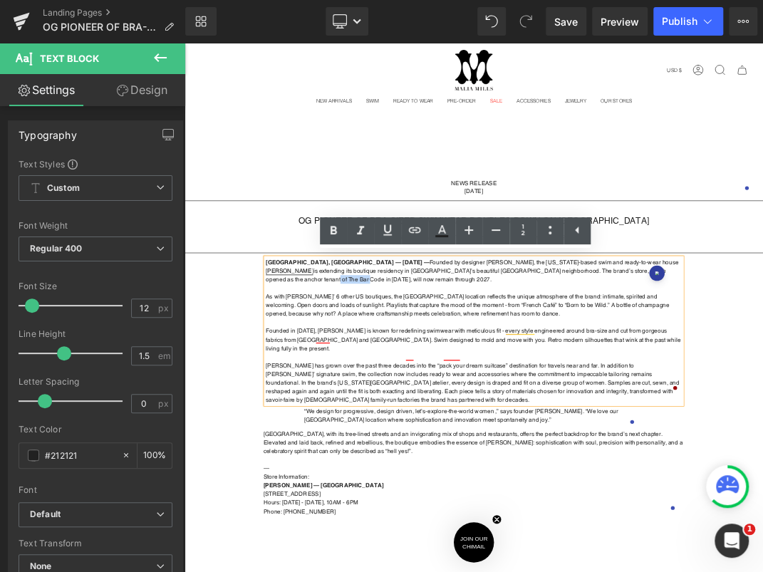
drag, startPoint x: 820, startPoint y: 381, endPoint x: 872, endPoint y: 383, distance: 52.0
click at [762, 383] on strong "San Francisco, CA — August 27th, 2025 — Founded by designer Malia Mills, the Ne…" at bounding box center [612, 383] width 614 height 36
click at [412, 230] on icon at bounding box center [414, 230] width 12 height 6
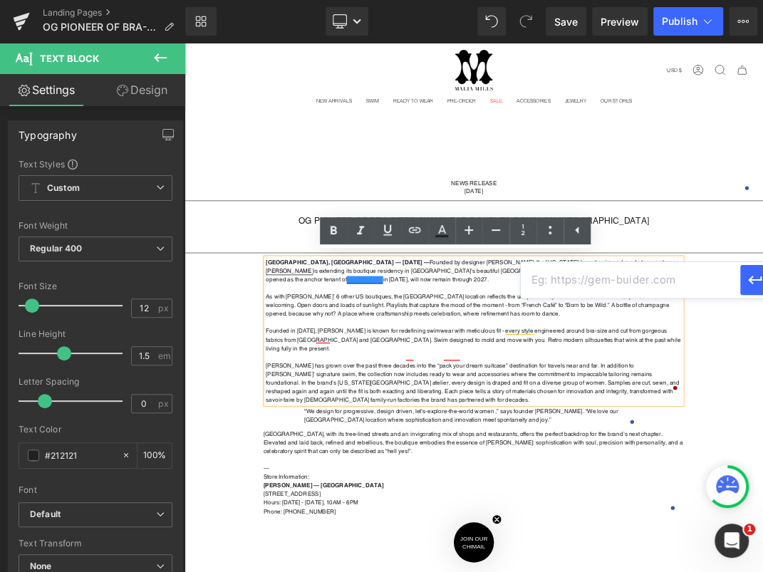
click at [631, 288] on input "text" at bounding box center [629, 280] width 219 height 36
paste input "https://thebarcodesf.com/"
type input "https://thebarcodesf.com/"
click at [754, 278] on icon "button" at bounding box center [754, 279] width 17 height 17
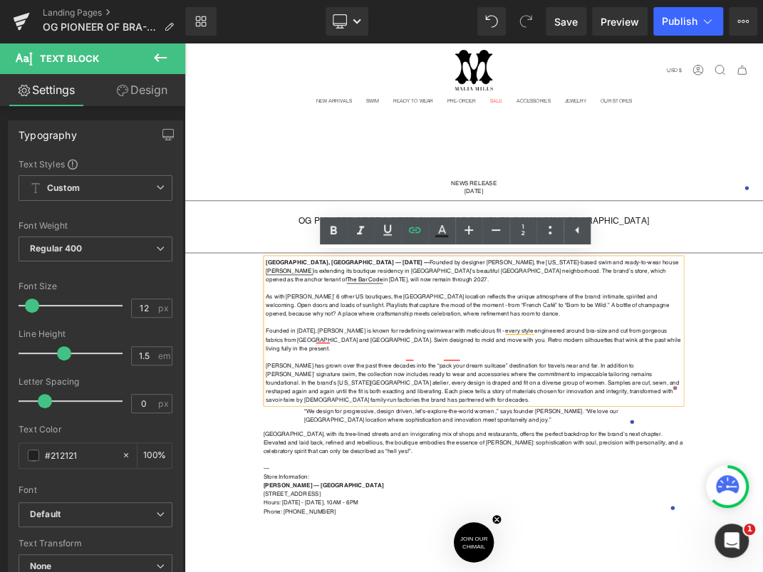
click at [762, 509] on div "San Francisco, CA — August 27th, 2025 — Founded by designer Malia Mills, the Ne…" at bounding box center [615, 472] width 854 height 218
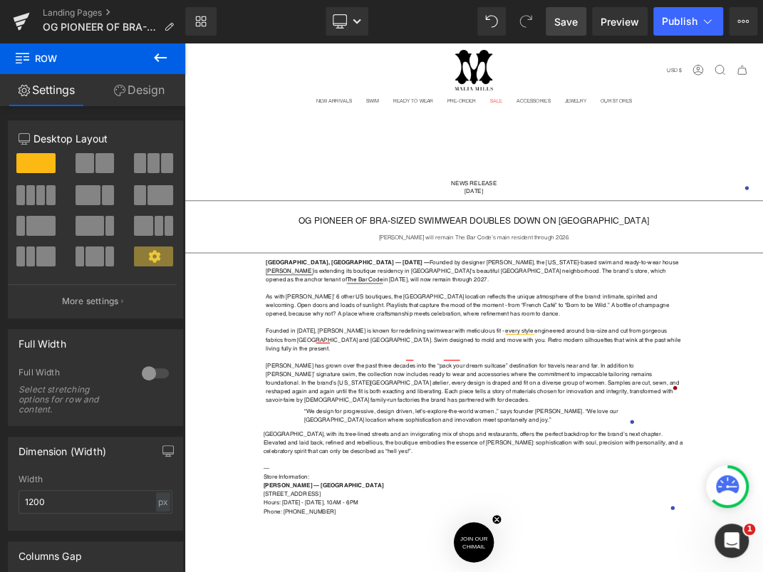
click at [572, 21] on span "Save" at bounding box center [565, 21] width 23 height 15
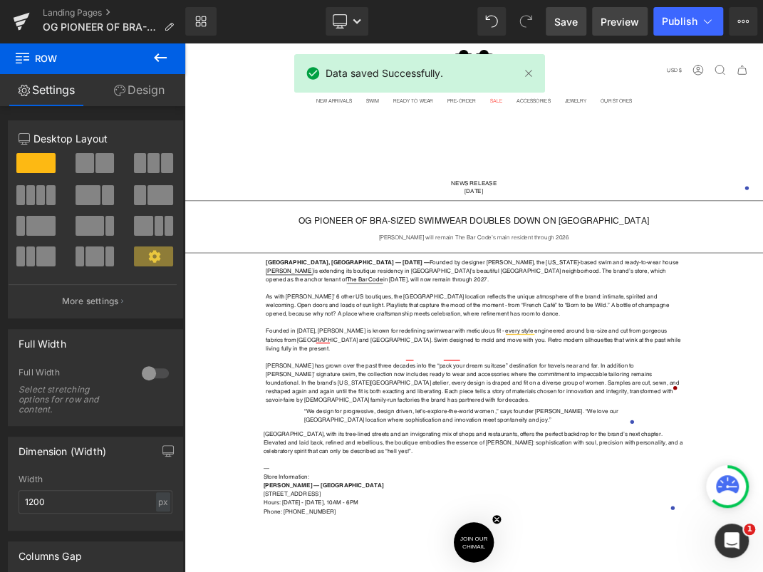
click at [599, 18] on link "Preview" at bounding box center [620, 21] width 56 height 28
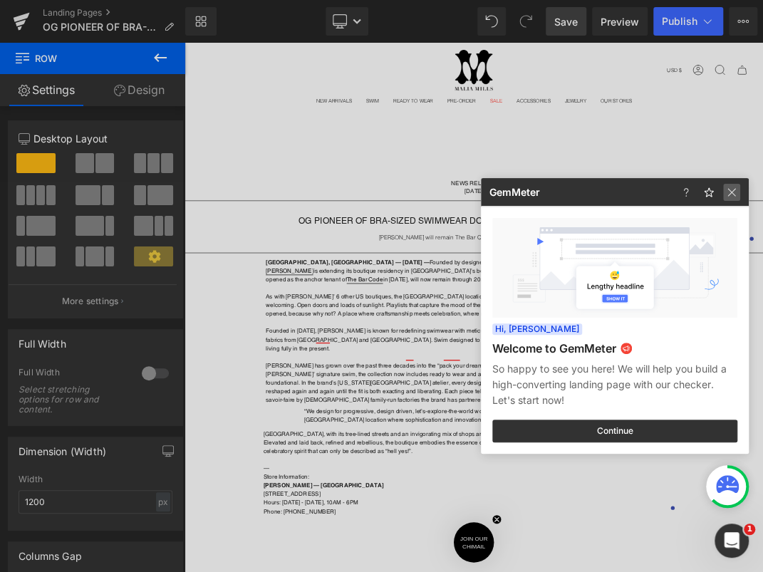
click at [727, 184] on img at bounding box center [731, 192] width 17 height 17
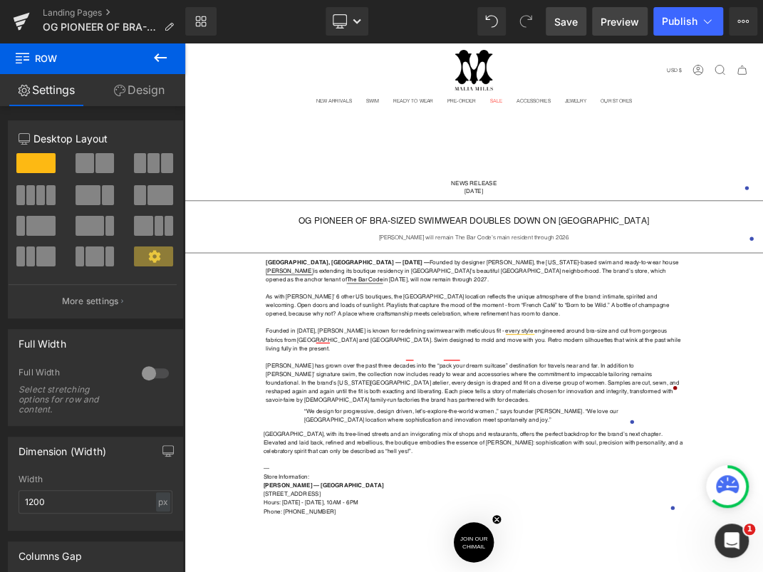
click at [627, 26] on span "Preview" at bounding box center [619, 21] width 38 height 15
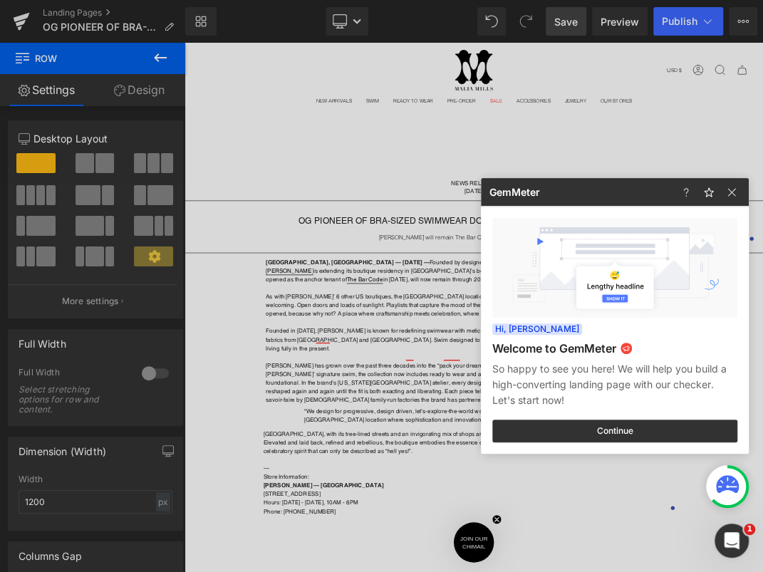
click at [330, 317] on div at bounding box center [381, 286] width 763 height 572
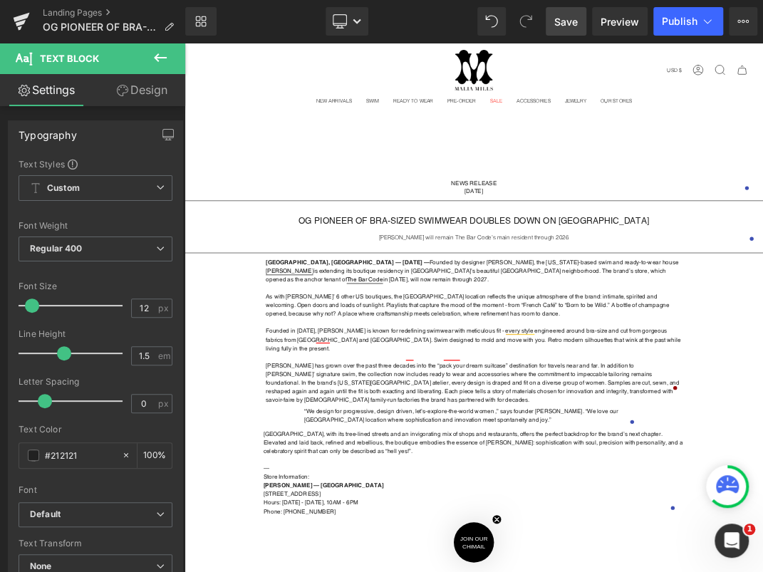
click at [140, 91] on link "Design" at bounding box center [141, 90] width 93 height 32
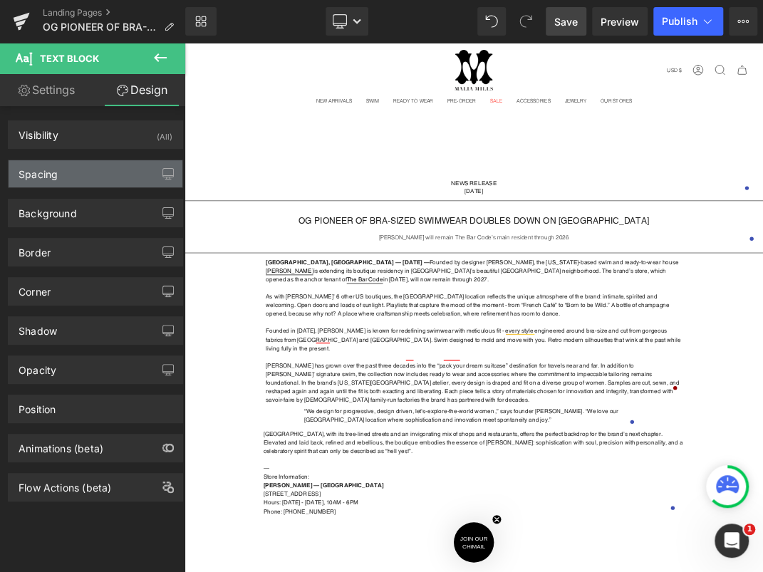
click at [62, 182] on div "Spacing" at bounding box center [96, 173] width 174 height 27
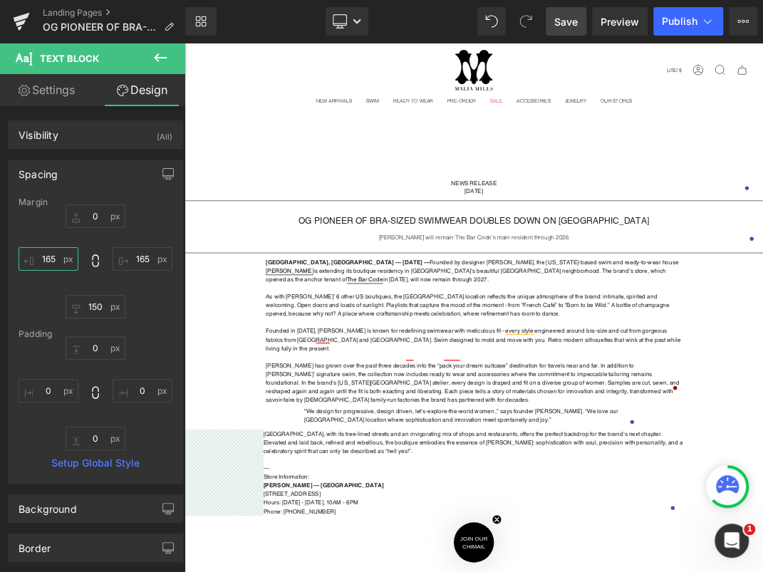
click at [51, 257] on input "165" at bounding box center [49, 258] width 60 height 23
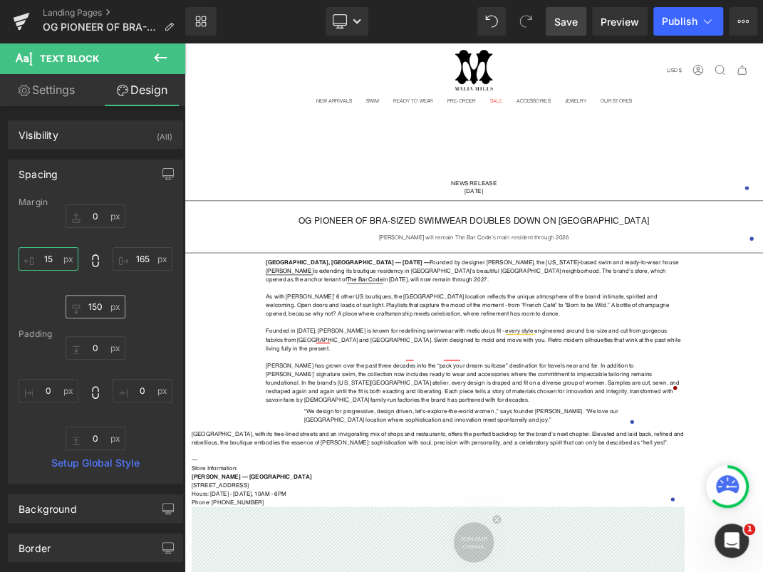
type input "150"
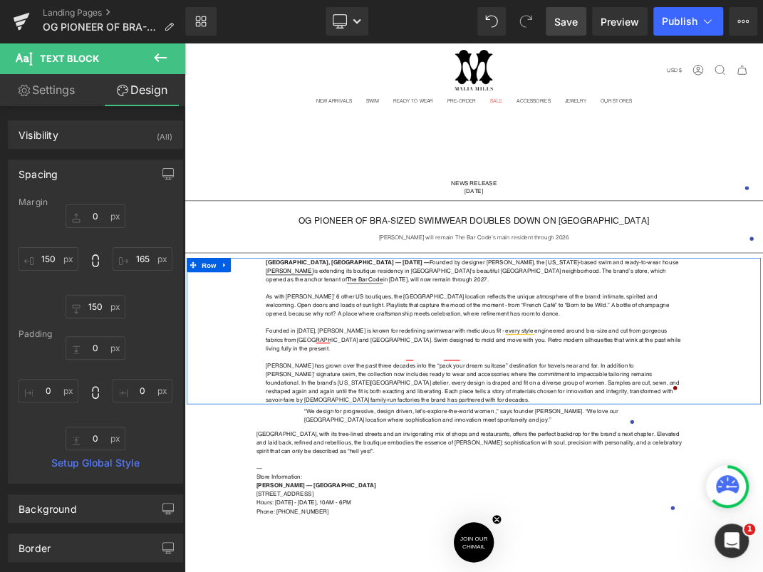
click at [231, 486] on div "San Francisco, CA — August 27th, 2025 — Founded by designer Malia Mills, the Ne…" at bounding box center [615, 472] width 854 height 218
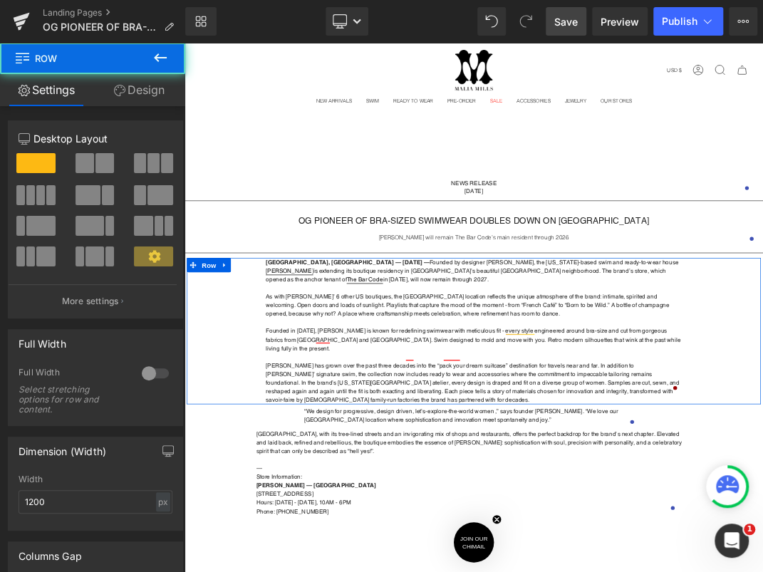
click at [230, 481] on div "San Francisco, CA — August 27th, 2025 — Founded by designer Malia Mills, the Ne…" at bounding box center [615, 472] width 854 height 218
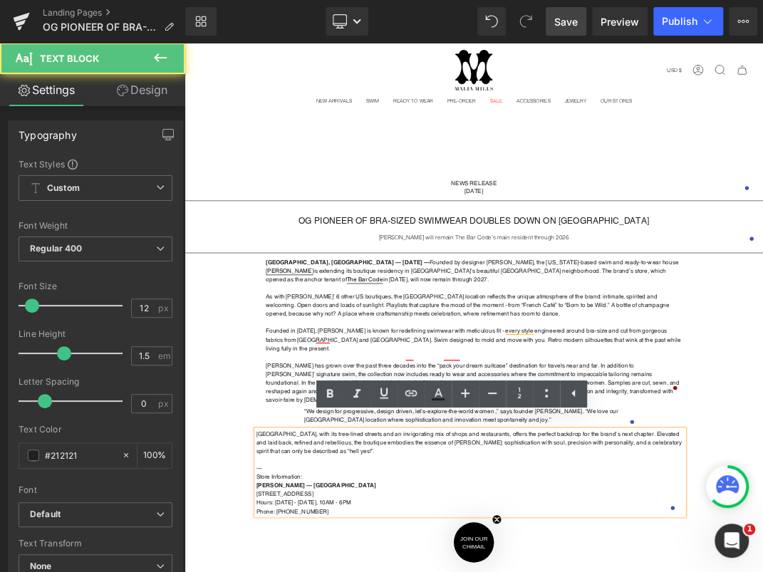
click at [184, 43] on div at bounding box center [184, 43] width 0 height 0
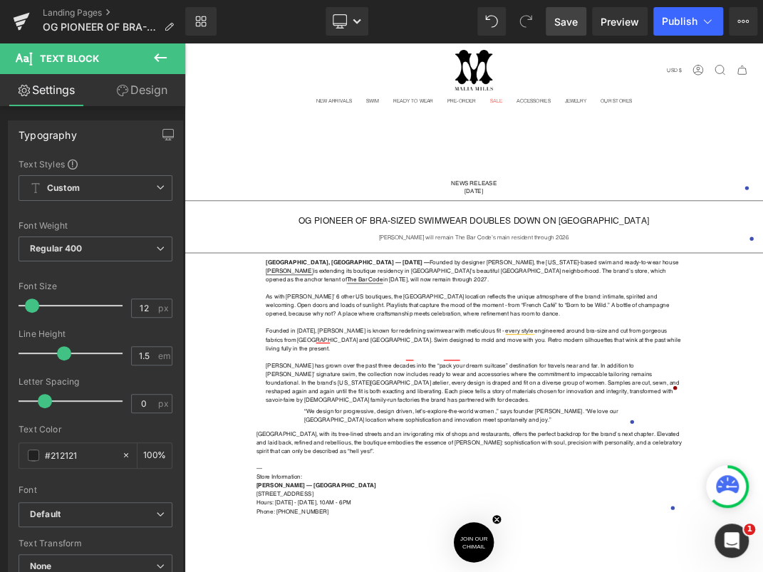
click at [153, 64] on icon at bounding box center [160, 57] width 17 height 17
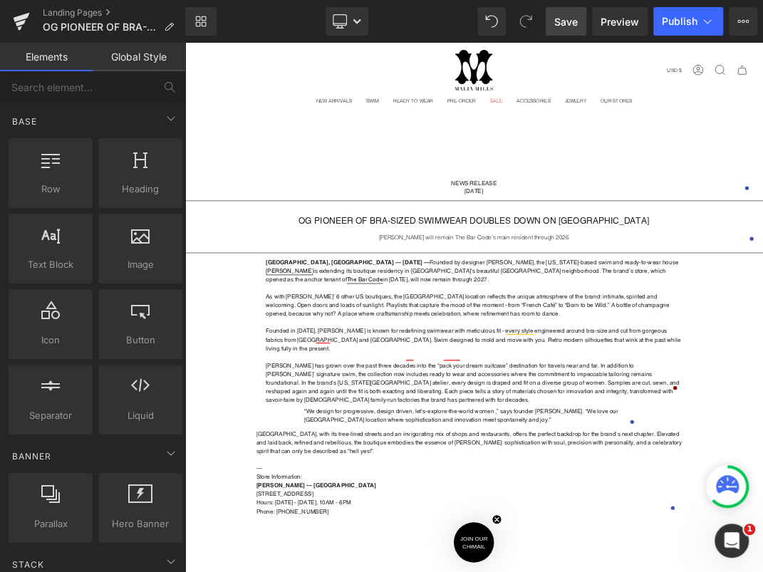
click at [153, 58] on link "Global Style" at bounding box center [139, 57] width 93 height 28
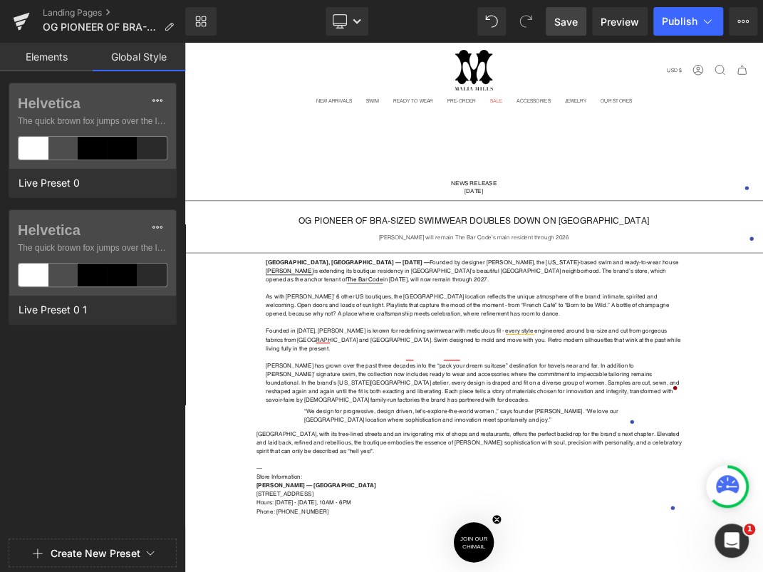
click at [62, 61] on link "Elements" at bounding box center [46, 57] width 93 height 28
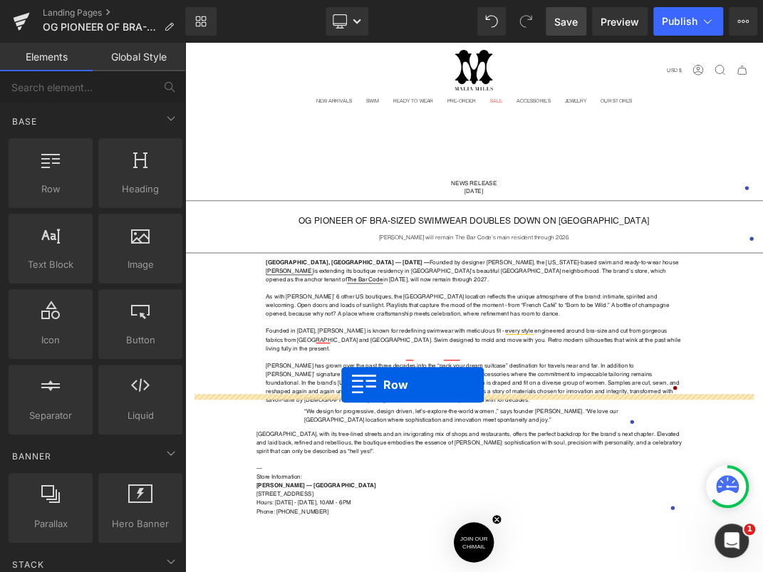
drag, startPoint x: 239, startPoint y: 232, endPoint x: 418, endPoint y: 552, distance: 366.9
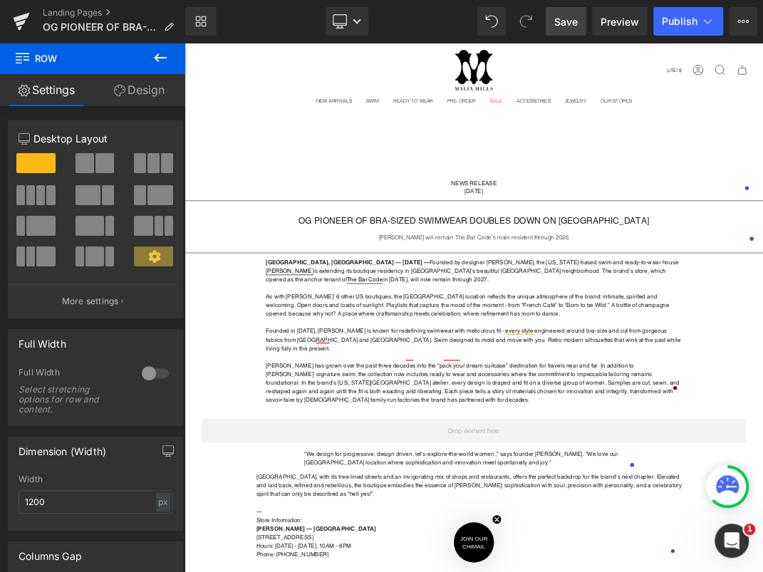
click at [164, 57] on icon at bounding box center [160, 57] width 13 height 9
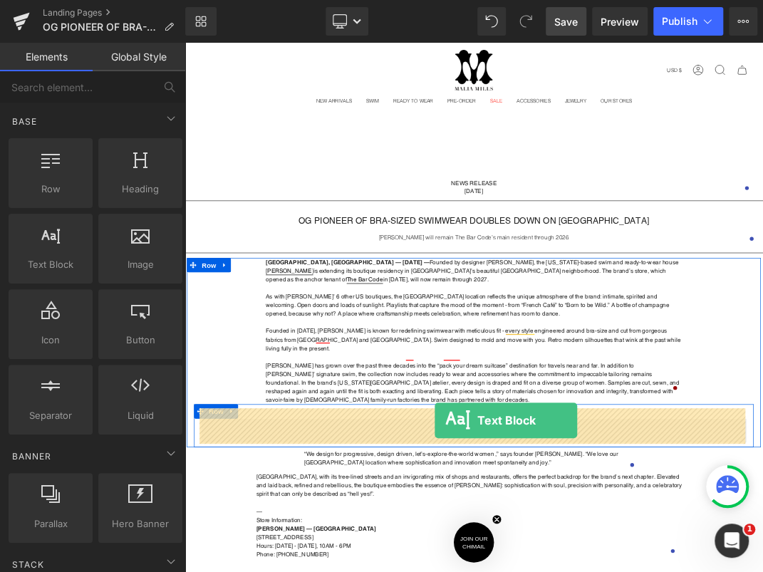
drag, startPoint x: 223, startPoint y: 299, endPoint x: 557, endPoint y: 605, distance: 453.5
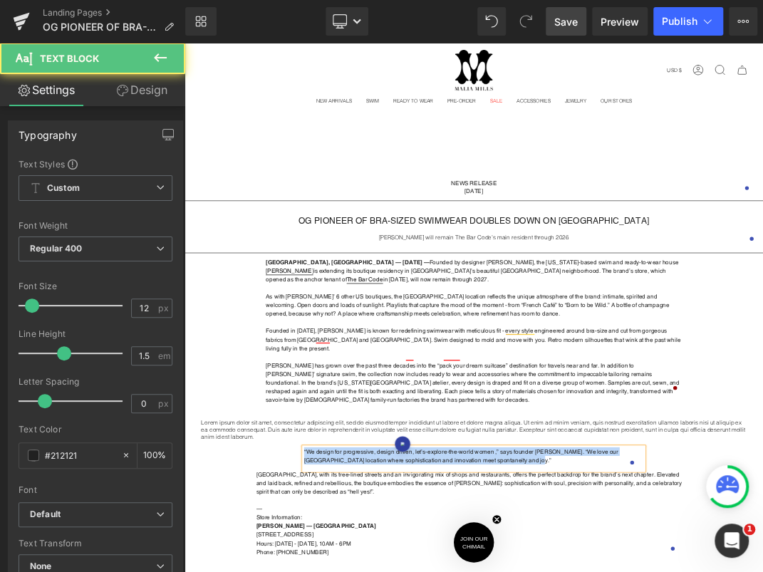
copy p "“We design for progressive, design driven, let’s-explore-the-world women ,” say…"
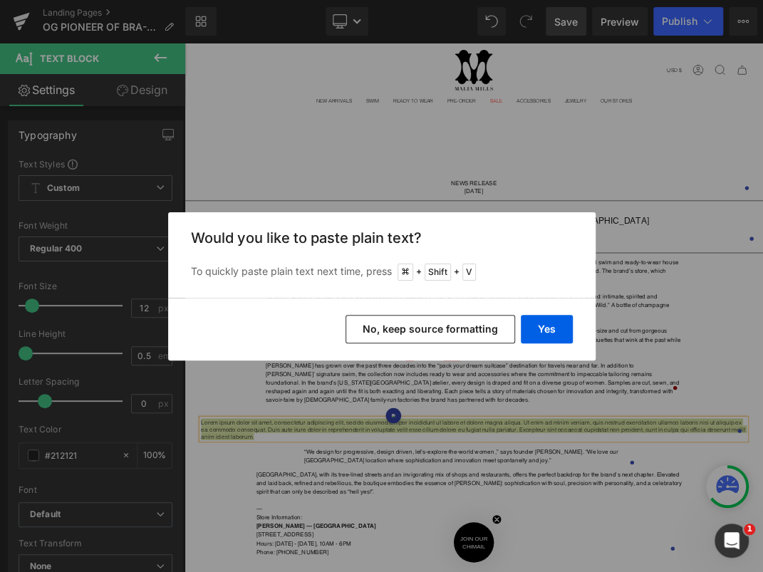
click at [481, 323] on button "No, keep source formatting" at bounding box center [429, 329] width 169 height 28
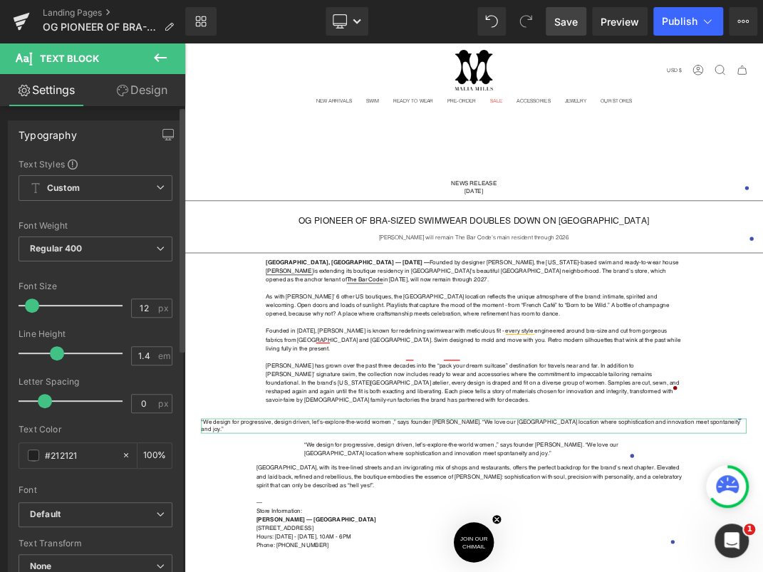
type input "1.5"
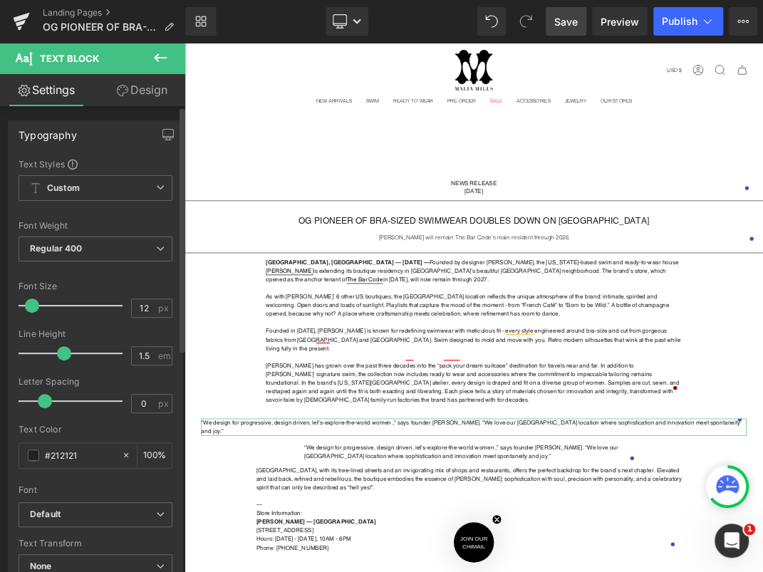
drag, startPoint x: 31, startPoint y: 353, endPoint x: 67, endPoint y: 346, distance: 36.3
click at [67, 346] on div at bounding box center [74, 353] width 97 height 28
click at [150, 86] on link "Design" at bounding box center [141, 90] width 93 height 32
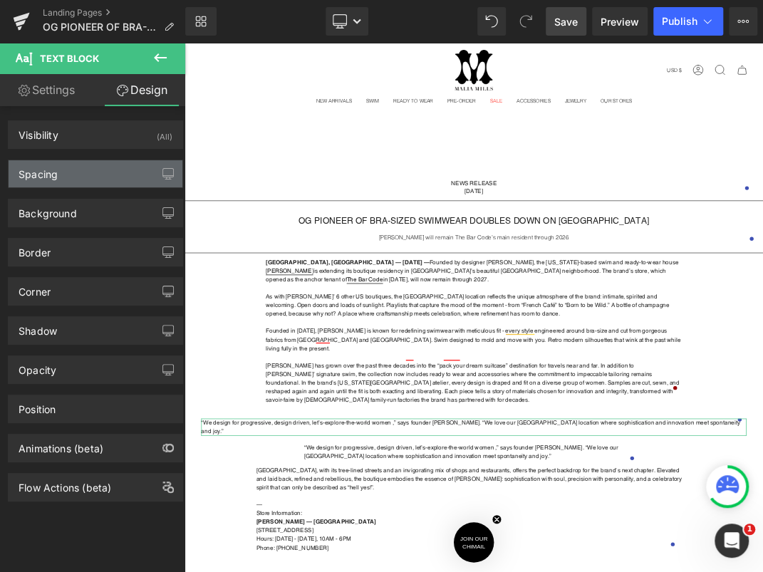
click at [95, 174] on div "Spacing" at bounding box center [96, 173] width 174 height 27
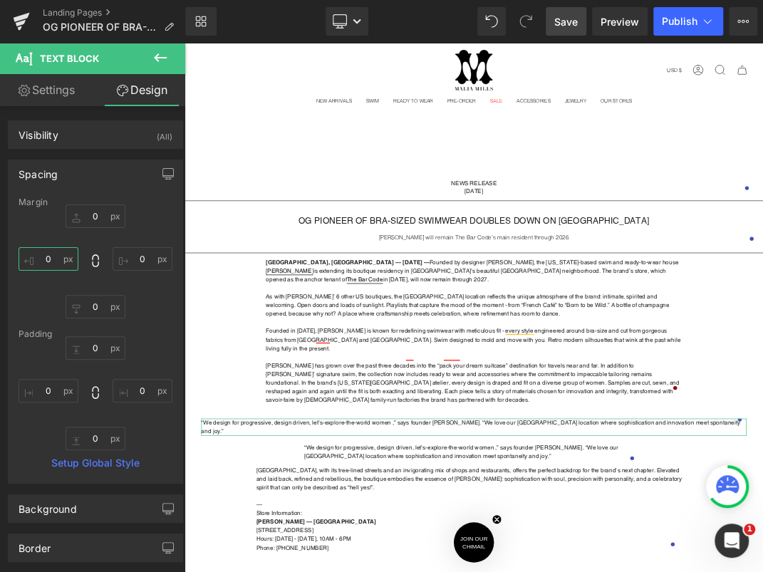
click at [53, 253] on input "0" at bounding box center [49, 258] width 60 height 23
type input "2"
type input "1"
type input "200"
click at [138, 256] on input "0" at bounding box center [142, 258] width 60 height 23
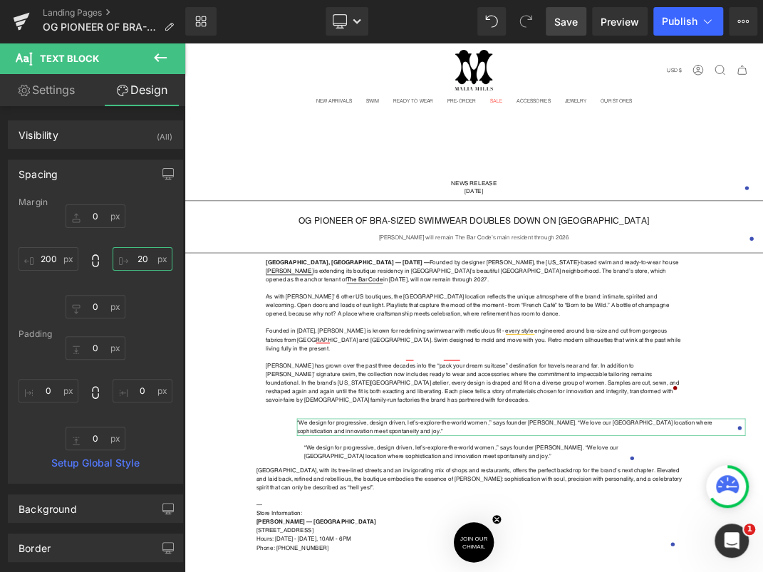
type input "200"
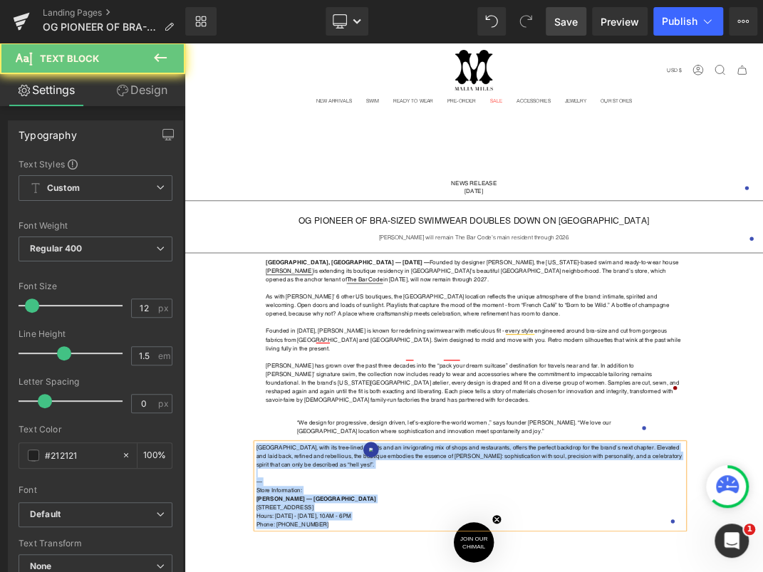
copy div "Presidio Heights, with its tree-lined streets and an invigorating mix of shops …"
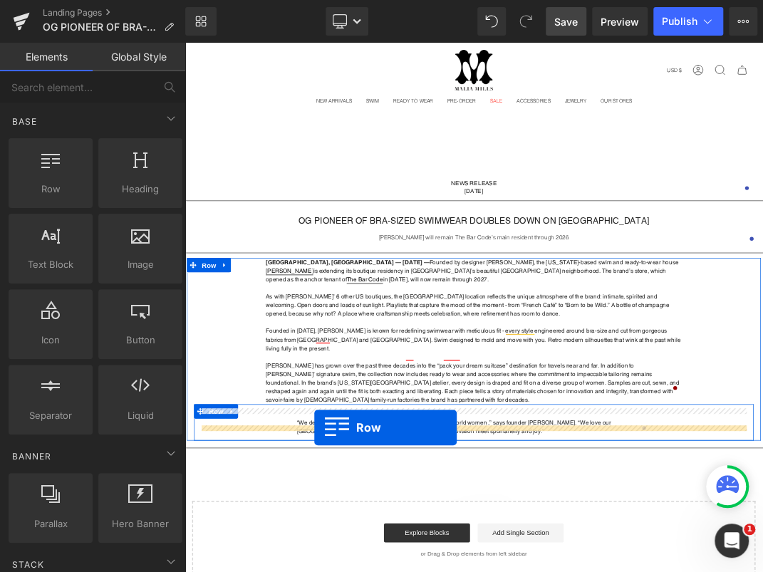
drag, startPoint x: 268, startPoint y: 243, endPoint x: 377, endPoint y: 616, distance: 388.2
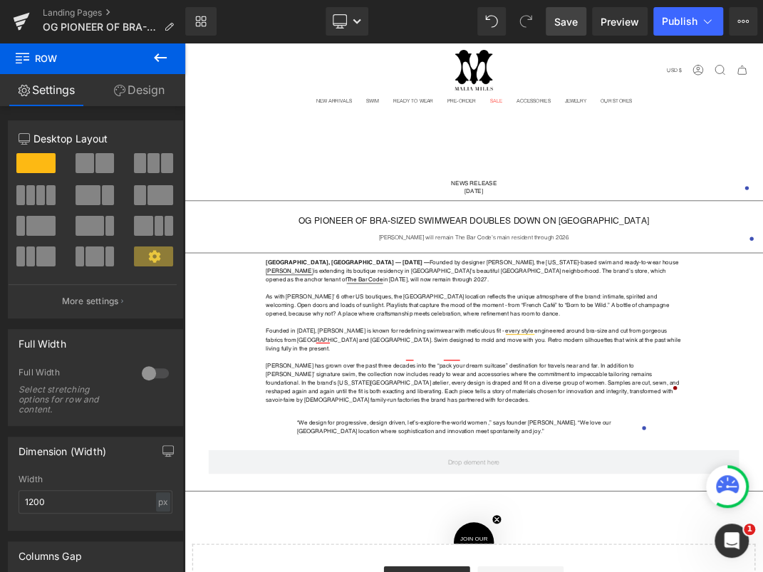
click at [164, 54] on icon at bounding box center [160, 57] width 17 height 17
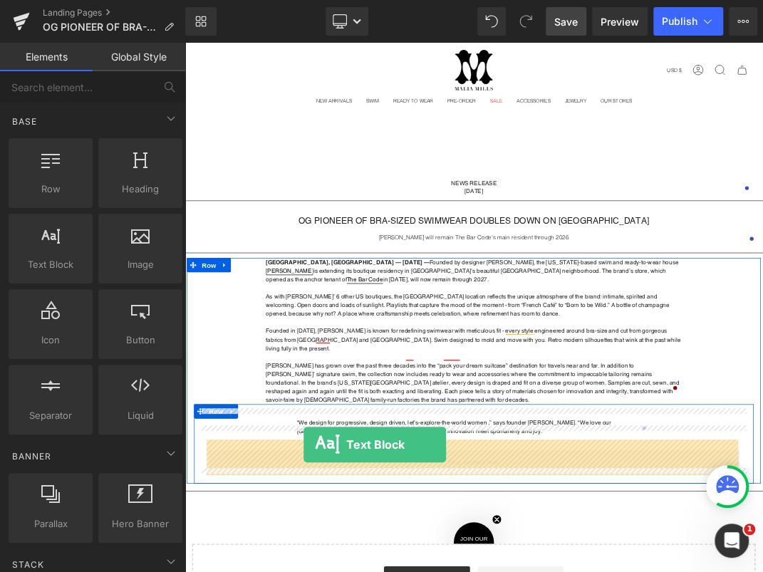
drag, startPoint x: 248, startPoint y: 295, endPoint x: 362, endPoint y: 641, distance: 363.6
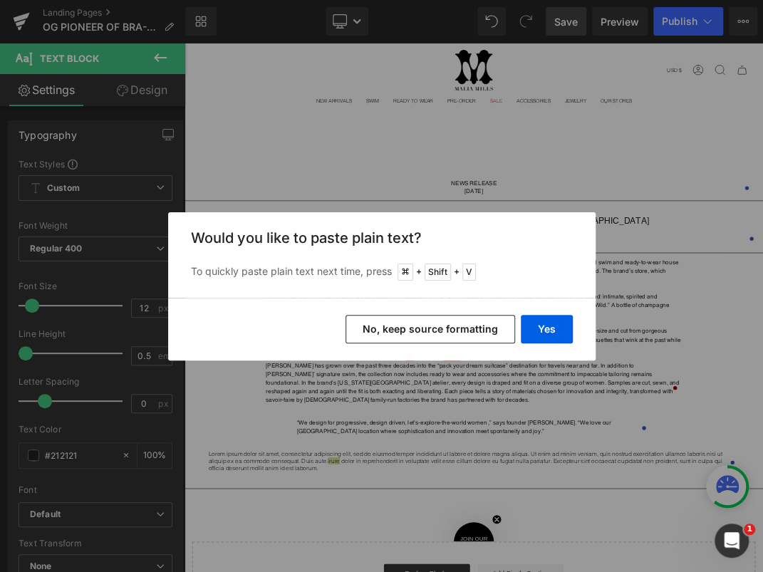
click at [413, 421] on div "Back to Library Insert Would you like to paste plain text? To quickly paste pla…" at bounding box center [381, 286] width 763 height 572
click at [470, 324] on button "No, keep source formatting" at bounding box center [429, 329] width 169 height 28
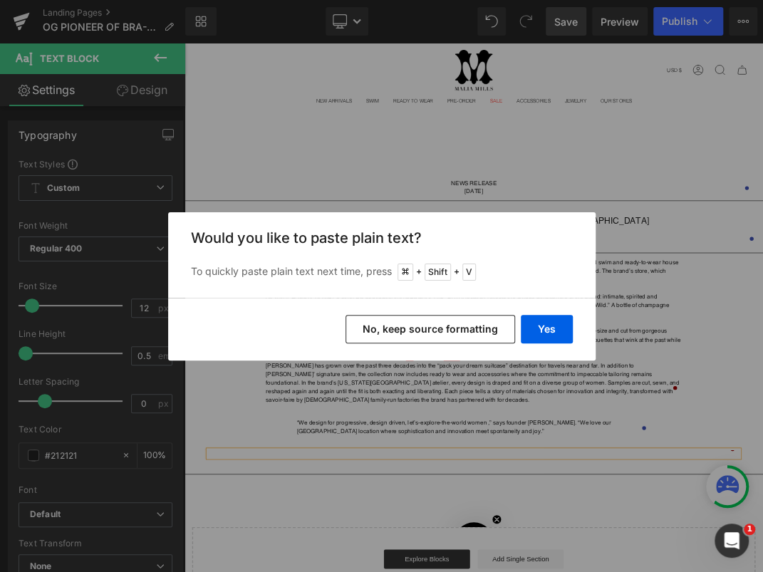
click at [488, 328] on button "No, keep source formatting" at bounding box center [429, 329] width 169 height 28
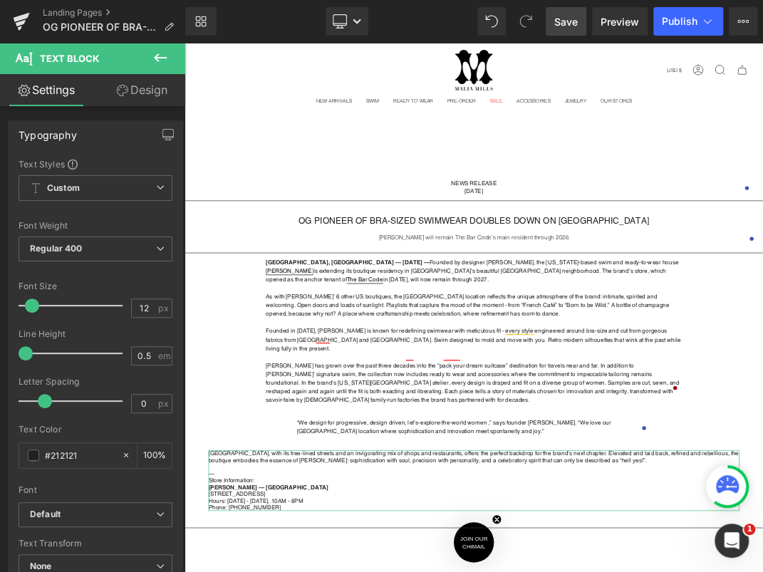
click at [111, 88] on link "Design" at bounding box center [141, 90] width 93 height 32
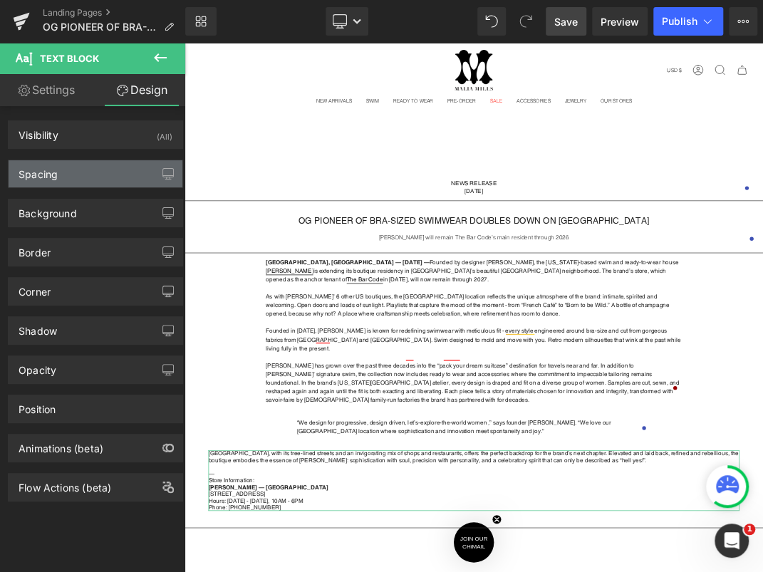
click at [87, 169] on div "Spacing" at bounding box center [96, 173] width 174 height 27
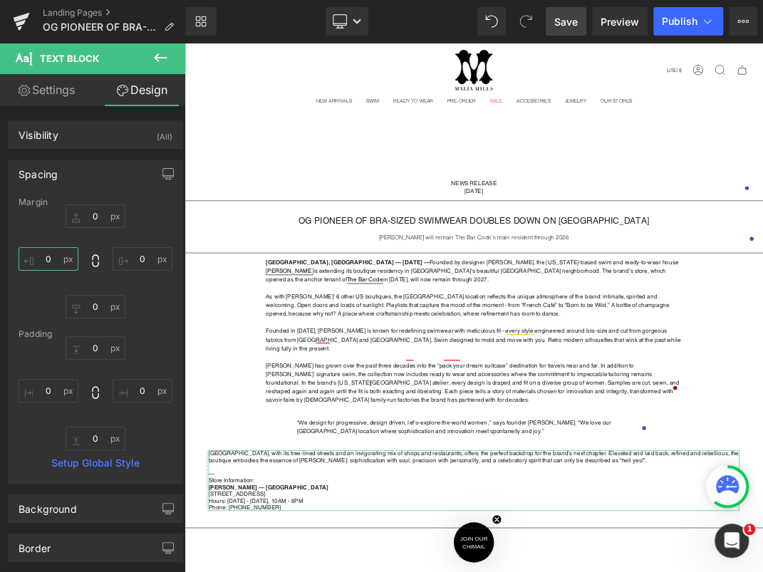
drag, startPoint x: 54, startPoint y: 261, endPoint x: 33, endPoint y: 253, distance: 22.7
click at [33, 253] on input "0" at bounding box center [49, 258] width 60 height 23
click at [43, 256] on input "0" at bounding box center [49, 258] width 60 height 23
click at [46, 251] on input "0" at bounding box center [49, 258] width 60 height 23
click at [46, 264] on input "0" at bounding box center [49, 258] width 60 height 23
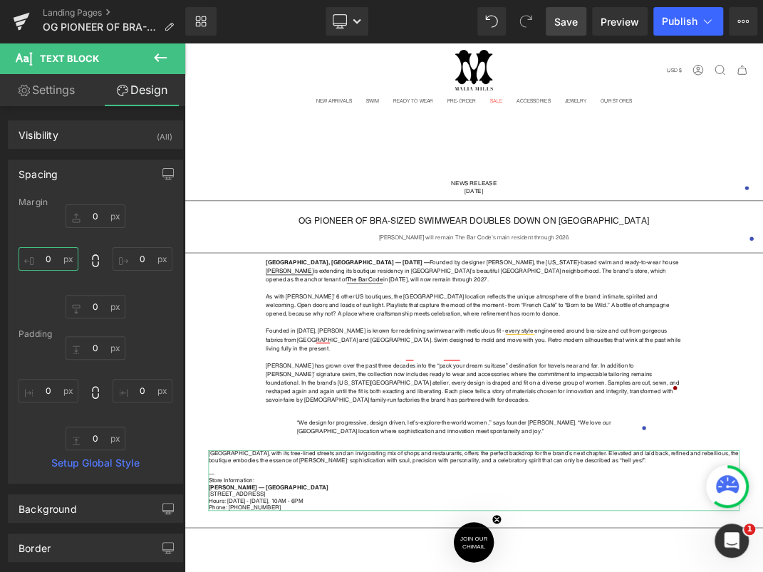
click at [47, 261] on input "0" at bounding box center [49, 258] width 60 height 23
type input "1-"
type input "-"
type input "1"
type input "1-"
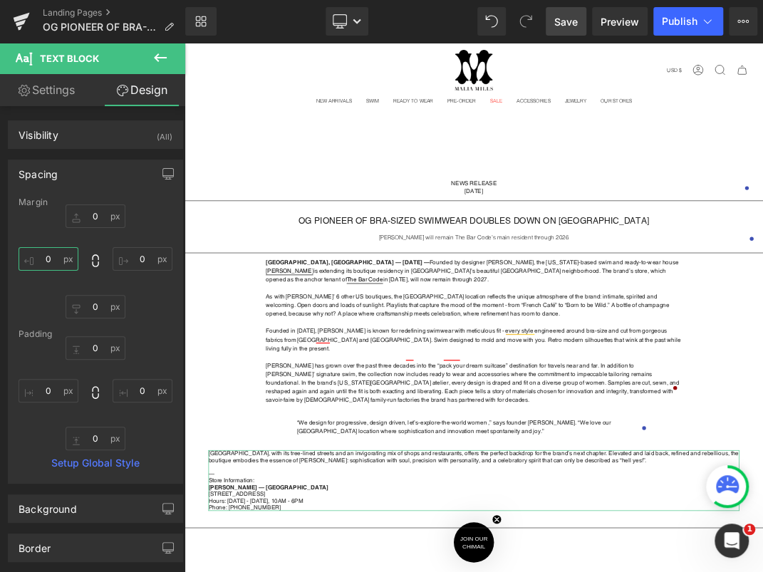
type input "-"
type input "150"
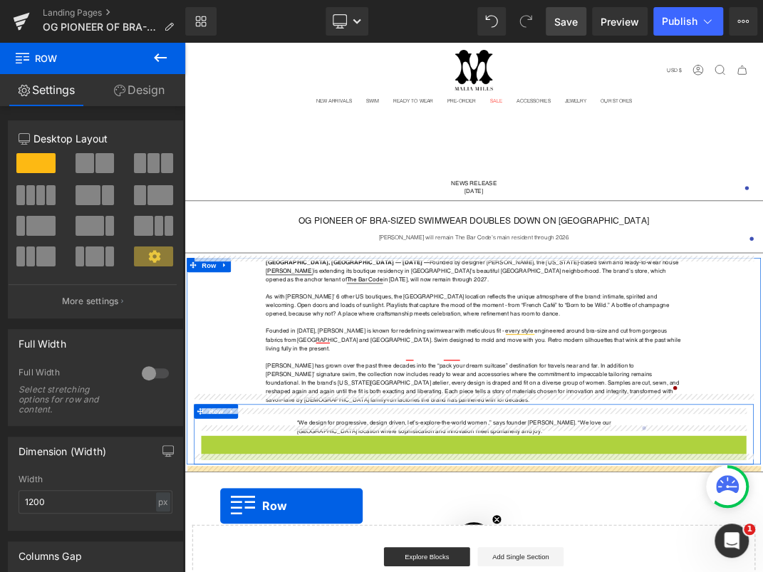
drag, startPoint x: 246, startPoint y: 619, endPoint x: 238, endPoint y: 733, distance: 113.5
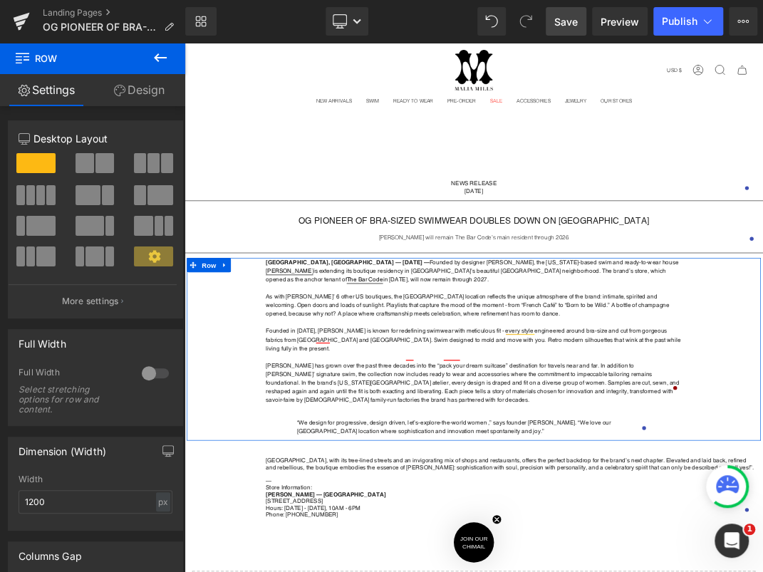
drag, startPoint x: 407, startPoint y: 619, endPoint x: 414, endPoint y: 608, distance: 12.8
click at [414, 571] on div "San Francisco, CA — August 27th, 2025 — Founded by designer Malia Mills, the Ne…" at bounding box center [615, 499] width 854 height 272
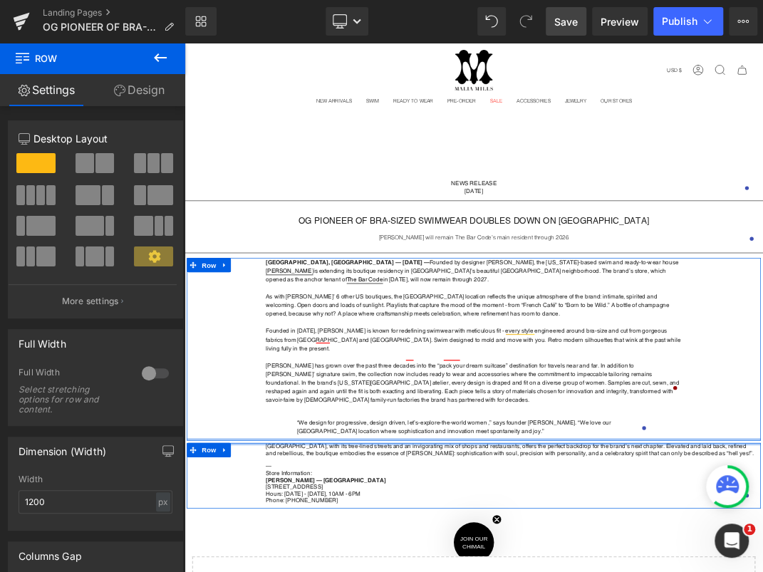
drag, startPoint x: 397, startPoint y: 643, endPoint x: 404, endPoint y: 616, distance: 27.8
click at [404, 571] on div "NEWS RELEASE August 27, 2025 Text Block Row Separator OG PIONEER OF BRA-SIZED S…" at bounding box center [614, 582] width 861 height 683
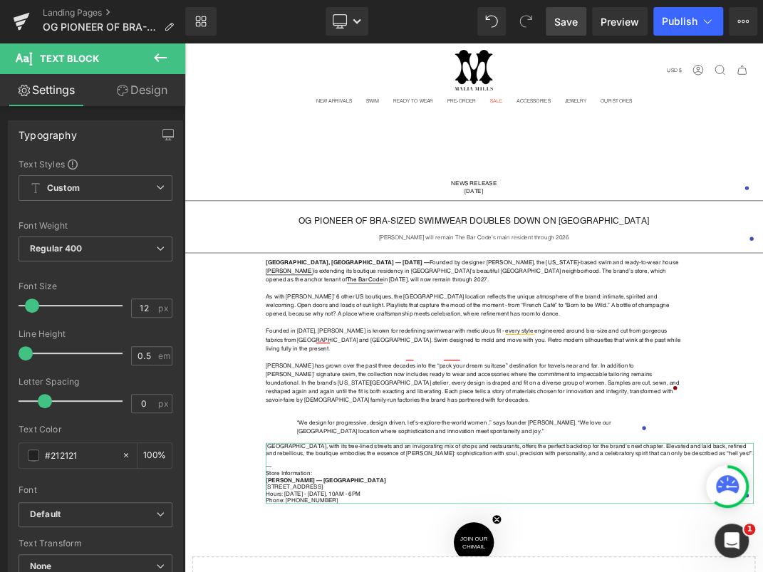
click at [155, 98] on link "Design" at bounding box center [141, 90] width 93 height 32
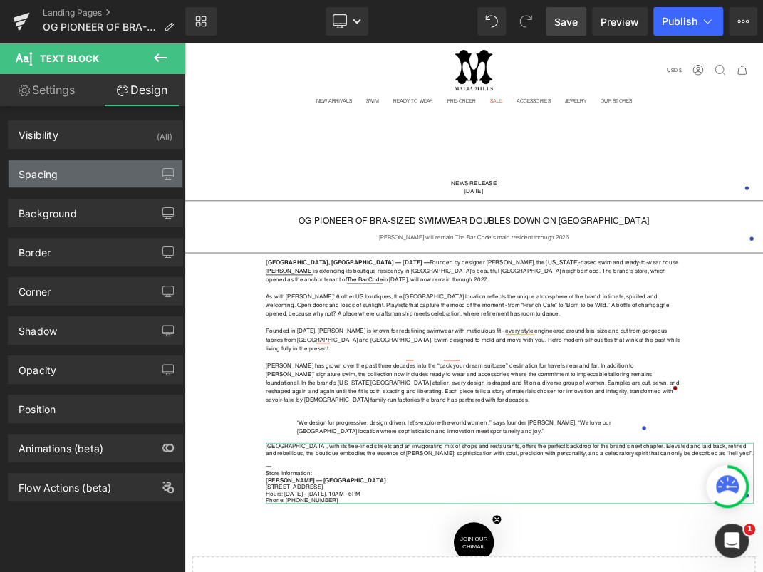
click at [68, 177] on div "Spacing" at bounding box center [96, 173] width 174 height 27
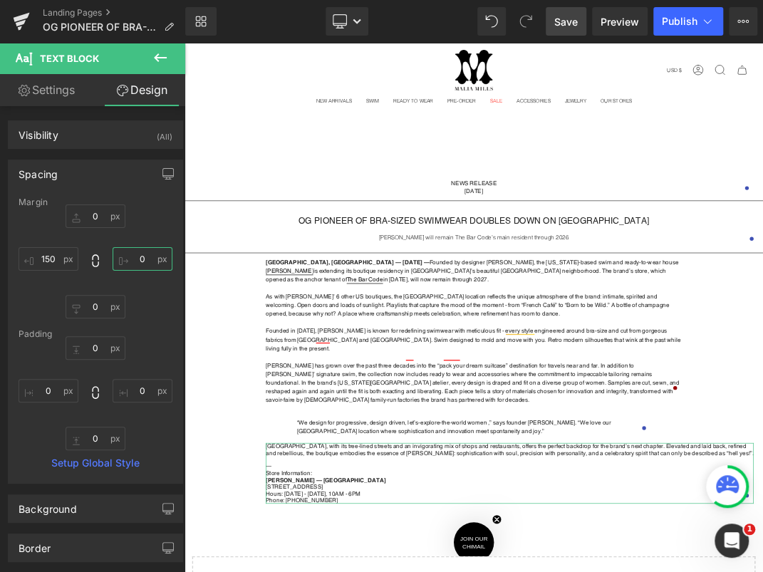
click at [137, 256] on input "0" at bounding box center [142, 258] width 60 height 23
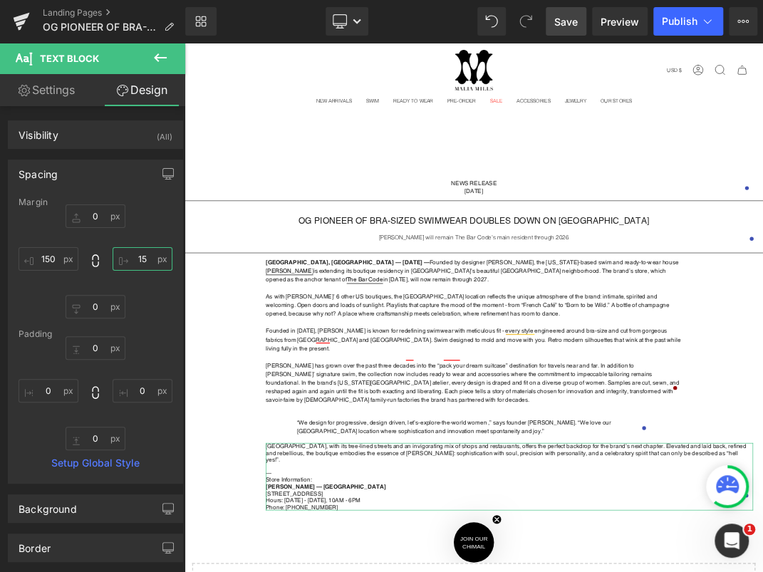
type input "150"
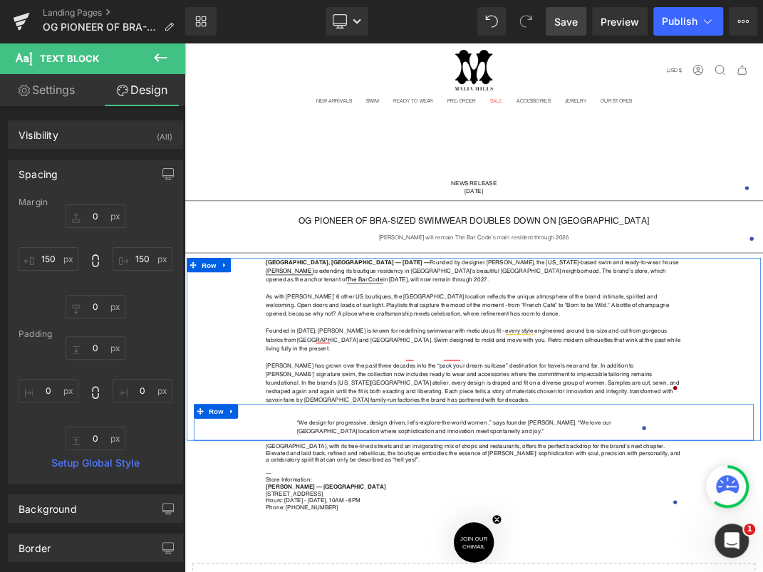
click at [184, 43] on div at bounding box center [184, 43] width 0 height 0
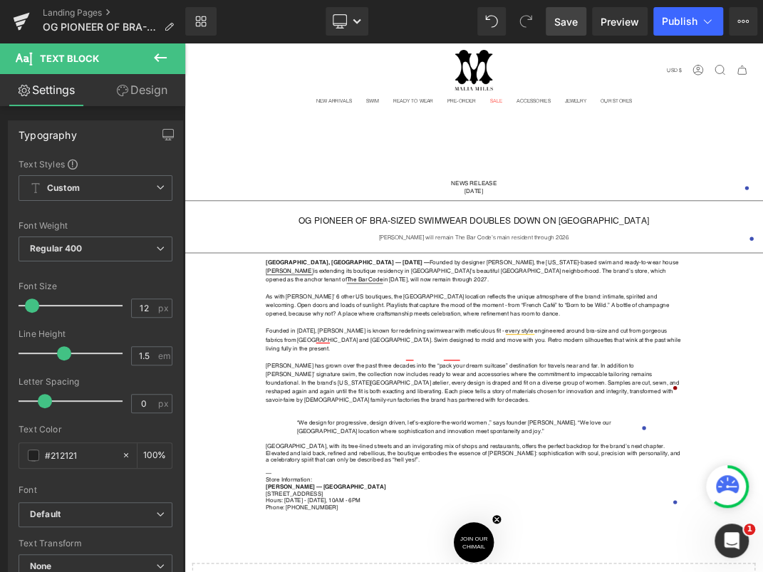
click at [164, 98] on link "Design" at bounding box center [141, 90] width 93 height 32
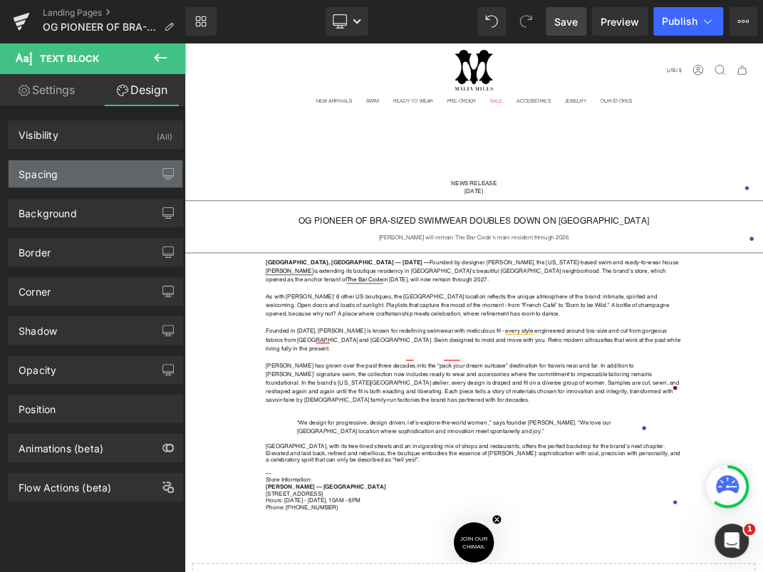
click at [108, 171] on div "Spacing" at bounding box center [96, 173] width 174 height 27
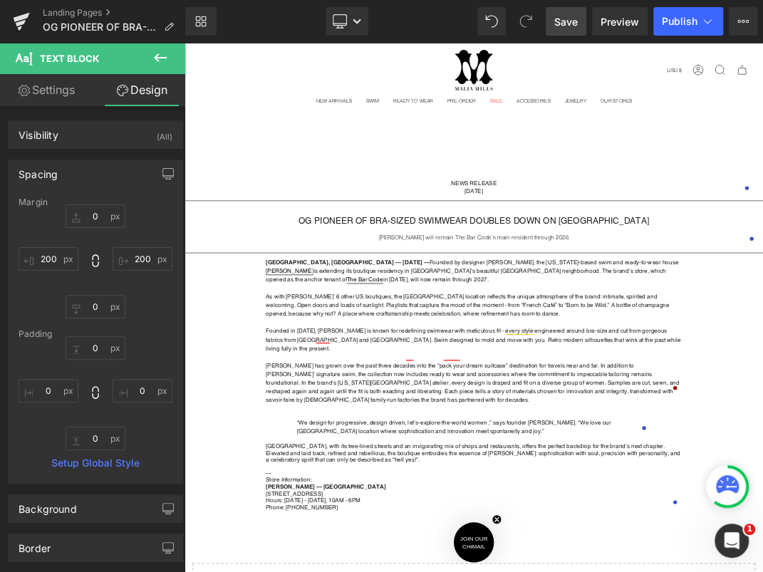
click at [570, 17] on span "Save" at bounding box center [565, 21] width 23 height 15
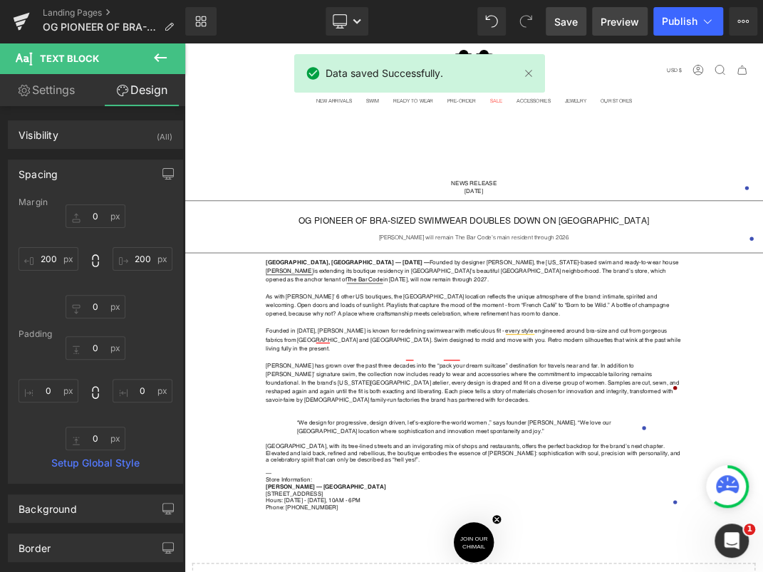
click at [631, 24] on span "Preview" at bounding box center [619, 21] width 38 height 15
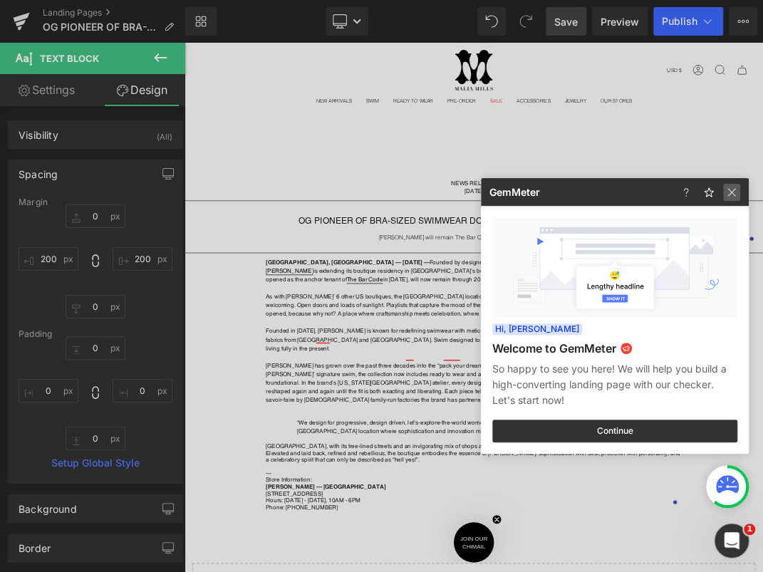
click at [728, 186] on img at bounding box center [731, 192] width 17 height 17
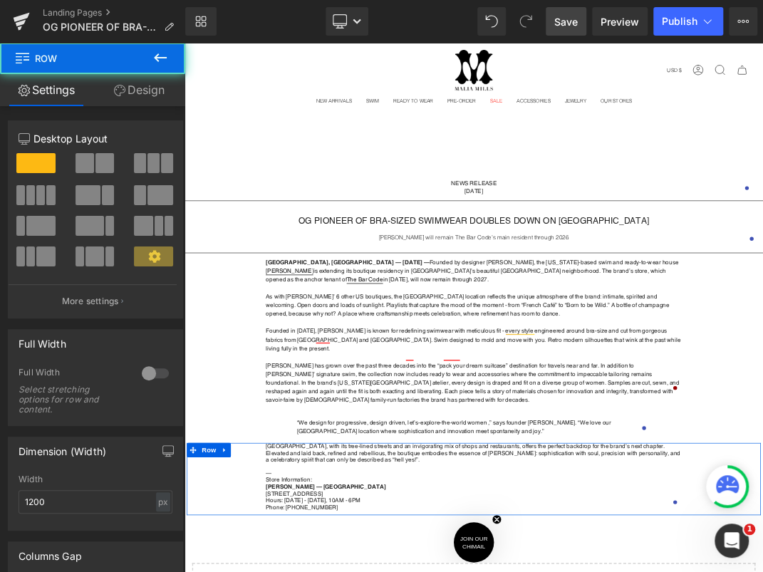
scroll to position [313, 0]
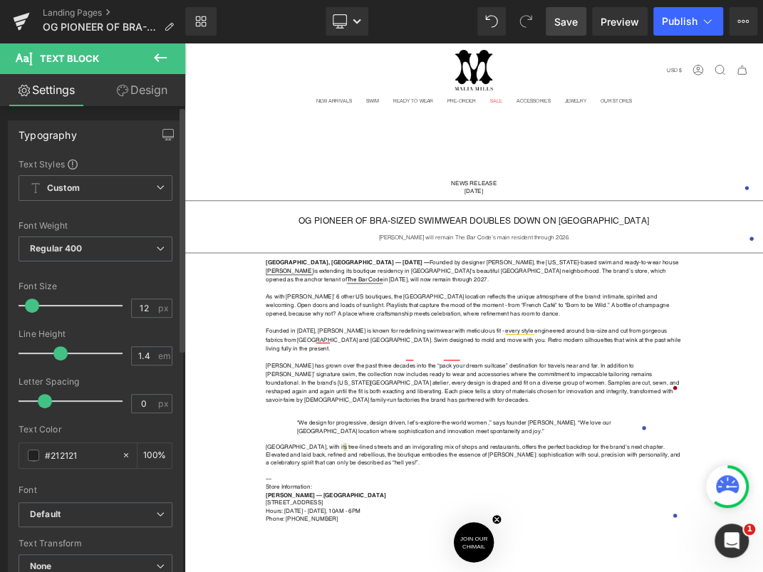
type input "1.5"
drag, startPoint x: 24, startPoint y: 350, endPoint x: 62, endPoint y: 347, distance: 37.8
click at [62, 347] on span at bounding box center [64, 353] width 14 height 14
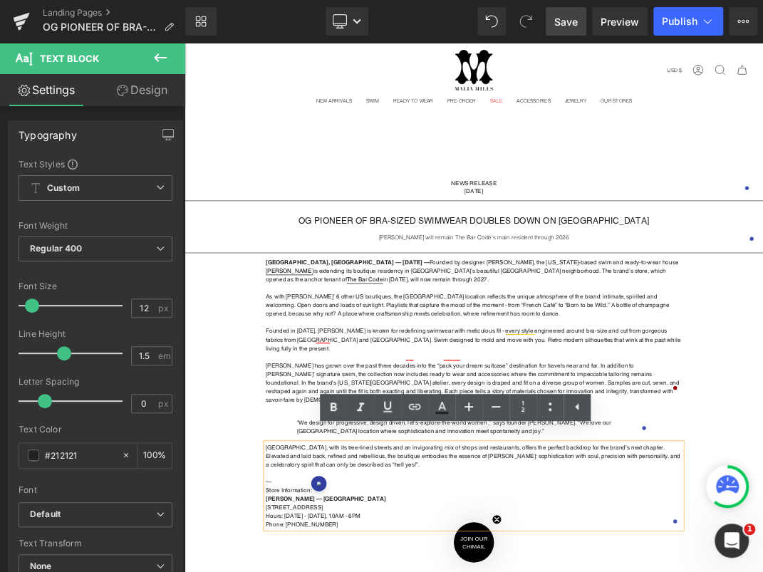
click at [582, 24] on link "Save" at bounding box center [565, 21] width 41 height 28
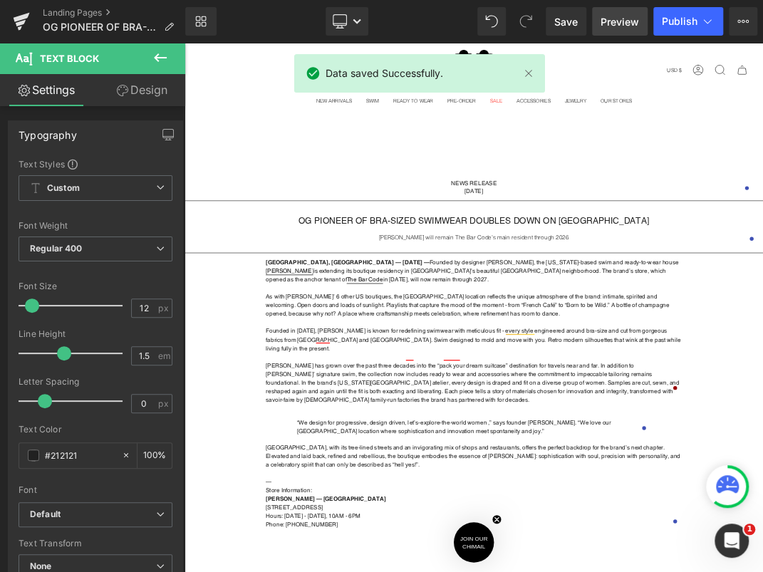
click at [624, 29] on link "Preview" at bounding box center [620, 21] width 56 height 28
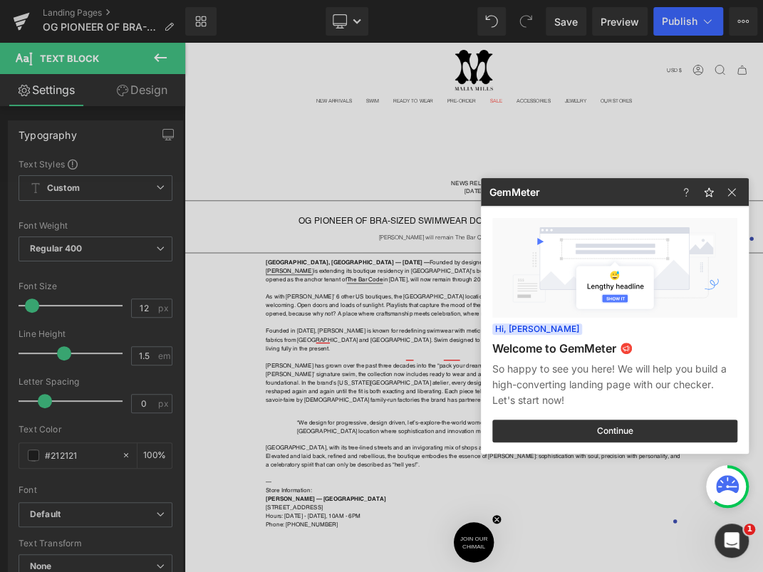
click at [449, 273] on div at bounding box center [381, 286] width 763 height 572
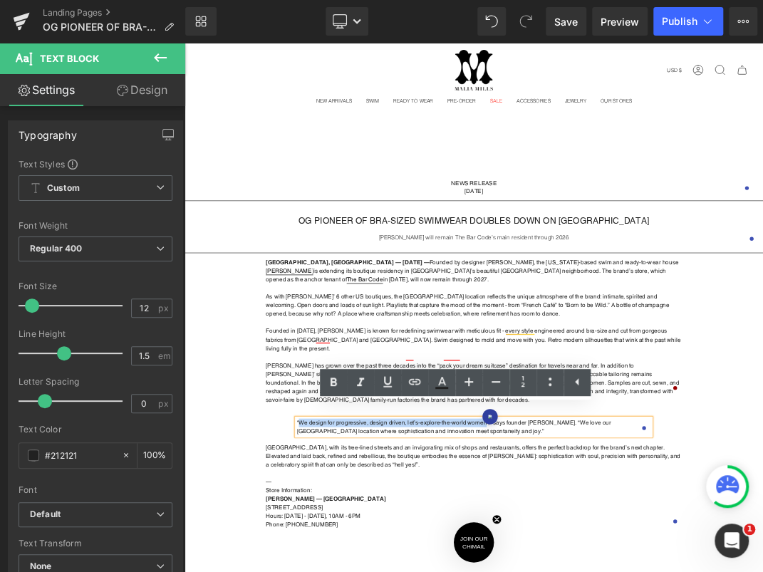
drag, startPoint x: 624, startPoint y: 592, endPoint x: 350, endPoint y: 588, distance: 274.9
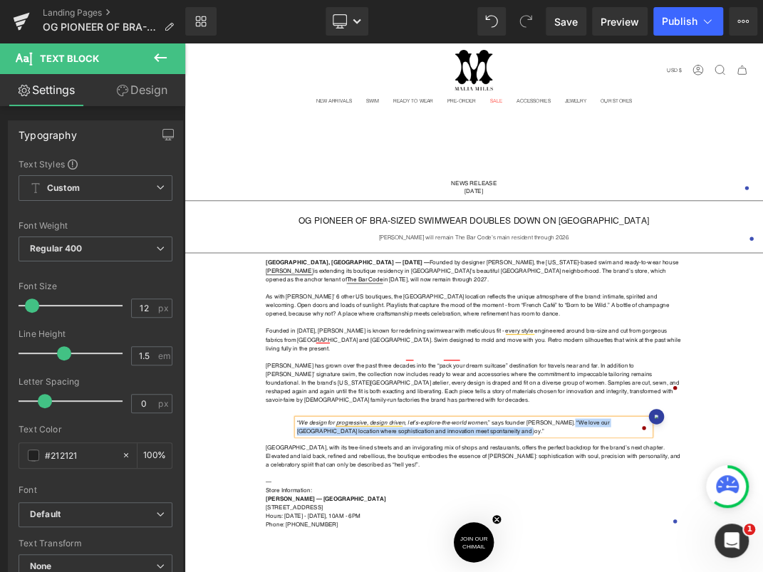
drag, startPoint x: 733, startPoint y: 592, endPoint x: 580, endPoint y: 610, distance: 154.8
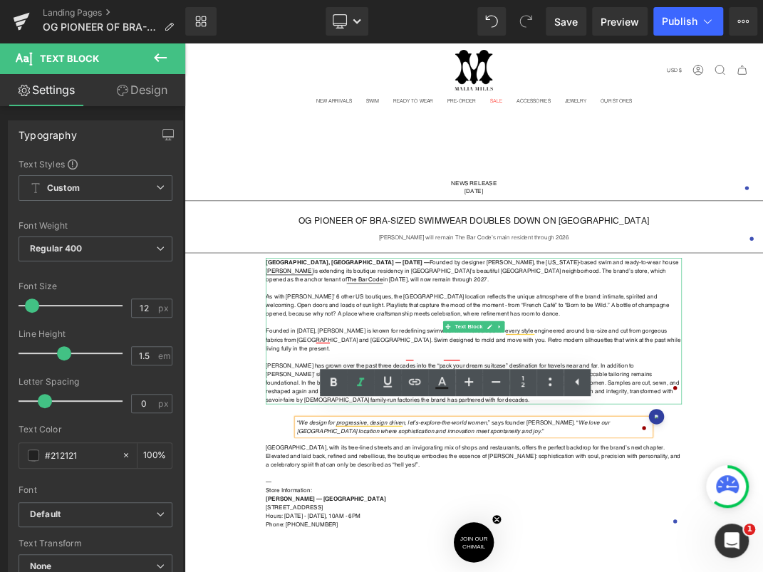
click at [451, 504] on p at bounding box center [614, 510] width 619 height 13
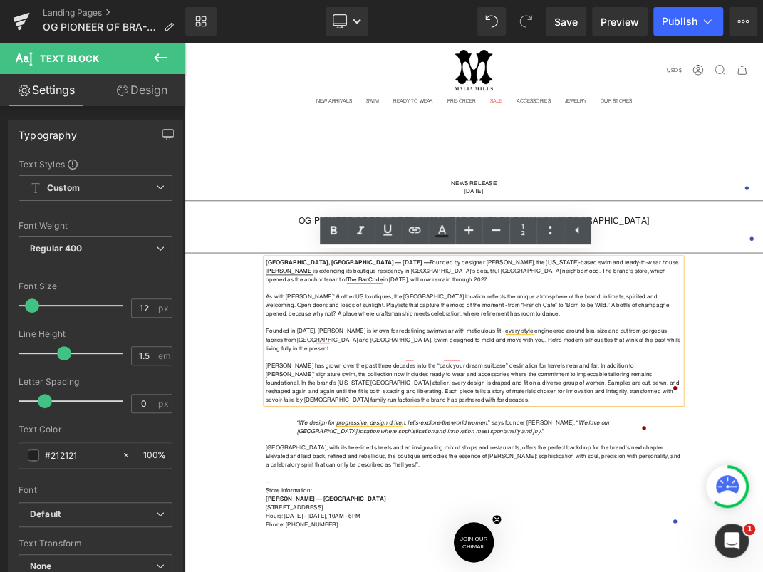
click at [613, 467] on strong "Founded in 1993, Malia Mills is known for redefining swimwear with meticulous f…" at bounding box center [614, 485] width 618 height 36
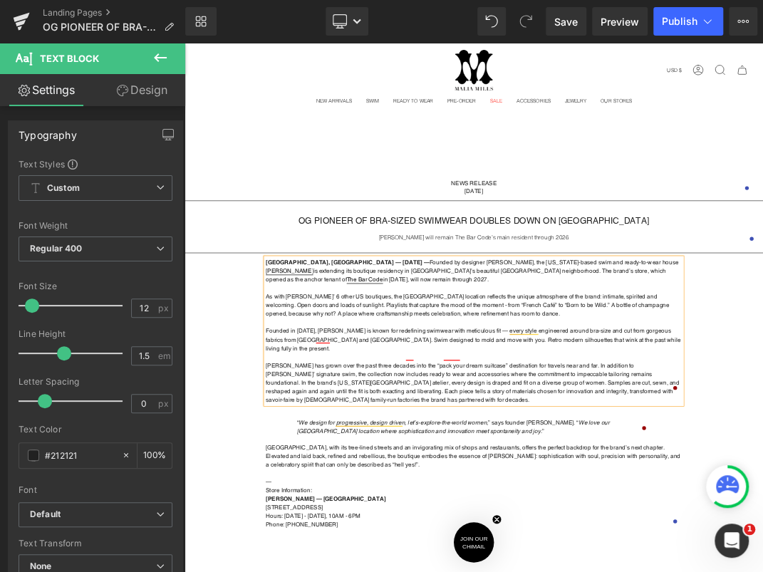
scroll to position [305, 0]
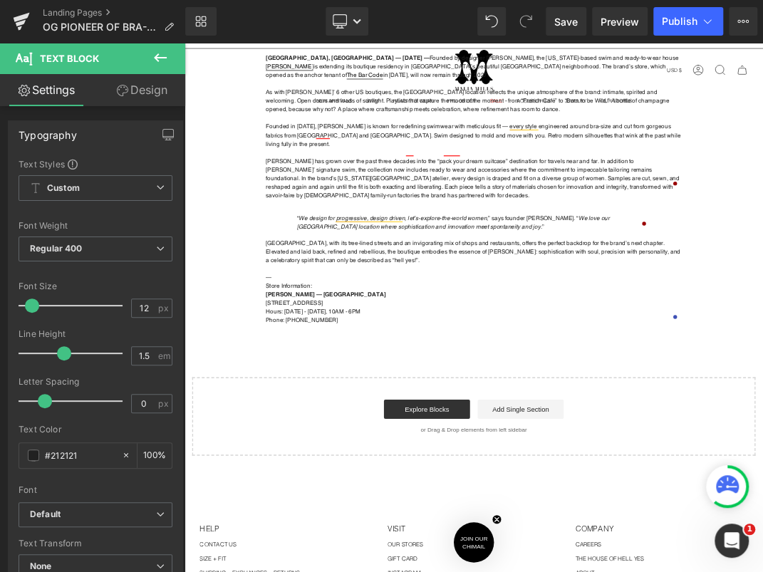
click at [413, 424] on p "3600 Sacramento St., San Francisco, CA 94118" at bounding box center [614, 430] width 619 height 13
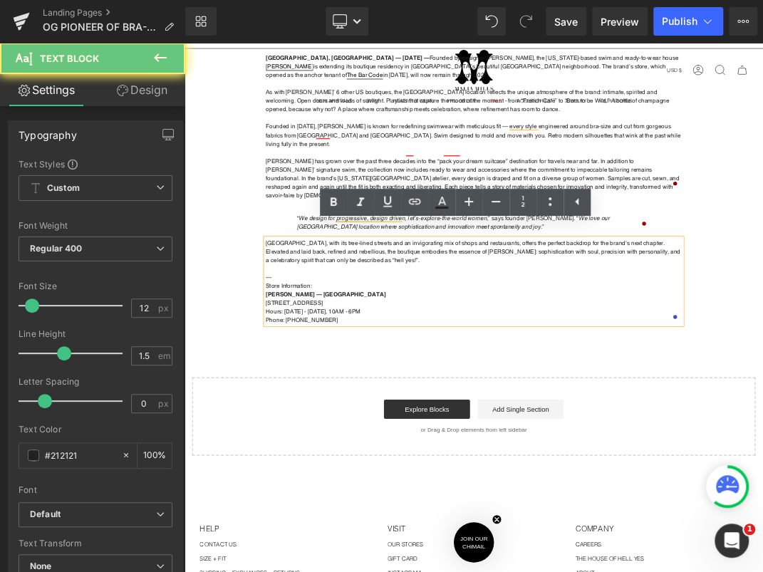
click at [413, 424] on p "3600 Sacramento St., San Francisco, CA 94118" at bounding box center [614, 430] width 619 height 13
click at [406, 449] on p "Phone: (415) 342-0059" at bounding box center [614, 455] width 619 height 13
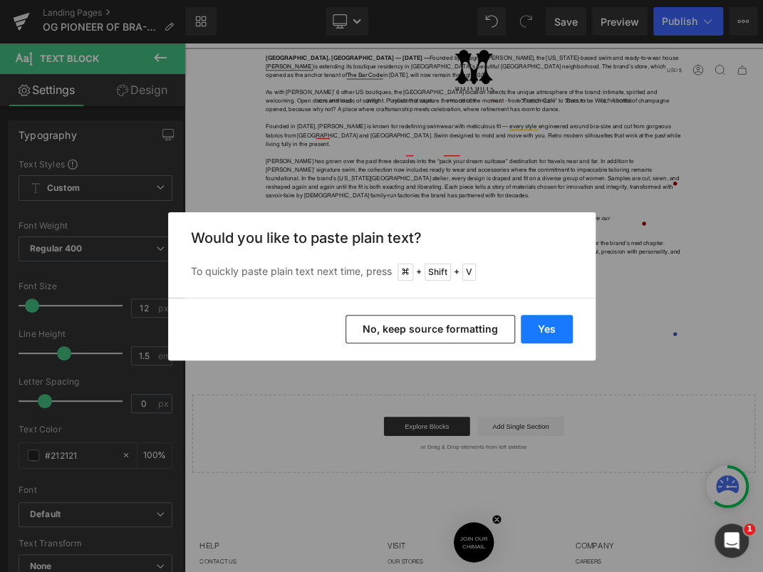
click at [550, 330] on button "Yes" at bounding box center [546, 329] width 52 height 28
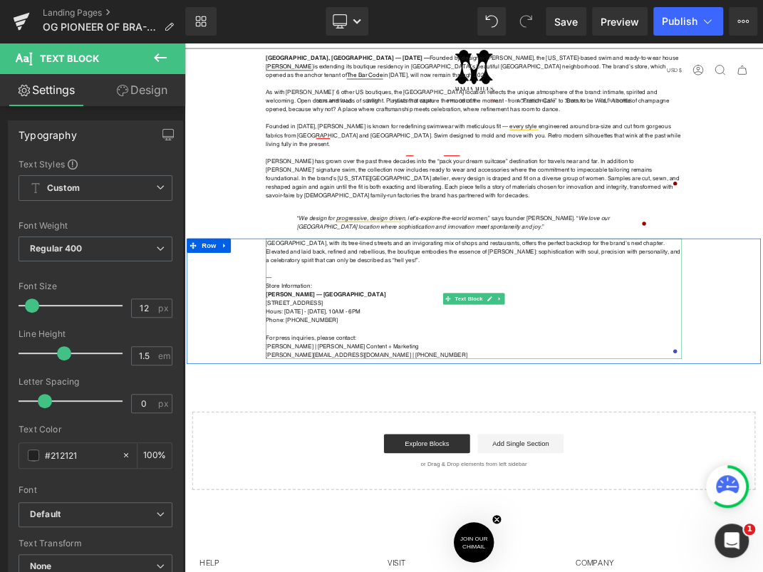
click at [419, 488] on p "Susannah Yezzi | Malia Mills Content + Marketing" at bounding box center [614, 494] width 619 height 13
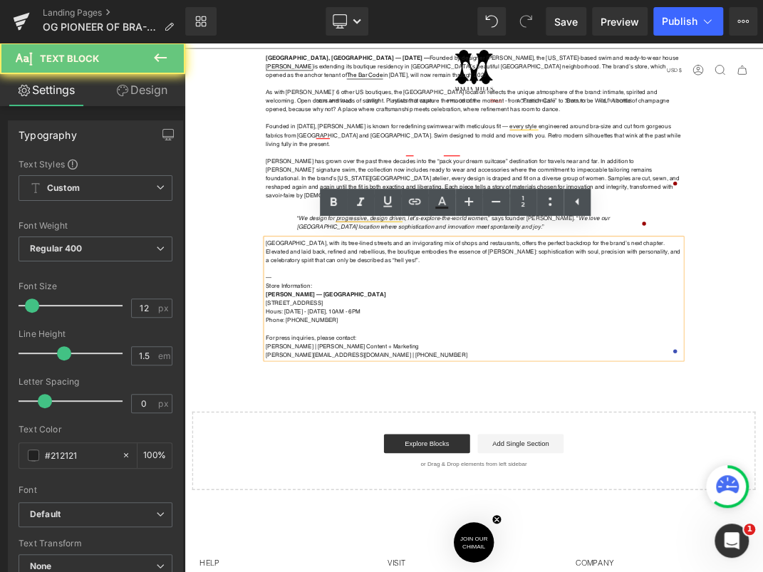
click at [499, 462] on p at bounding box center [614, 468] width 619 height 13
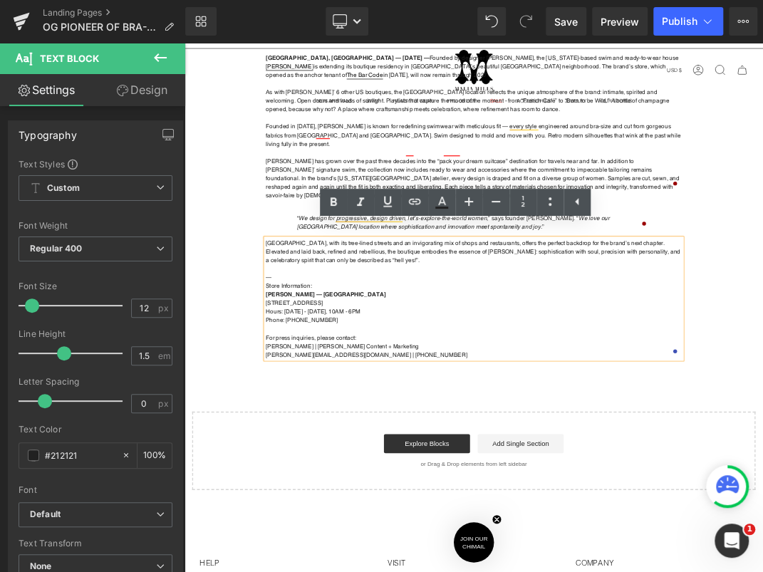
scroll to position [0, 0]
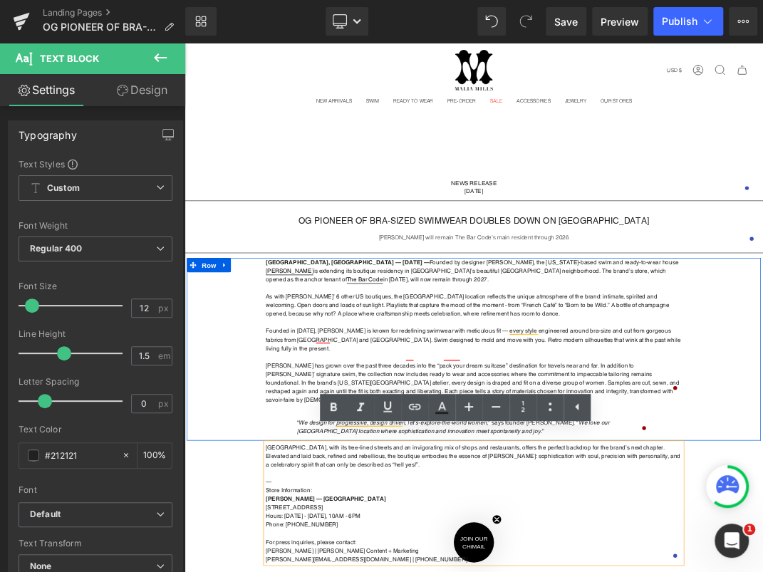
click at [762, 375] on div "San Francisco, CA — August 27th, 2025 — Founded by designer Malia Mills, the Ne…" at bounding box center [615, 499] width 854 height 272
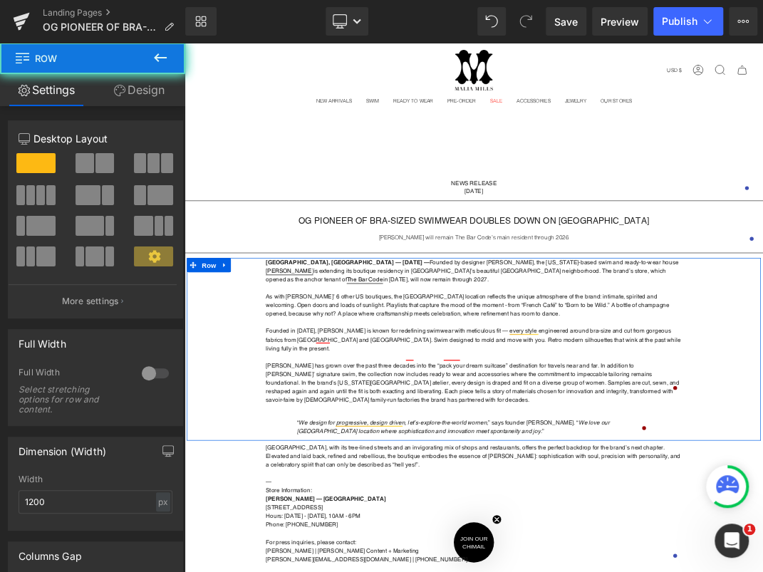
click at [762, 375] on div "San Francisco, CA — August 27th, 2025 — Founded by designer Malia Mills, the Ne…" at bounding box center [615, 499] width 854 height 272
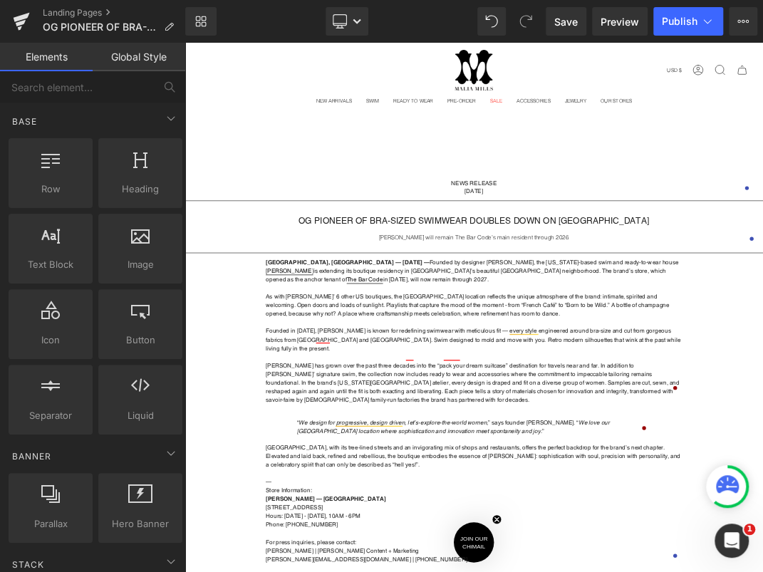
click at [443, 302] on h1 "OG PIONEER OF BRA-SIZED SWIMWEAR DOUBLES DOWN ON [GEOGRAPHIC_DATA]" at bounding box center [614, 308] width 861 height 16
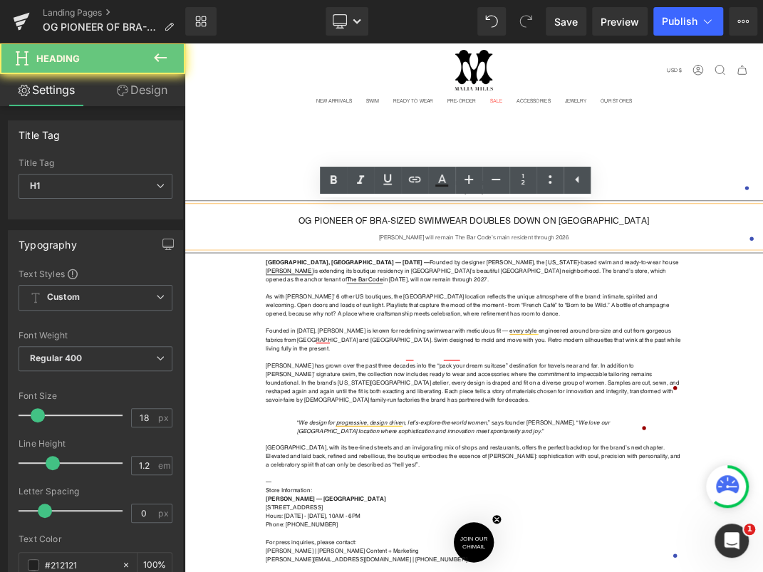
click at [398, 303] on h1 "OG PIONEER OF BRA-SIZED SWIMWEAR DOUBLES DOWN ON [GEOGRAPHIC_DATA]" at bounding box center [614, 308] width 861 height 16
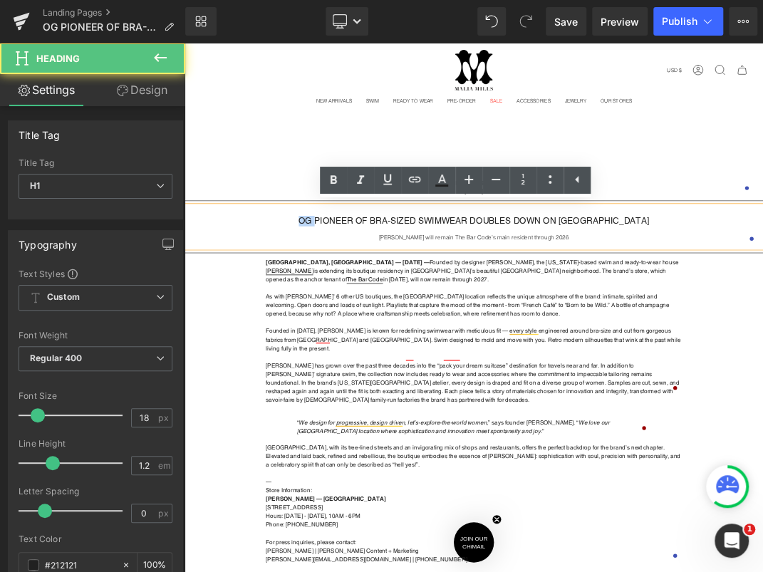
drag, startPoint x: 388, startPoint y: 306, endPoint x: 352, endPoint y: 311, distance: 35.9
click at [352, 311] on h1 "OG PIONEER OF BRA-SIZED SWIMWEAR DOUBLES DOWN ON [GEOGRAPHIC_DATA]" at bounding box center [614, 308] width 861 height 16
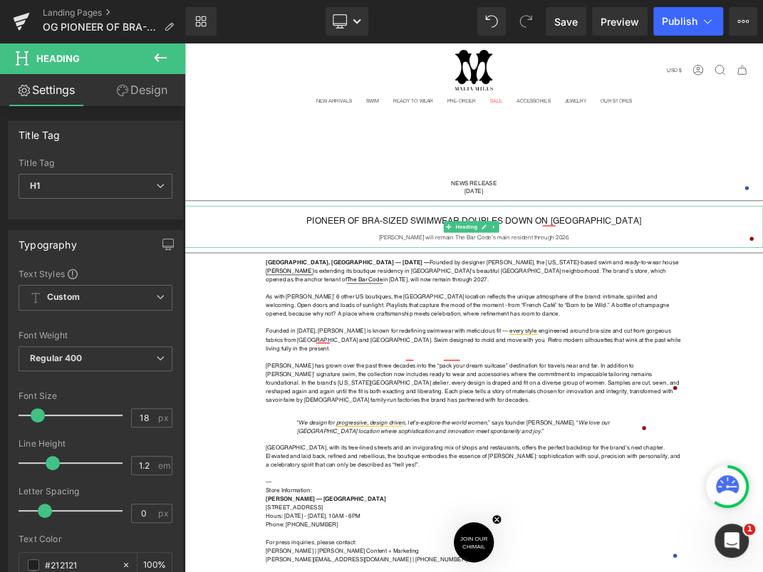
click at [732, 328] on div "Malia Mills will remain The Bar Code’s main resident through 2026" at bounding box center [614, 332] width 861 height 11
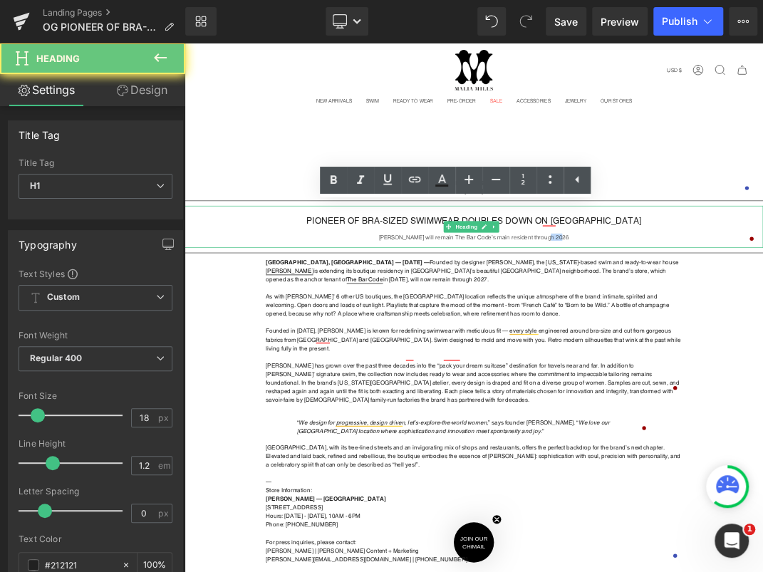
click at [732, 328] on div "Malia Mills will remain The Bar Code’s main resident through 2026" at bounding box center [614, 332] width 861 height 11
click at [738, 328] on div "Malia Mills will remain The Bar Code’s main resident through 2026" at bounding box center [614, 332] width 861 height 11
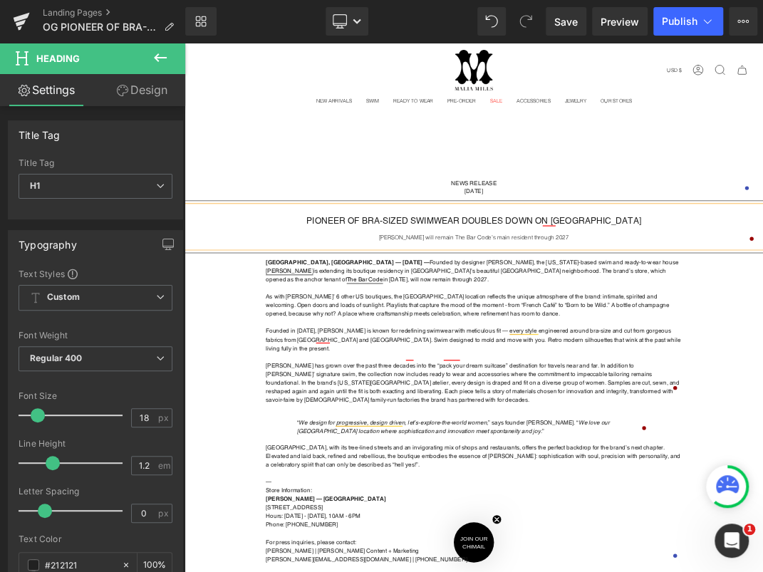
click at [717, 424] on p "As with Mills’ 6 other US boutiques, the Presidio Heights location reflects the…" at bounding box center [614, 433] width 619 height 38
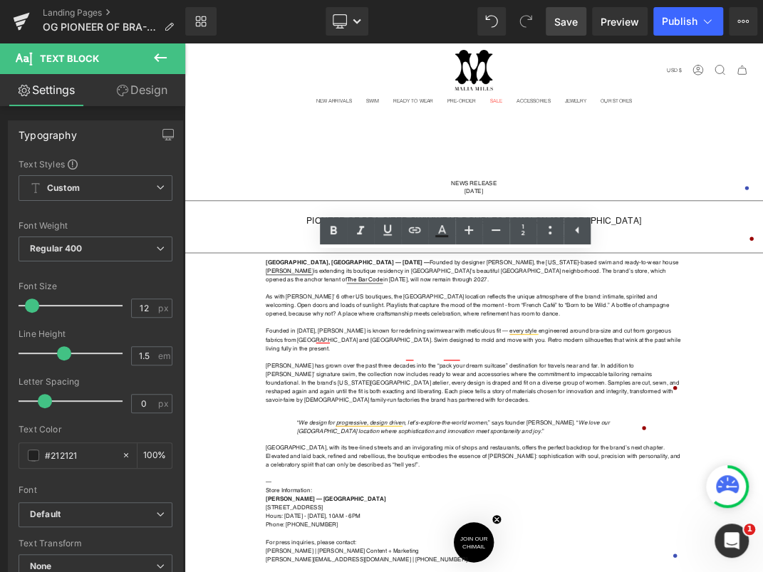
click at [572, 19] on span "Save" at bounding box center [565, 21] width 23 height 15
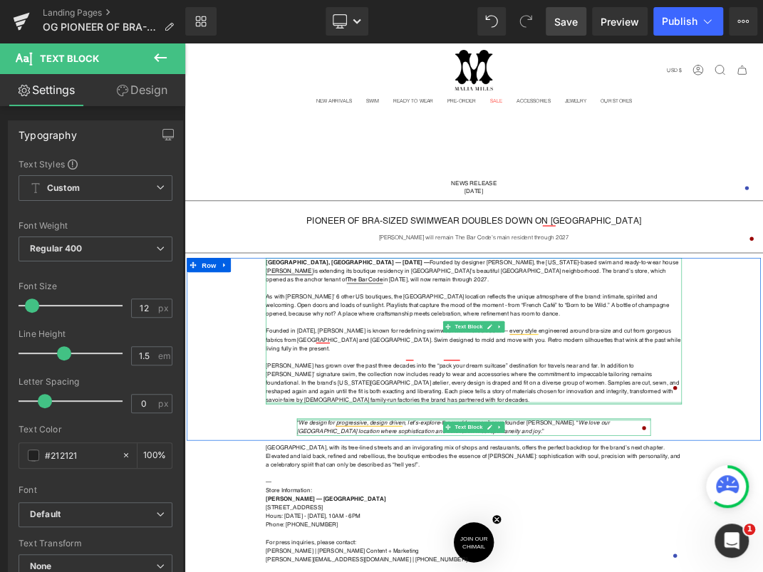
drag, startPoint x: 434, startPoint y: 590, endPoint x: 433, endPoint y: 562, distance: 27.8
click at [433, 562] on div "San Francisco, CA — August 27th, 2025 — Founded by designer Malia Mills, the Ne…" at bounding box center [615, 499] width 854 height 272
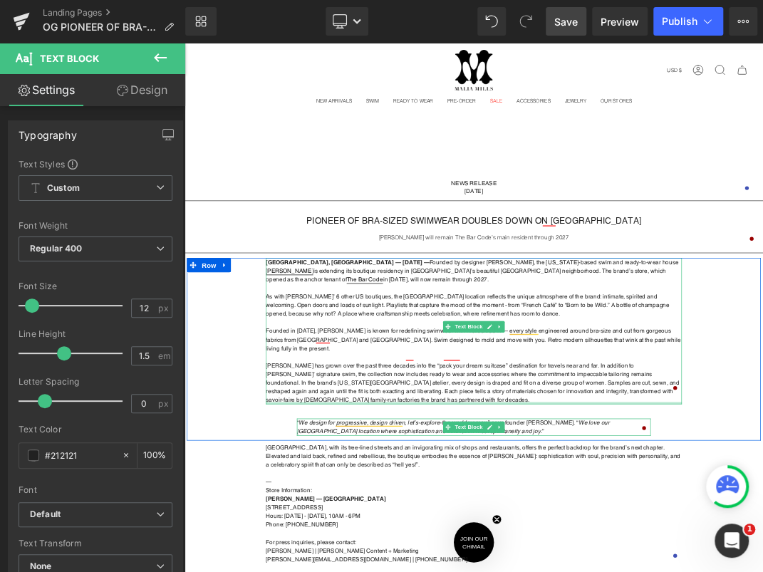
drag, startPoint x: 423, startPoint y: 562, endPoint x: 425, endPoint y: 552, distance: 10.9
click at [425, 552] on div "San Francisco, CA — August 27th, 2025 — Founded by designer Malia Mills, the Ne…" at bounding box center [614, 472] width 619 height 218
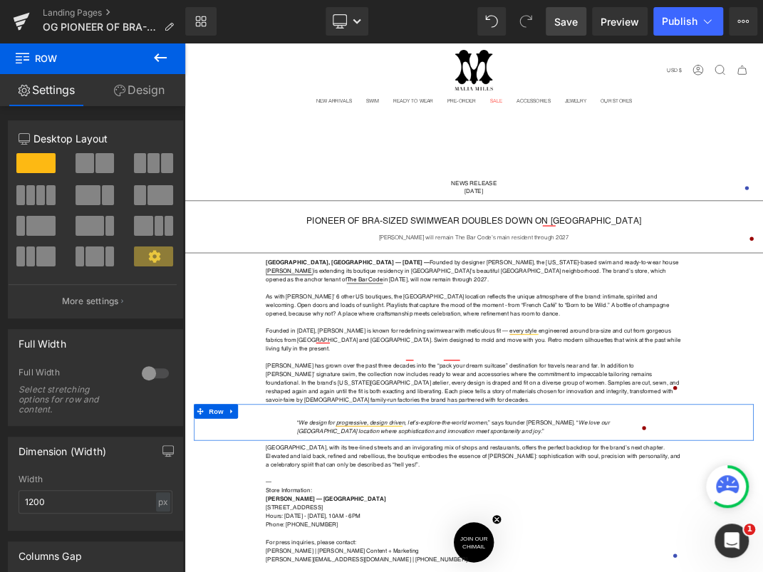
click at [157, 102] on link "Design" at bounding box center [139, 90] width 93 height 32
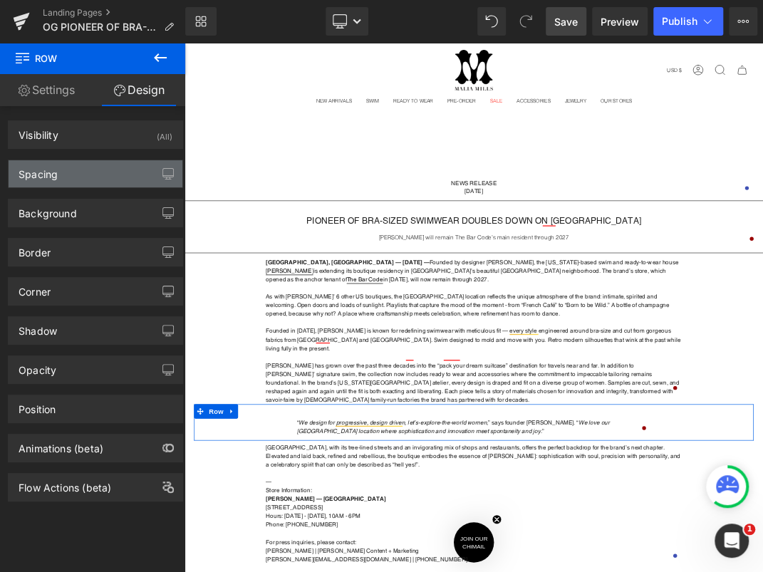
click at [46, 171] on div "Spacing" at bounding box center [38, 170] width 39 height 20
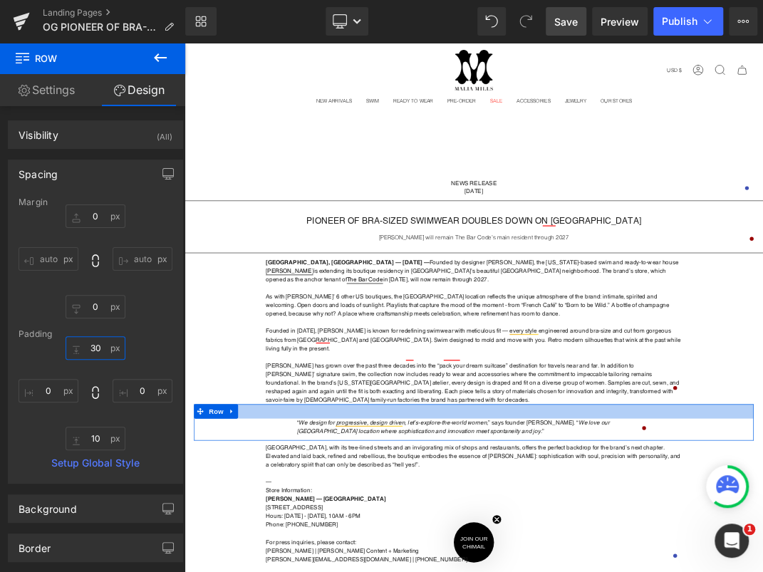
drag, startPoint x: 98, startPoint y: 350, endPoint x: 78, endPoint y: 345, distance: 20.4
click at [78, 345] on input "30" at bounding box center [96, 347] width 60 height 23
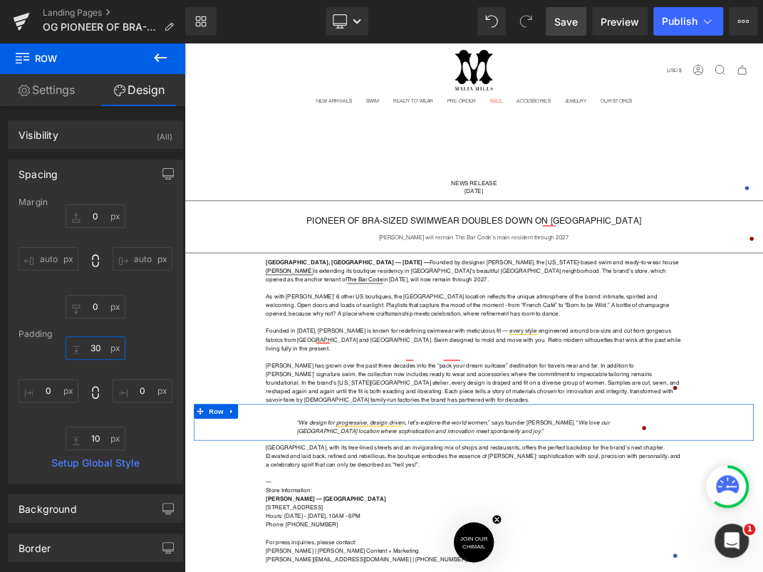
click at [94, 347] on input "30" at bounding box center [96, 347] width 60 height 23
type input "0"
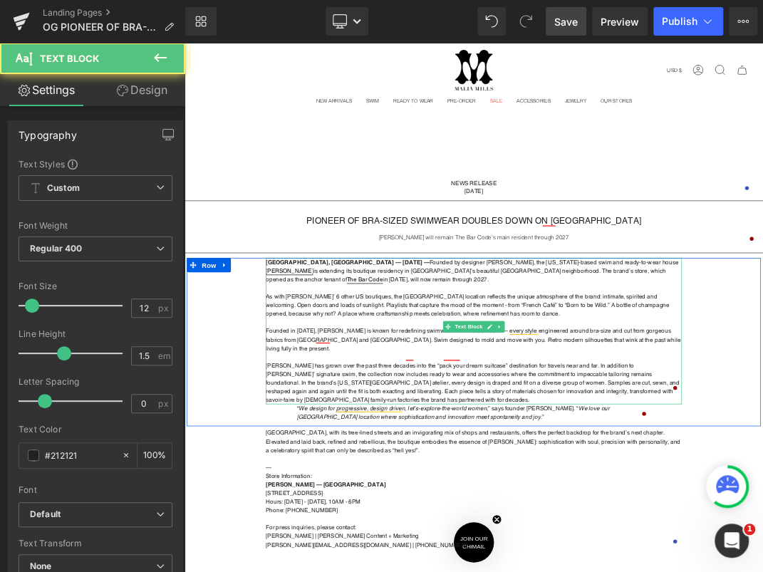
click at [476, 561] on p "Malia Mills has grown over the past three decades into the “pack your dream sui…" at bounding box center [614, 549] width 619 height 64
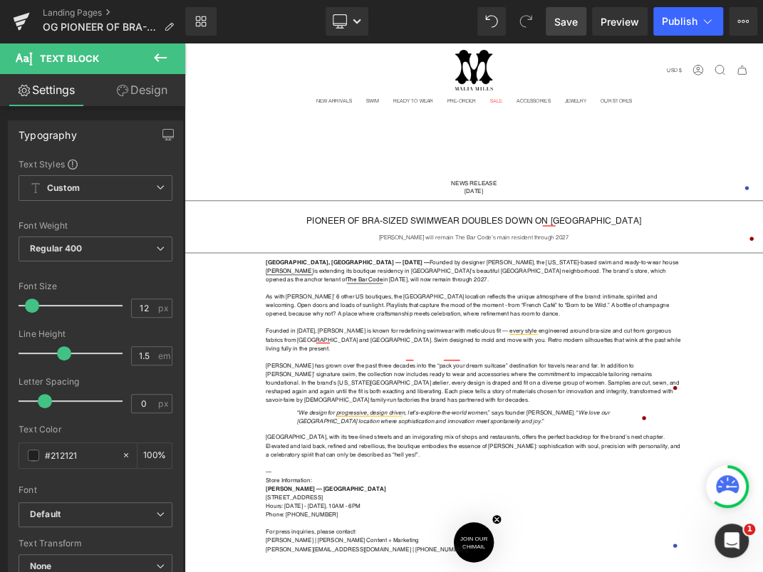
click at [159, 93] on link "Design" at bounding box center [141, 90] width 93 height 32
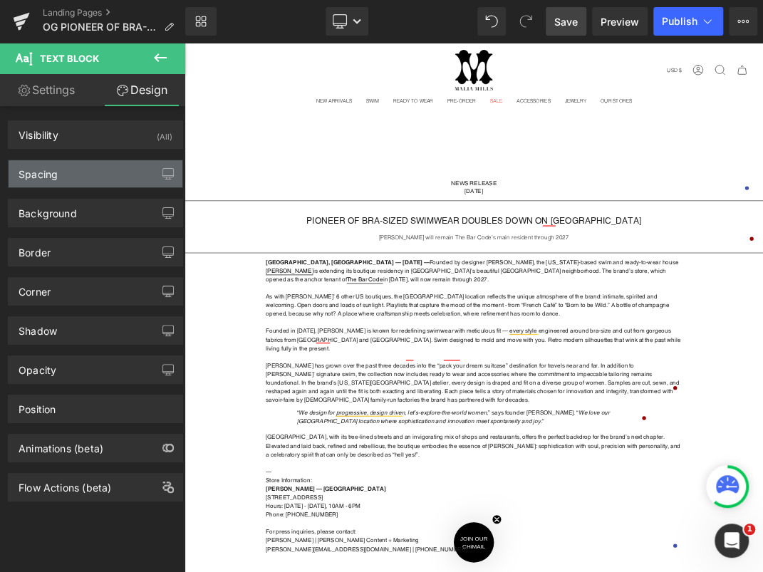
click at [91, 170] on div "Spacing" at bounding box center [96, 173] width 174 height 27
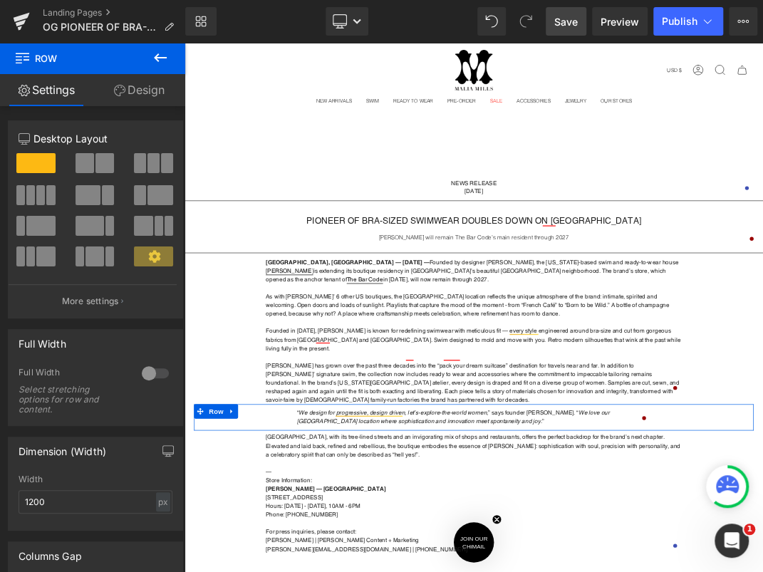
click at [139, 86] on link "Design" at bounding box center [139, 90] width 93 height 32
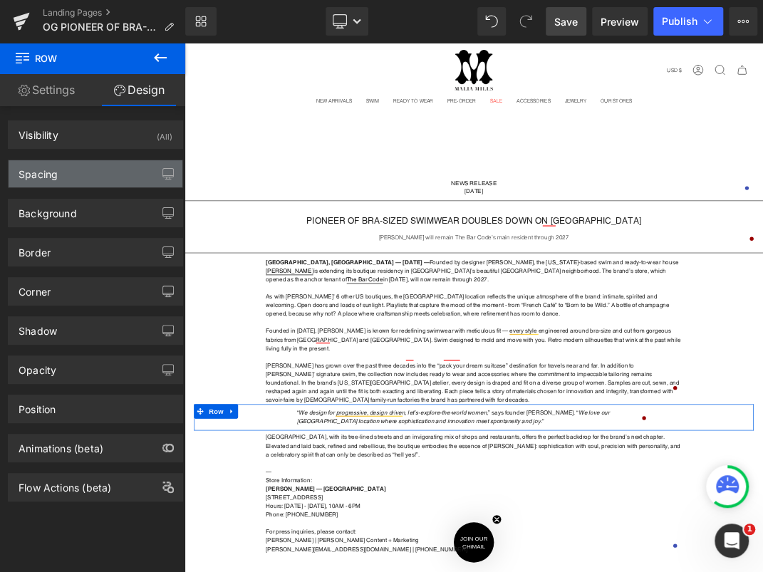
click at [86, 176] on div "Spacing" at bounding box center [96, 173] width 174 height 27
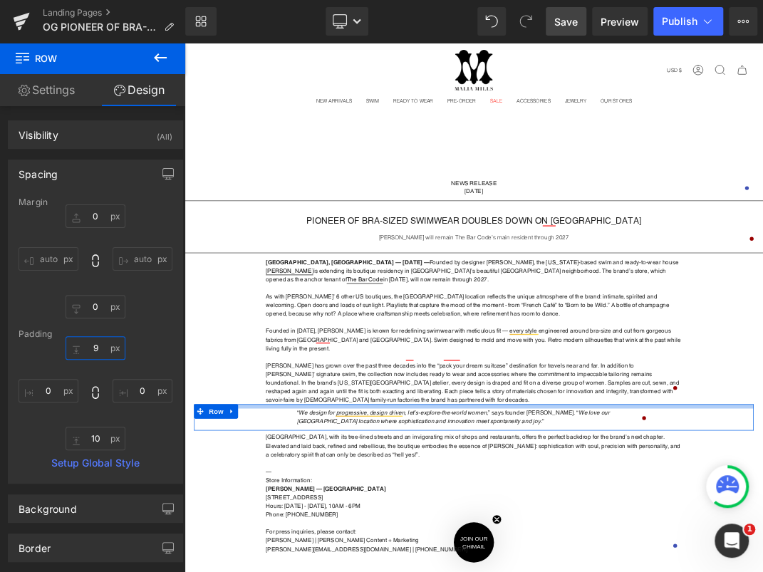
click at [93, 344] on input "9" at bounding box center [96, 347] width 60 height 23
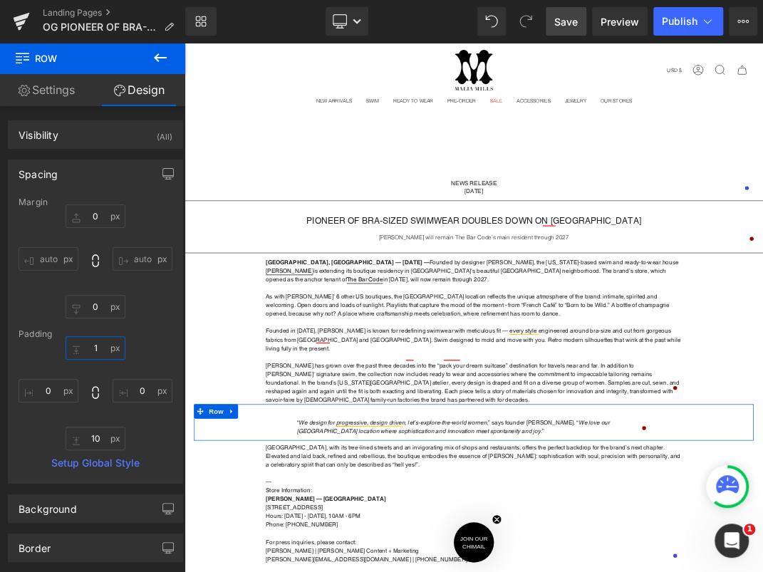
type input "10"
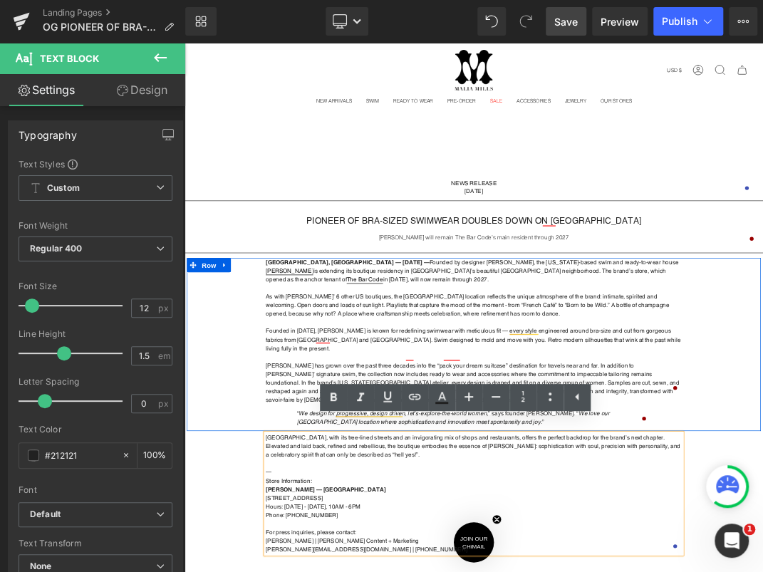
click at [762, 501] on div "San Francisco, CA — August 27th, 2025 — Founded by designer Malia Mills, the Ne…" at bounding box center [615, 492] width 854 height 258
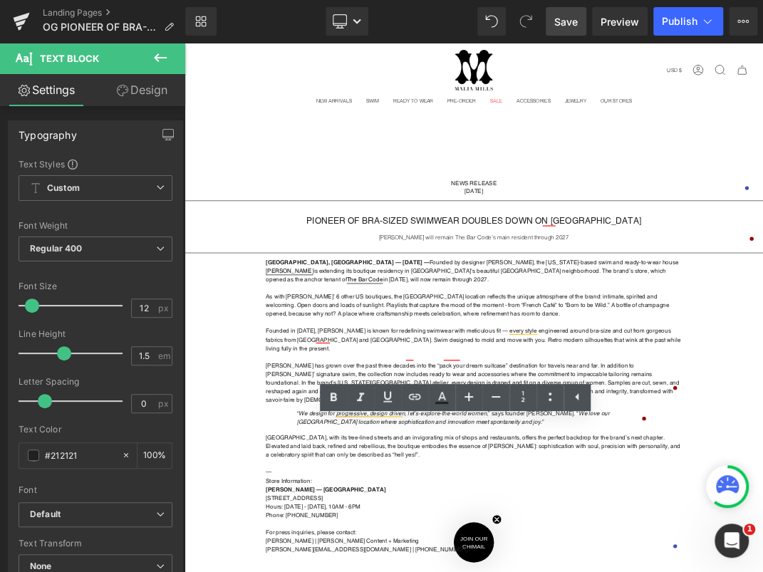
click at [557, 19] on span "Save" at bounding box center [565, 21] width 23 height 15
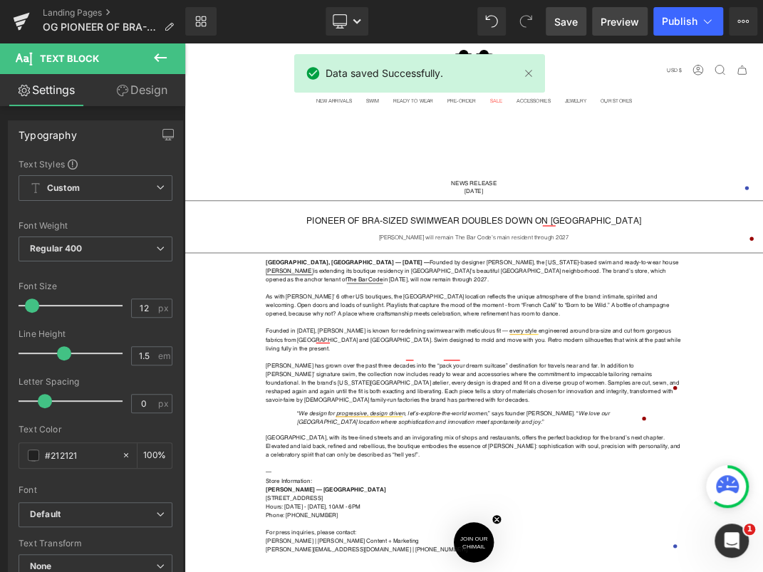
click at [627, 25] on span "Preview" at bounding box center [619, 21] width 38 height 15
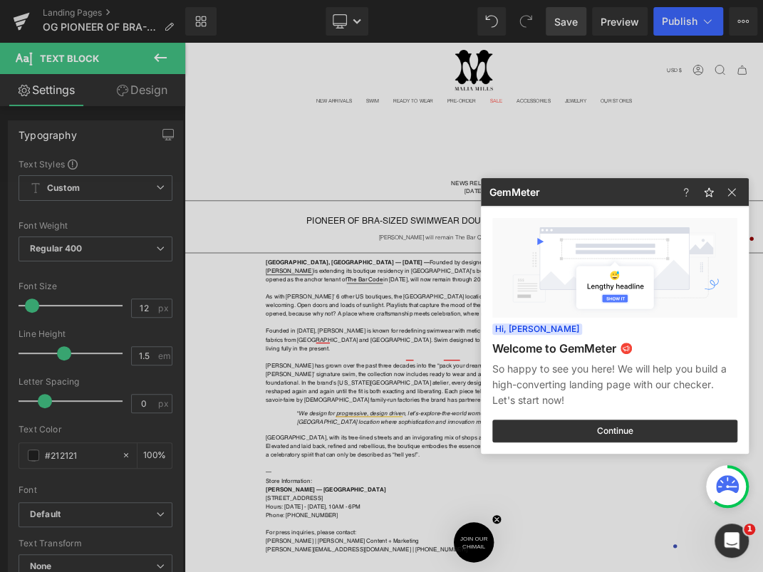
click at [343, 266] on div at bounding box center [381, 286] width 763 height 572
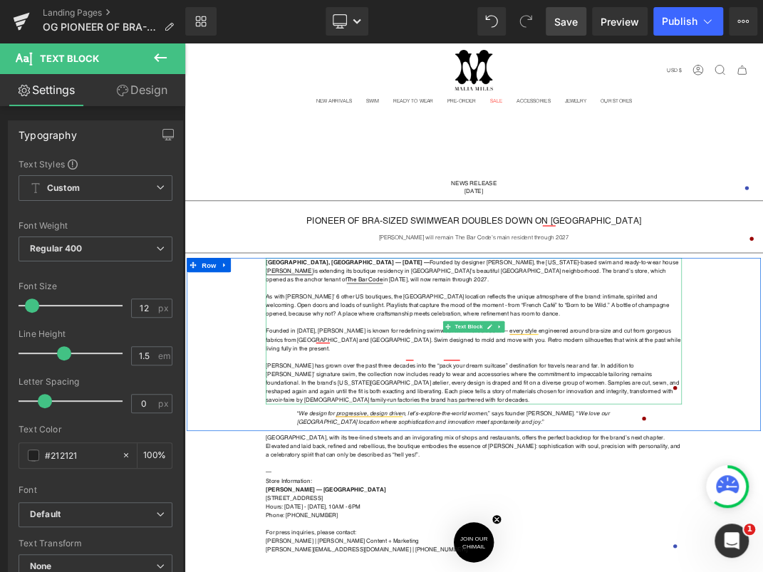
click at [474, 367] on strong "San Francisco, CA — August 27th, 2025 — Founded by designer Malia Mills, the Ne…" at bounding box center [612, 383] width 614 height 36
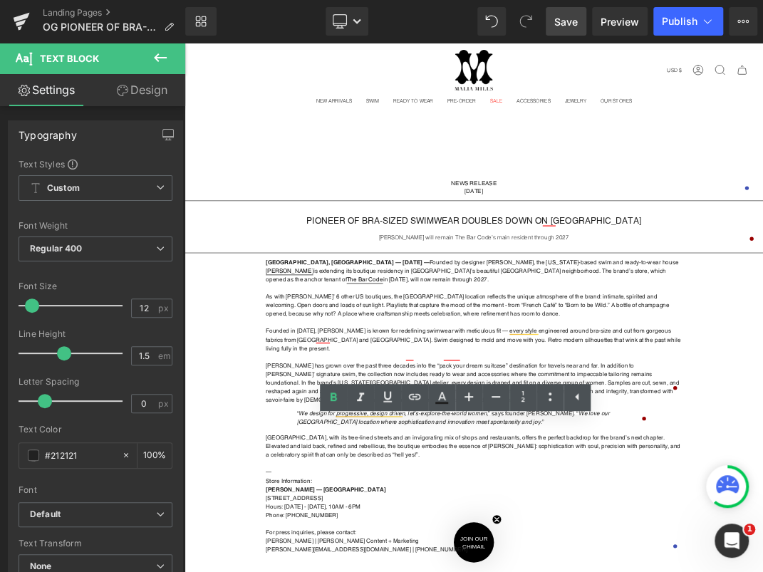
click at [581, 20] on link "Save" at bounding box center [565, 21] width 41 height 28
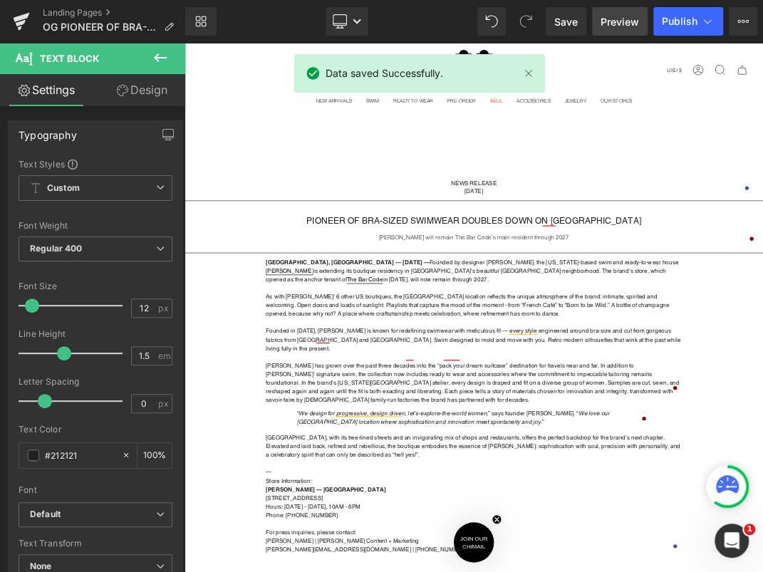
click at [626, 15] on span "Preview" at bounding box center [619, 21] width 38 height 15
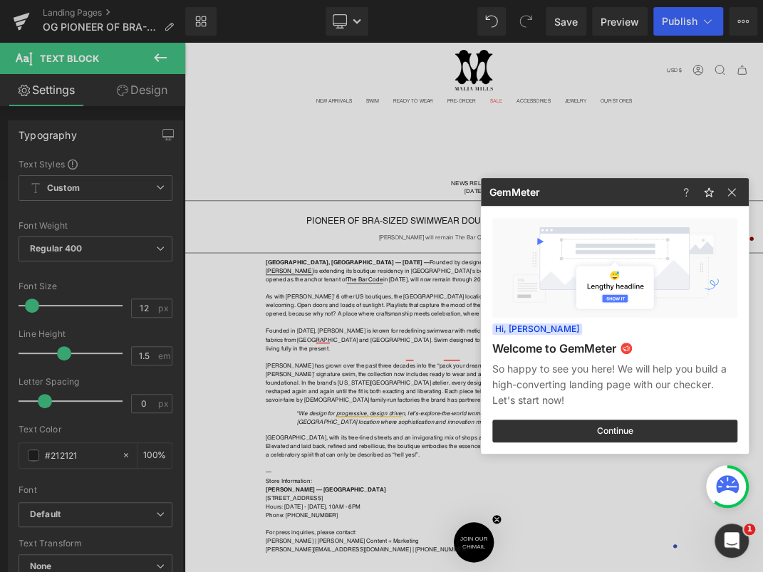
click at [609, 147] on div at bounding box center [381, 286] width 763 height 572
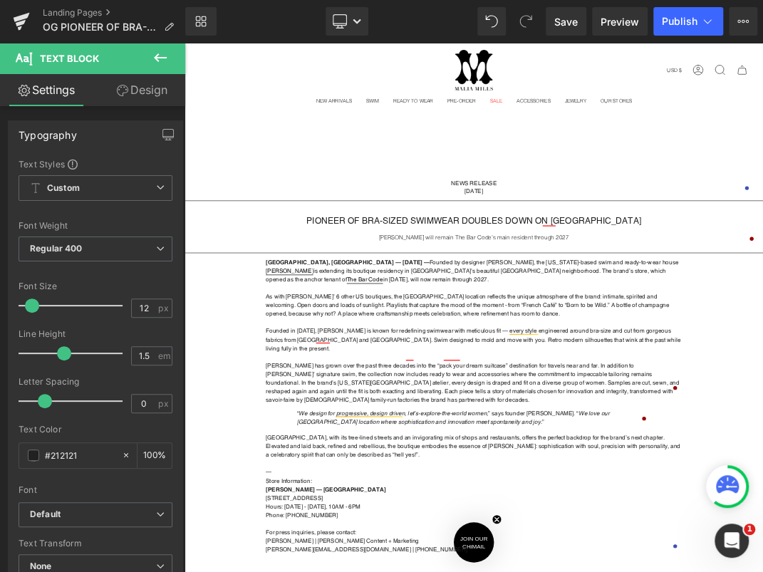
click at [610, 242] on div "NEWS RELEASE August 27, 2025 Text Block Row" at bounding box center [615, 255] width 854 height 29
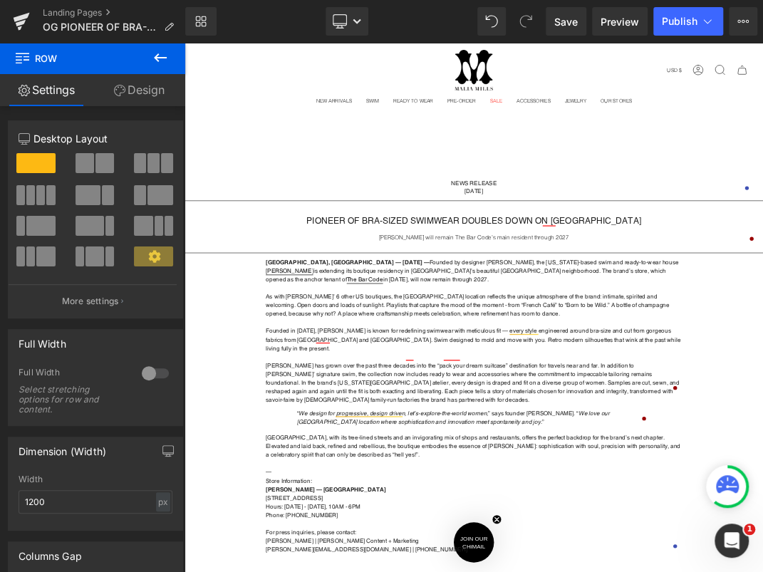
click at [597, 179] on div "Search Search Clear Currency USD $ Afghanistan (USD $) Åland Islands (USD $) Al…" at bounding box center [614, 521] width 861 height 956
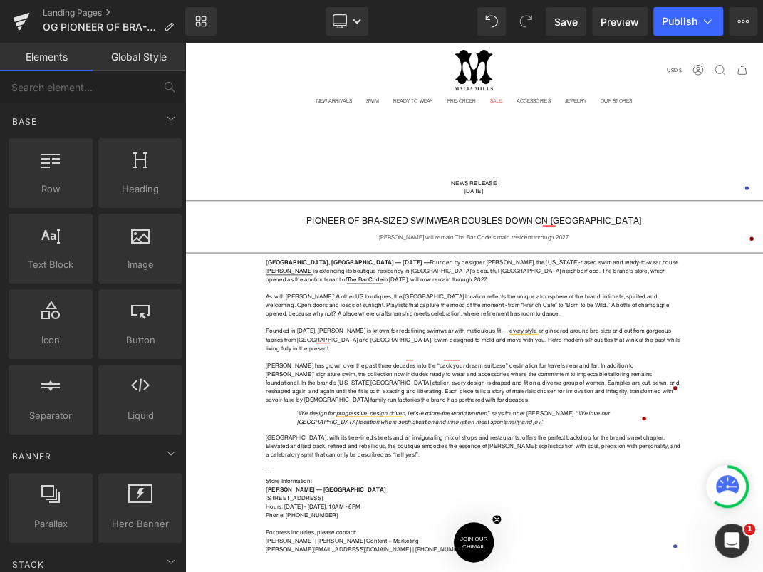
click at [599, 251] on span "Text Block" at bounding box center [607, 258] width 47 height 17
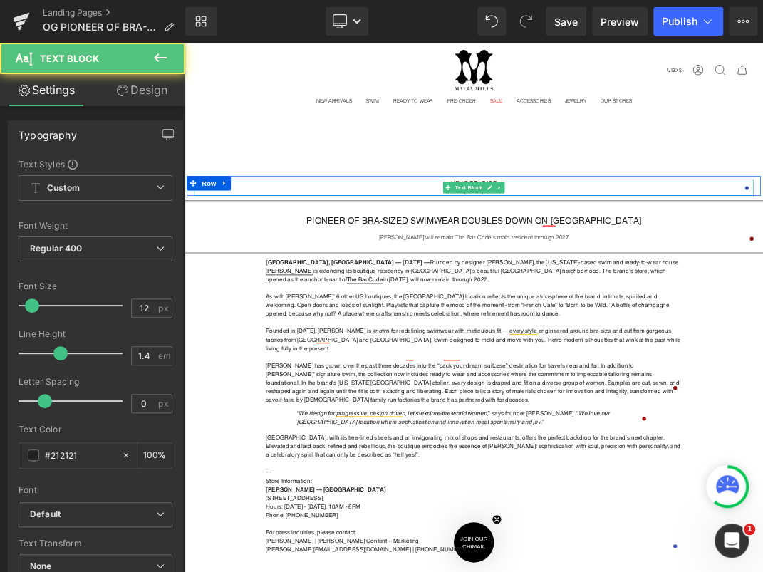
click at [498, 251] on p "NEWS RELEASE" at bounding box center [615, 252] width 833 height 12
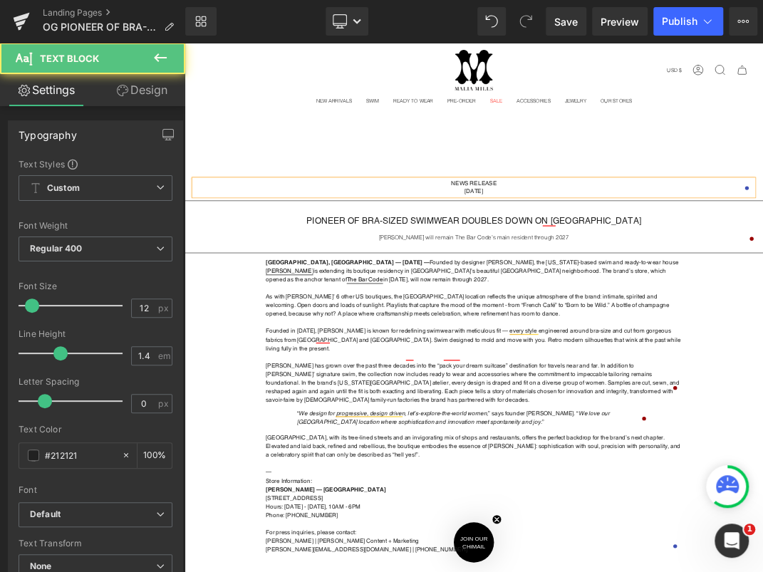
click at [159, 93] on link "Design" at bounding box center [141, 90] width 93 height 32
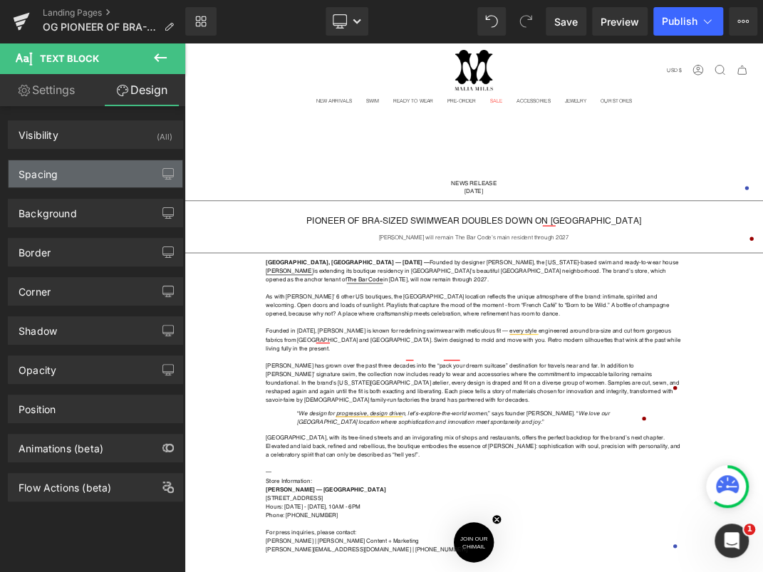
click at [43, 179] on div "Spacing" at bounding box center [38, 170] width 39 height 20
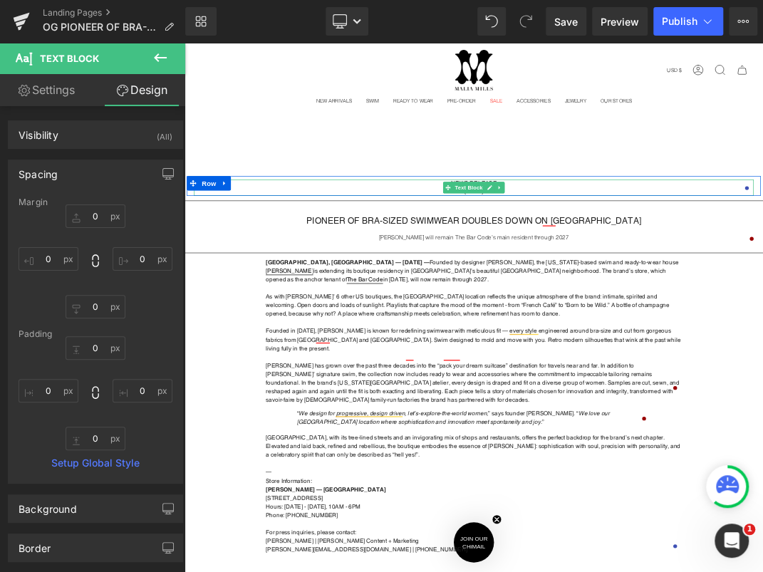
click at [309, 253] on p "NEWS RELEASE" at bounding box center [615, 252] width 833 height 12
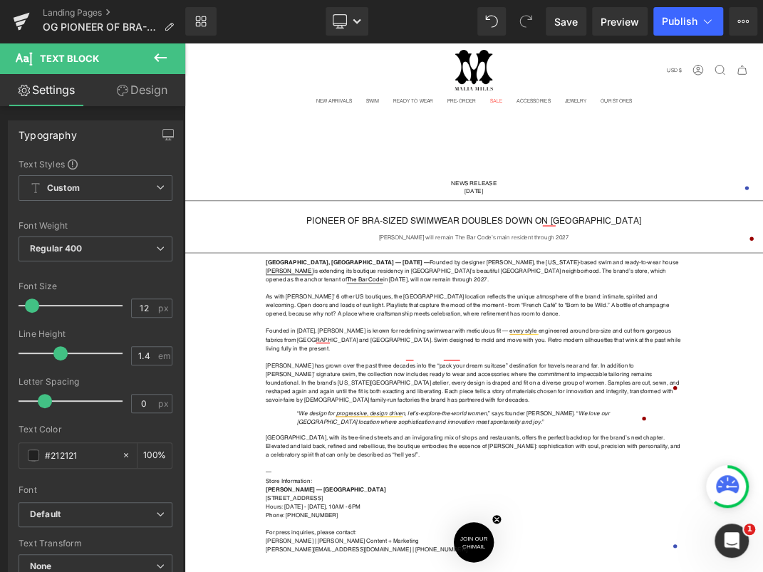
click at [150, 98] on link "Design" at bounding box center [141, 90] width 93 height 32
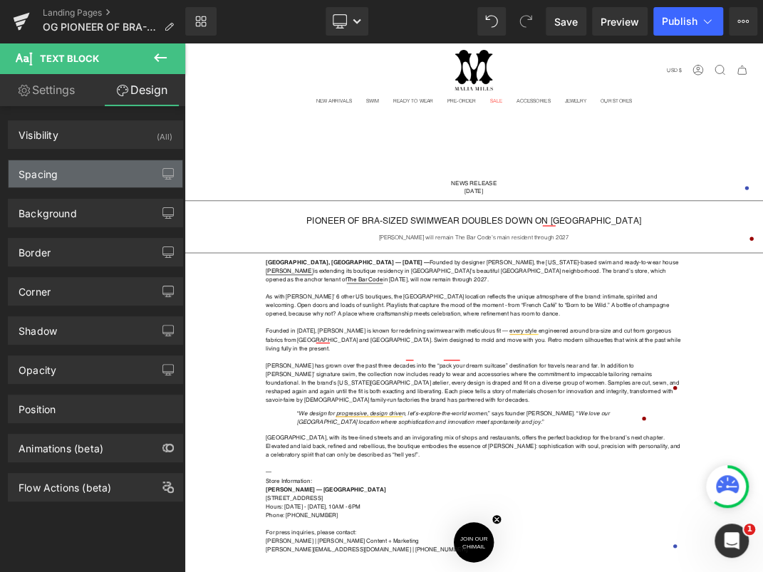
click at [101, 167] on div "Spacing" at bounding box center [96, 173] width 174 height 27
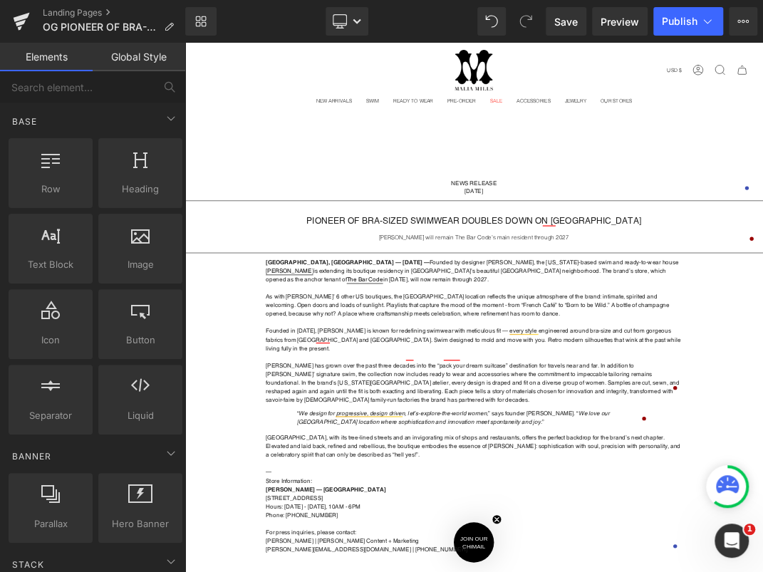
click at [518, 193] on div "Search Search Clear Currency USD $ Afghanistan (USD $) Åland Islands (USD $) Al…" at bounding box center [614, 521] width 861 height 956
click at [572, 19] on span "Save" at bounding box center [565, 21] width 23 height 15
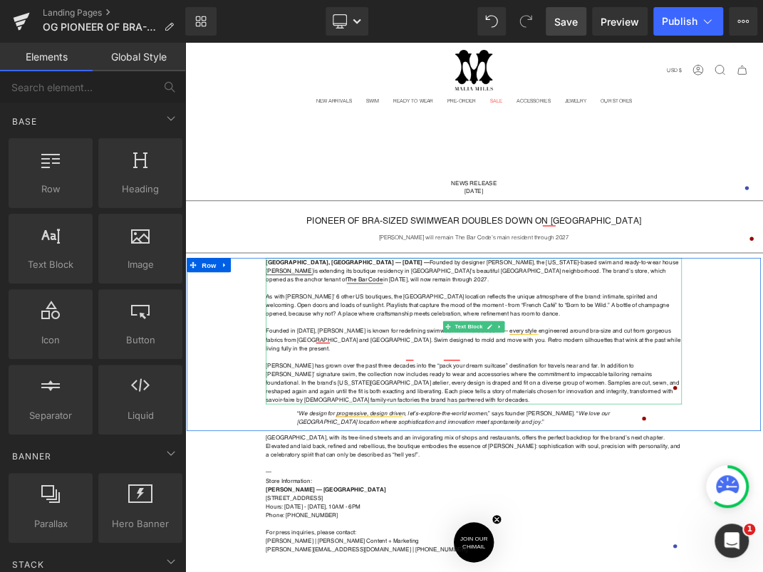
click at [762, 365] on strong "San Francisco, CA — August 27th, 2025 — Founded by designer Malia Mills, the Ne…" at bounding box center [612, 383] width 614 height 36
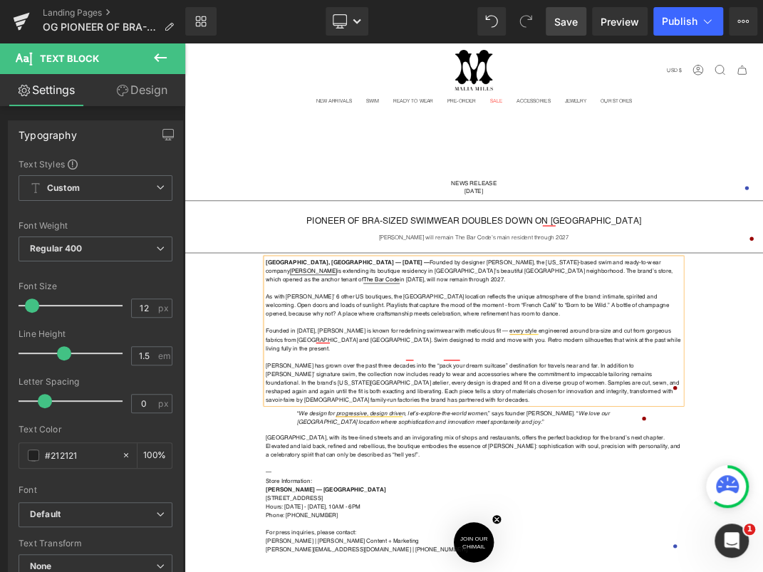
click at [327, 377] on strong "San Francisco, CA — August 27th, 2025 — Founded by designer Malia Mills, the Ne…" at bounding box center [608, 383] width 606 height 36
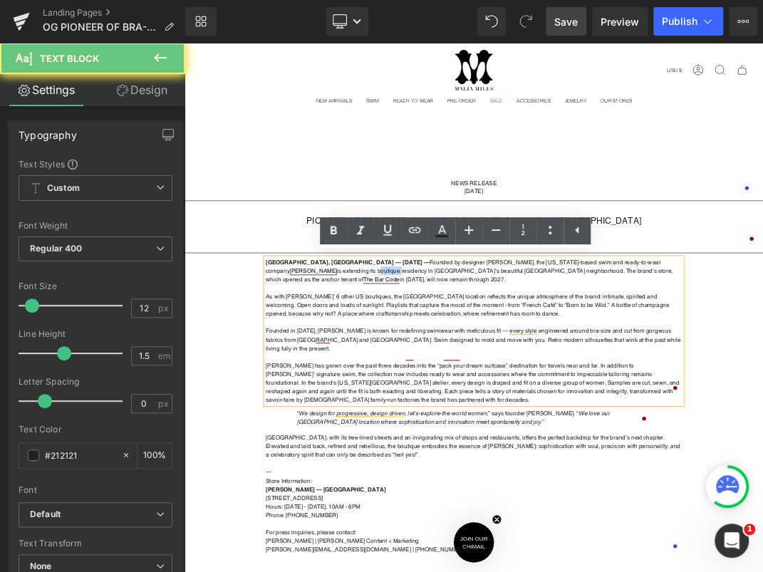
click at [330, 376] on strong "San Francisco, CA — August 27th, 2025 — Founded by designer Malia Mills, the Ne…" at bounding box center [608, 383] width 606 height 36
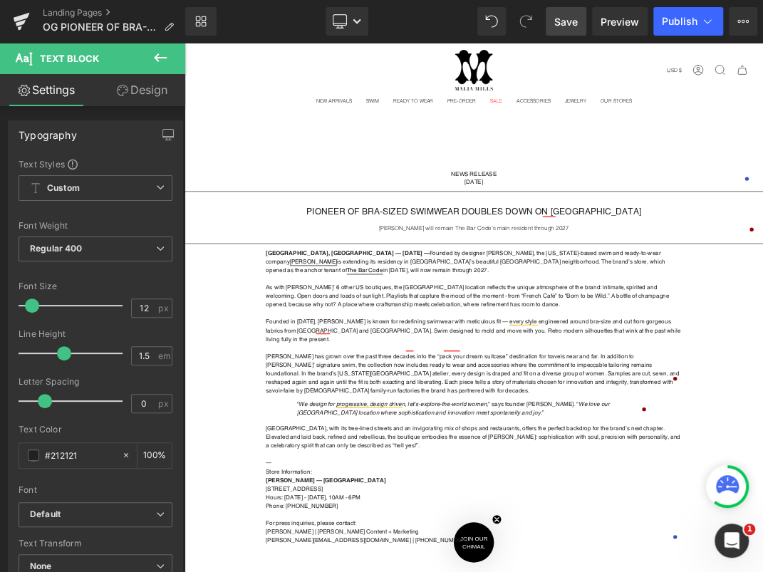
scroll to position [16, 0]
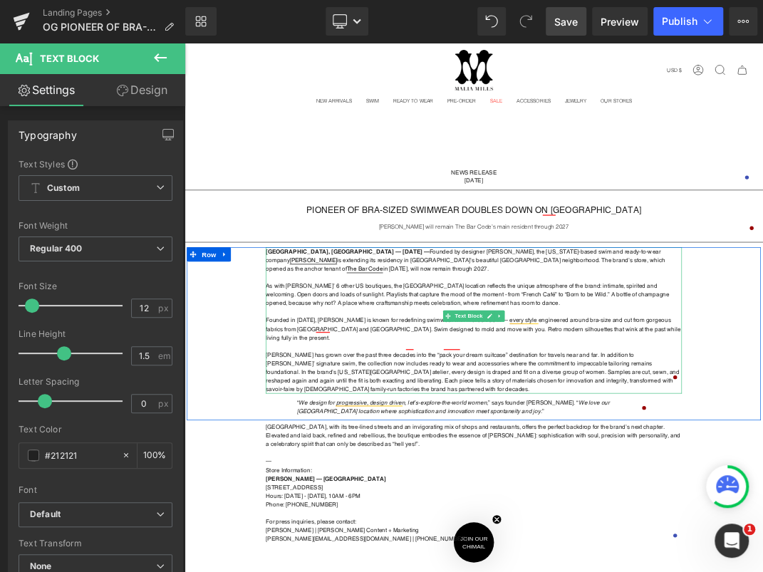
click at [762, 406] on strong "As with Mills’ 6 other US boutiques, the Presidio Heights location reflects the…" at bounding box center [605, 418] width 601 height 36
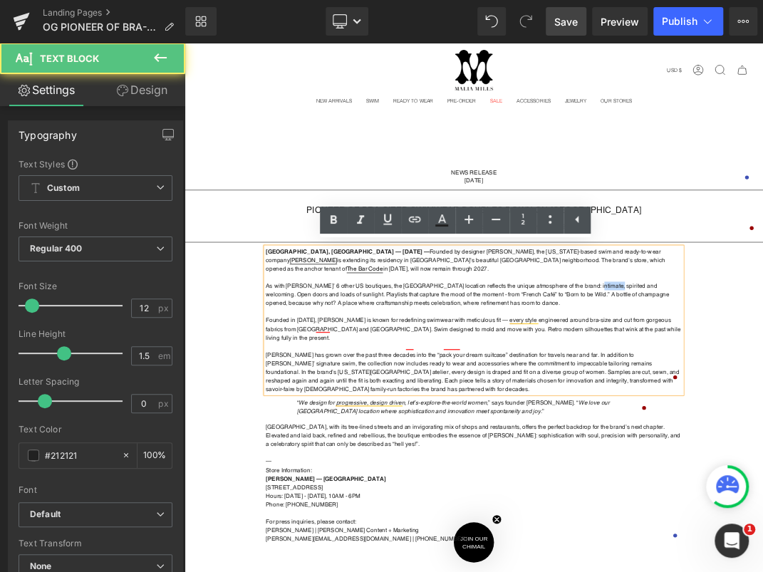
click at [762, 406] on strong "As with Mills’ 6 other US boutiques, the Presidio Heights location reflects the…" at bounding box center [605, 418] width 601 height 36
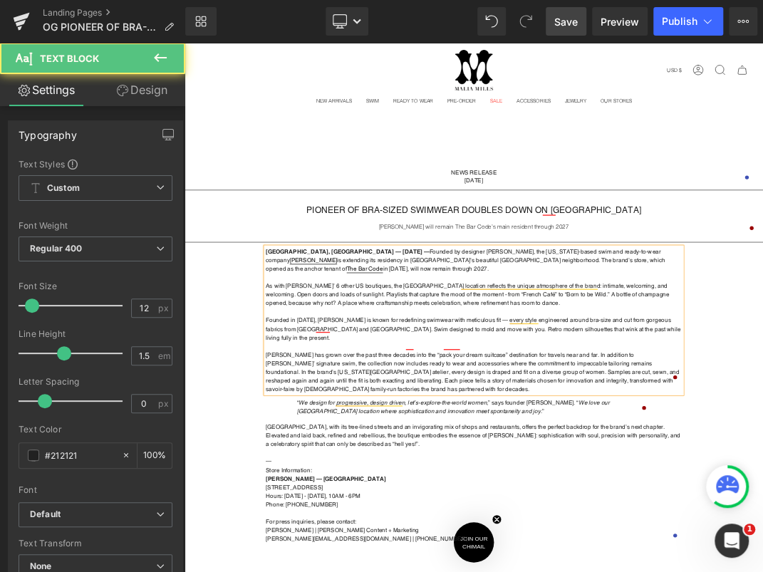
click at [762, 400] on strong "As with Mills’ 6 other US boutiques, the Presidio Heights location reflects the…" at bounding box center [605, 418] width 601 height 36
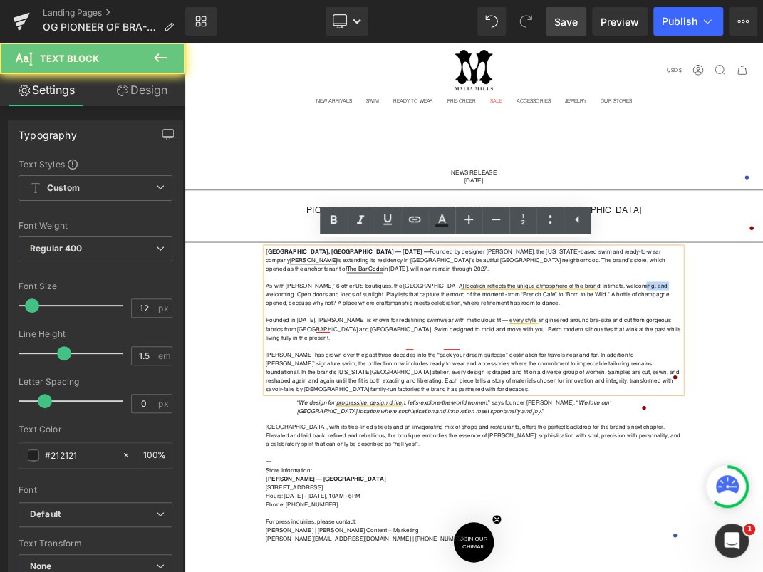
click at [762, 400] on strong "As with Mills’ 6 other US boutiques, the Presidio Heights location reflects the…" at bounding box center [605, 418] width 601 height 36
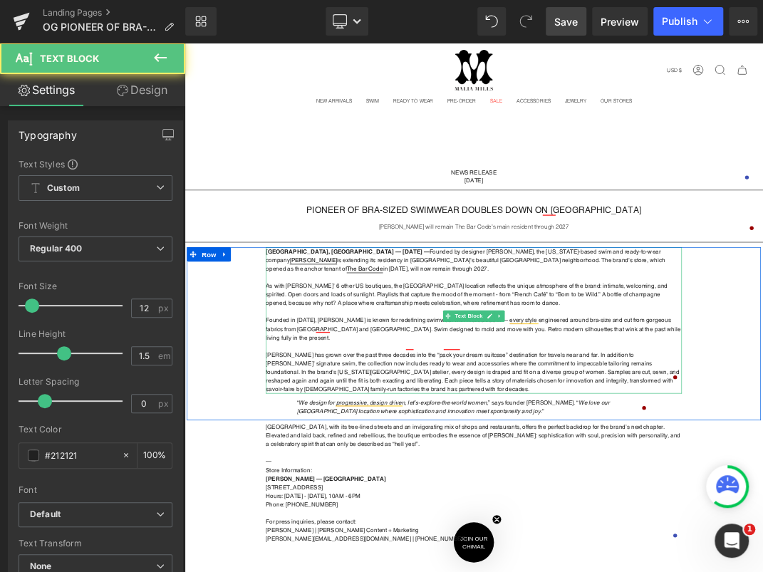
click at [550, 418] on strong "As with Mills’ 6 other US boutiques, the Presidio Heights location reflects the…" at bounding box center [604, 418] width 598 height 36
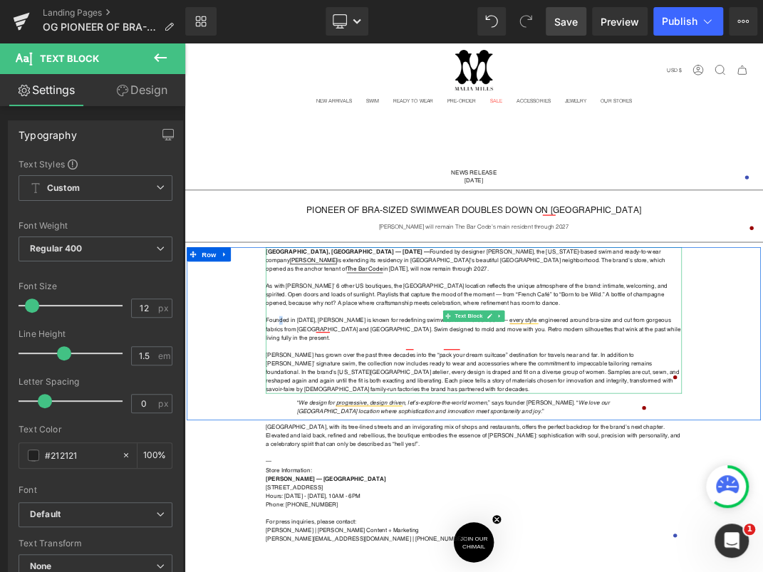
click at [323, 456] on strong "Founded in 1993, Malia Mills is known for redefining swimwear with meticulous f…" at bounding box center [614, 469] width 618 height 36
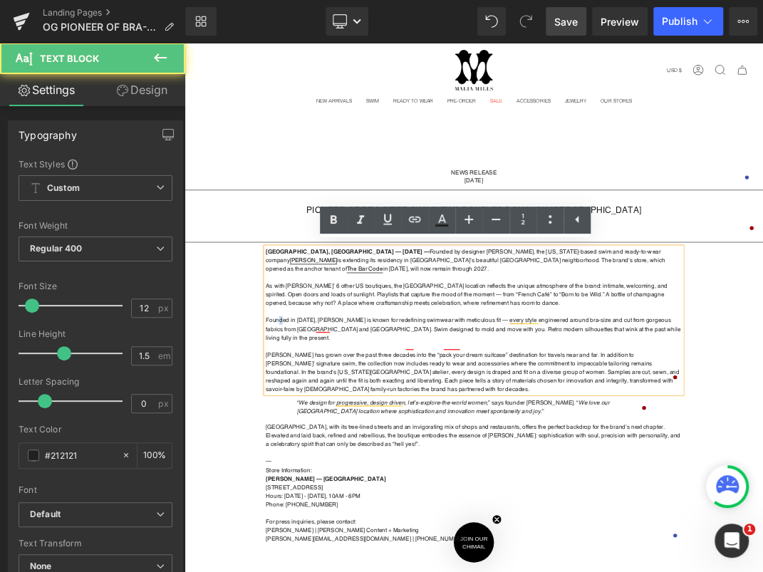
click at [323, 456] on strong "Founded in 1993, Malia Mills is known for redefining swimwear with meticulous f…" at bounding box center [614, 469] width 618 height 36
click at [316, 456] on strong "Founded in 1993, Malia Mills is known for redefining swimwear with meticulous f…" at bounding box center [614, 469] width 618 height 36
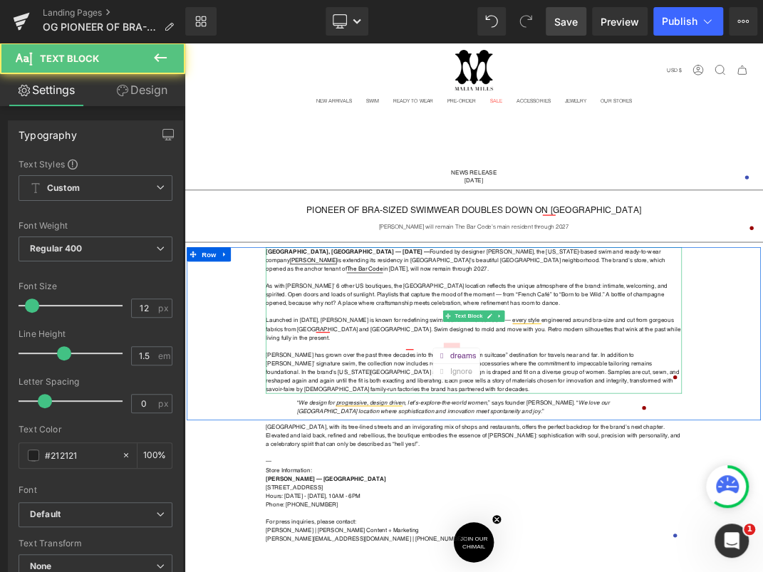
click at [500, 513] on strong "Malia Mills has grown over the past three decades into the “pack your dream sui…" at bounding box center [613, 533] width 616 height 61
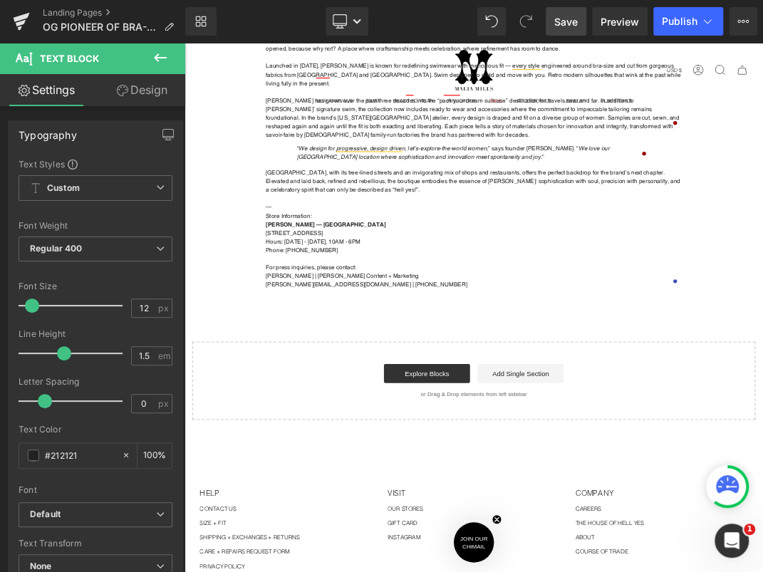
scroll to position [0, 0]
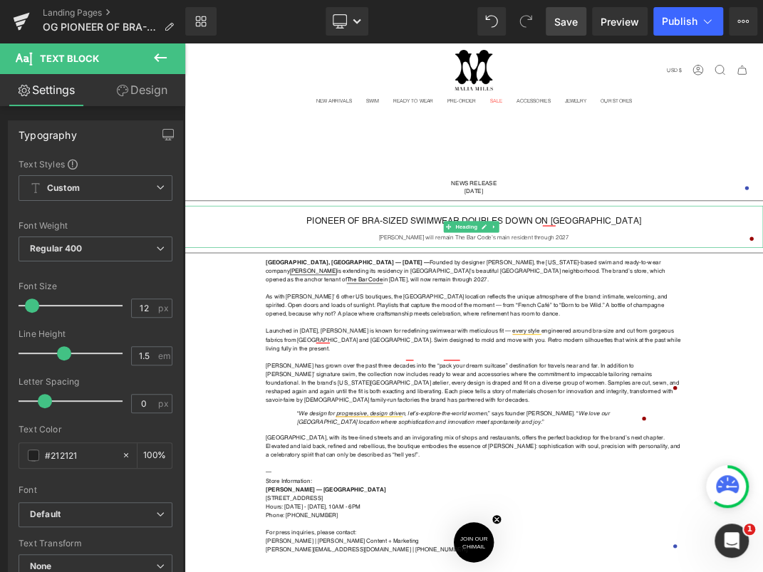
click at [706, 329] on div "[PERSON_NAME] will remain The Bar Code’s main resident through 2027" at bounding box center [614, 332] width 861 height 11
click at [705, 328] on div "[PERSON_NAME] will remain The Bar Code’s main resident through 2027" at bounding box center [614, 332] width 861 height 11
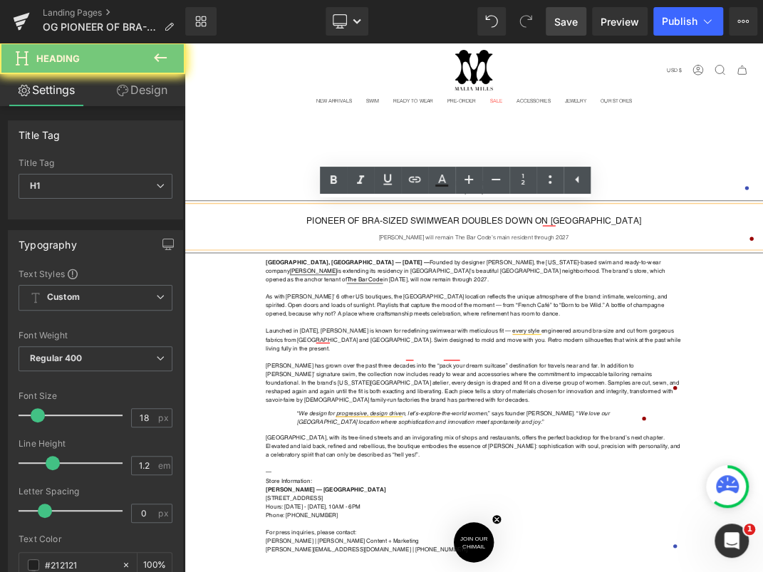
click at [738, 332] on div "[PERSON_NAME] will remain The Bar Code’s main resident through 2027" at bounding box center [614, 332] width 861 height 11
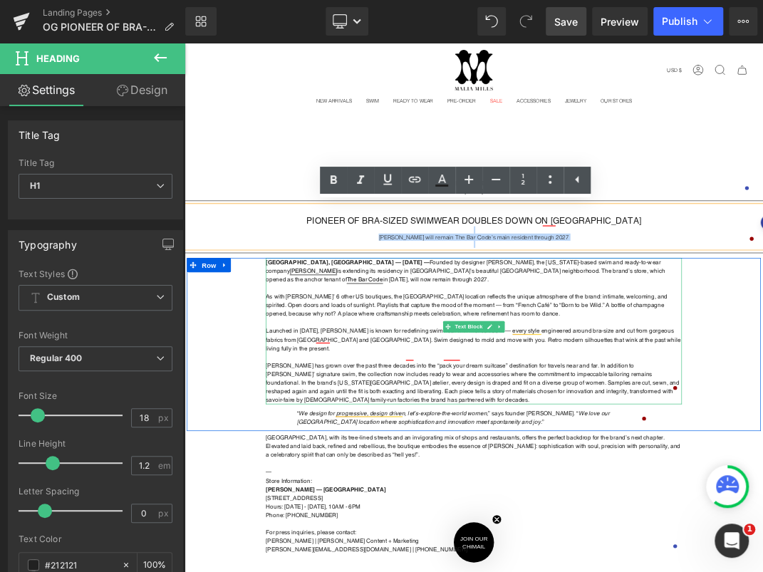
drag, startPoint x: 740, startPoint y: 324, endPoint x: 594, endPoint y: 370, distance: 153.1
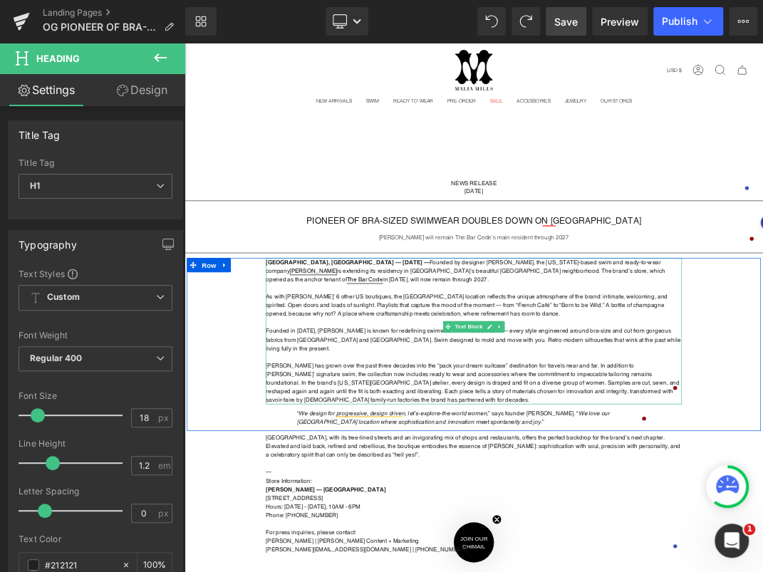
click at [411, 434] on strong "As with Mills’ 6 other US boutiques, the Presidio Heights location reflects the…" at bounding box center [604, 434] width 598 height 36
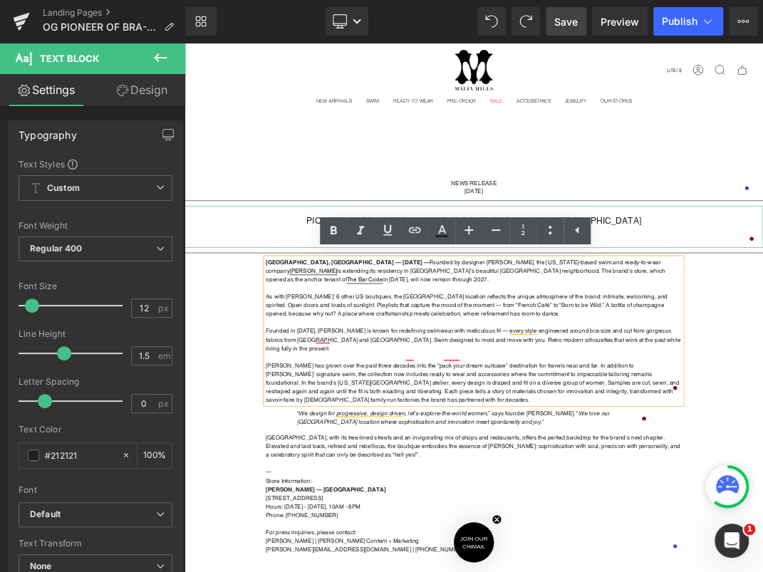
click at [542, 293] on h1 at bounding box center [614, 293] width 861 height 16
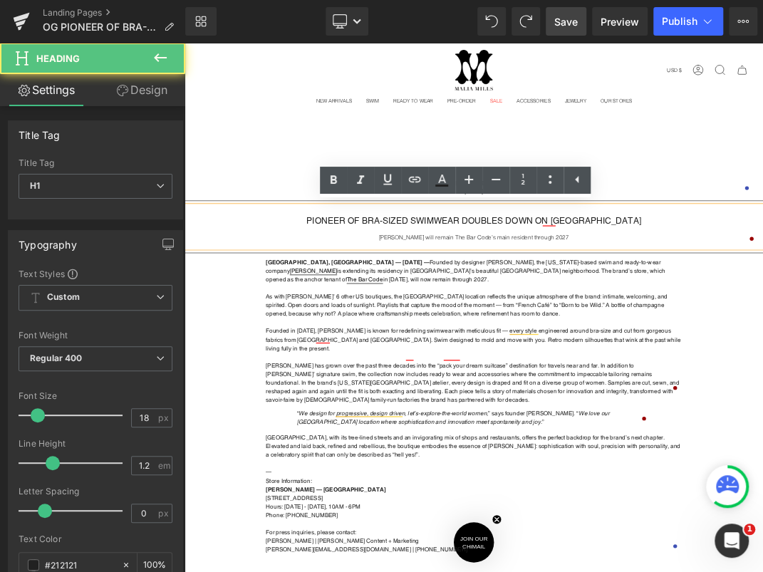
click at [549, 318] on div at bounding box center [614, 321] width 861 height 11
click at [547, 332] on div "[PERSON_NAME] will remain The Bar Code’s main resident through 2027" at bounding box center [614, 332] width 861 height 11
click at [548, 330] on div "[PERSON_NAME] will remain The Bar Code’s main resident through 2027" at bounding box center [614, 332] width 861 height 11
click at [522, 328] on div "[PERSON_NAME] will remain The Bar Code’s main resident through 2027" at bounding box center [614, 332] width 861 height 11
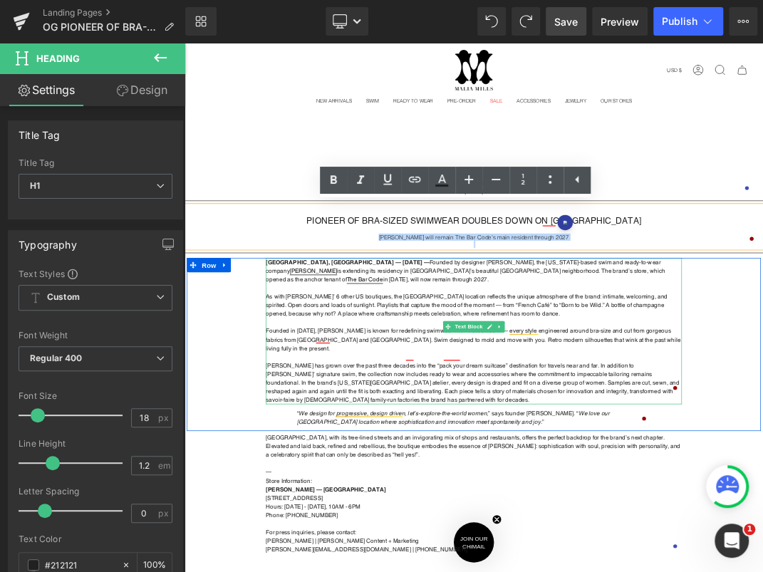
drag, startPoint x: 486, startPoint y: 331, endPoint x: 864, endPoint y: 365, distance: 379.6
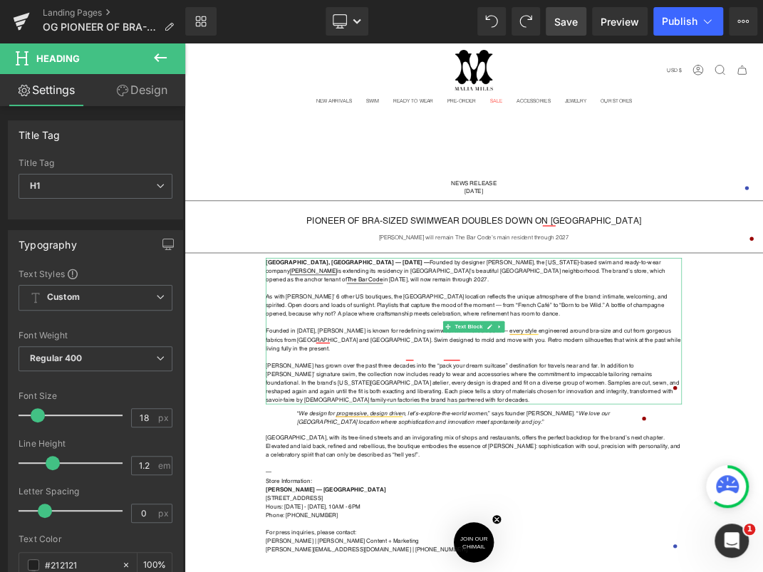
click at [624, 318] on link at bounding box center [631, 316] width 15 height 17
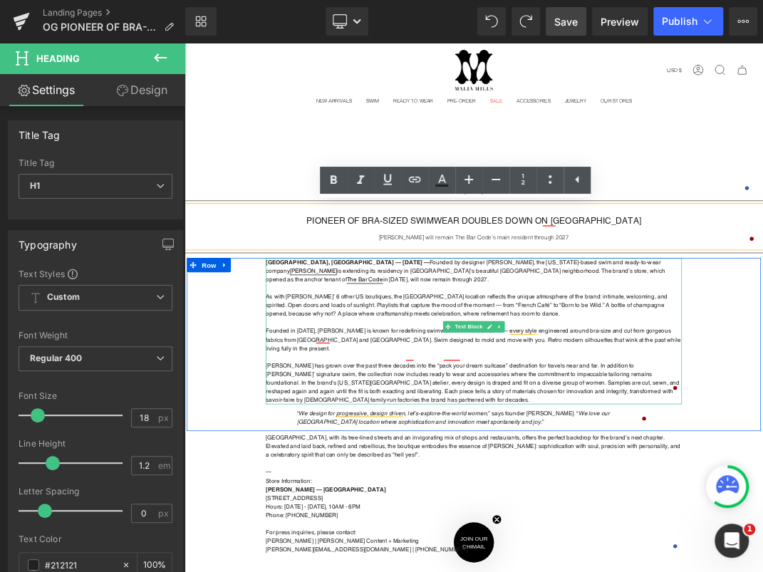
click at [753, 425] on p "As with Mills’ 6 other US boutiques, the Presidio Heights location reflects the…" at bounding box center [614, 433] width 619 height 38
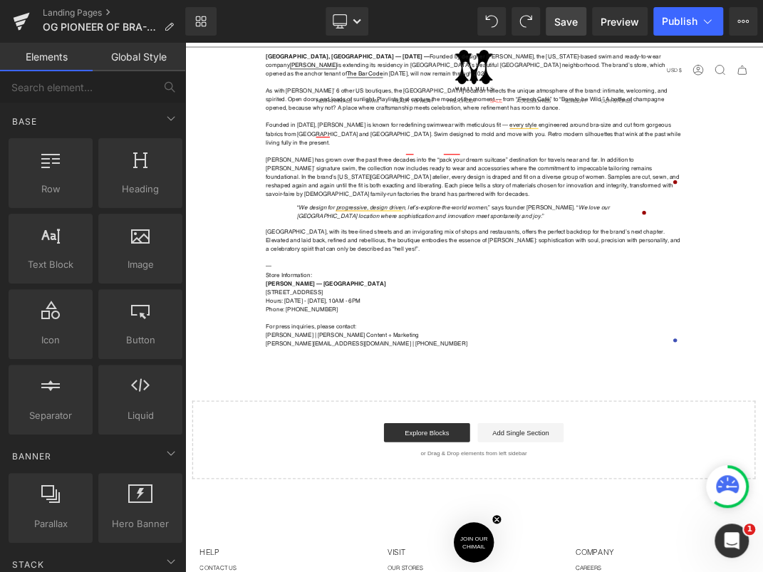
scroll to position [307, 0]
click at [565, 10] on link "Save" at bounding box center [565, 21] width 41 height 28
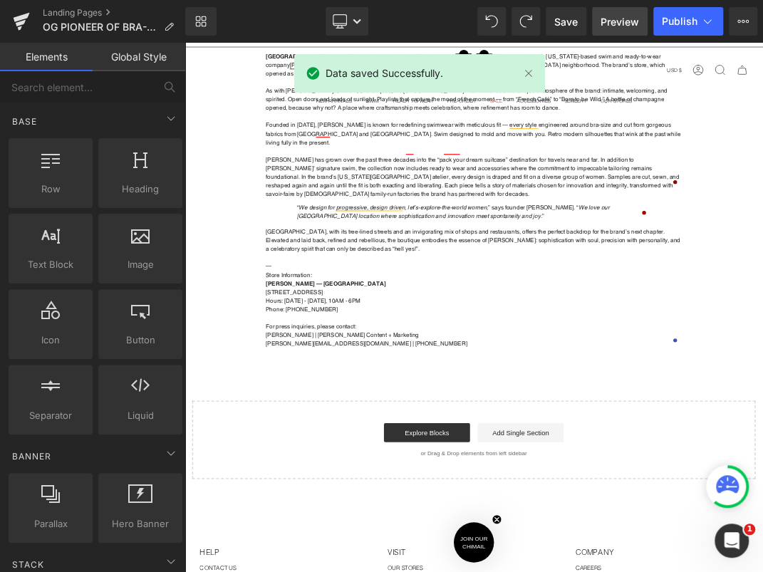
click at [620, 18] on span "Preview" at bounding box center [619, 21] width 38 height 15
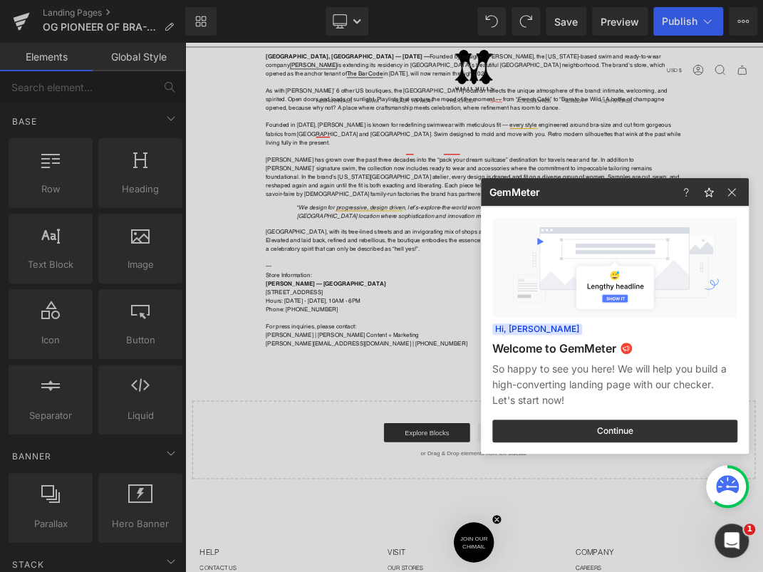
click at [308, 154] on div at bounding box center [381, 286] width 763 height 572
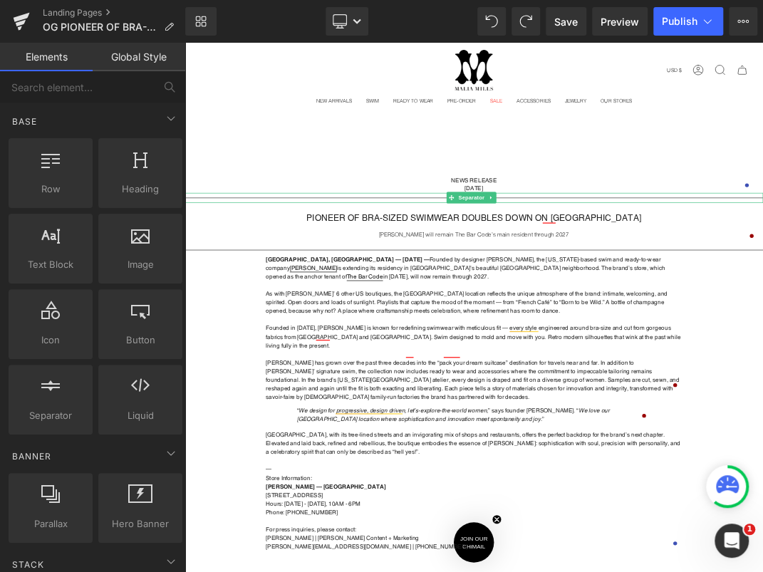
scroll to position [0, 0]
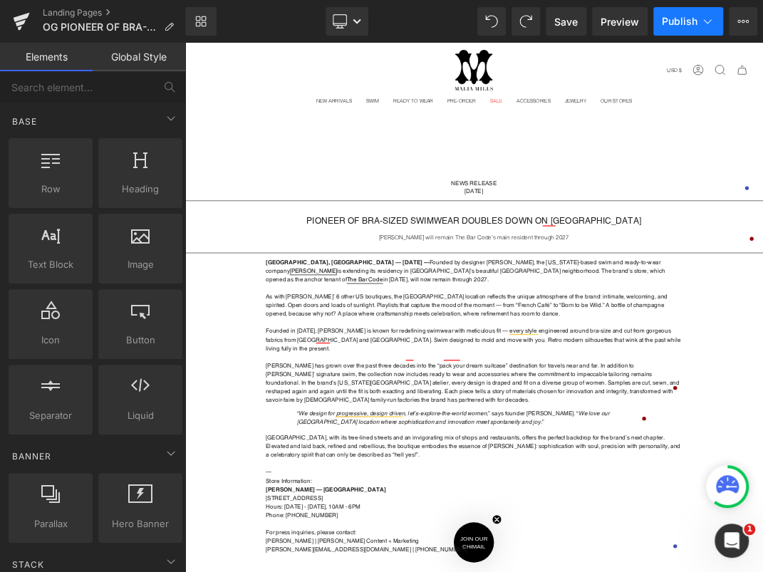
click at [680, 23] on span "Publish" at bounding box center [679, 21] width 36 height 11
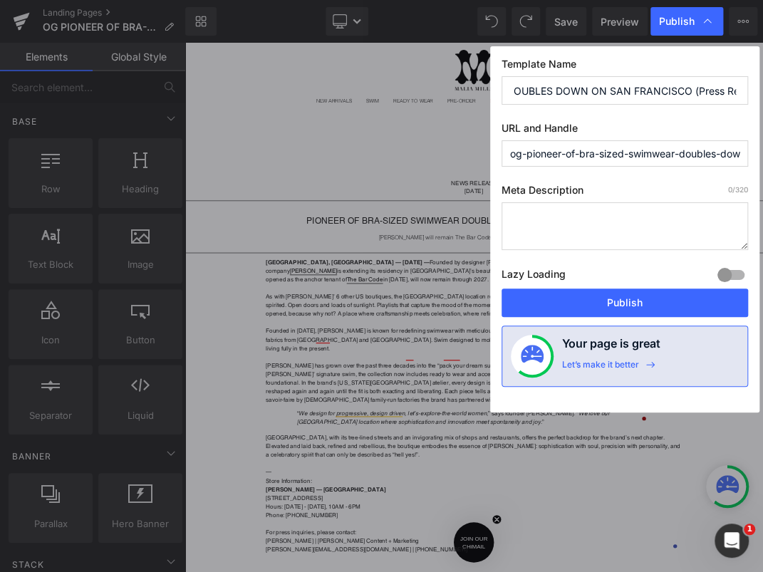
scroll to position [0, 271]
drag, startPoint x: 596, startPoint y: 92, endPoint x: 751, endPoint y: 99, distance: 155.4
click at [751, 99] on div "Template Name OG PIONEER OF BRA-SIZED SWIMWEAR DOUBLES DOWN ON SAN FRANCISCO (P…" at bounding box center [624, 229] width 269 height 366
click at [710, 88] on input "OG PIONEER OF BRA-SIZED SWIMWEAR DOUBLES DOWN ON SAN FRANCISCO (Press Release 8…" at bounding box center [624, 90] width 246 height 28
drag, startPoint x: 714, startPoint y: 88, endPoint x: 703, endPoint y: 90, distance: 11.1
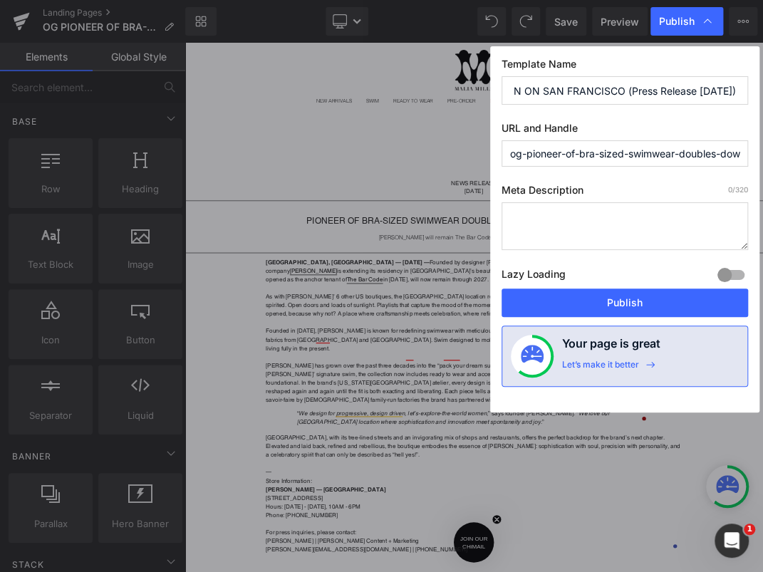
click at [703, 90] on input "OG PIONEER OF BRA-SIZED SWIMWEAR DOUBLES DOWN ON SAN FRANCISCO (Press Release 8…" at bounding box center [624, 90] width 246 height 28
click at [721, 89] on input "OG PIONEER OF BRA-SIZED SWIMWEAR DOUBLES DOWN ON SAN FRANCISCO (Press Release 8…" at bounding box center [624, 90] width 246 height 28
click at [708, 91] on input "OG PIONEER OF BRA-SIZED SWIMWEAR DOUBLES DOWN ON SAN FRANCISCO (Press Release 8…" at bounding box center [624, 90] width 246 height 28
type input "OG PIONEER OF BRA-SIZED SWIMWEAR DOUBLES DOWN ON SAN FRANCISCO (Press Release 8…"
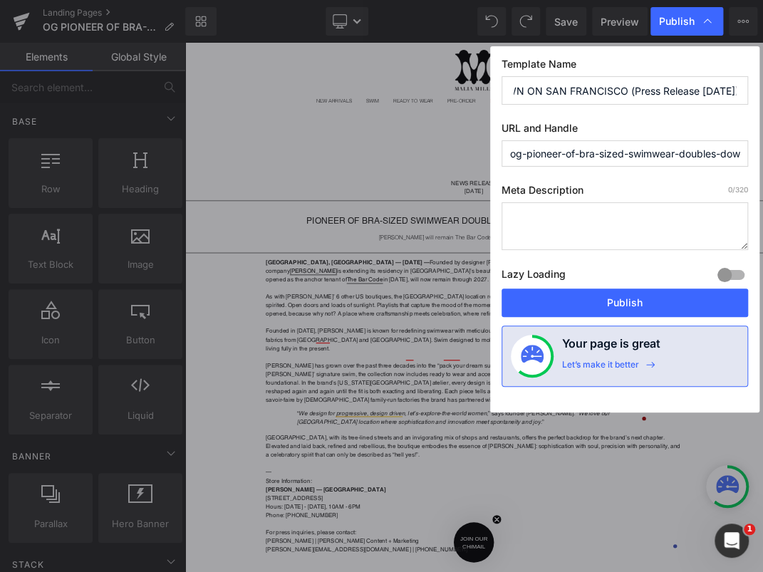
scroll to position [0, 0]
click at [585, 157] on input "og-pioneer-of-bra-sized-swimwear-doubles-down-on-san-francisco-press-release-8-…" at bounding box center [624, 153] width 246 height 26
drag, startPoint x: 569, startPoint y: 155, endPoint x: 770, endPoint y: 159, distance: 200.8
click at [762, 159] on html "Text Block You are previewing how the will restyle your page. You can not edit …" at bounding box center [381, 286] width 763 height 572
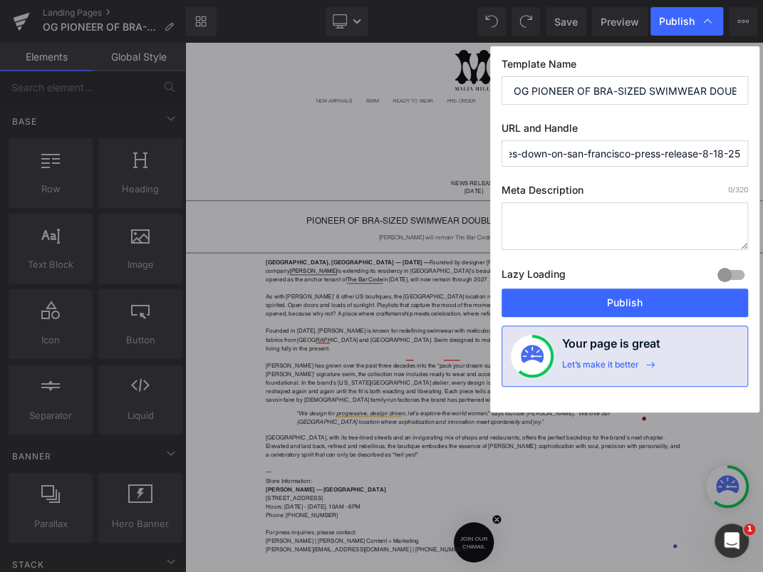
click at [724, 155] on input "og-pioneer-of-bra-sized-swimwear-doubles-down-on-san-francisco-press-release-8-…" at bounding box center [624, 153] width 246 height 26
type input "og-pioneer-of-bra-sized-swimwear-doubles-down-on-san-francisco-press-release-8-…"
click at [649, 184] on label "Meta Description 0 /320" at bounding box center [624, 193] width 246 height 19
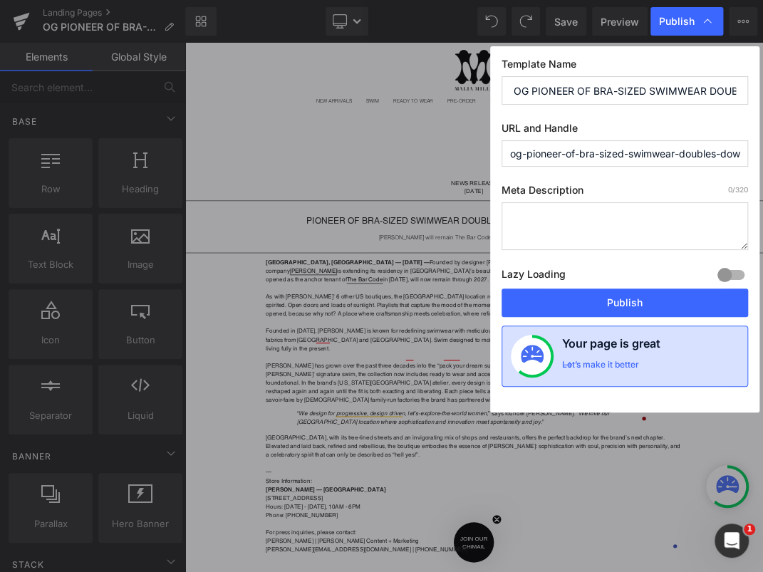
click at [600, 360] on div "Let’s make it better" at bounding box center [600, 368] width 77 height 19
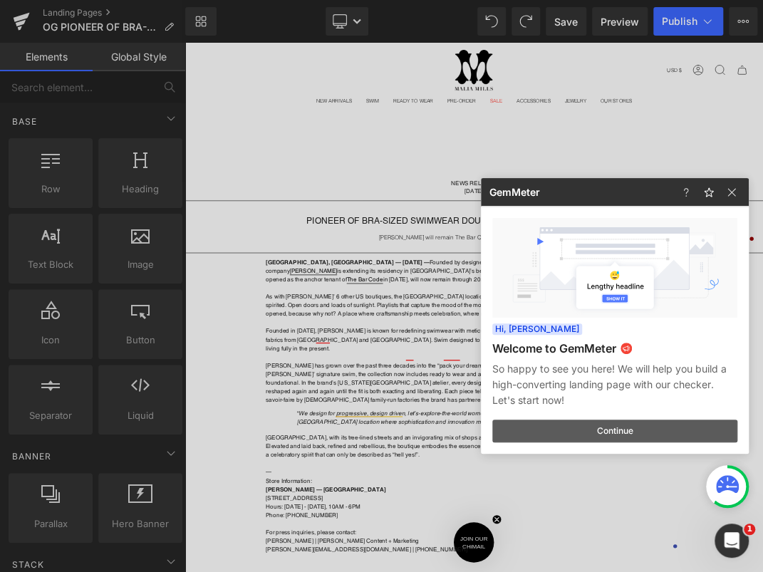
click at [612, 429] on button "Continue" at bounding box center [614, 430] width 245 height 23
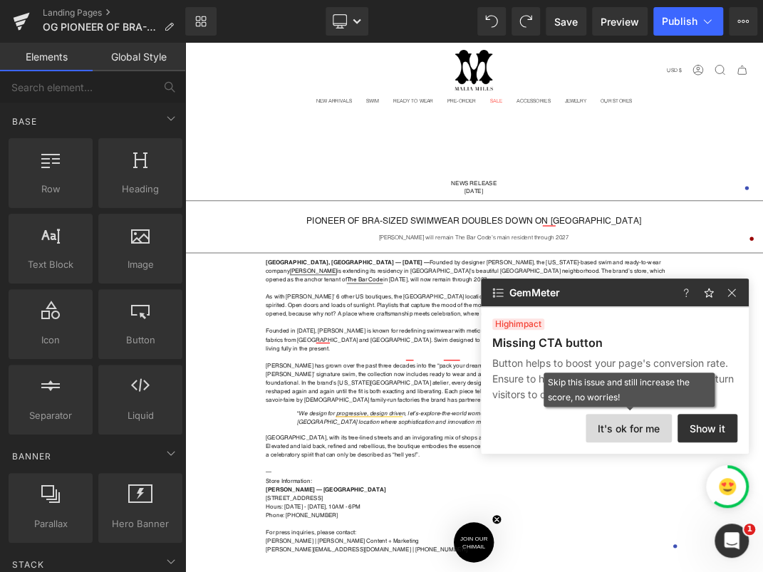
click at [652, 431] on button "It's ok for me" at bounding box center [628, 428] width 86 height 28
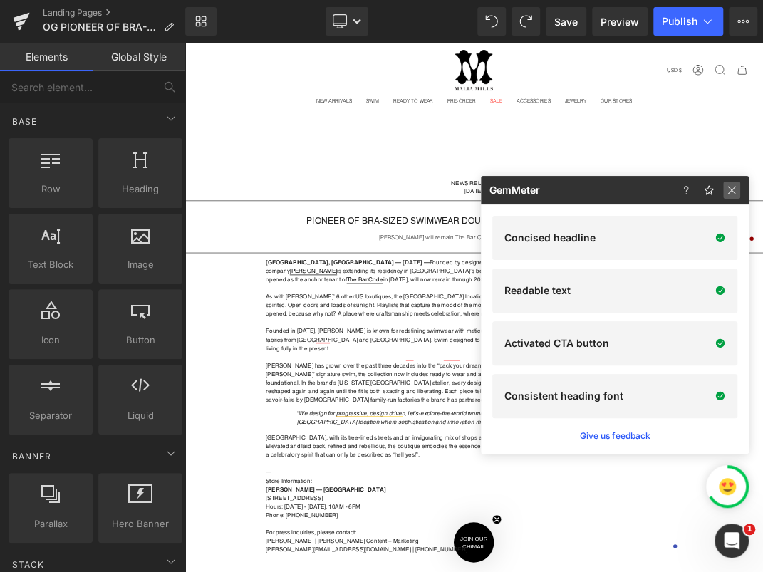
click at [730, 194] on img at bounding box center [731, 190] width 17 height 17
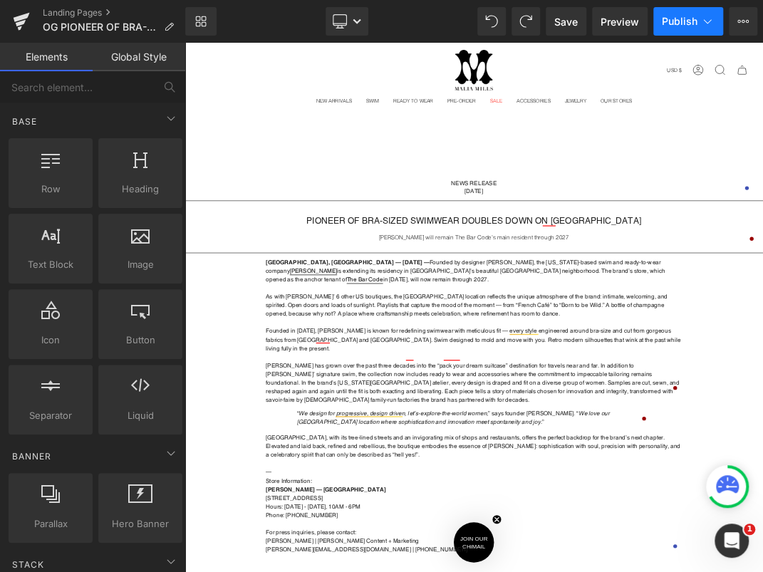
click at [676, 14] on button "Publish" at bounding box center [688, 21] width 70 height 28
type input "OG PIONEER OF BRA-SIZED SWIMWEAR DOUBLES DOWN ON SAN FRANCISCO (Press Release 8…"
type input "og-pioneer-of-bra-sized-swimwear-doubles-down-on-san-francisco-press-release-8-…"
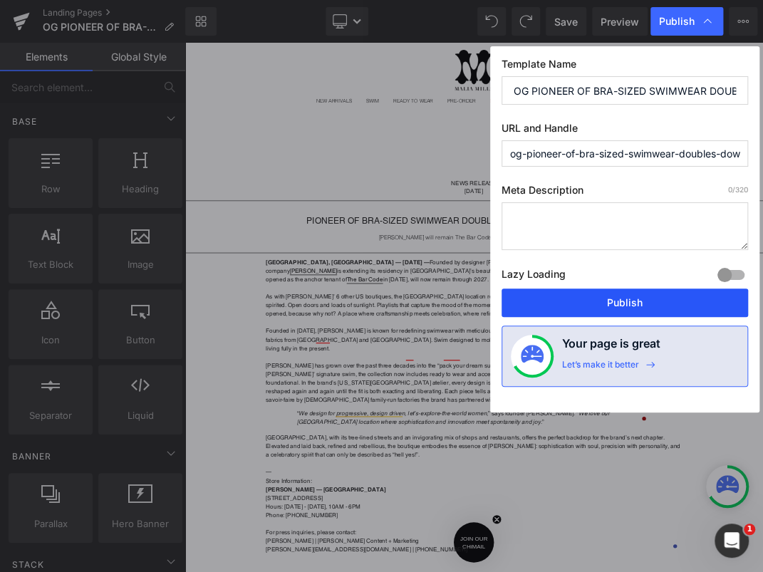
click at [613, 305] on button "Publish" at bounding box center [624, 302] width 246 height 28
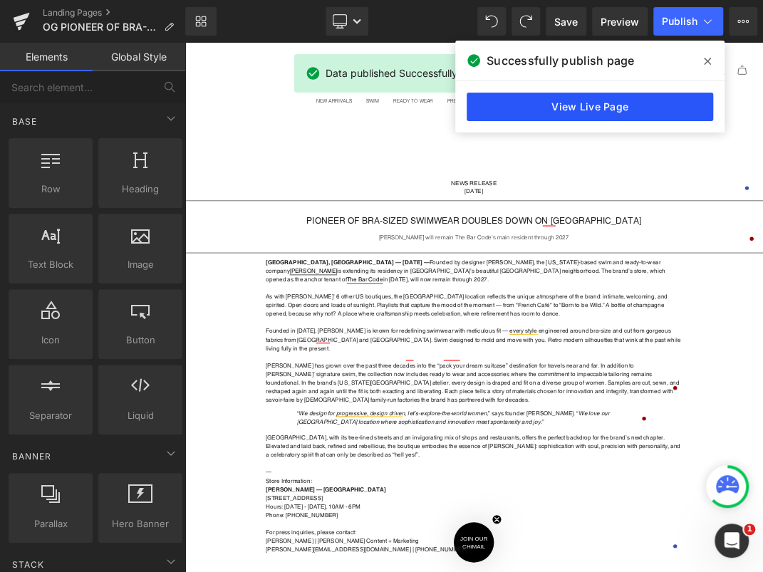
click at [621, 99] on link "View Live Page" at bounding box center [589, 107] width 246 height 28
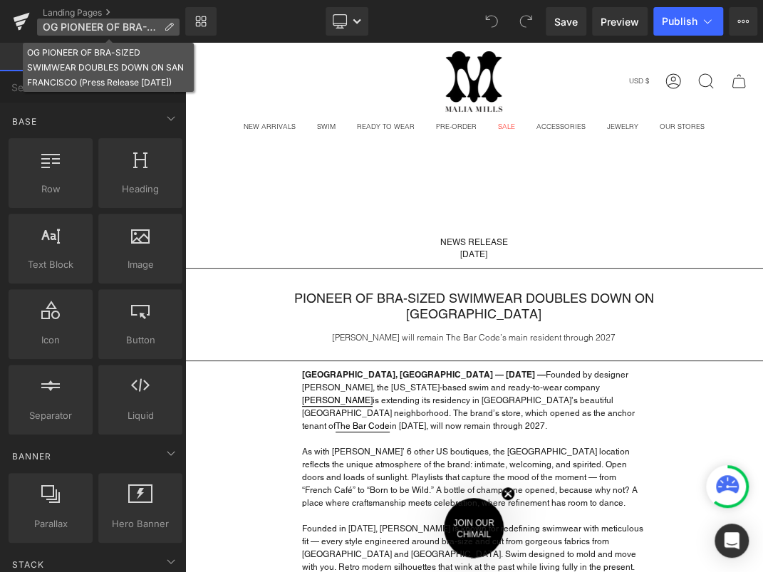
click at [172, 29] on icon at bounding box center [169, 27] width 10 height 10
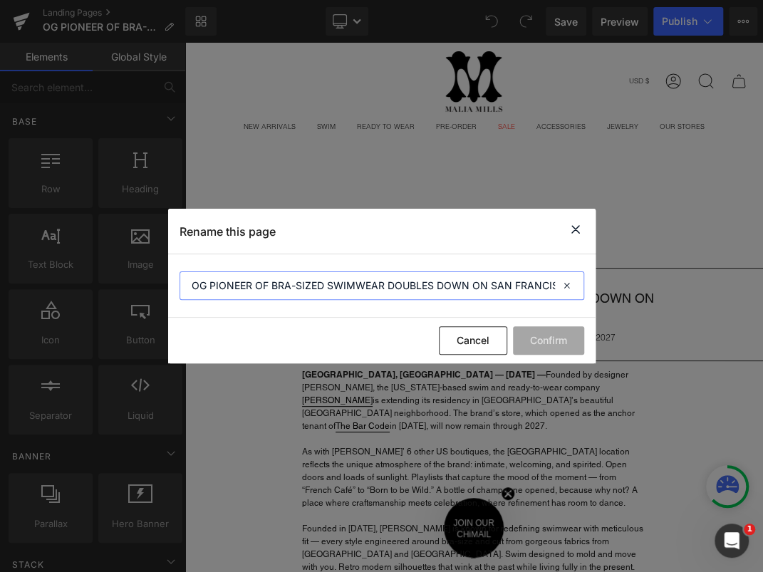
click at [0, 0] on input "OG PIONEER OF BRA-SIZED SWIMWEAR DOUBLES DOWN ON SAN FRANCISCO (Press Release […" at bounding box center [0, 0] width 0 height 0
drag, startPoint x: 209, startPoint y: 285, endPoint x: 166, endPoint y: 282, distance: 43.5
click at [166, 282] on div "Rename this page OG PIONEER OF BRA-SIZED SWIMWEAR DOUBLES DOWN ON SAN FRANCISCO…" at bounding box center [381, 286] width 763 height 572
type input "PIONEER OF BRA-SIZED SWIMWEAR DOUBLES DOWN ON SAN FRANCISCO (Press Release 8/18…"
click at [556, 340] on button "Confirm" at bounding box center [548, 340] width 71 height 28
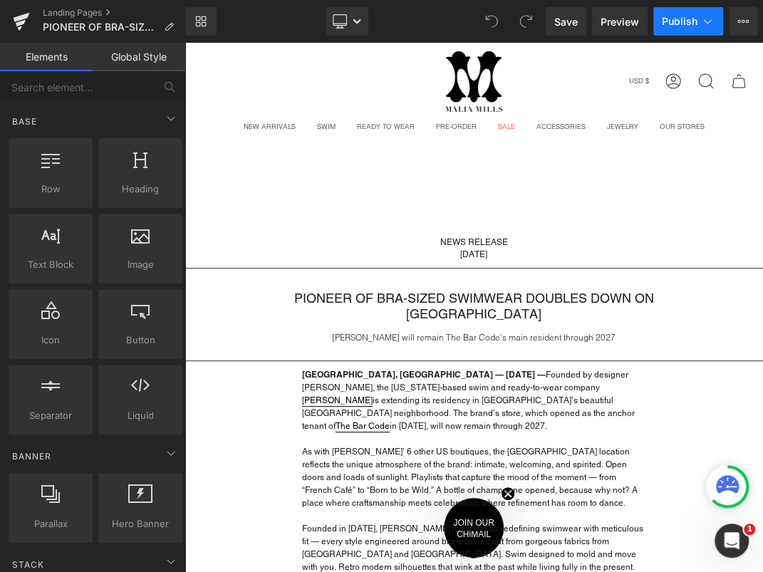
click at [697, 25] on button "Publish" at bounding box center [688, 21] width 70 height 28
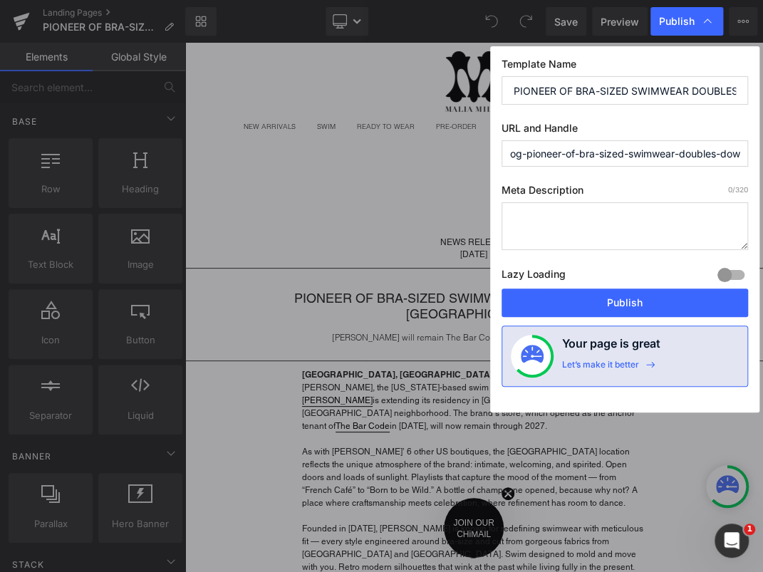
drag, startPoint x: 526, startPoint y: 157, endPoint x: 473, endPoint y: 153, distance: 52.8
click at [0, 0] on div "Publish Template Name PIONEER OF BRA-SIZED SWIMWEAR DOUBLES DOWN ON SAN FRANCIS…" at bounding box center [0, 0] width 0 height 0
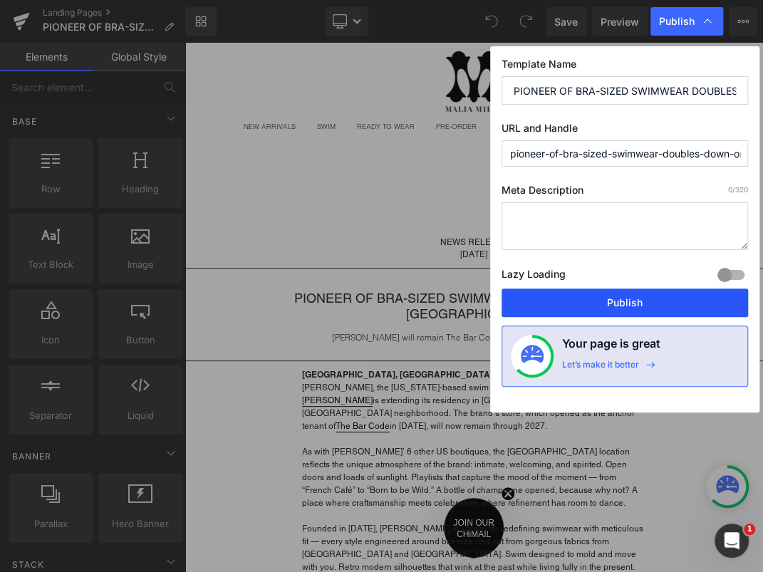
type input "pioneer-of-bra-sized-swimwear-doubles-down-on-san-francisco-press-release-8-18-…"
click at [585, 295] on button "Publish" at bounding box center [624, 302] width 246 height 28
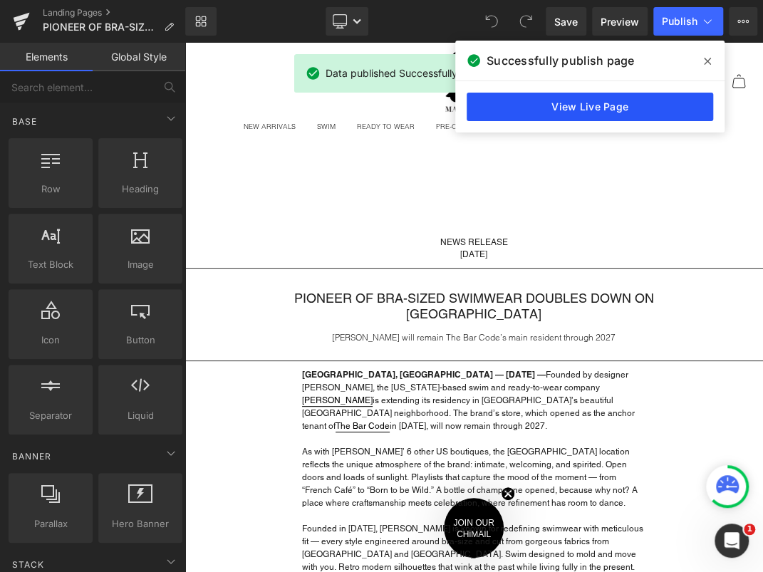
click at [618, 103] on link "View Live Page" at bounding box center [589, 107] width 246 height 28
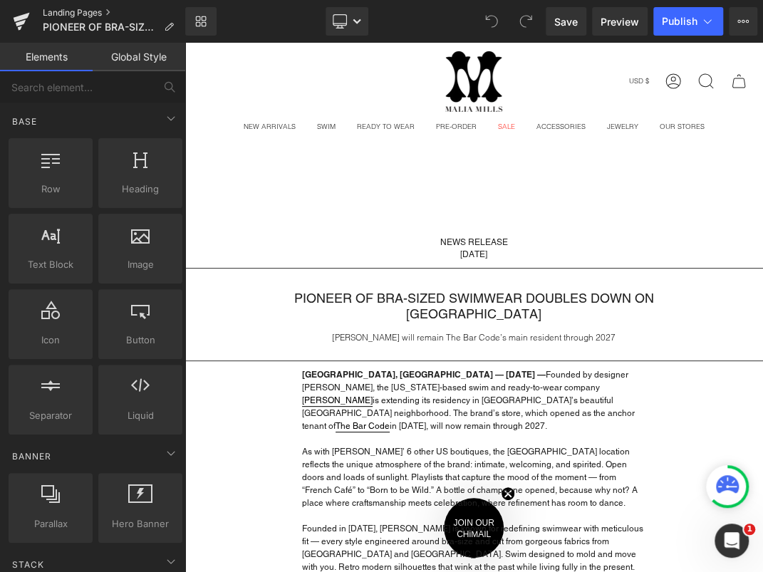
click at [67, 11] on link "Landing Pages" at bounding box center [114, 12] width 142 height 11
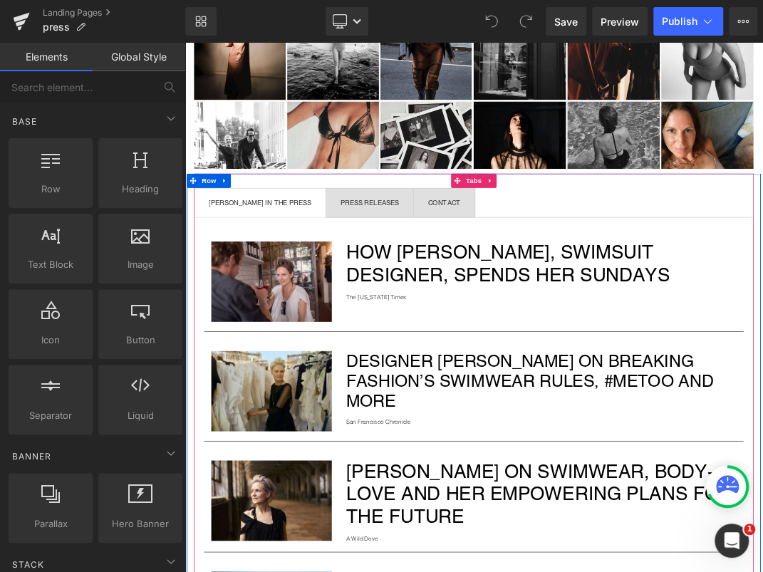
click at [184, 43] on div at bounding box center [184, 43] width 0 height 0
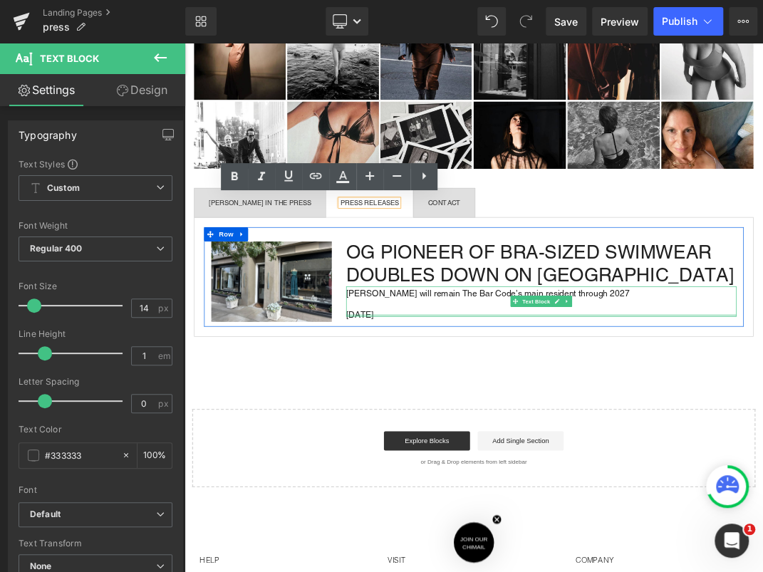
click at [445, 447] on div at bounding box center [715, 449] width 581 height 4
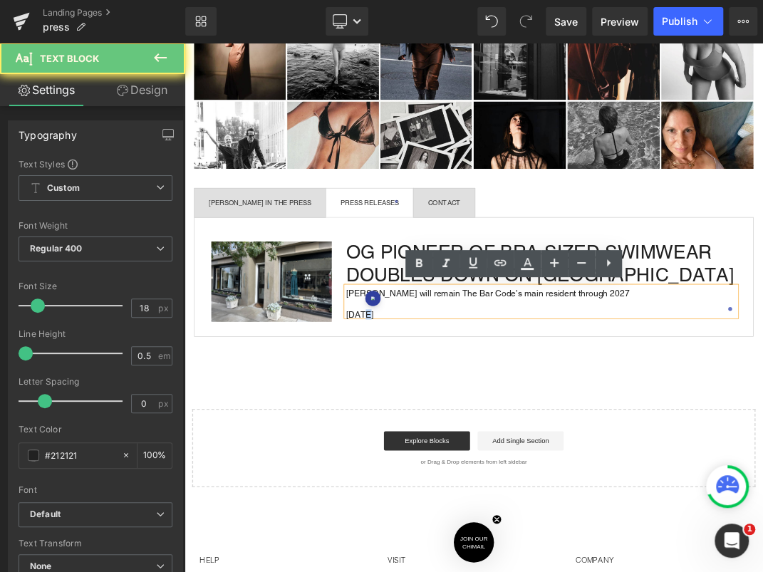
click at [445, 446] on p "8/18/25" at bounding box center [715, 447] width 581 height 6
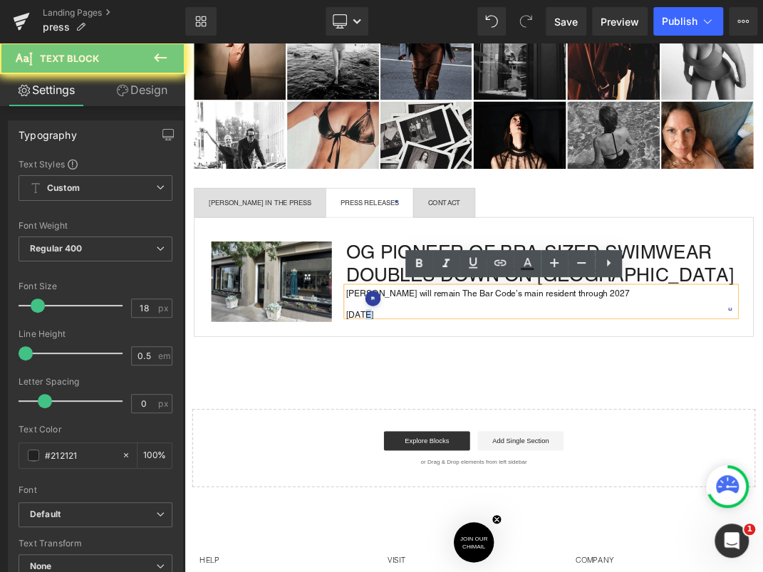
click at [445, 446] on p "8/18/25" at bounding box center [715, 447] width 581 height 6
click at [443, 446] on p "8/18/25" at bounding box center [715, 447] width 581 height 6
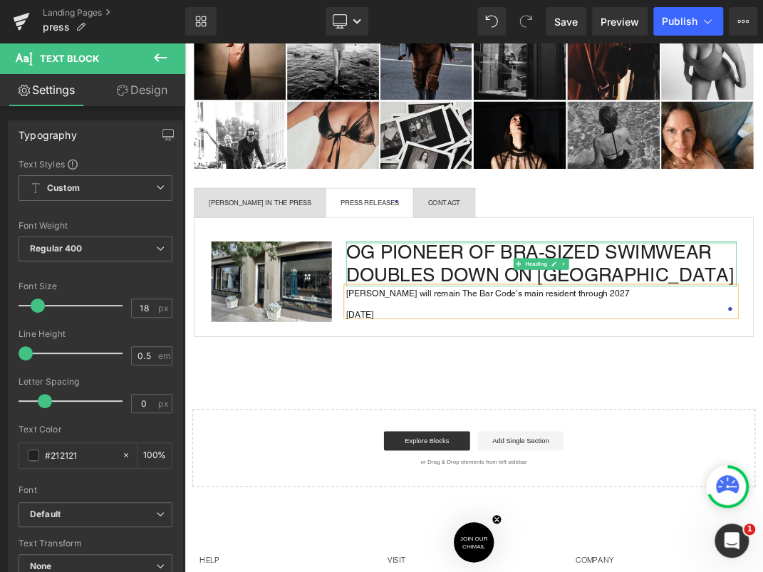
click at [468, 341] on div at bounding box center [715, 341] width 581 height 4
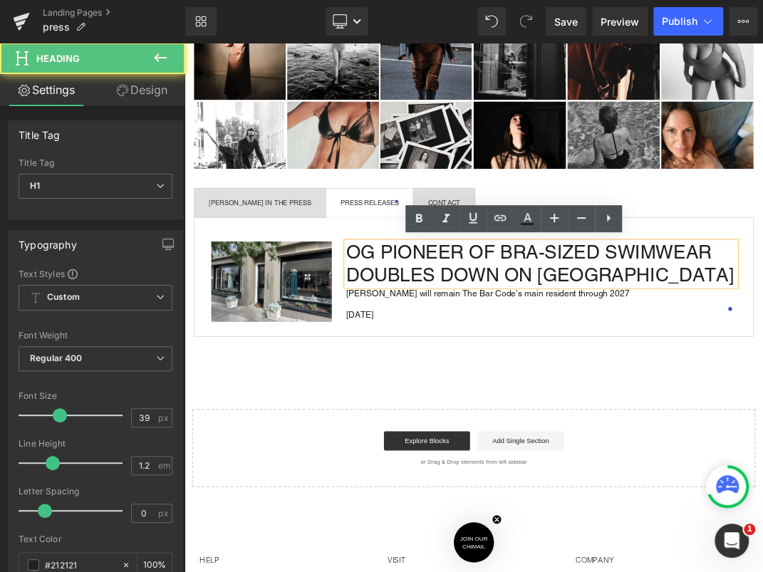
click at [481, 353] on h1 "OG PIONEER OF BRA-SIZED SWIMWEAR DOUBLES DOWN ON [GEOGRAPHIC_DATA]" at bounding box center [715, 372] width 581 height 67
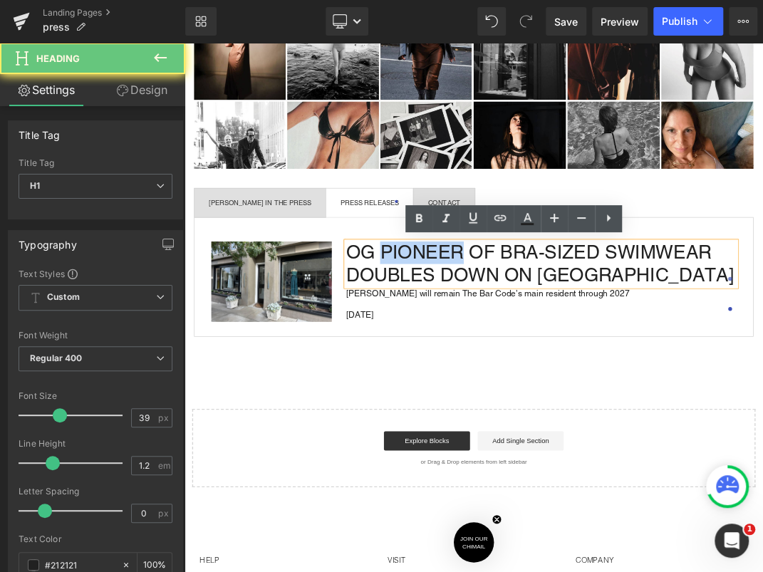
click at [481, 353] on h1 "OG PIONEER OF BRA-SIZED SWIMWEAR DOUBLES DOWN ON [GEOGRAPHIC_DATA]" at bounding box center [715, 372] width 581 height 67
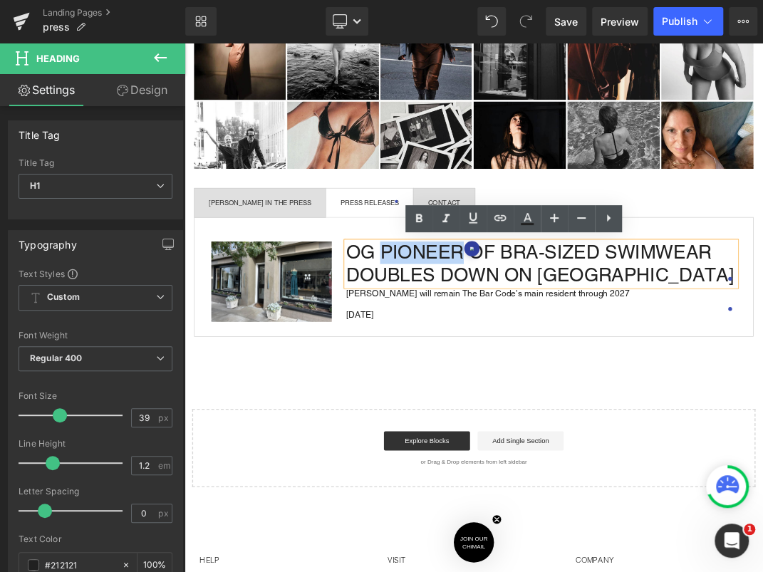
click at [481, 353] on h1 "OG PIONEER OF BRA-SIZED SWIMWEAR DOUBLES DOWN ON [GEOGRAPHIC_DATA]" at bounding box center [715, 372] width 581 height 67
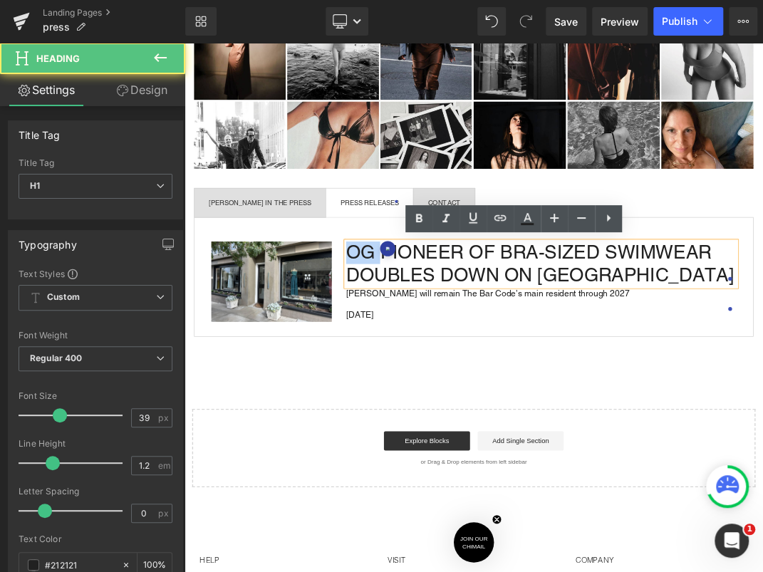
drag, startPoint x: 470, startPoint y: 352, endPoint x: 412, endPoint y: 350, distance: 57.7
click at [414, 353] on div "OG PIONEER OF BRA-SIZED SWIMWEAR DOUBLES DOWN ON SAN FRANCISCO Heading Malia Mi…" at bounding box center [715, 395] width 602 height 112
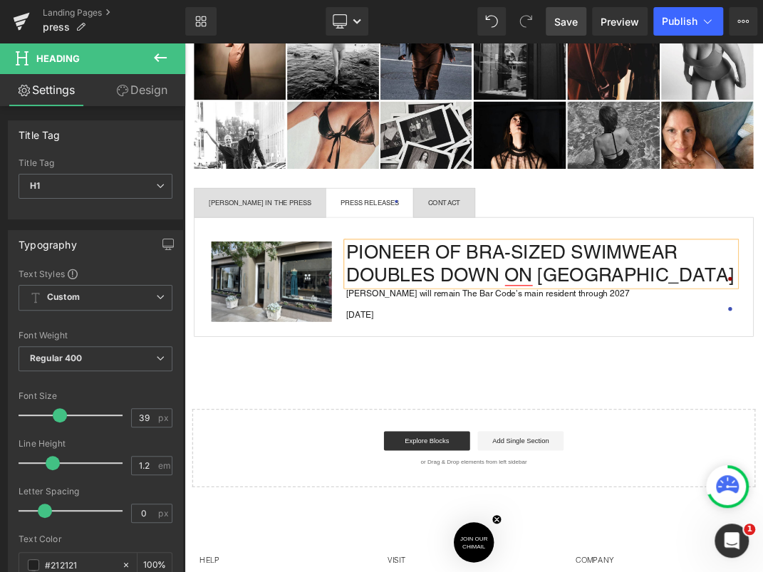
click at [572, 16] on span "Save" at bounding box center [565, 21] width 23 height 15
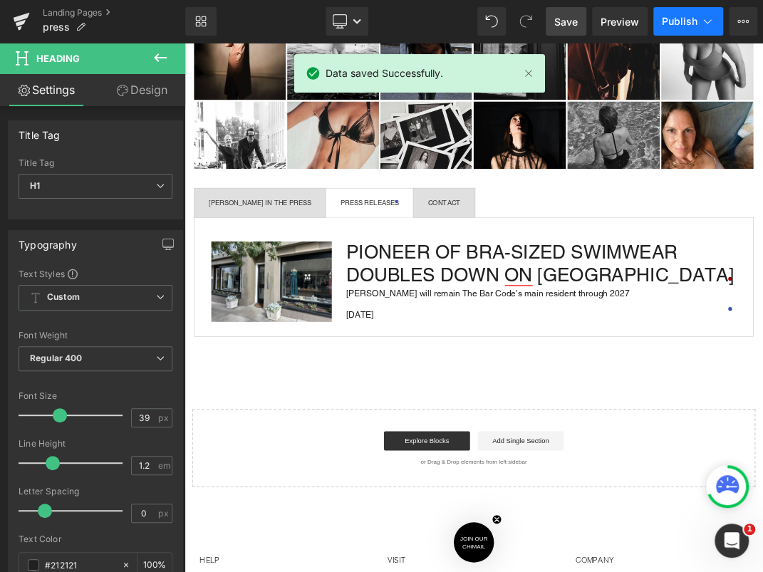
click at [696, 16] on button "Publish" at bounding box center [688, 21] width 70 height 28
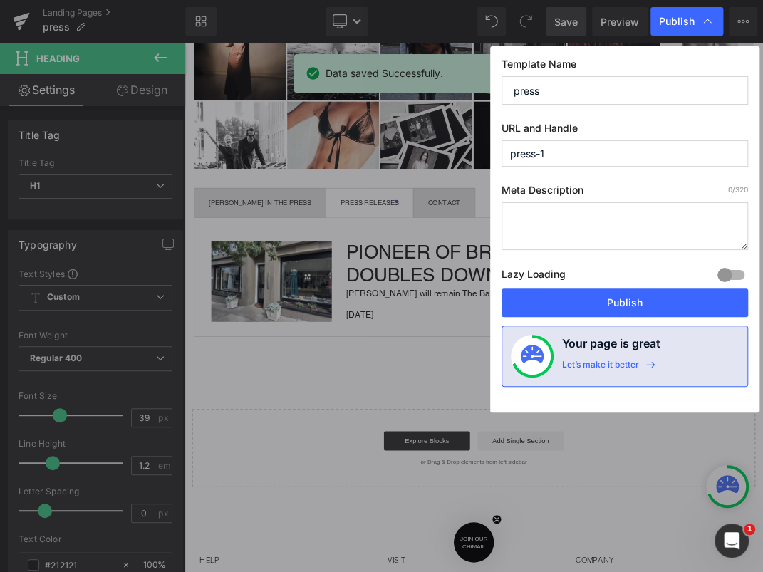
click at [594, 156] on input "press-1" at bounding box center [624, 153] width 246 height 26
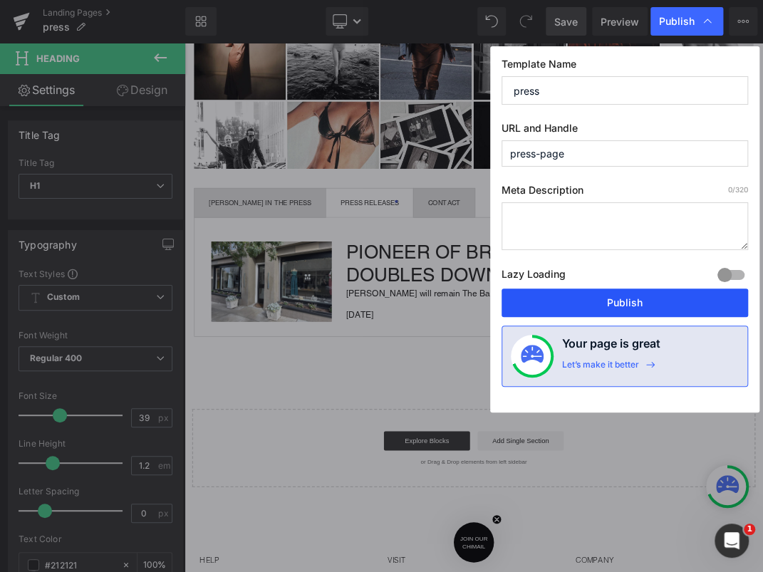
type input "press-page"
click at [617, 304] on button "Publish" at bounding box center [624, 302] width 246 height 28
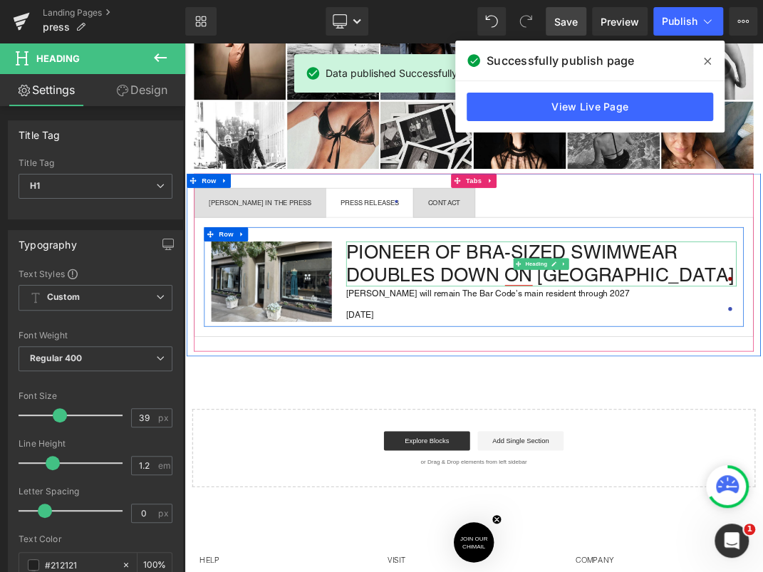
click at [551, 345] on h1 "PIONEER OF BRA-SIZED SWIMWEAR DOUBLES DOWN ON [GEOGRAPHIC_DATA]" at bounding box center [715, 372] width 581 height 67
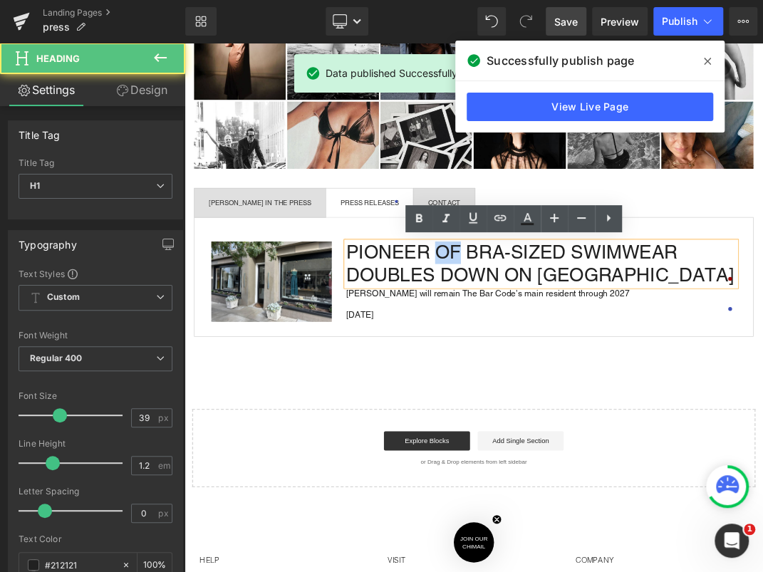
click at [551, 345] on h1 "PIONEER OF BRA-SIZED SWIMWEAR DOUBLES DOWN ON [GEOGRAPHIC_DATA]" at bounding box center [715, 372] width 581 height 67
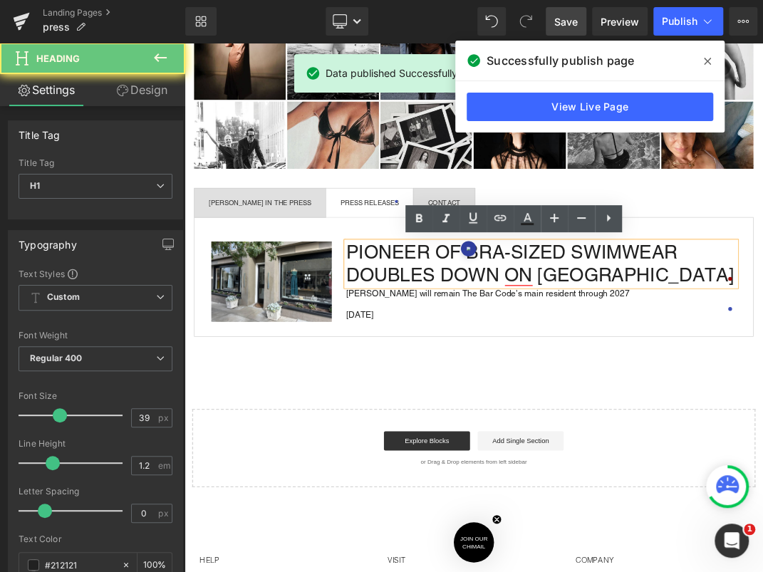
click at [487, 360] on h1 "PIONEER OF BRA-SIZED SWIMWEAR DOUBLES DOWN ON [GEOGRAPHIC_DATA]" at bounding box center [715, 372] width 581 height 67
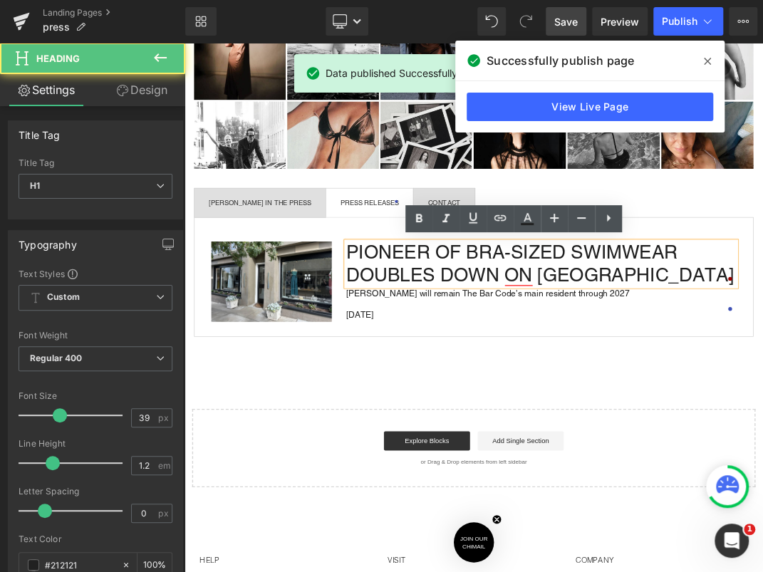
click at [425, 367] on h1 "PIONEER OF BRA-SIZED SWIMWEAR DOUBLES DOWN ON [GEOGRAPHIC_DATA]" at bounding box center [715, 372] width 581 height 67
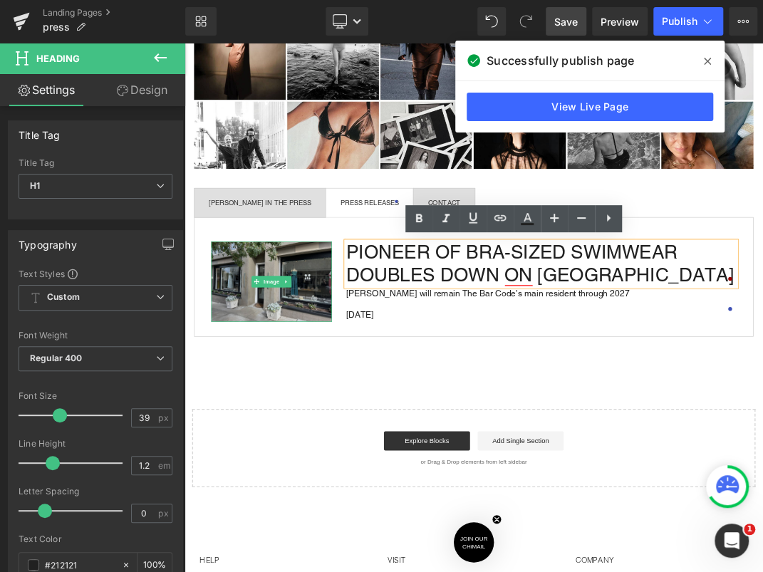
click at [284, 406] on img at bounding box center [313, 399] width 179 height 120
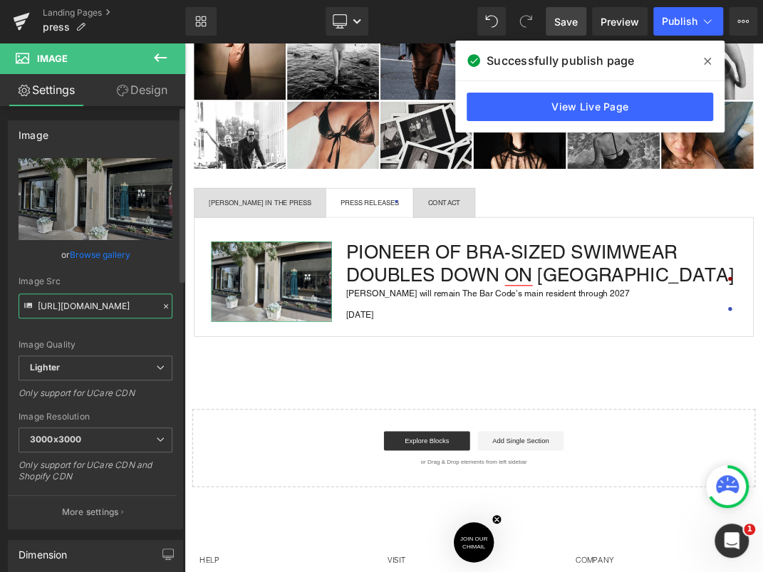
click at [98, 306] on input "https://ucarecdn.com/8e69e6fd-ea17-484e-9836-444ee5b2c8ea/-/format/auto/-/previ…" at bounding box center [96, 305] width 154 height 25
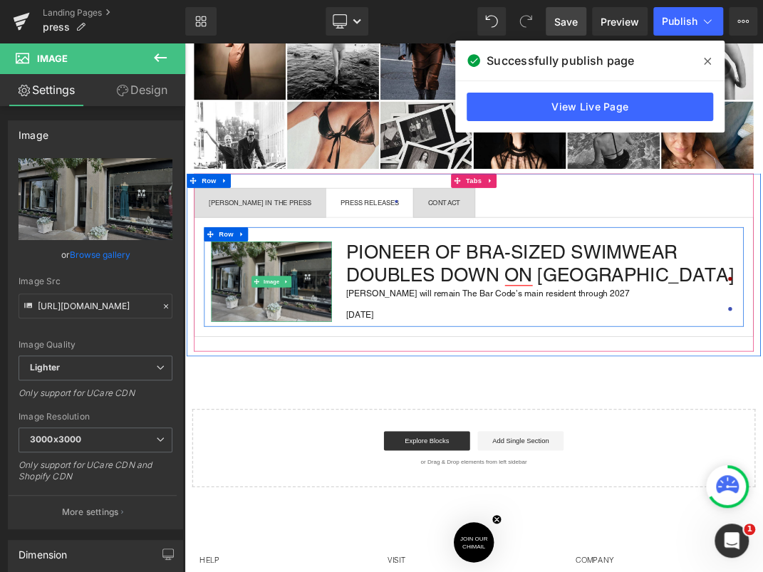
click at [325, 377] on img at bounding box center [313, 399] width 179 height 120
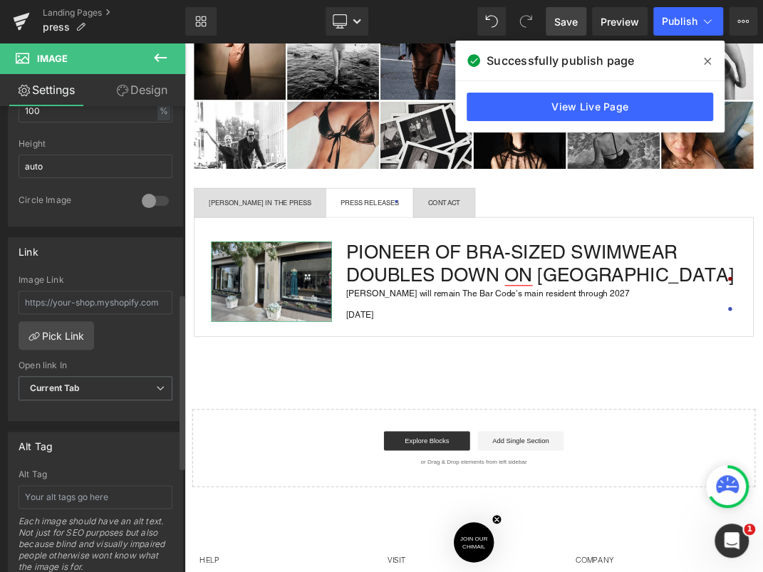
scroll to position [486, 0]
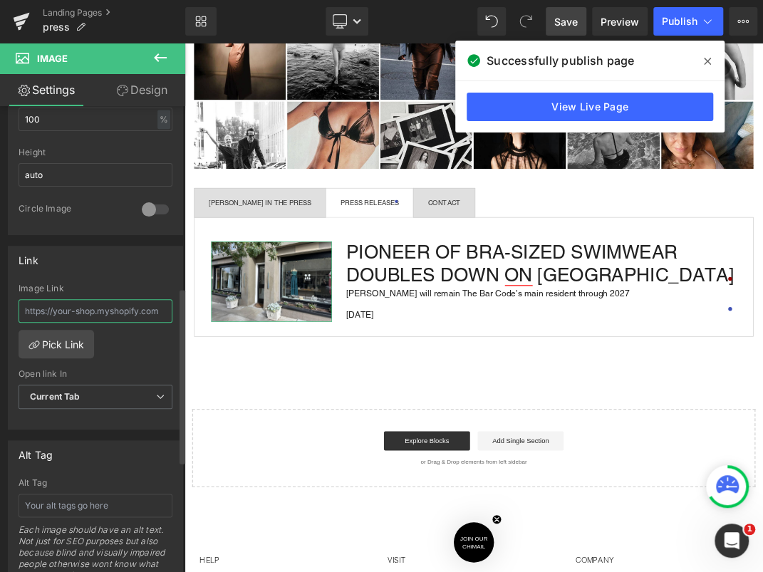
click at [83, 301] on input "text" at bounding box center [96, 310] width 154 height 23
paste input "https://www.maliamills.com/pages/pioneer-of-bra-sized-swimwear-doubles-down-on-…"
type input "https://www.maliamills.com/pages/pioneer-of-bra-sized-swimwear-doubles-down-on-…"
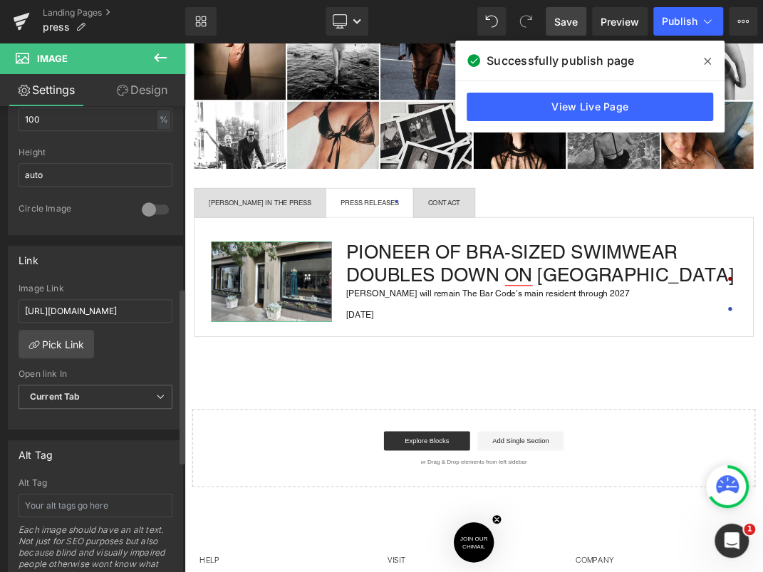
click at [114, 328] on div "https://www.maliamills.com/pages/pioneer-of-bra-sized-swimwear-doubles-down-on-…" at bounding box center [96, 356] width 174 height 146
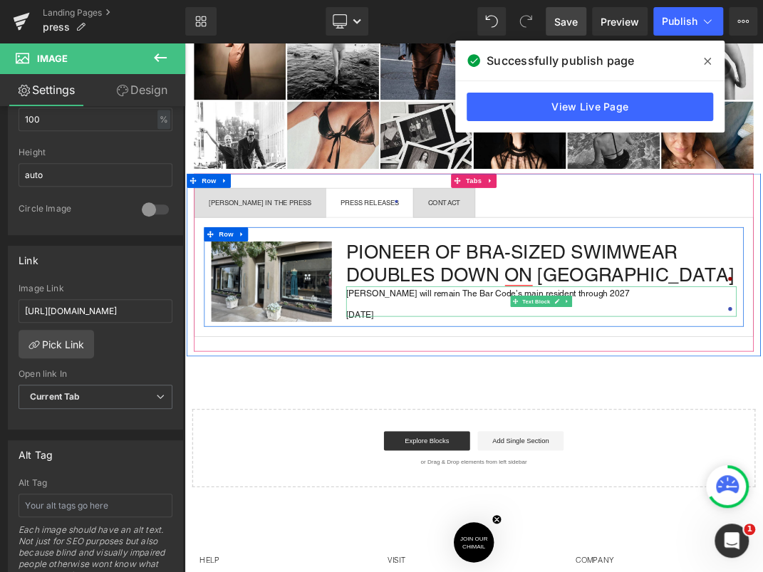
click at [551, 357] on h1 "PIONEER OF BRA-SIZED SWIMWEAR DOUBLES DOWN ON SAN FRANCISCO" at bounding box center [715, 372] width 581 height 67
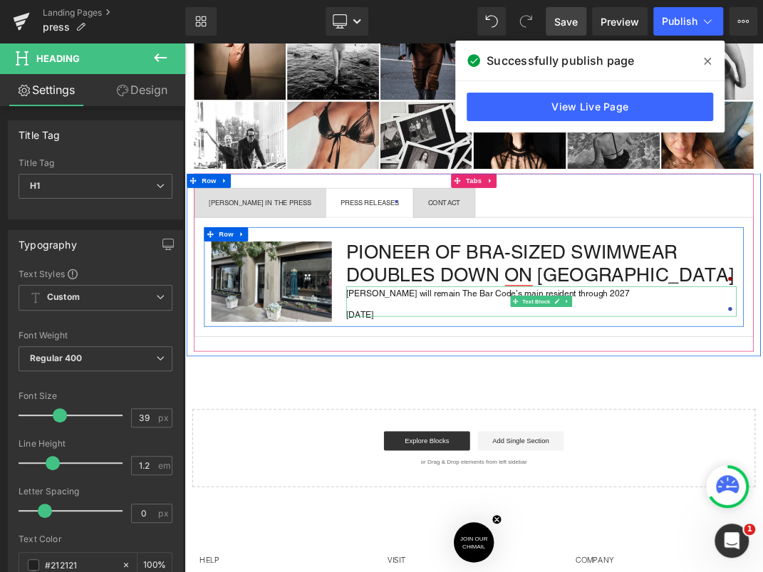
click at [656, 419] on p "[PERSON_NAME] will remain The Bar Code’s main resident through 2027" at bounding box center [715, 415] width 581 height 6
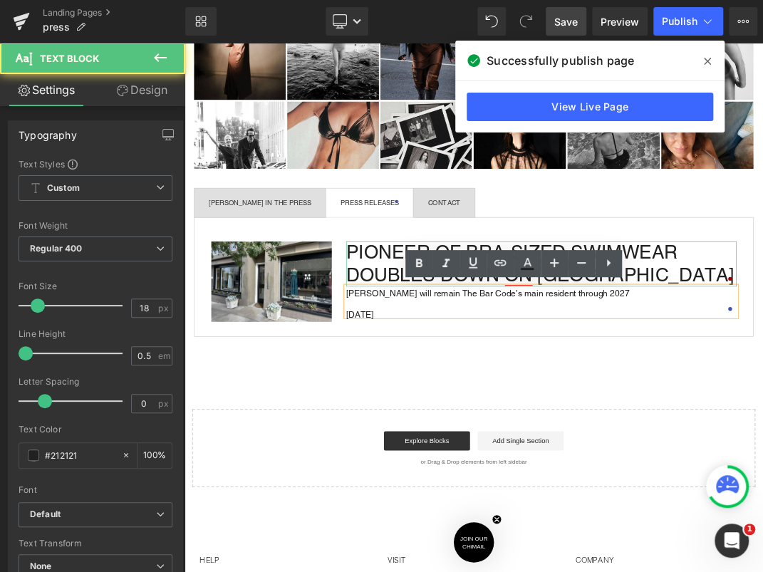
click at [443, 356] on h1 "PIONEER OF BRA-SIZED SWIMWEAR DOUBLES DOWN ON SAN FRANCISCO" at bounding box center [715, 372] width 581 height 67
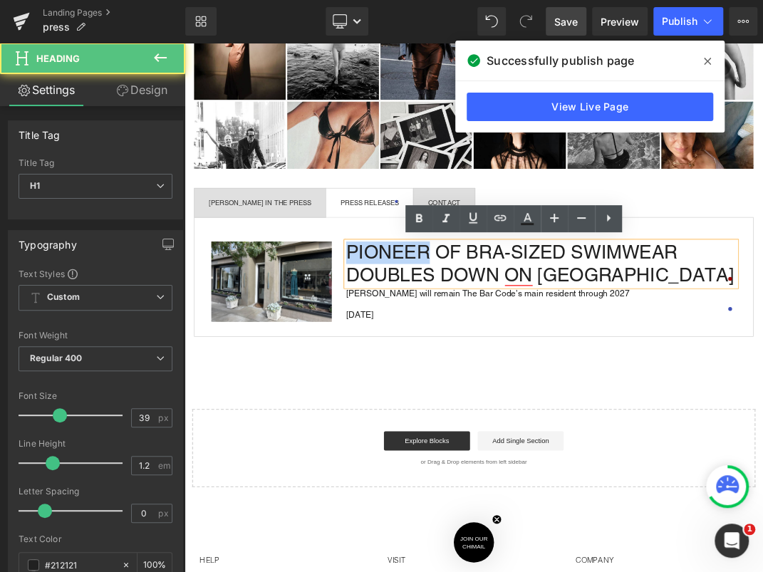
click at [443, 356] on h1 "PIONEER OF BRA-SIZED SWIMWEAR DOUBLES DOWN ON SAN FRANCISCO" at bounding box center [715, 372] width 581 height 67
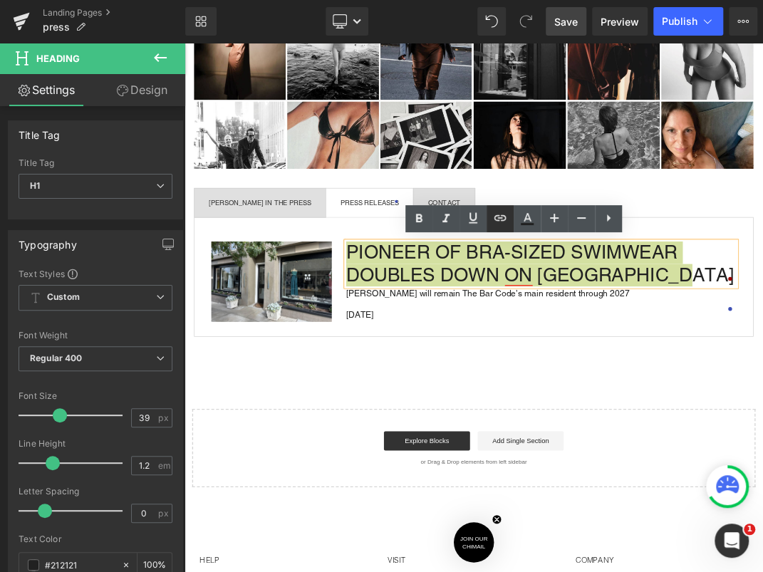
click at [503, 220] on icon at bounding box center [499, 218] width 12 height 6
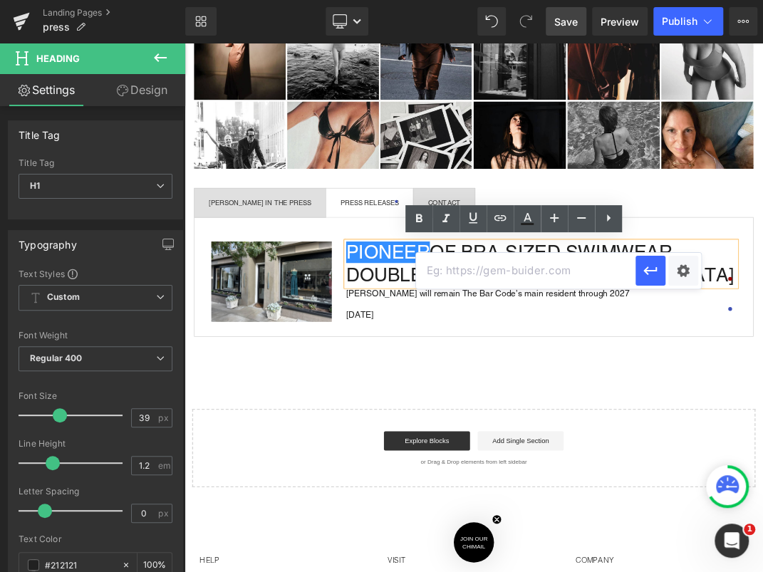
click at [473, 272] on input "text" at bounding box center [525, 271] width 219 height 36
paste input "https://www.maliamills.com/pages/pioneer-of-bra-sized-swimwear-doubles-down-on-…"
click at [651, 281] on button "button" at bounding box center [650, 271] width 30 height 30
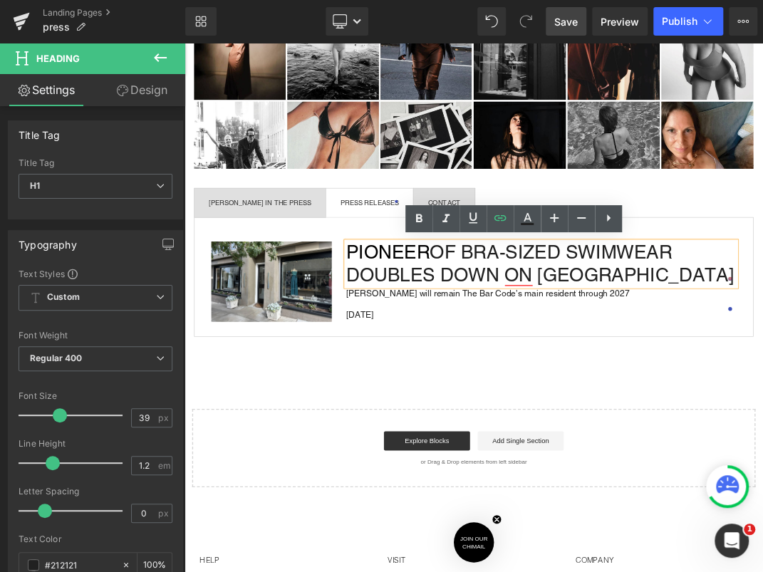
click at [723, 489] on div "MALIA MILLS IN THE PRESS Text Block PRESS RELEASES Text Block CONTACT Text Bloc…" at bounding box center [615, 370] width 833 height 265
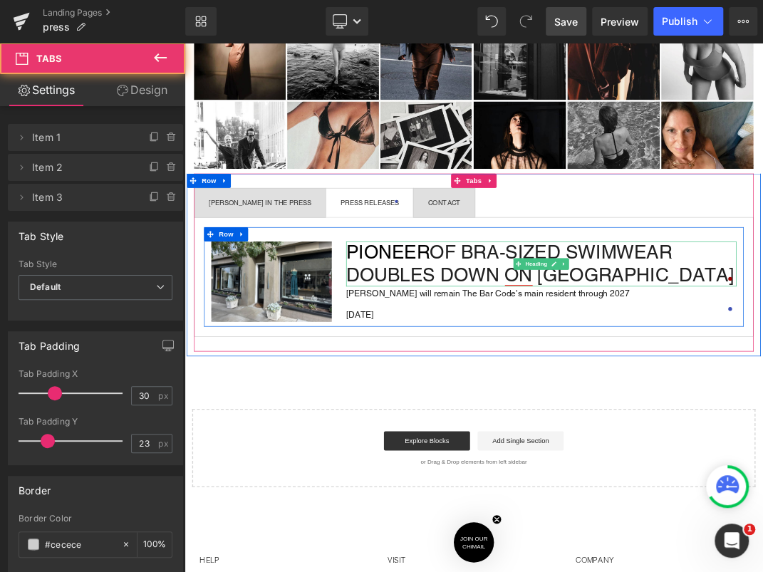
click at [570, 360] on h1 "PIONEER OF BRA-SIZED SWIMWEAR DOUBLES DOWN ON SAN FRANCISCO" at bounding box center [715, 372] width 581 height 67
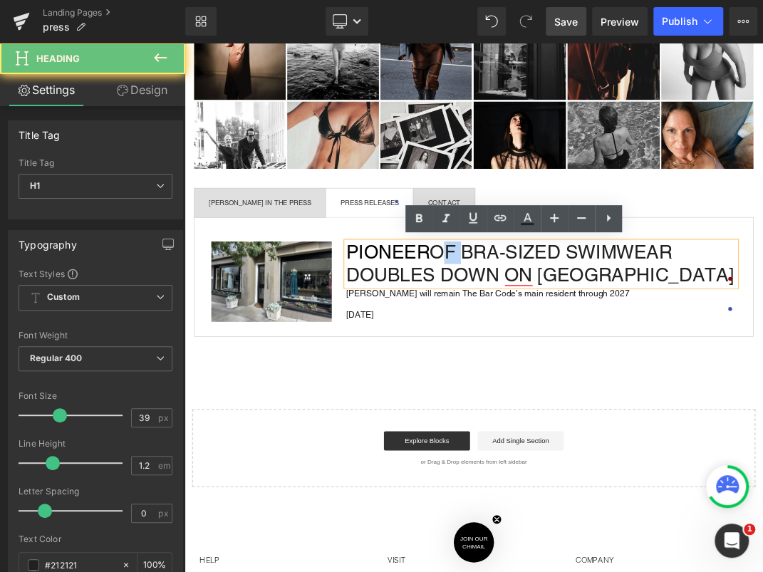
click at [570, 360] on h1 "PIONEER OF BRA-SIZED SWIMWEAR DOUBLES DOWN ON SAN FRANCISCO" at bounding box center [715, 372] width 581 height 67
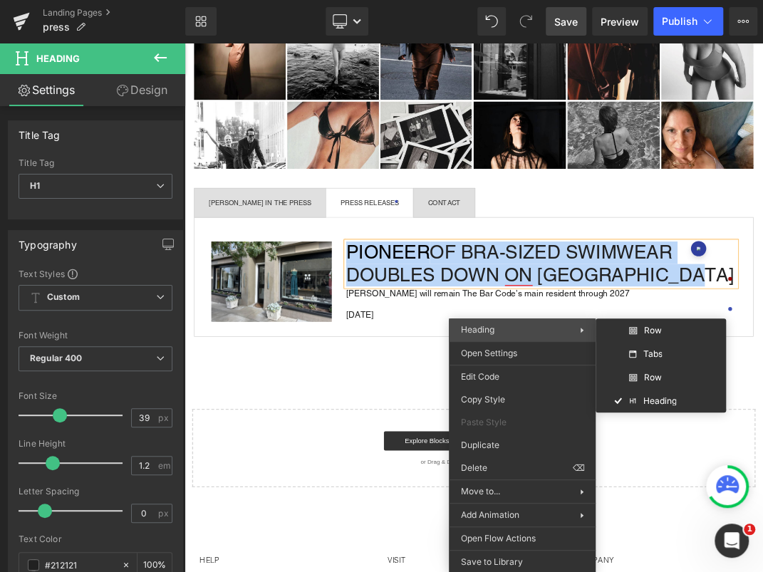
click at [452, 331] on div "Heading Row Tabs Row Heading" at bounding box center [522, 329] width 147 height 23
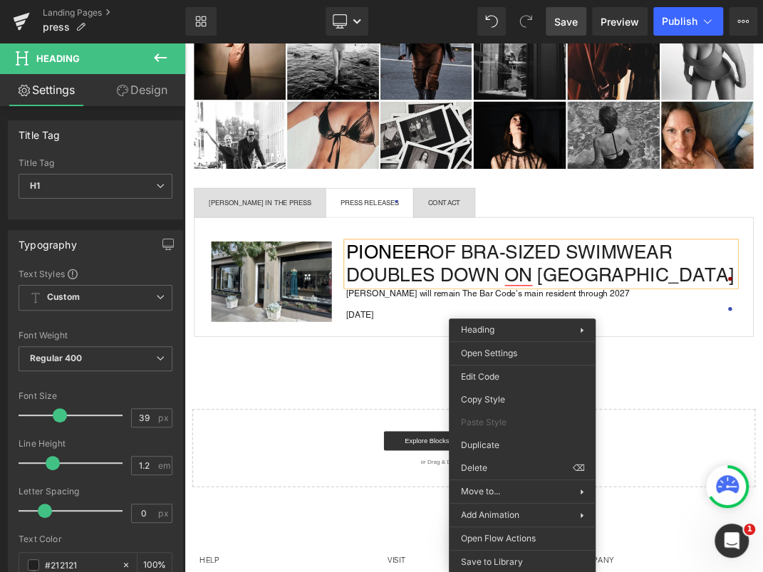
click at [562, 461] on div "Image PIONEER OF BRA-SIZED SWIMWEAR DOUBLES DOWN ON SAN FRANCISCO Heading Malia…" at bounding box center [615, 392] width 803 height 148
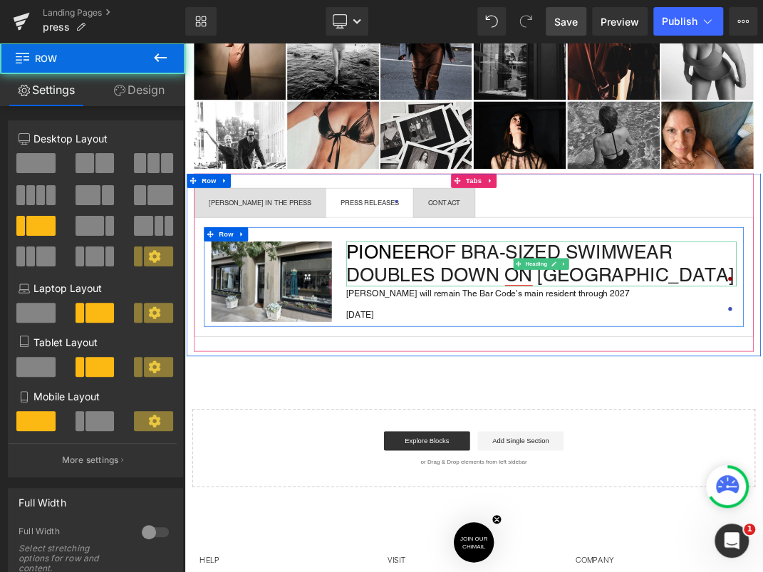
click at [762, 347] on h1 "PIONEER OF BRA-SIZED SWIMWEAR DOUBLES DOWN ON SAN FRANCISCO" at bounding box center [715, 372] width 581 height 67
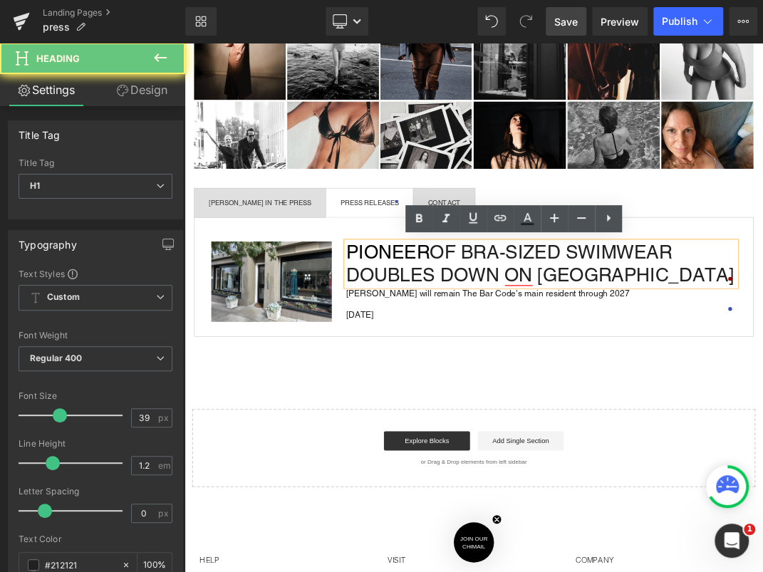
click at [762, 345] on h1 "PIONEER OF BRA-SIZED SWIMWEAR DOUBLES DOWN ON SAN FRANCISCO" at bounding box center [715, 372] width 581 height 67
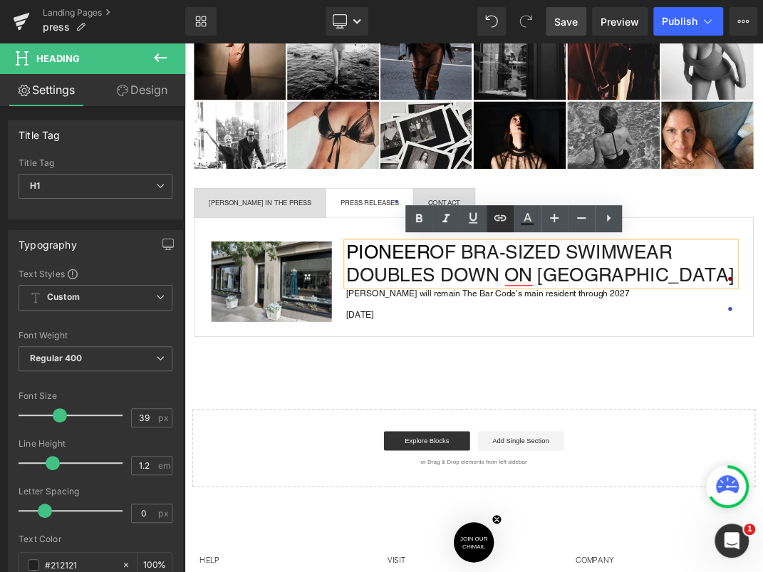
click at [498, 223] on icon at bounding box center [499, 217] width 17 height 17
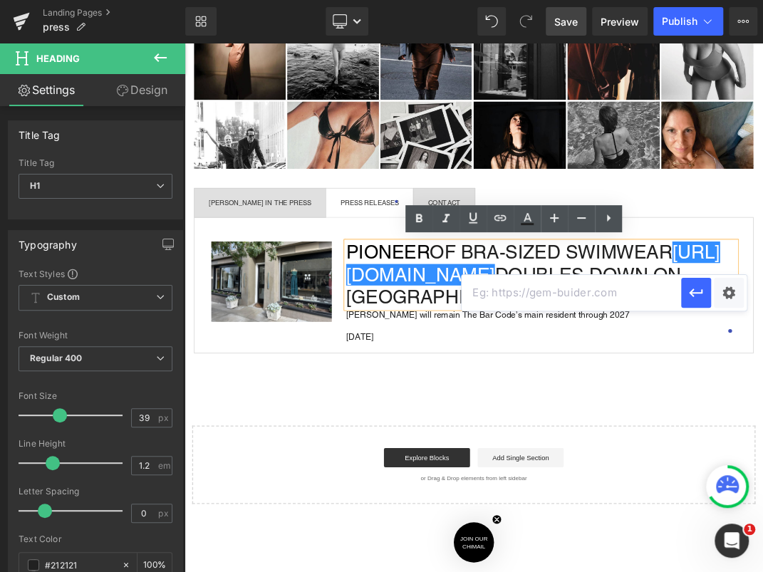
click at [762, 512] on div "MALIA MILLS IN THE PRESS Text Block PRESS RELEASES Text Block CONTACT Text Bloc…" at bounding box center [615, 383] width 833 height 290
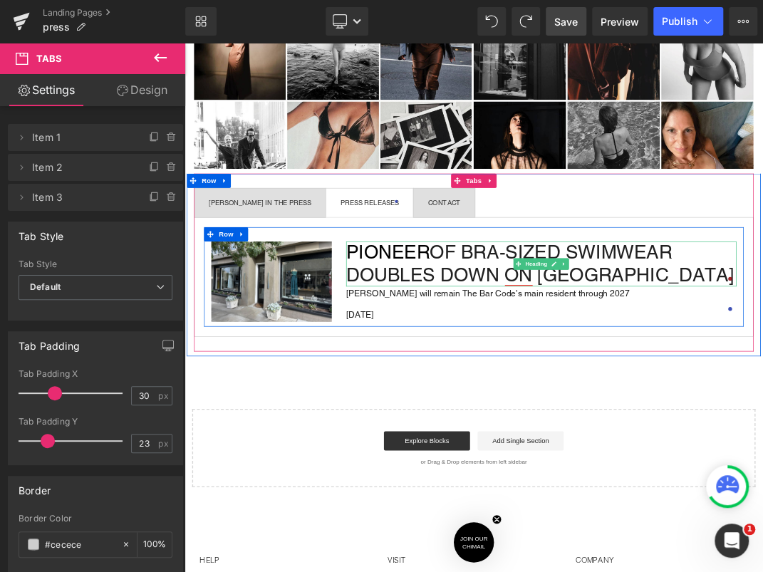
click at [762, 353] on h1 "PIONEER OF BRA-SIZED SWIMWEAR DOUBLES DOWN ON SAN FRANCISCO" at bounding box center [715, 372] width 581 height 67
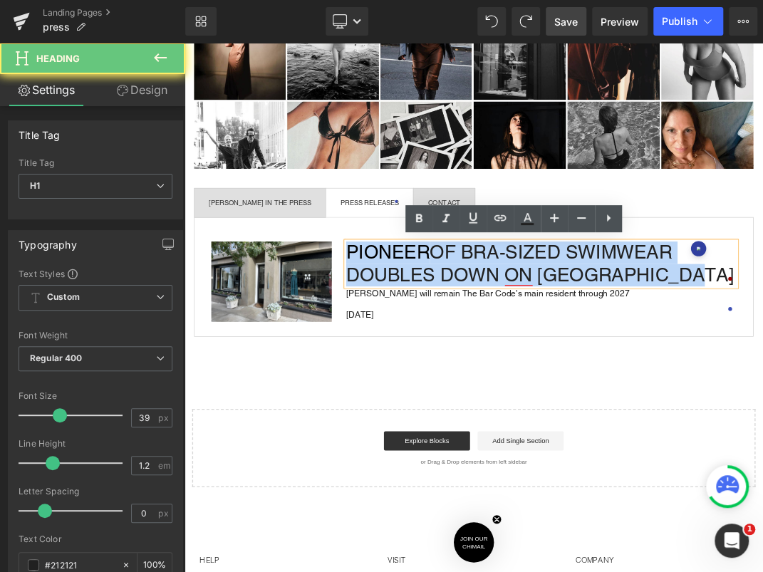
drag, startPoint x: 945, startPoint y: 392, endPoint x: 491, endPoint y: 317, distance: 461.2
click at [491, 318] on div "Image PIONEER OF BRA-SIZED SWIMWEAR DOUBLES DOWN ON SAN FRANCISCO Heading Malia…" at bounding box center [615, 392] width 803 height 148
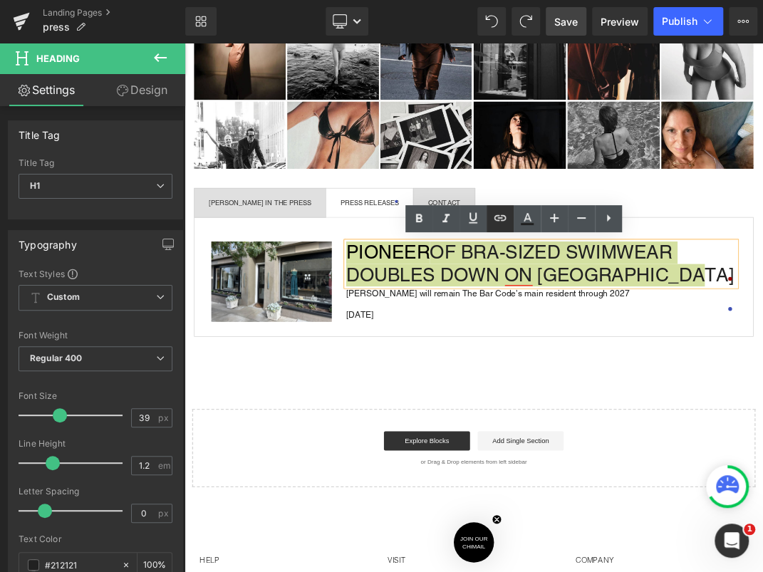
click at [494, 214] on icon at bounding box center [499, 217] width 17 height 17
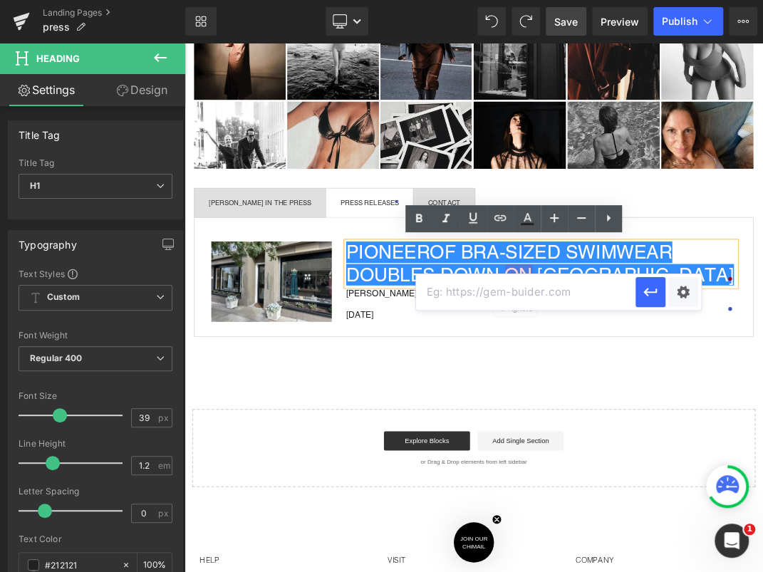
click at [477, 298] on input "text" at bounding box center [525, 292] width 219 height 36
paste input "https://www.maliamills.com/pages/pioneer-of-bra-sized-swimwear-doubles-down-on-…"
type input "https://www.maliamills.com/pages/pioneer-of-bra-sized-swimwear-doubles-down-on-…"
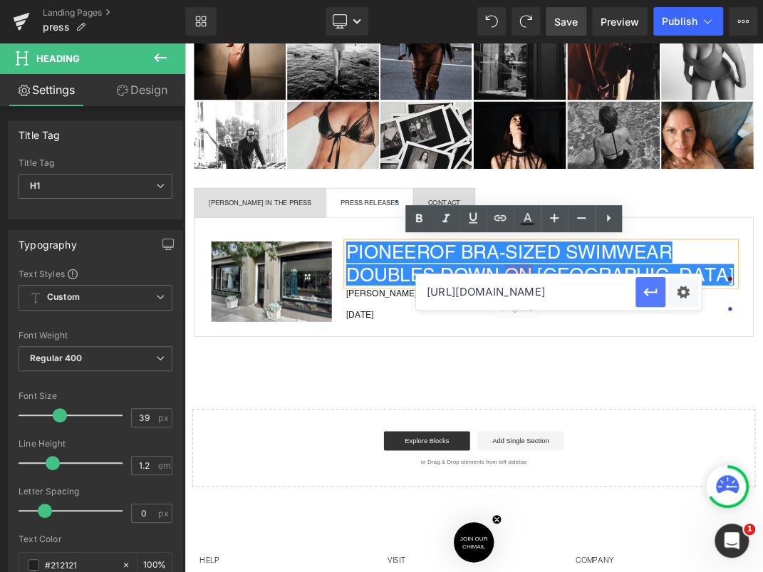
click at [640, 291] on button "button" at bounding box center [650, 292] width 30 height 30
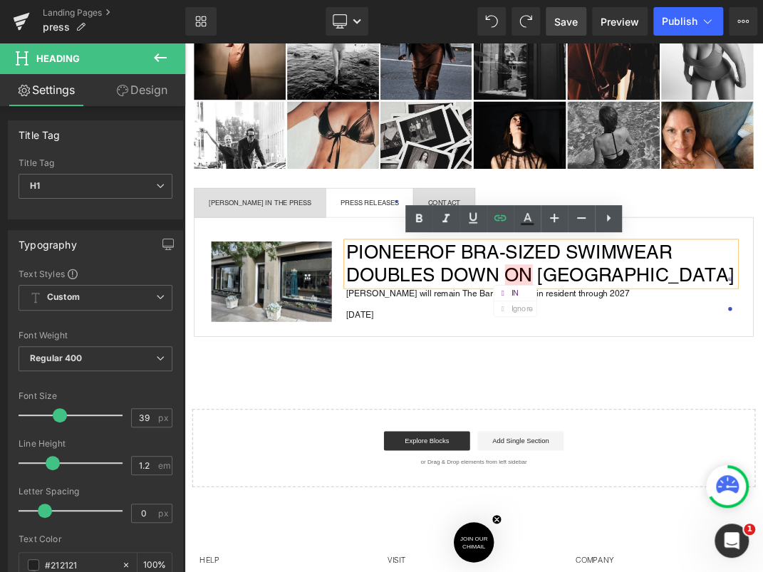
click at [515, 412] on p "[PERSON_NAME] will remain The Bar Code’s main resident through 2027" at bounding box center [715, 415] width 581 height 6
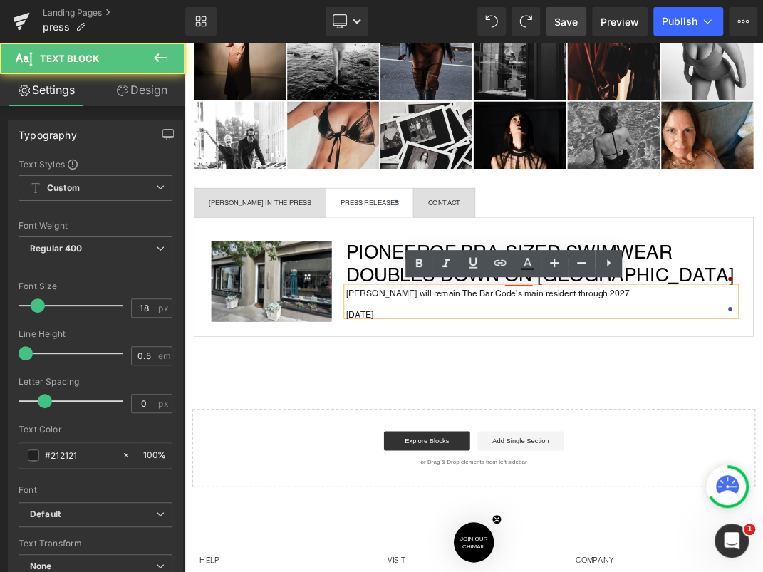
click at [515, 412] on p "[PERSON_NAME] will remain The Bar Code’s main resident through 2027" at bounding box center [715, 415] width 581 height 6
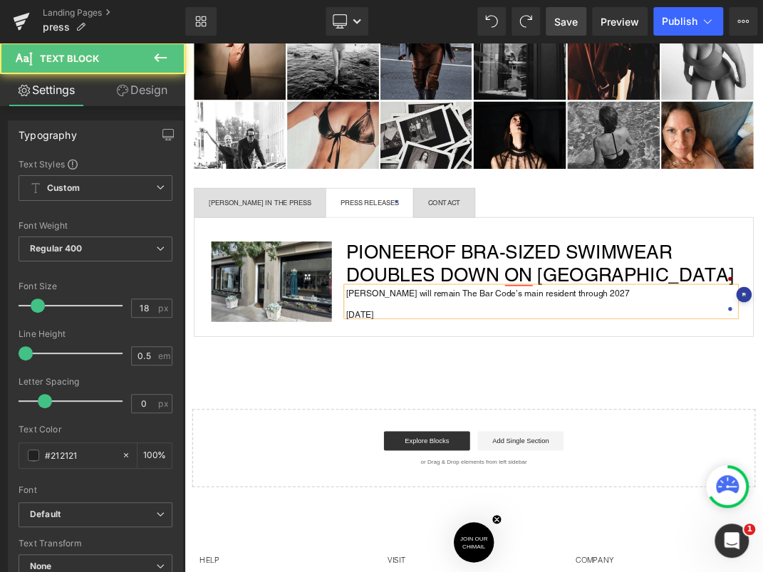
click at [528, 417] on p "[PERSON_NAME] will remain The Bar Code’s main resident through 2027" at bounding box center [715, 415] width 581 height 6
click at [471, 425] on p at bounding box center [715, 428] width 581 height 6
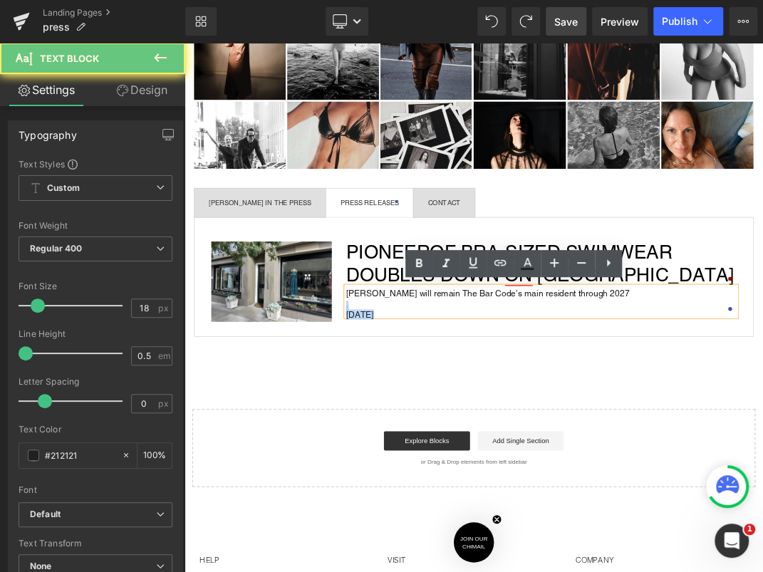
drag, startPoint x: 460, startPoint y: 451, endPoint x: 434, endPoint y: 430, distance: 32.9
click at [434, 430] on div "Malia Mills will remain The Bar Code’s main resident through 2027 8/27/25" at bounding box center [715, 428] width 581 height 45
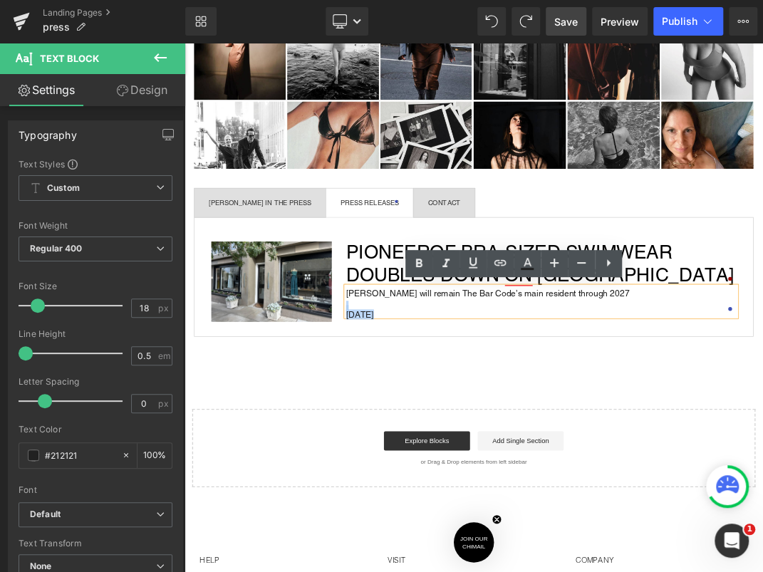
drag, startPoint x: 467, startPoint y: 448, endPoint x: 421, endPoint y: 407, distance: 61.0
click at [425, 407] on div "Malia Mills will remain The Bar Code’s main resident through 2027 8/27/25" at bounding box center [715, 428] width 581 height 45
click at [508, 266] on icon at bounding box center [499, 262] width 17 height 17
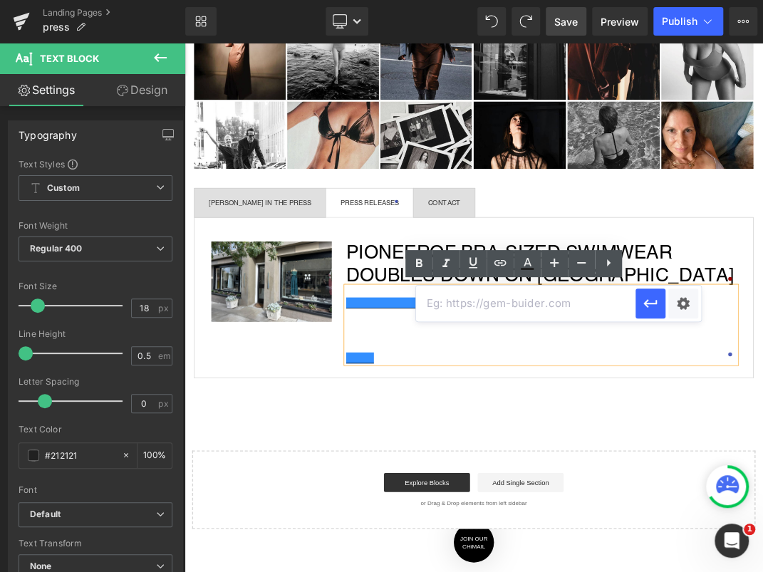
click at [466, 303] on input "text" at bounding box center [525, 303] width 219 height 36
paste input "https://www.maliamills.com/pages/pioneer-of-bra-sized-swimwear-doubles-down-on-…"
click at [641, 303] on icon "button" at bounding box center [649, 303] width 17 height 17
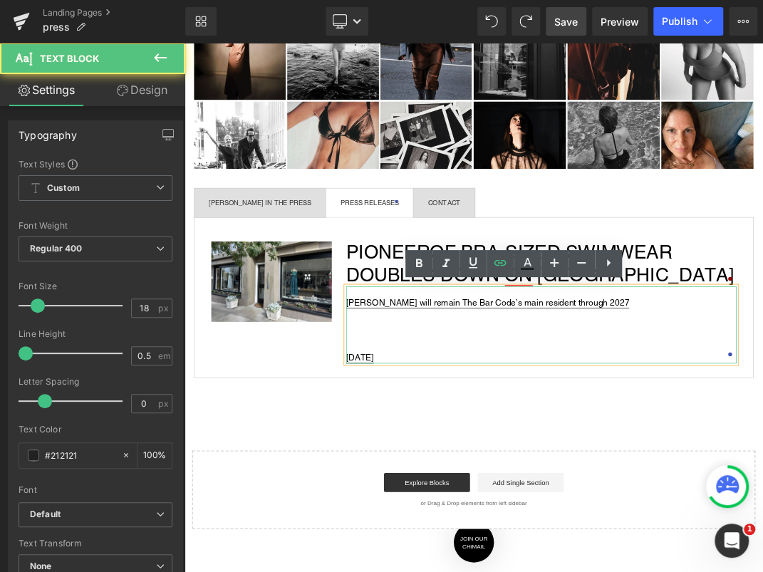
click at [533, 457] on p at bounding box center [715, 463] width 581 height 16
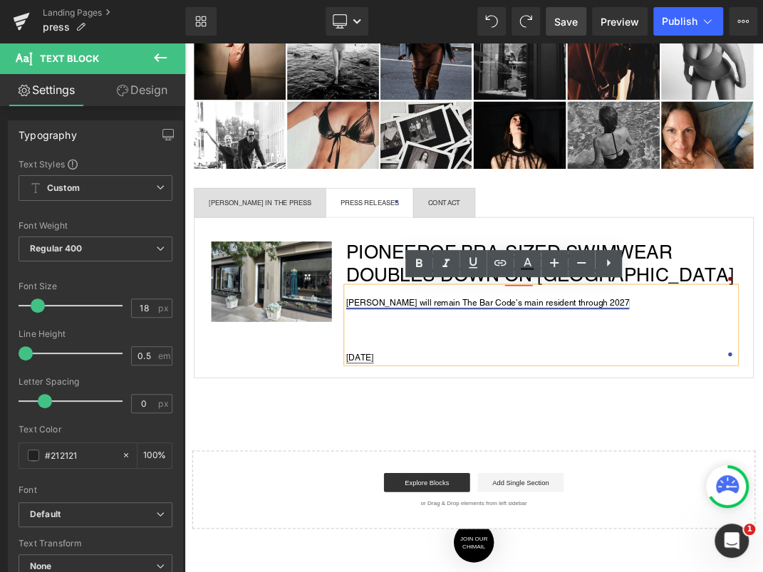
click at [425, 428] on link "[PERSON_NAME] will remain The Bar Code’s main resident through 2027" at bounding box center [635, 430] width 421 height 16
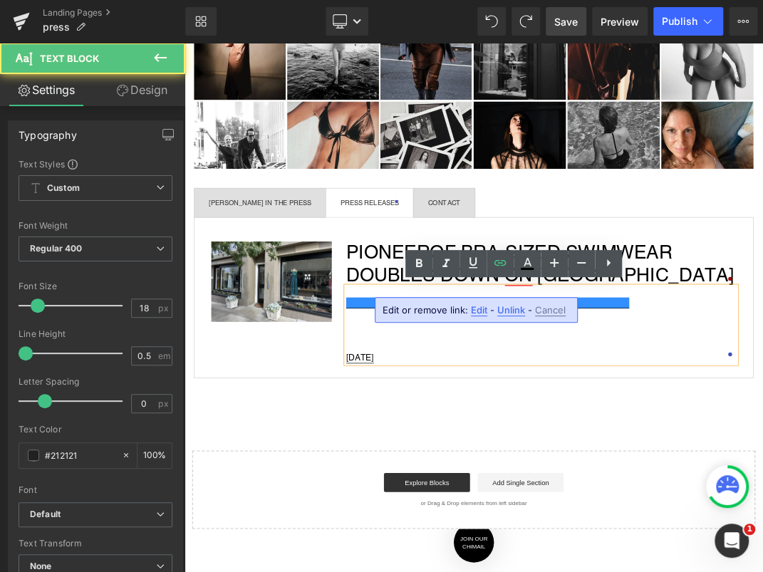
click at [429, 412] on p at bounding box center [715, 414] width 581 height 16
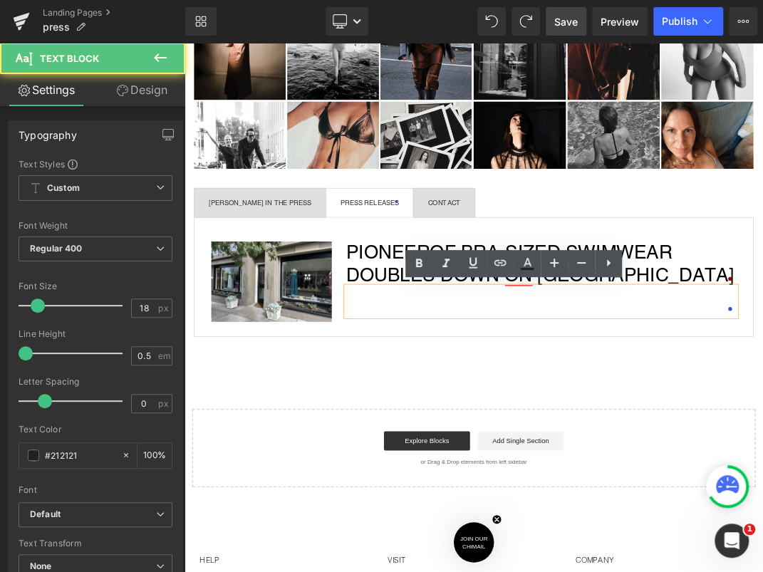
click at [456, 422] on p at bounding box center [715, 422] width 581 height 6
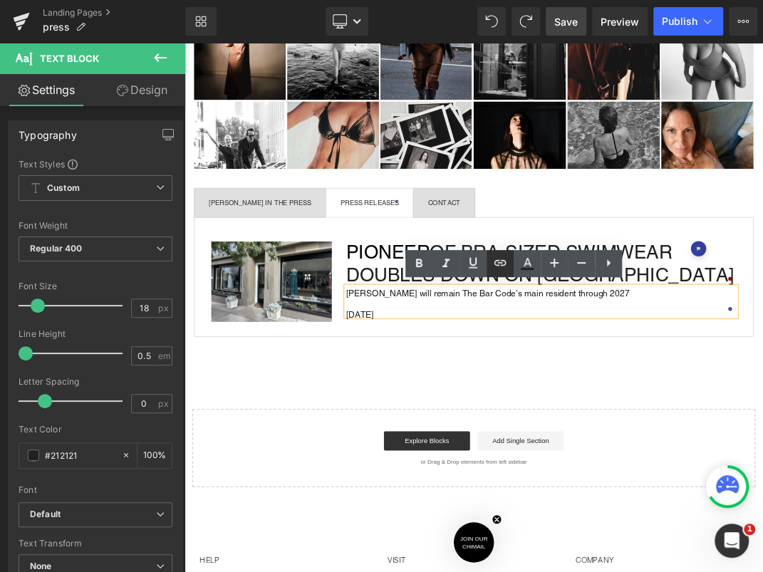
click at [508, 266] on icon at bounding box center [499, 262] width 17 height 17
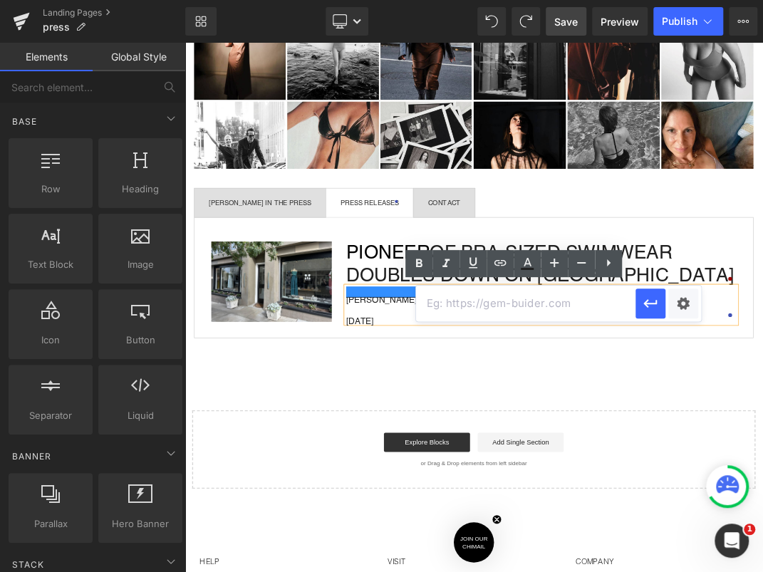
click at [755, 518] on div "press Heading Separator Image Row MALIA MILLS IN THE PRESS Text Block PRESS REL…" at bounding box center [614, 258] width 861 height 897
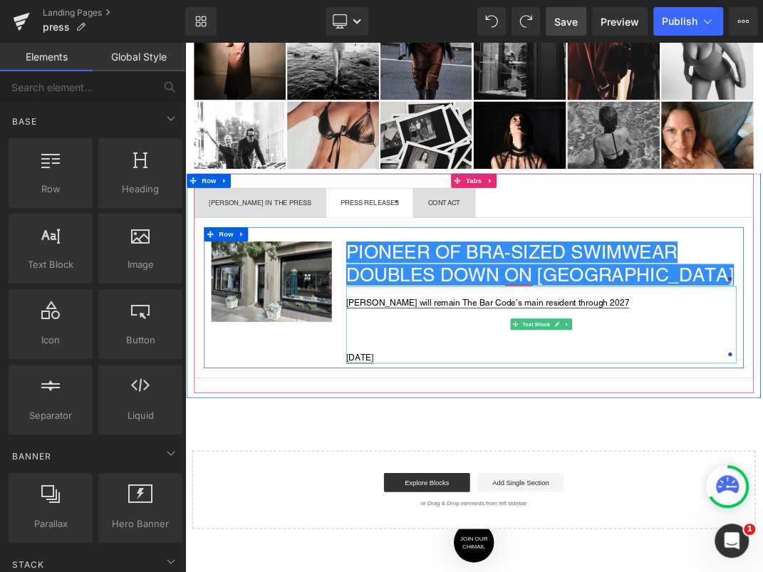
click at [626, 440] on p at bounding box center [715, 447] width 581 height 16
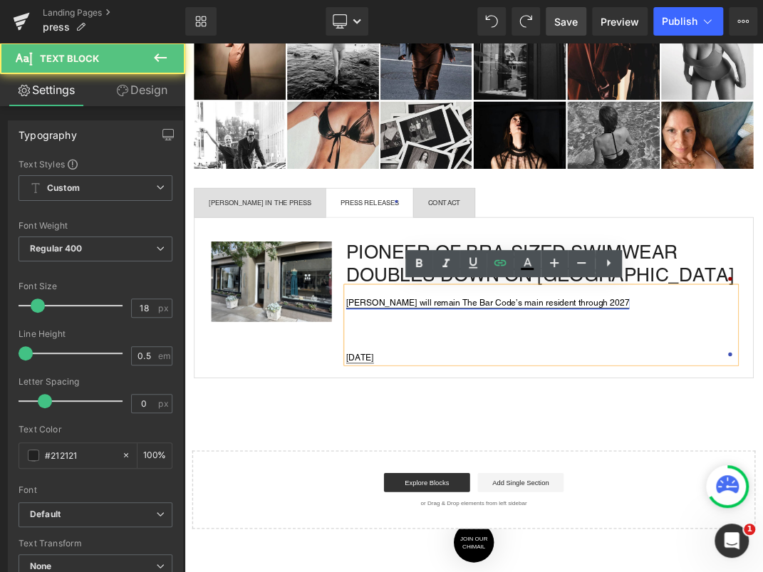
click at [667, 435] on link "[PERSON_NAME] will remain The Bar Code’s main resident through 2027" at bounding box center [635, 430] width 421 height 16
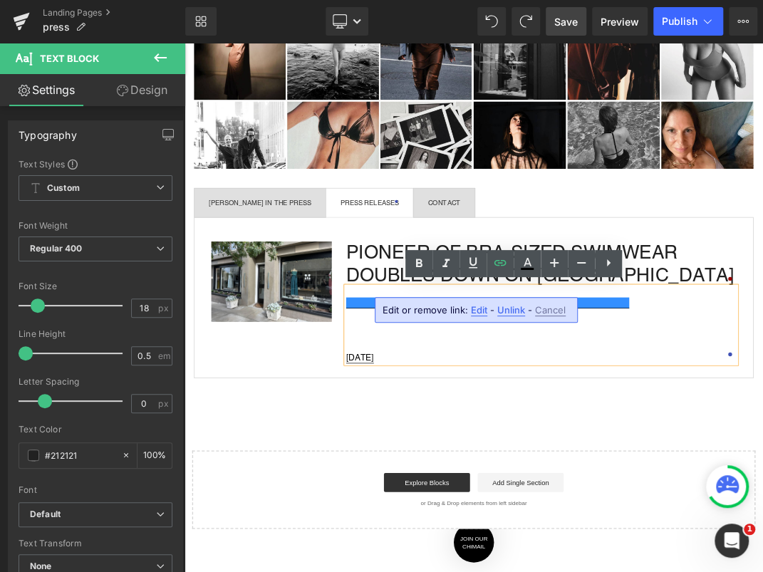
click at [515, 308] on span "Unlink" at bounding box center [511, 310] width 28 height 12
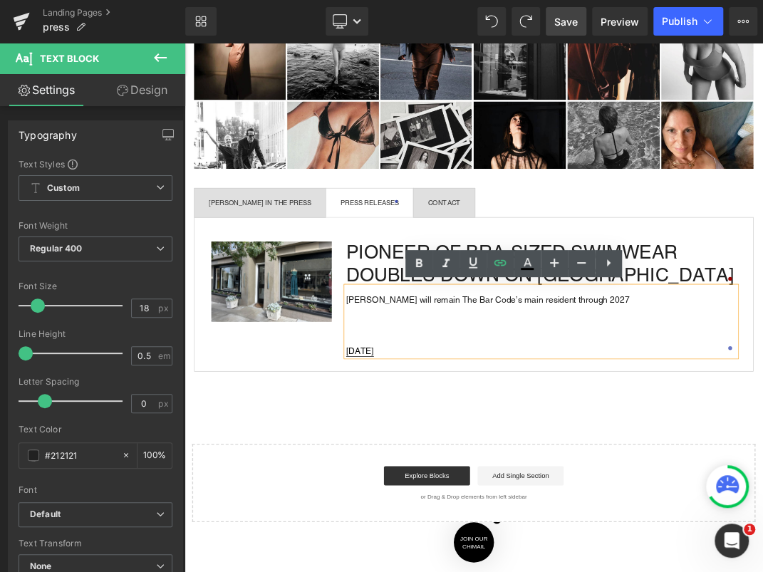
click at [541, 445] on p at bounding box center [715, 453] width 581 height 16
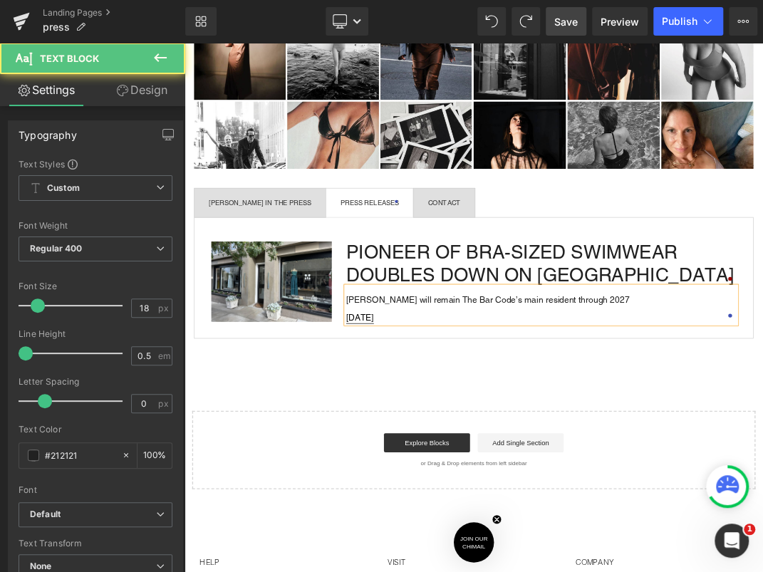
click at [426, 426] on p "[PERSON_NAME] will remain The Bar Code’s main resident through 2027" at bounding box center [715, 425] width 581 height 6
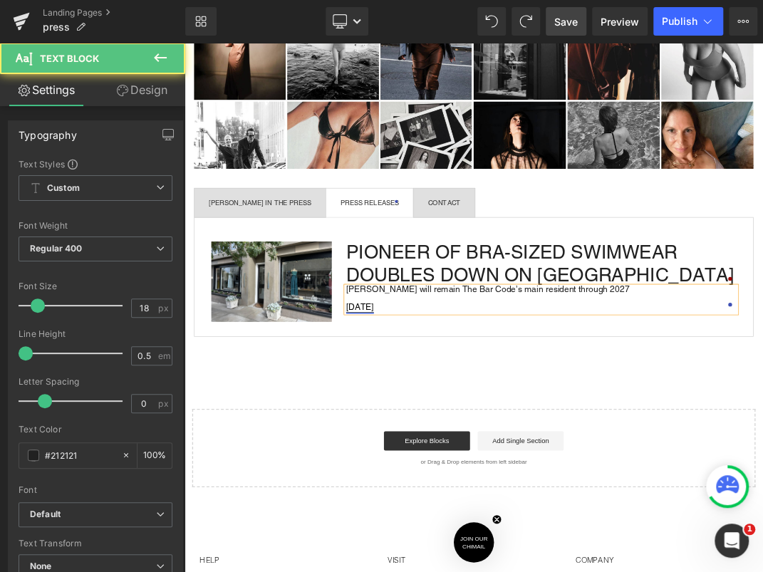
drag, startPoint x: 436, startPoint y: 438, endPoint x: 538, endPoint y: 345, distance: 137.6
click at [436, 438] on link "[DATE]" at bounding box center [445, 437] width 41 height 16
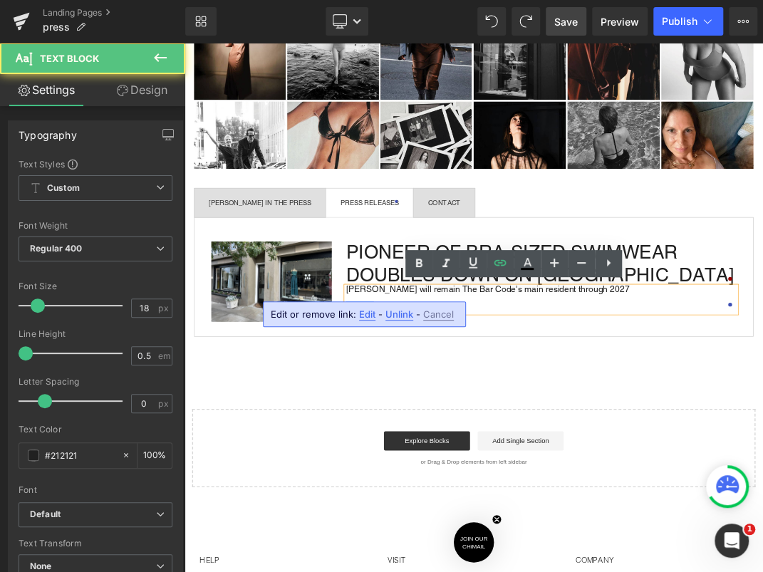
drag, startPoint x: 395, startPoint y: 318, endPoint x: 303, endPoint y: 350, distance: 98.2
click at [395, 318] on span "Unlink" at bounding box center [399, 314] width 28 height 12
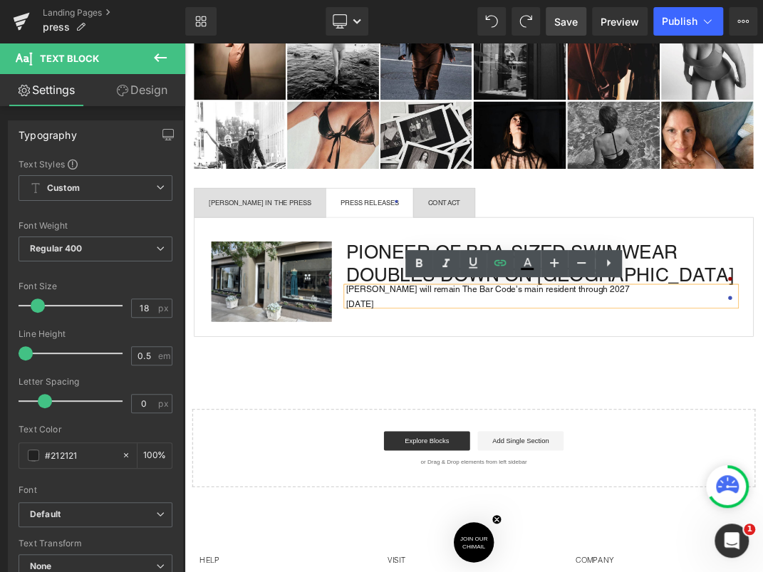
click at [480, 380] on h1 "PIONEER OF BRA-SIZED SWIMWEAR DOUBLES DOWN ON SAN FRANCISCO" at bounding box center [715, 372] width 581 height 67
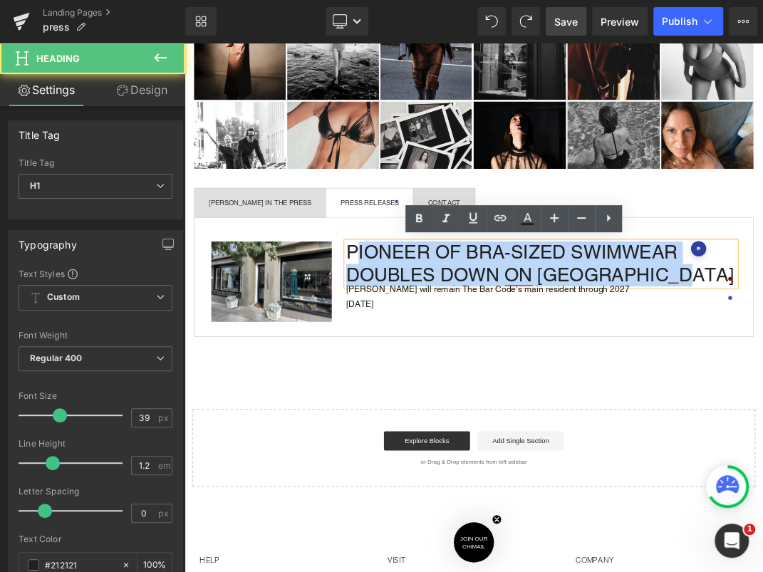
drag, startPoint x: 438, startPoint y: 351, endPoint x: 885, endPoint y: 416, distance: 451.8
click at [762, 416] on div "PIONEER OF BRA-SIZED SWIMWEAR DOUBLES DOWN ON SAN FRANCISCO Heading Malia Mills…" at bounding box center [715, 387] width 602 height 96
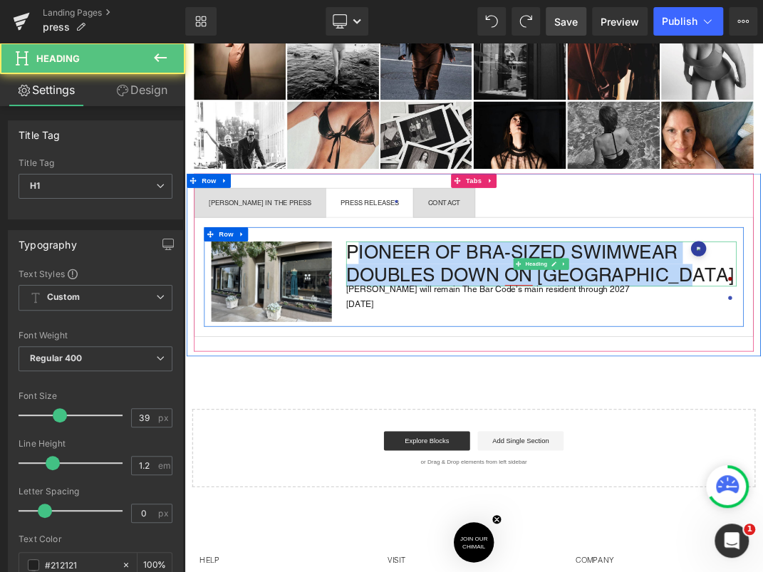
click at [762, 392] on h1 "PIONEER OF BRA-SIZED SWIMWEAR DOUBLES DOWN ON SAN FRANCISCO" at bounding box center [715, 372] width 581 height 67
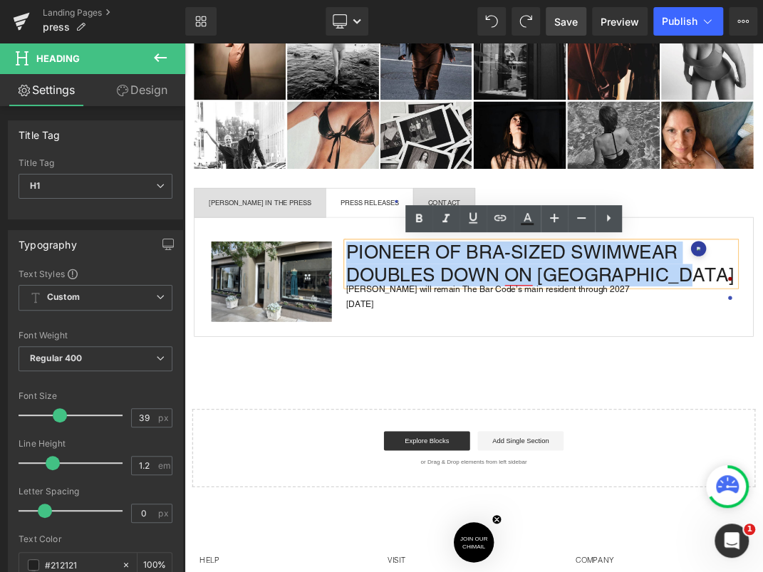
drag, startPoint x: 960, startPoint y: 383, endPoint x: 431, endPoint y: 328, distance: 531.2
click at [431, 328] on div "Image PIONEER OF BRA-SIZED SWIMWEAR DOUBLES DOWN ON SAN FRANCISCO Heading Malia…" at bounding box center [615, 392] width 803 height 148
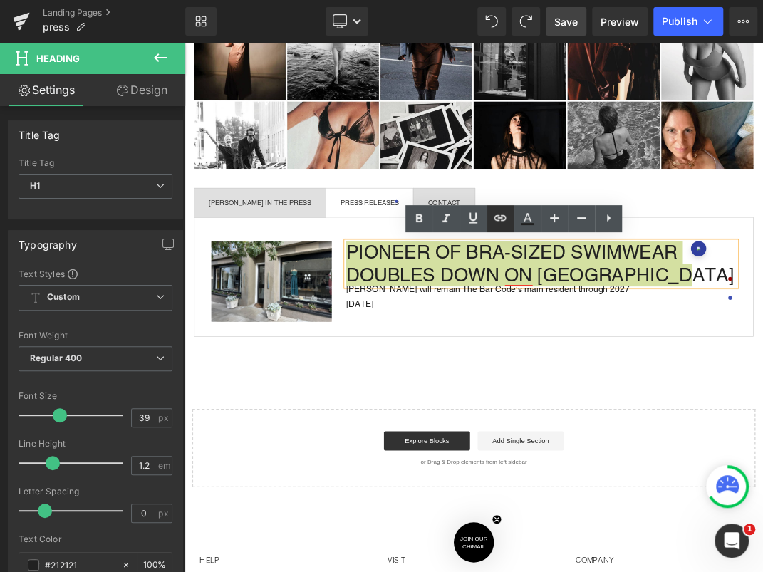
click at [506, 215] on icon at bounding box center [499, 217] width 17 height 17
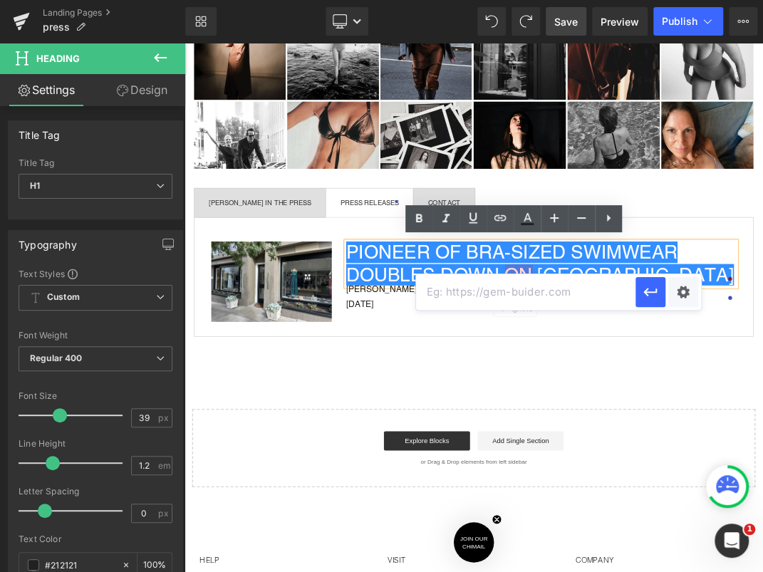
click at [498, 281] on input "text" at bounding box center [525, 292] width 219 height 36
paste input "https://www.maliamills.com/pages/pioneer-of-bra-sized-swimwear-doubles-down-on-…"
type input "https://www.maliamills.com/pages/pioneer-of-bra-sized-swimwear-doubles-down-on-…"
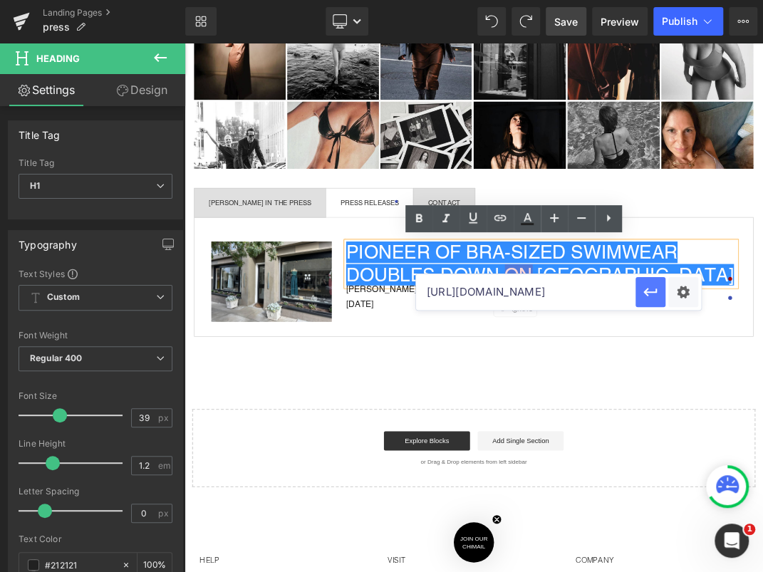
click at [646, 289] on icon "button" at bounding box center [650, 292] width 14 height 9
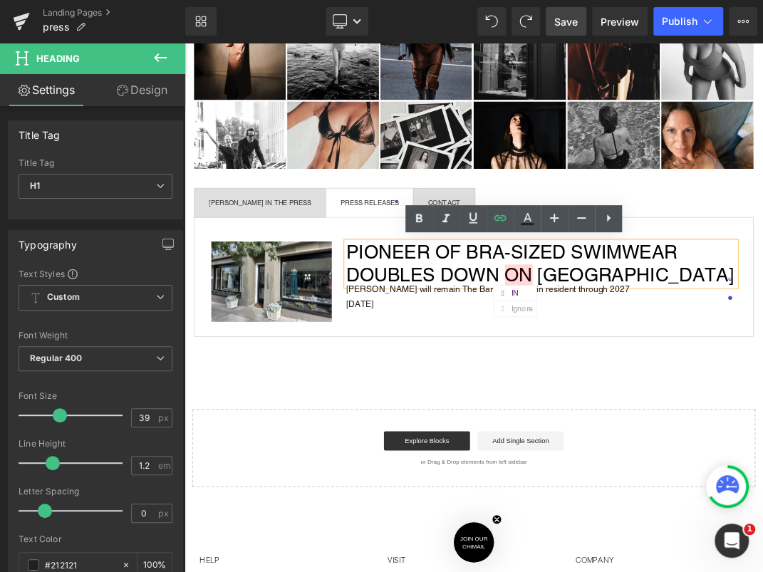
click at [762, 486] on div "MALIA MILLS IN THE PRESS Text Block PRESS RELEASES Text Block CONTACT Text Bloc…" at bounding box center [615, 370] width 833 height 265
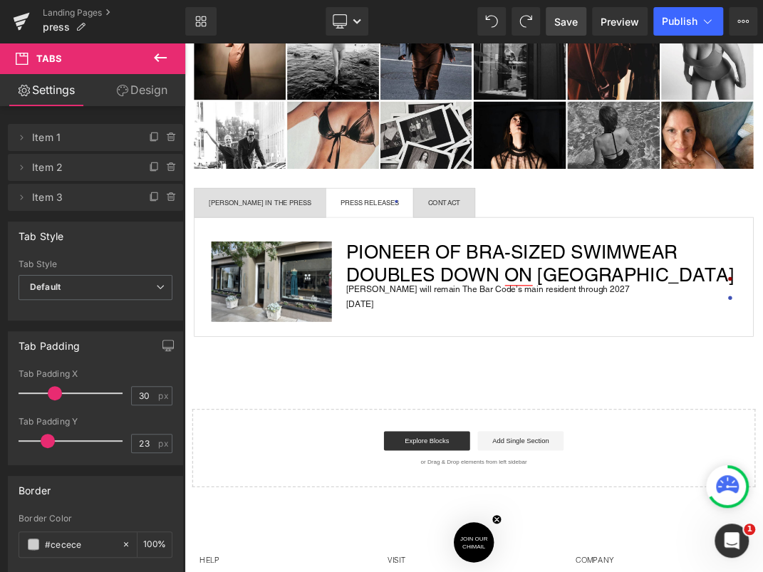
click at [561, 23] on span "Save" at bounding box center [565, 21] width 23 height 15
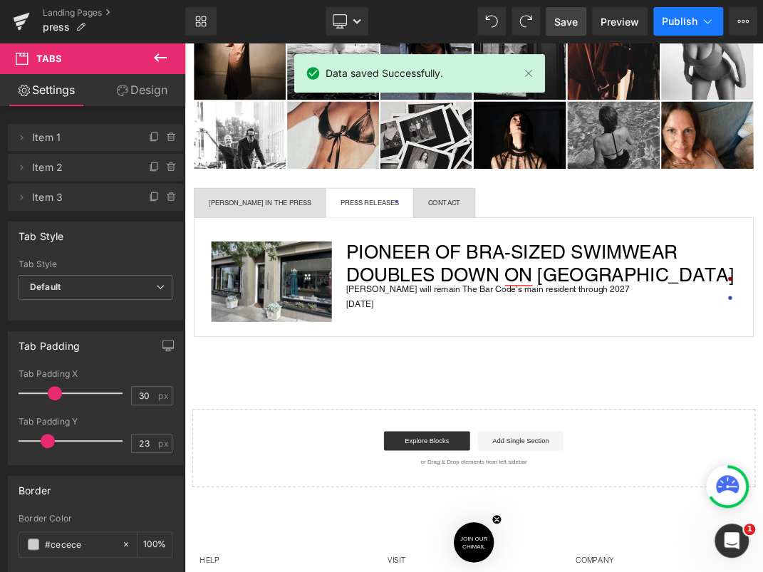
click at [678, 26] on span "Publish" at bounding box center [679, 21] width 36 height 11
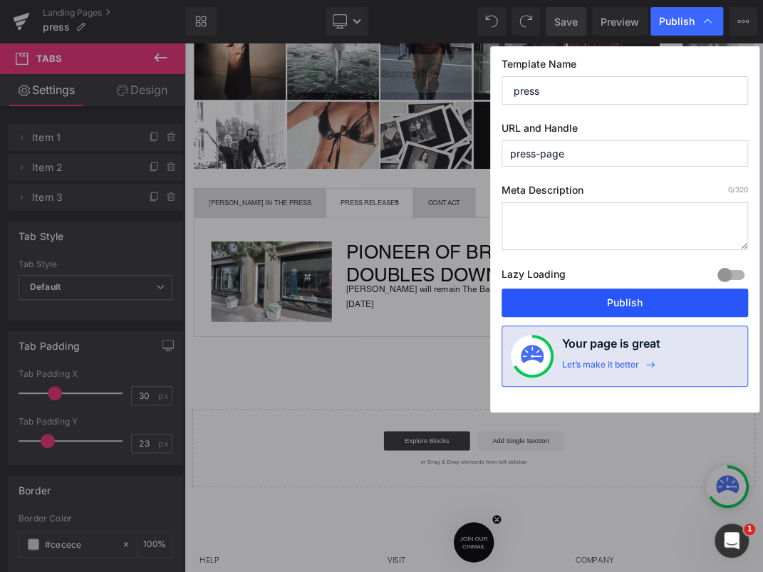
click at [646, 293] on button "Publish" at bounding box center [624, 302] width 246 height 28
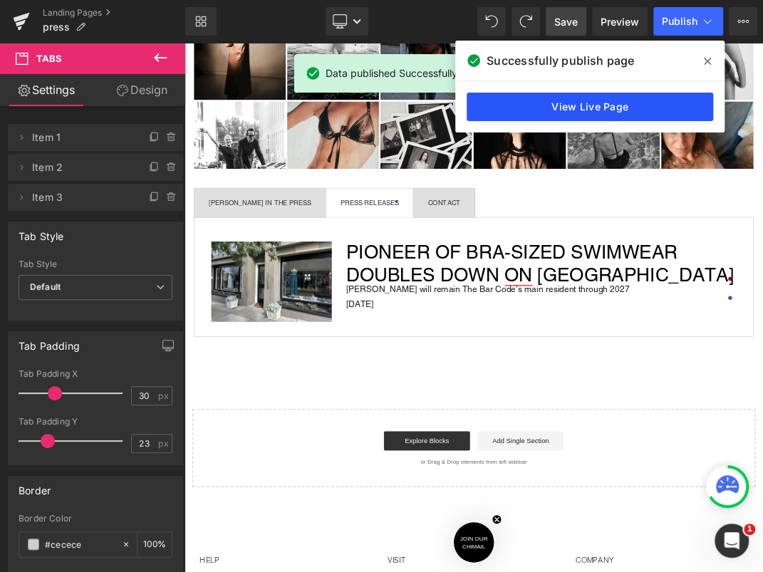
click at [573, 105] on link "View Live Page" at bounding box center [589, 107] width 246 height 28
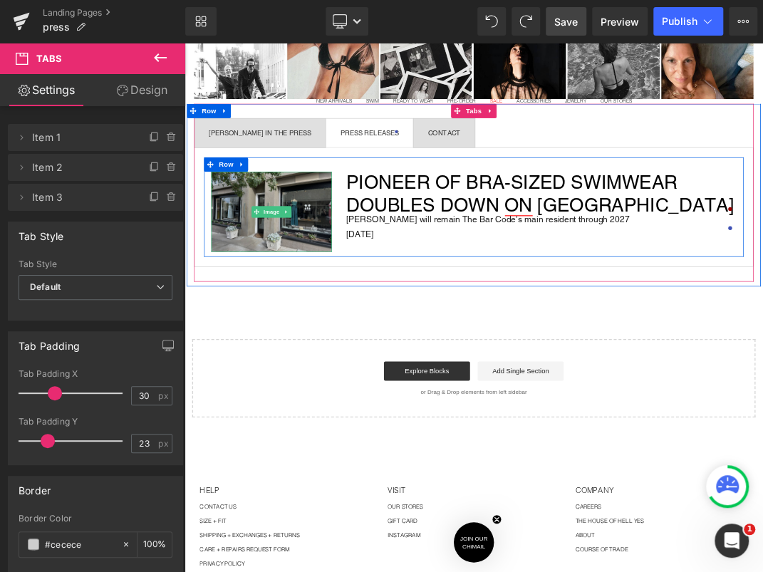
scroll to position [547, 0]
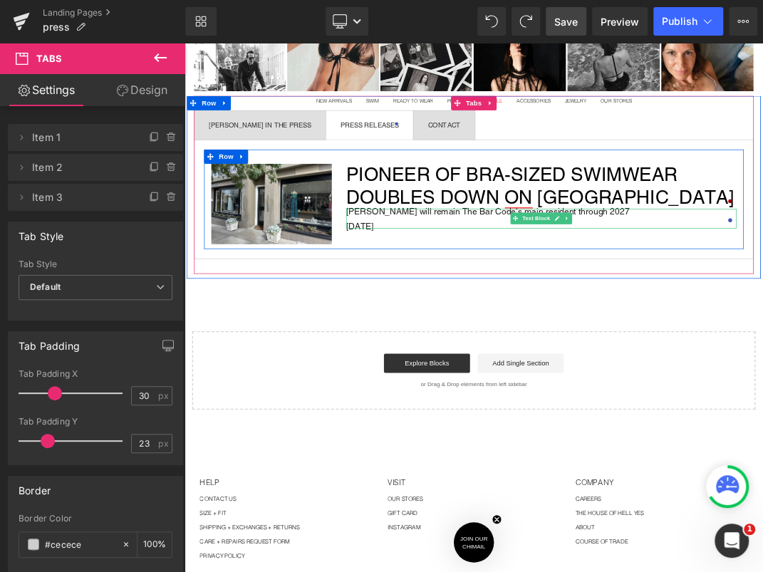
click at [486, 298] on span "[PERSON_NAME] will remain The Bar Code’s main resident through 2027" at bounding box center [635, 293] width 421 height 15
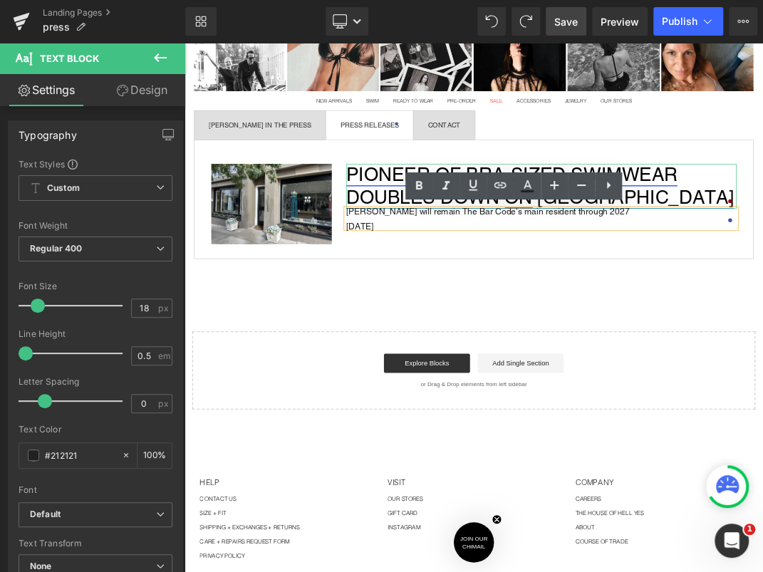
click at [463, 252] on link "PIONEER OF BRA-SIZED SWIMWEAR DOUBLES DOWN ON SAN FRANCISCO" at bounding box center [713, 257] width 577 height 66
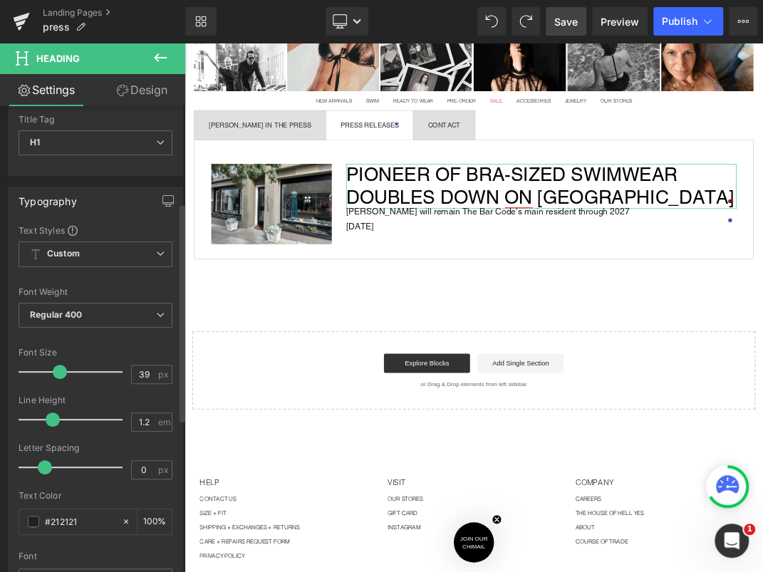
scroll to position [0, 0]
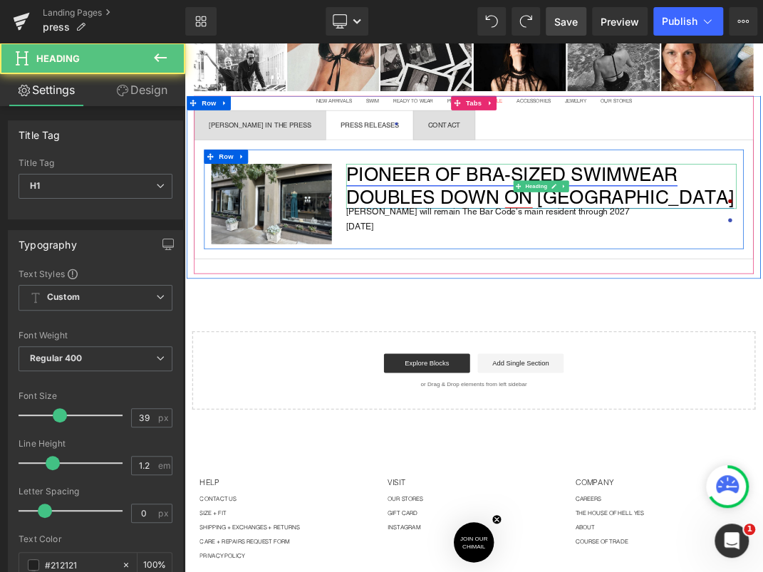
click at [533, 248] on link "PIONEER OF BRA-SIZED SWIMWEAR DOUBLES DOWN ON SAN FRANCISCO" at bounding box center [713, 257] width 577 height 66
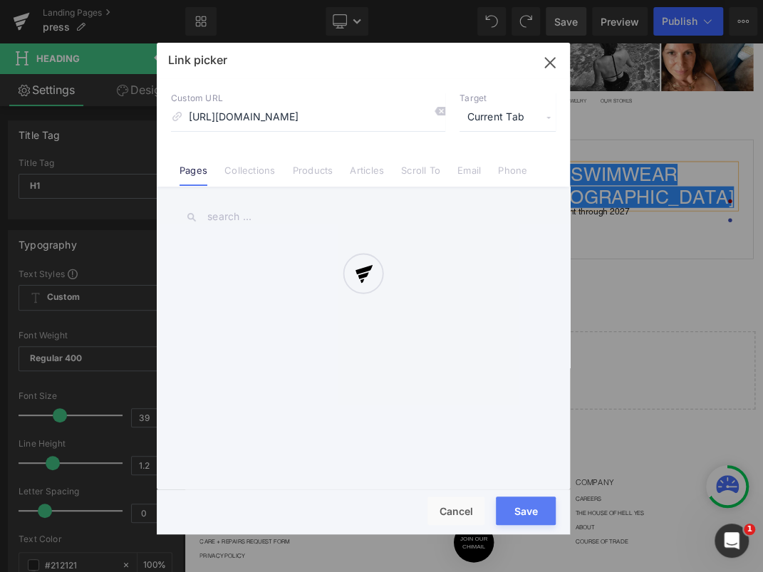
click at [682, 0] on div "Text Color Highlight Color #333333 Edit or remove link: Edit - Unlink - Cancel …" at bounding box center [381, 0] width 763 height 0
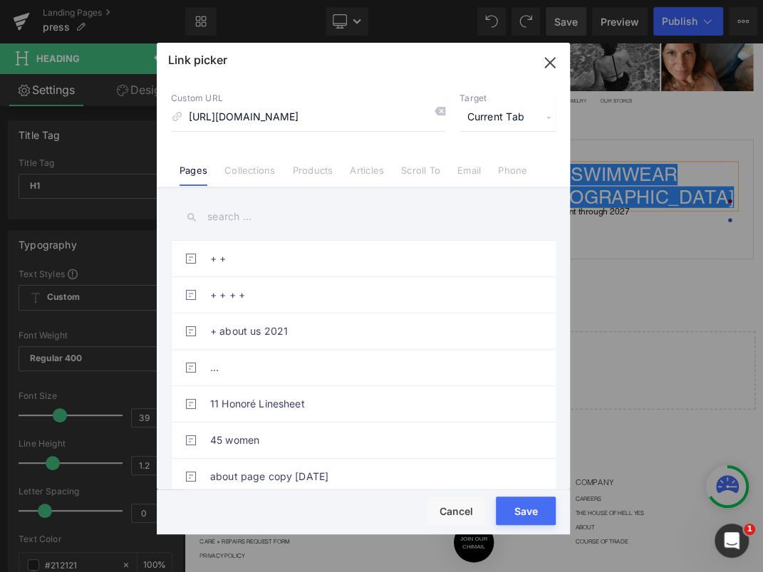
click at [503, 120] on span "Current Tab" at bounding box center [507, 117] width 96 height 27
click at [475, 161] on li "New Tab" at bounding box center [507, 168] width 110 height 25
click at [539, 503] on button "Save" at bounding box center [526, 510] width 60 height 28
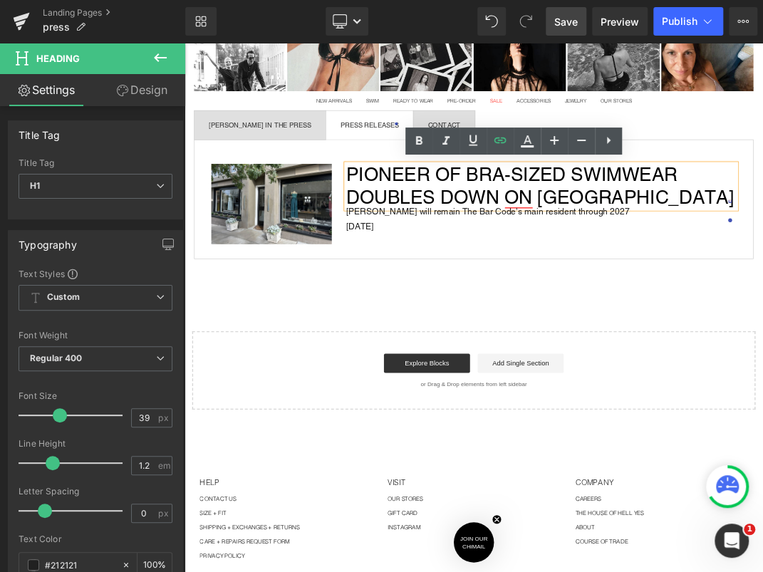
click at [317, 276] on span "Image" at bounding box center [314, 283] width 30 height 17
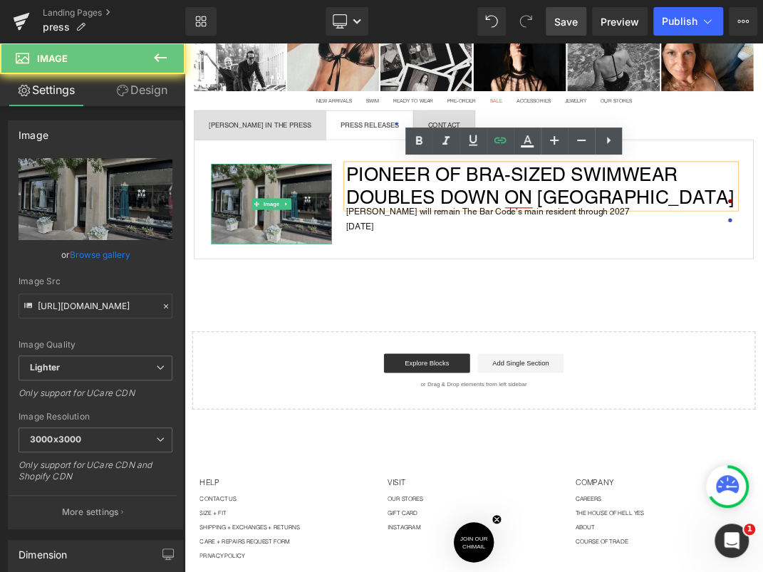
click at [317, 243] on img at bounding box center [313, 284] width 179 height 120
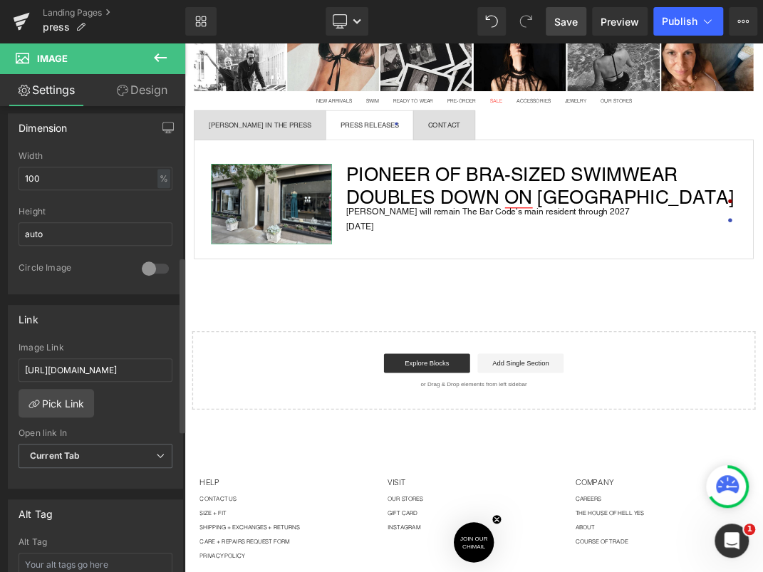
scroll to position [437, 0]
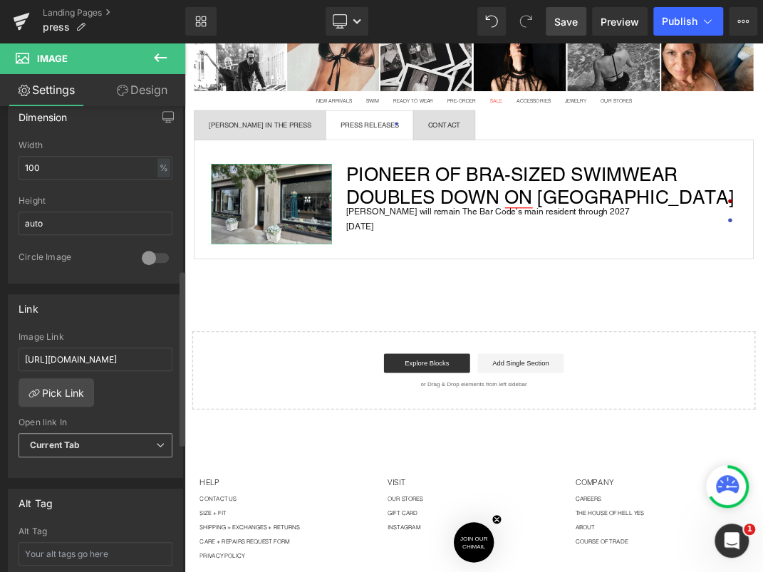
click at [75, 433] on span "Current Tab" at bounding box center [96, 445] width 154 height 25
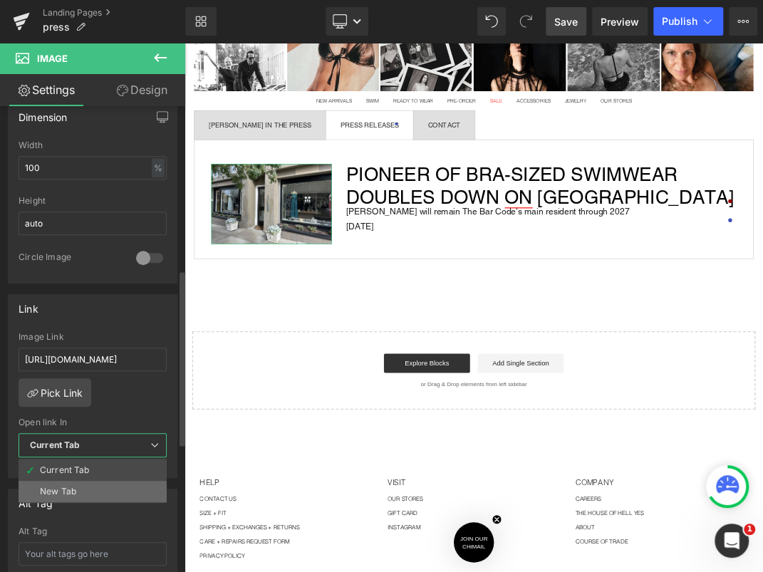
click at [81, 488] on li "New Tab" at bounding box center [93, 491] width 148 height 21
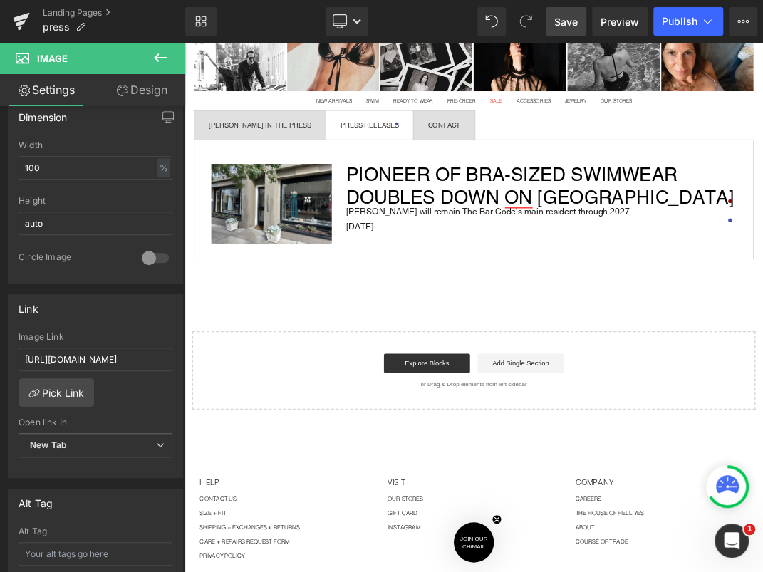
click at [559, 21] on span "Save" at bounding box center [565, 21] width 23 height 15
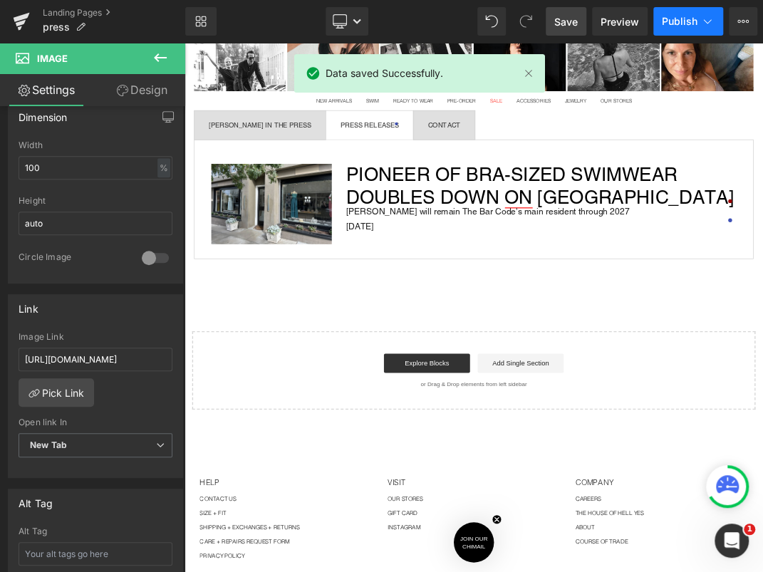
click at [666, 11] on button "Publish" at bounding box center [688, 21] width 70 height 28
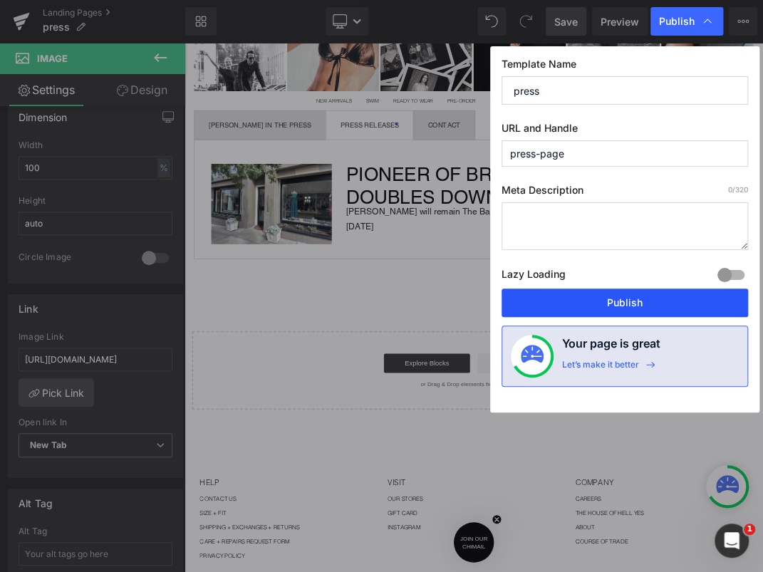
click at [642, 306] on button "Publish" at bounding box center [624, 302] width 246 height 28
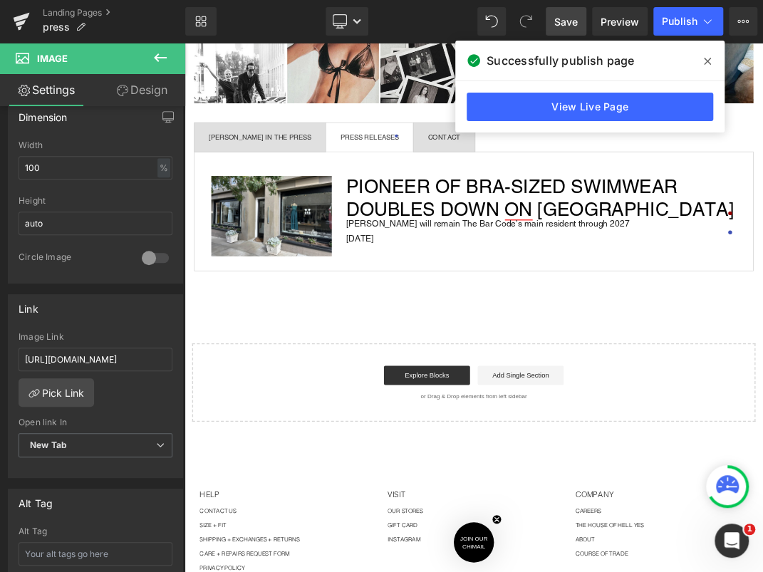
scroll to position [547, 0]
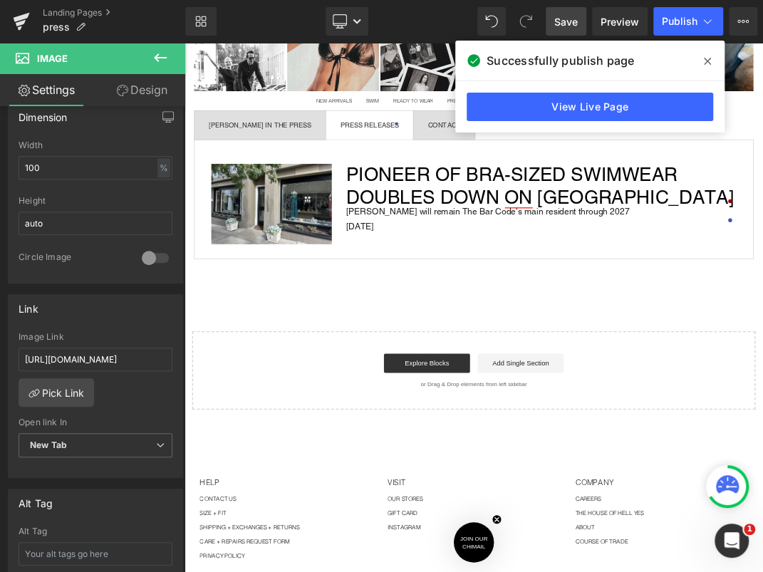
click at [157, 51] on icon at bounding box center [160, 57] width 17 height 17
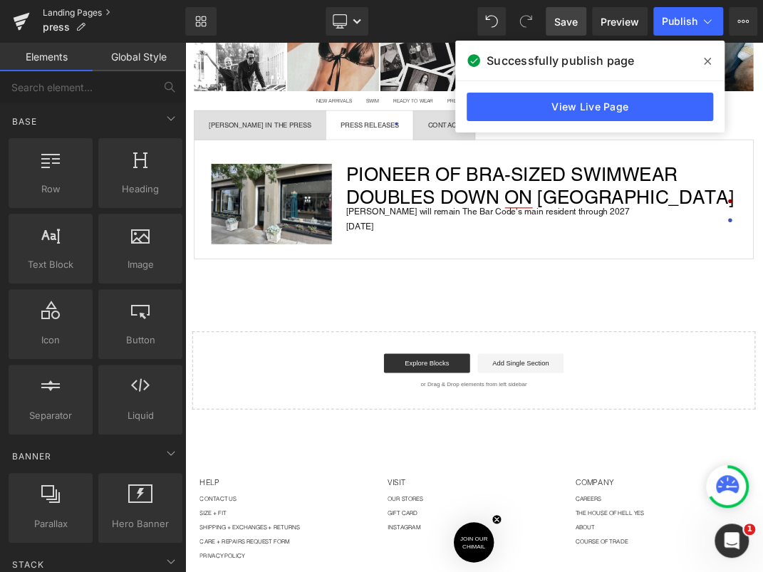
click at [83, 13] on link "Landing Pages" at bounding box center [114, 12] width 142 height 11
